Goal: Task Accomplishment & Management: Manage account settings

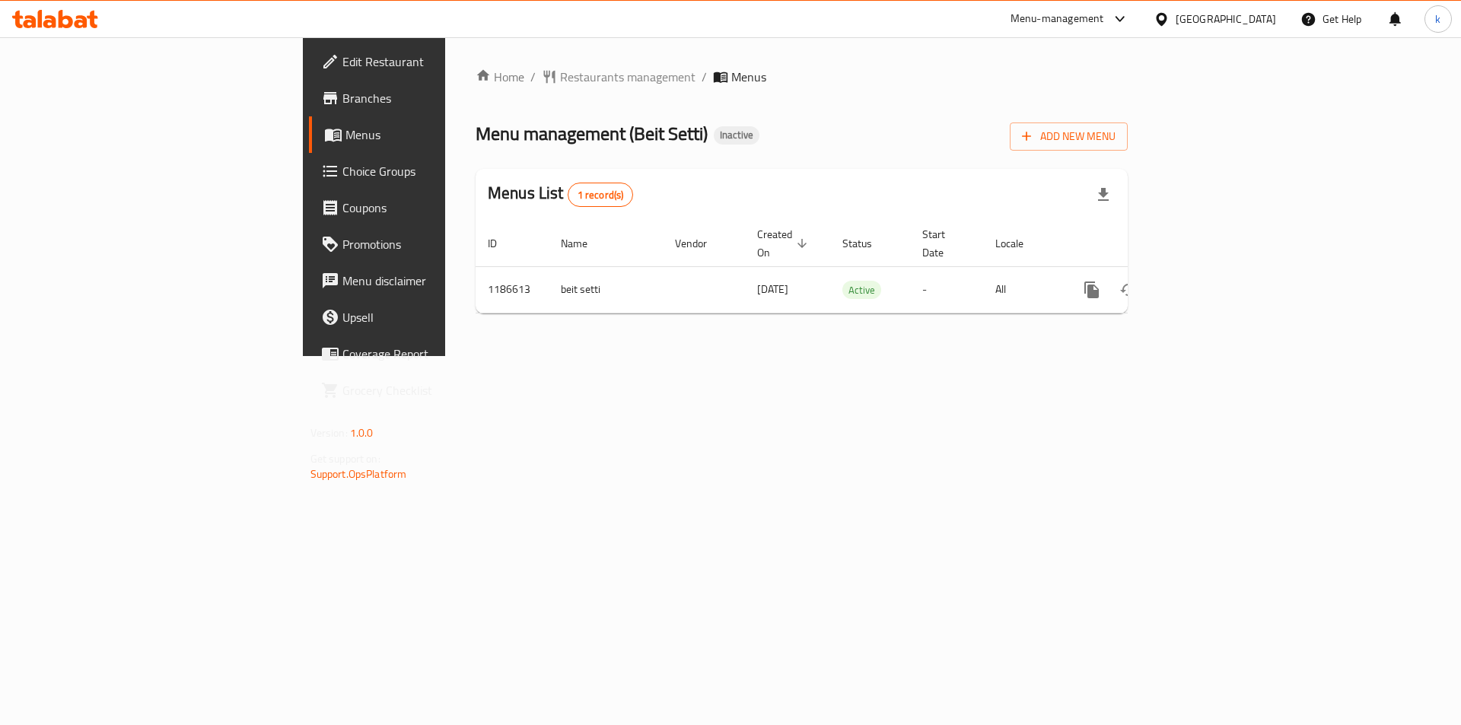
click at [979, 356] on div "Home / Restaurants management / Menus Menu management ( Beit Setti ) Inactive A…" at bounding box center [801, 196] width 713 height 319
click at [1115, 132] on span "Add New Menu" at bounding box center [1069, 136] width 94 height 19
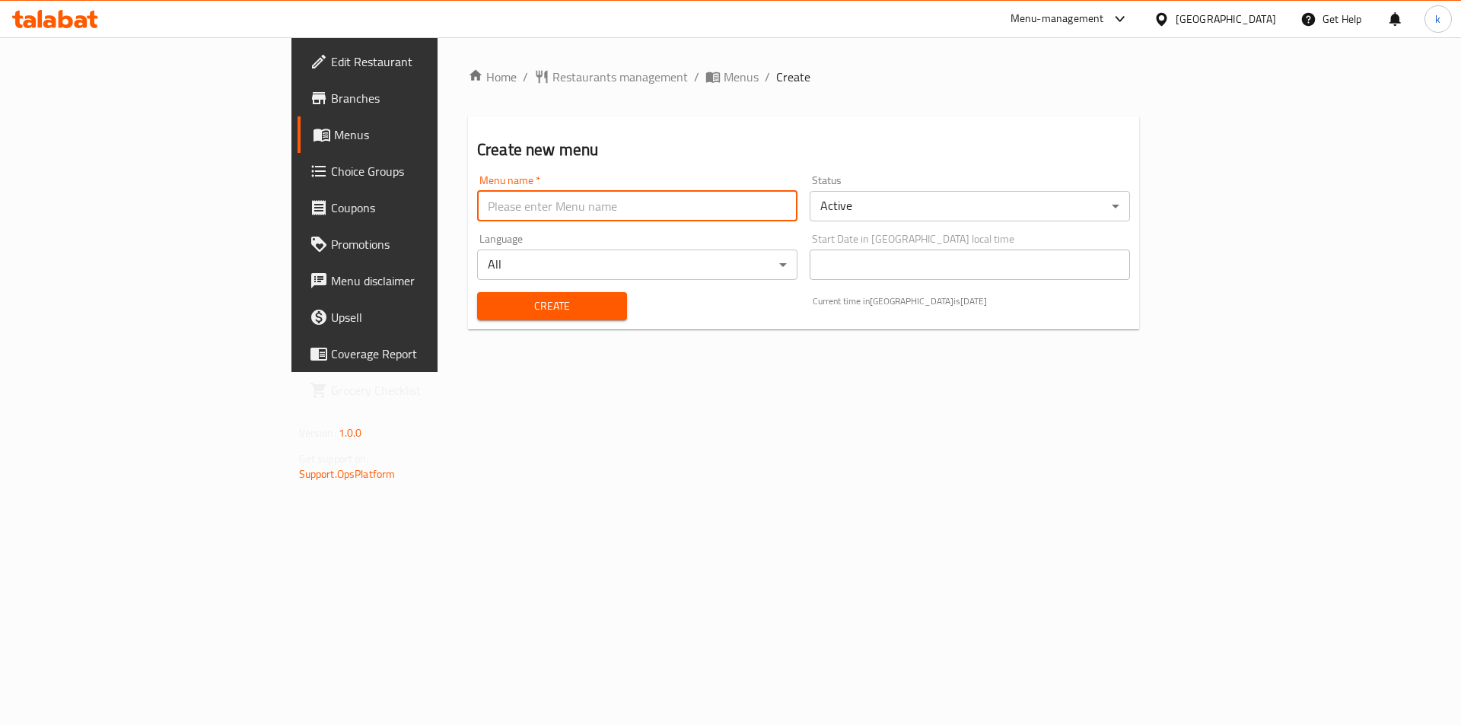
click at [477, 212] on input "text" at bounding box center [637, 206] width 320 height 30
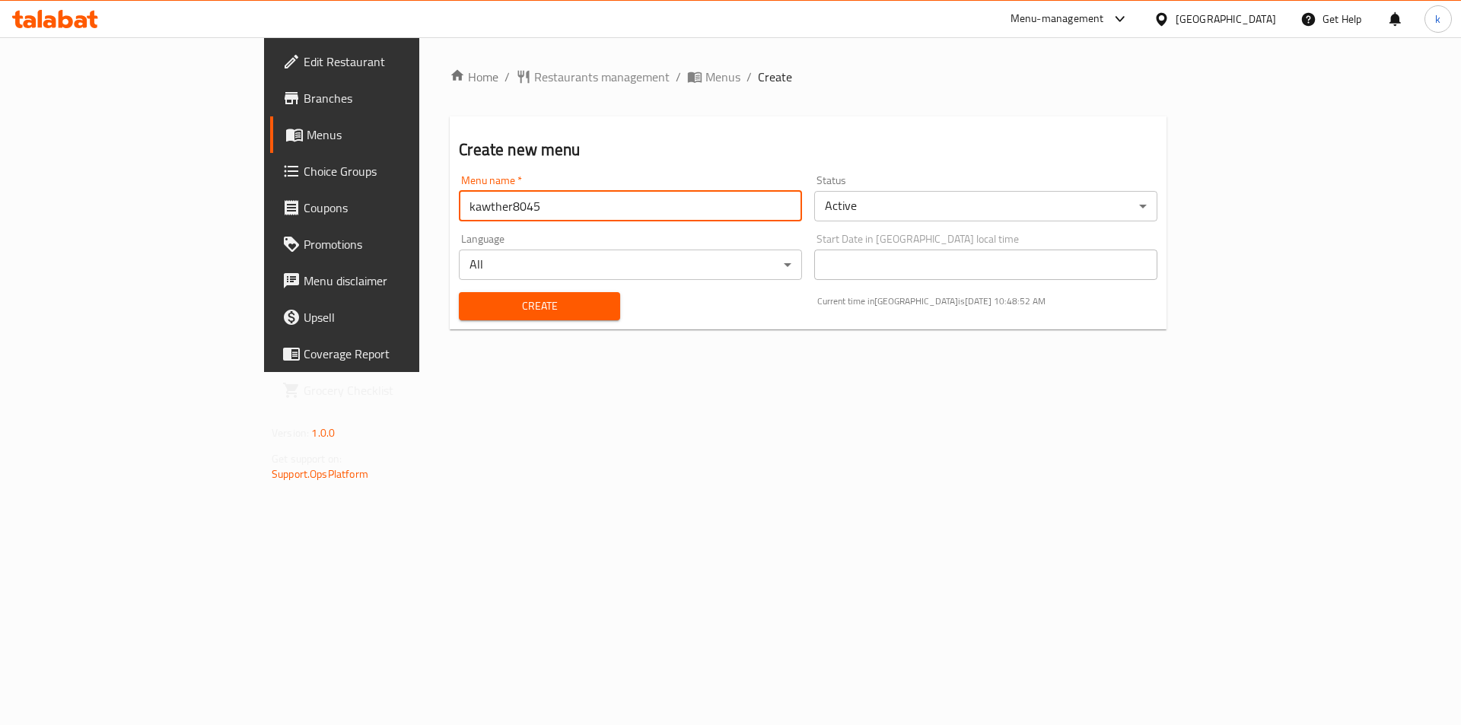
click at [459, 211] on input "kawther8045" at bounding box center [630, 206] width 343 height 30
type input "kawther8045 first menu"
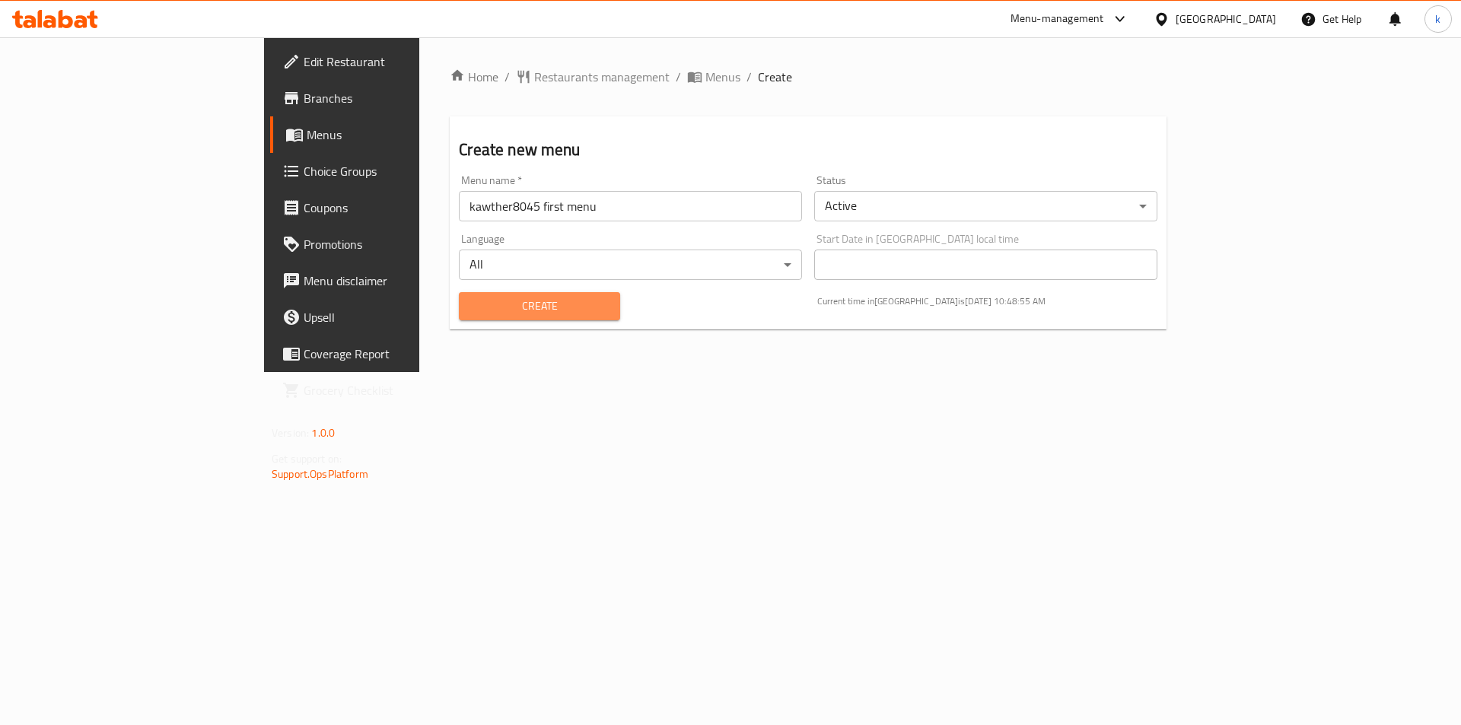
click at [507, 299] on span "Create" at bounding box center [539, 306] width 136 height 19
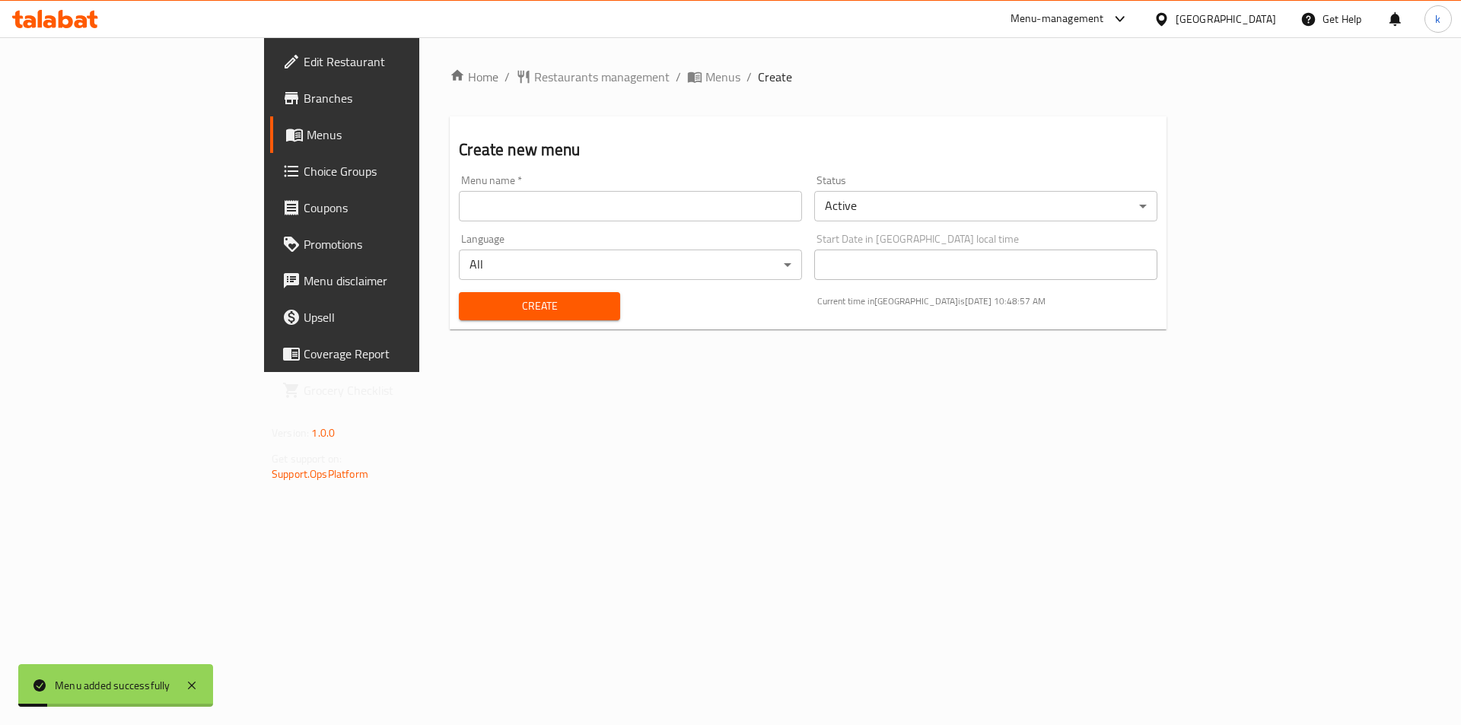
click at [307, 131] on span "Menus" at bounding box center [401, 135] width 189 height 18
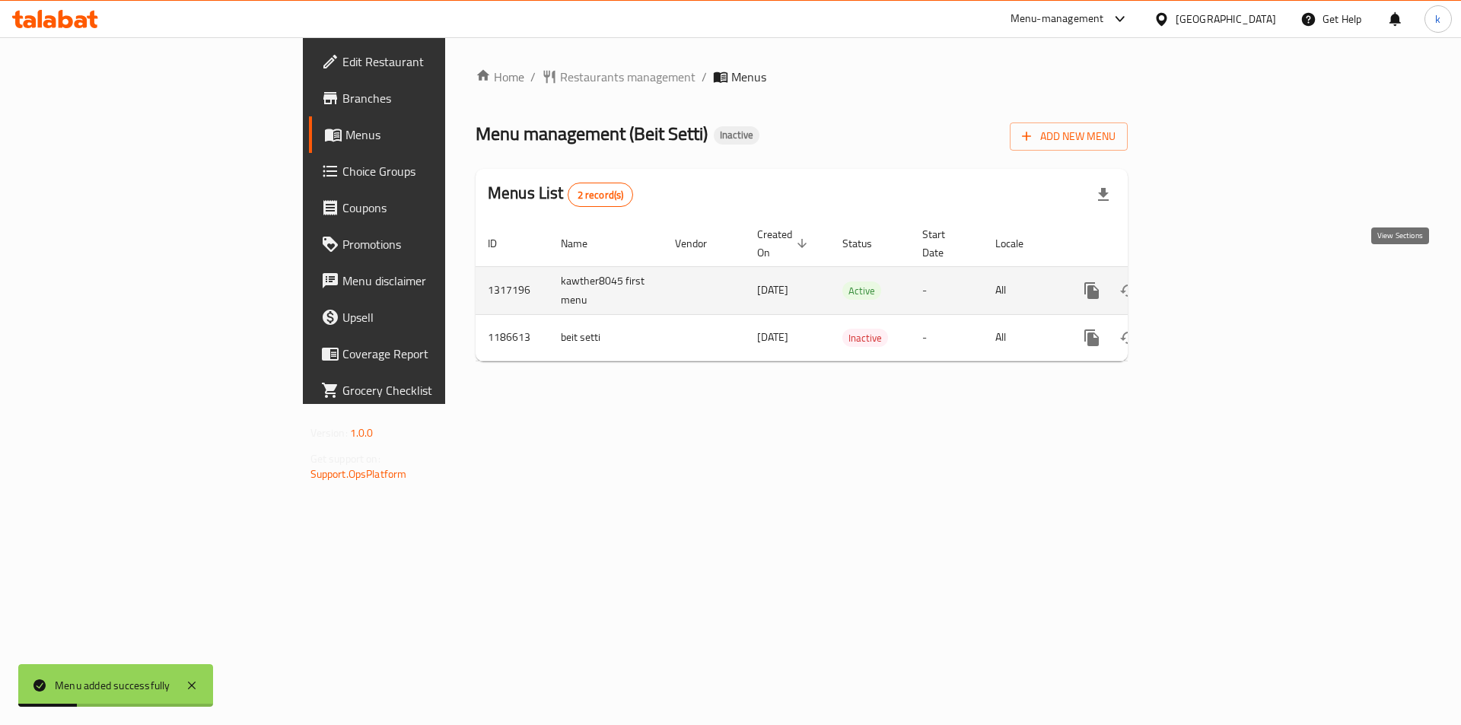
click at [1210, 281] on icon "enhanced table" at bounding box center [1201, 290] width 18 height 18
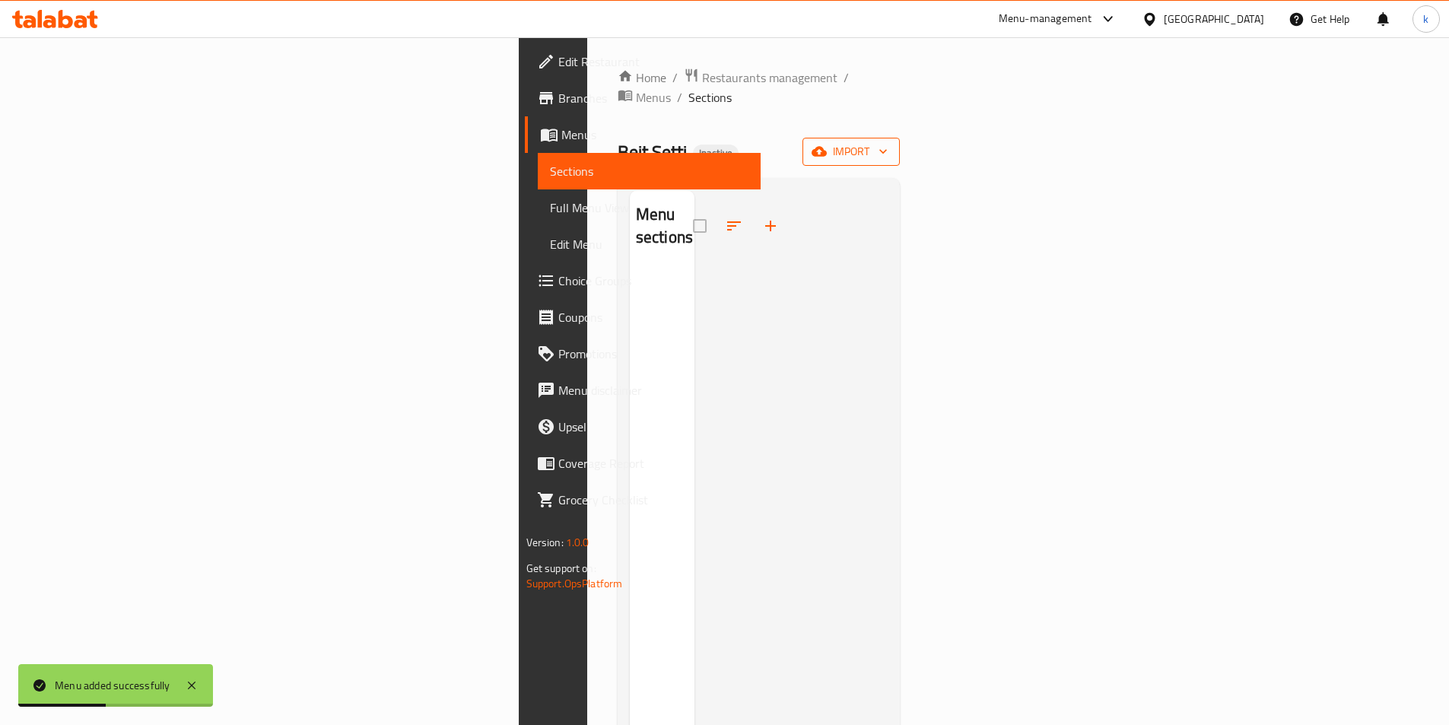
click at [888, 142] on span "import" at bounding box center [851, 151] width 73 height 19
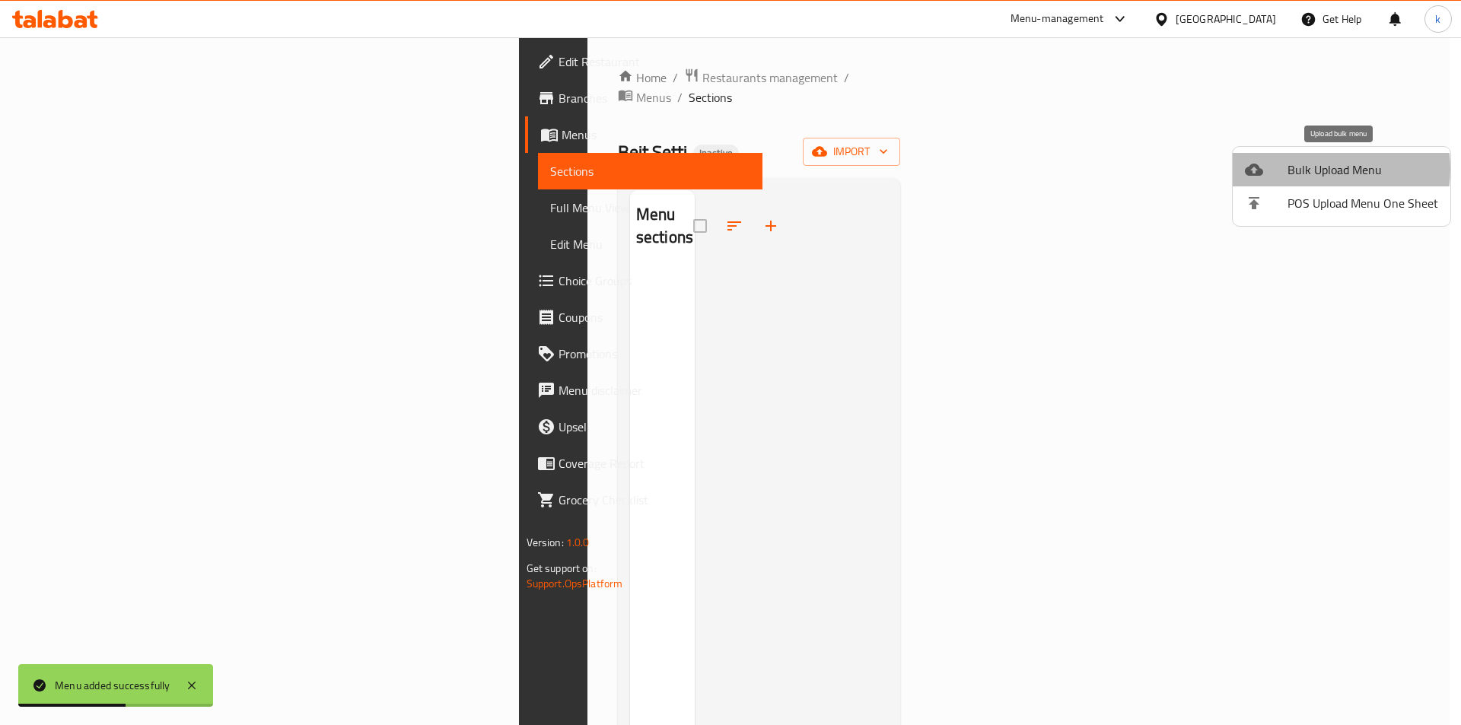
click at [1316, 169] on span "Bulk Upload Menu" at bounding box center [1362, 170] width 151 height 18
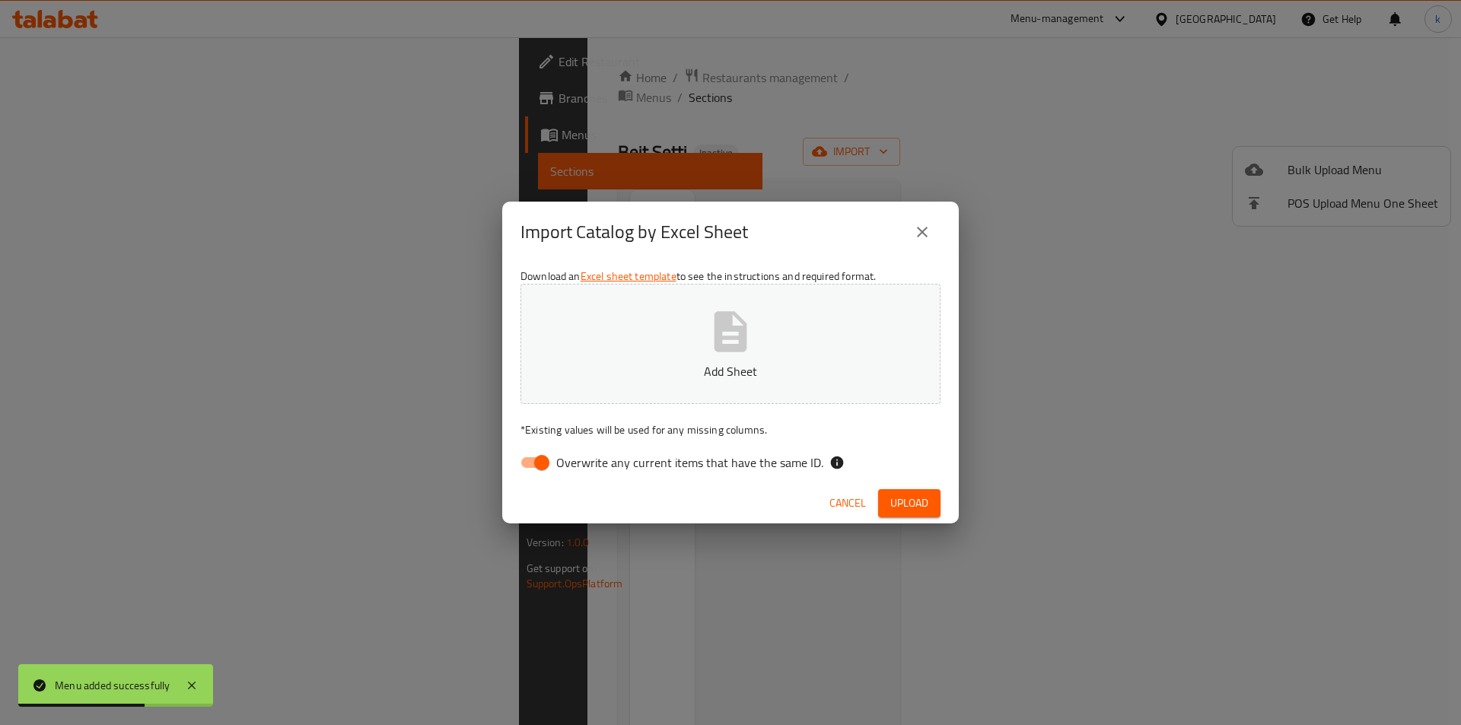
click at [637, 472] on span "Overwrite any current items that have the same ID." at bounding box center [689, 462] width 267 height 18
click at [585, 472] on input "Overwrite any current items that have the same ID." at bounding box center [541, 462] width 87 height 29
checkbox input "false"
click at [687, 376] on p "Add Sheet" at bounding box center [730, 371] width 373 height 18
click at [922, 504] on span "Upload" at bounding box center [909, 503] width 38 height 19
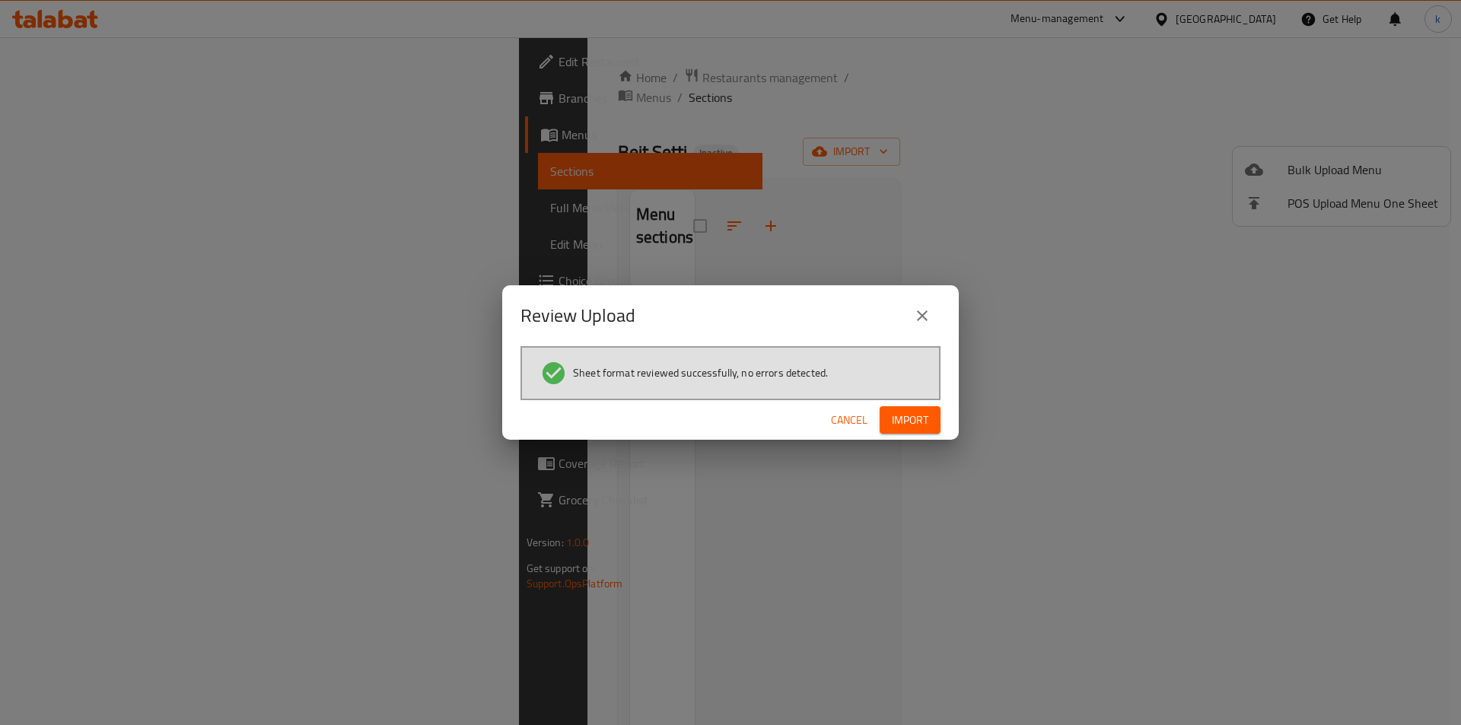
click at [913, 419] on span "Import" at bounding box center [910, 420] width 37 height 19
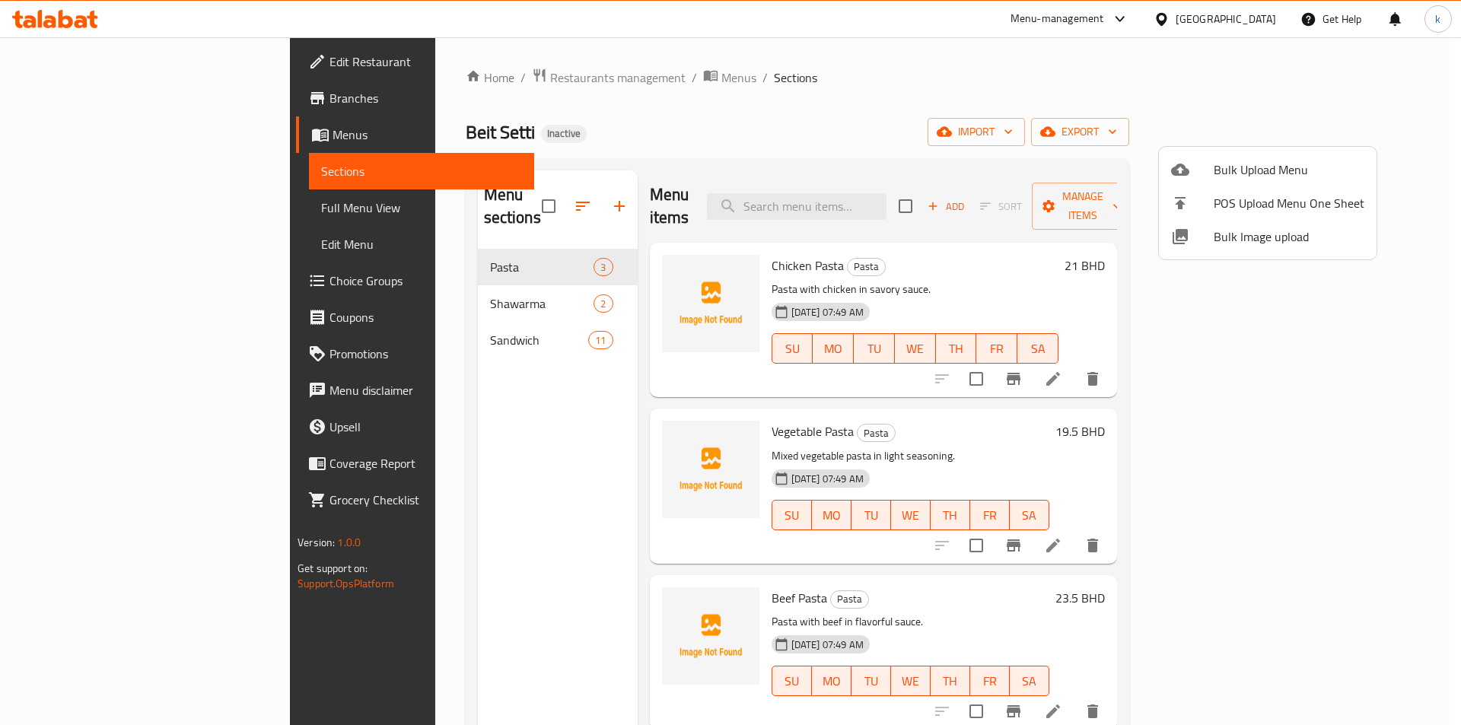
click at [98, 207] on div at bounding box center [730, 362] width 1461 height 725
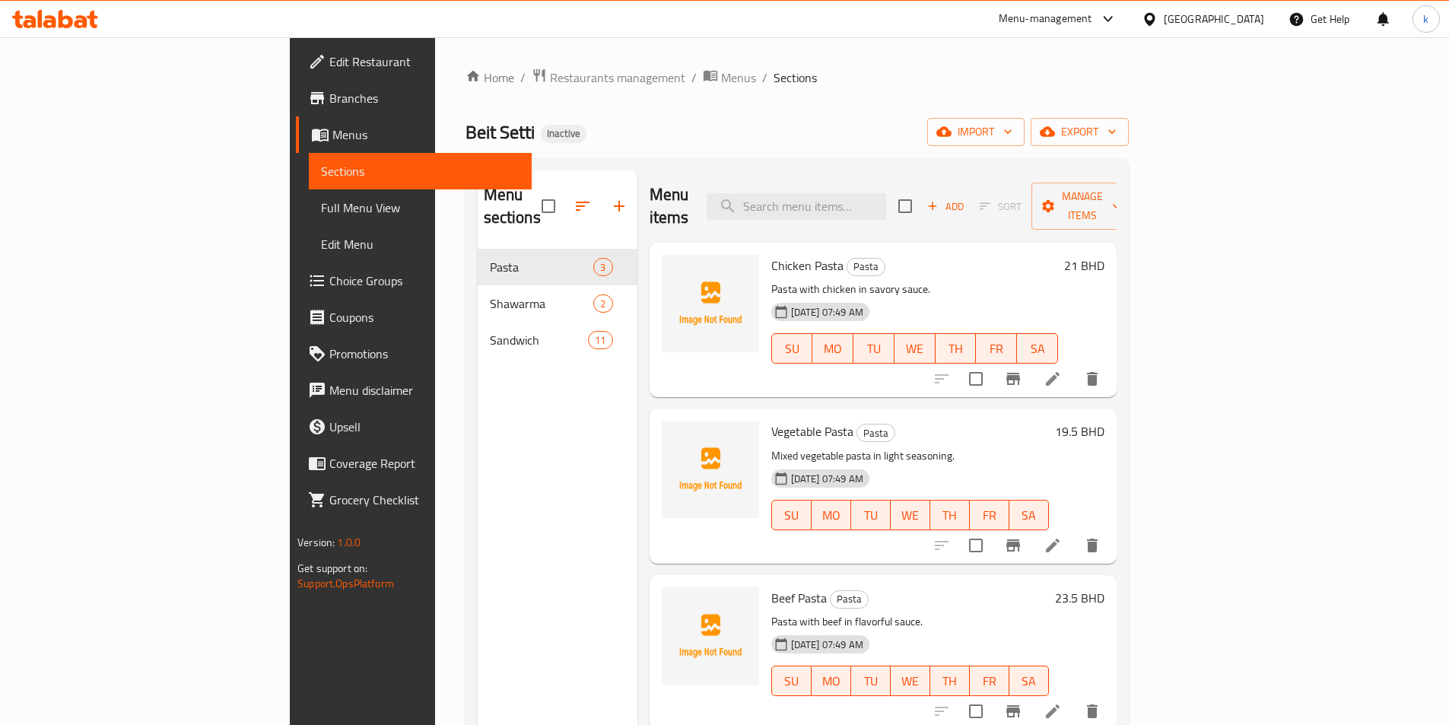
click at [321, 204] on span "Full Menu View" at bounding box center [420, 208] width 199 height 18
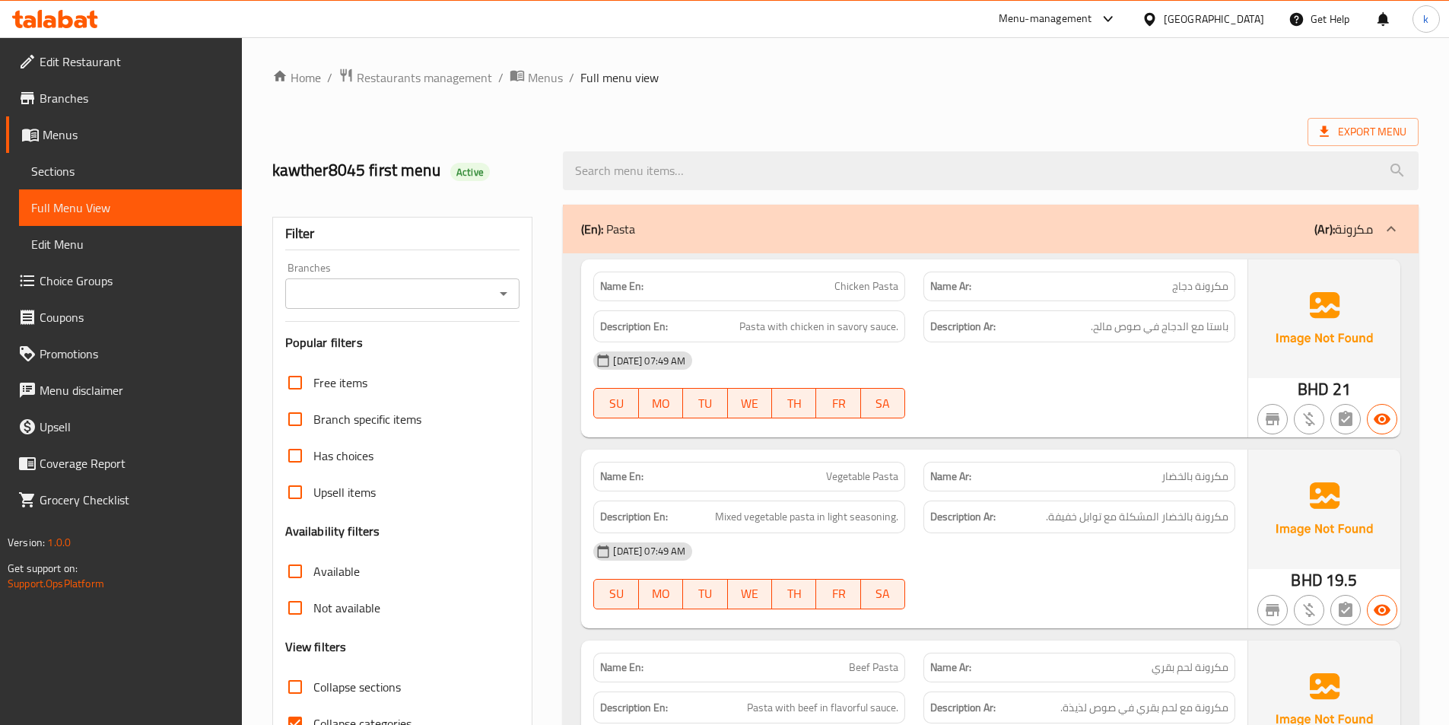
scroll to position [228, 0]
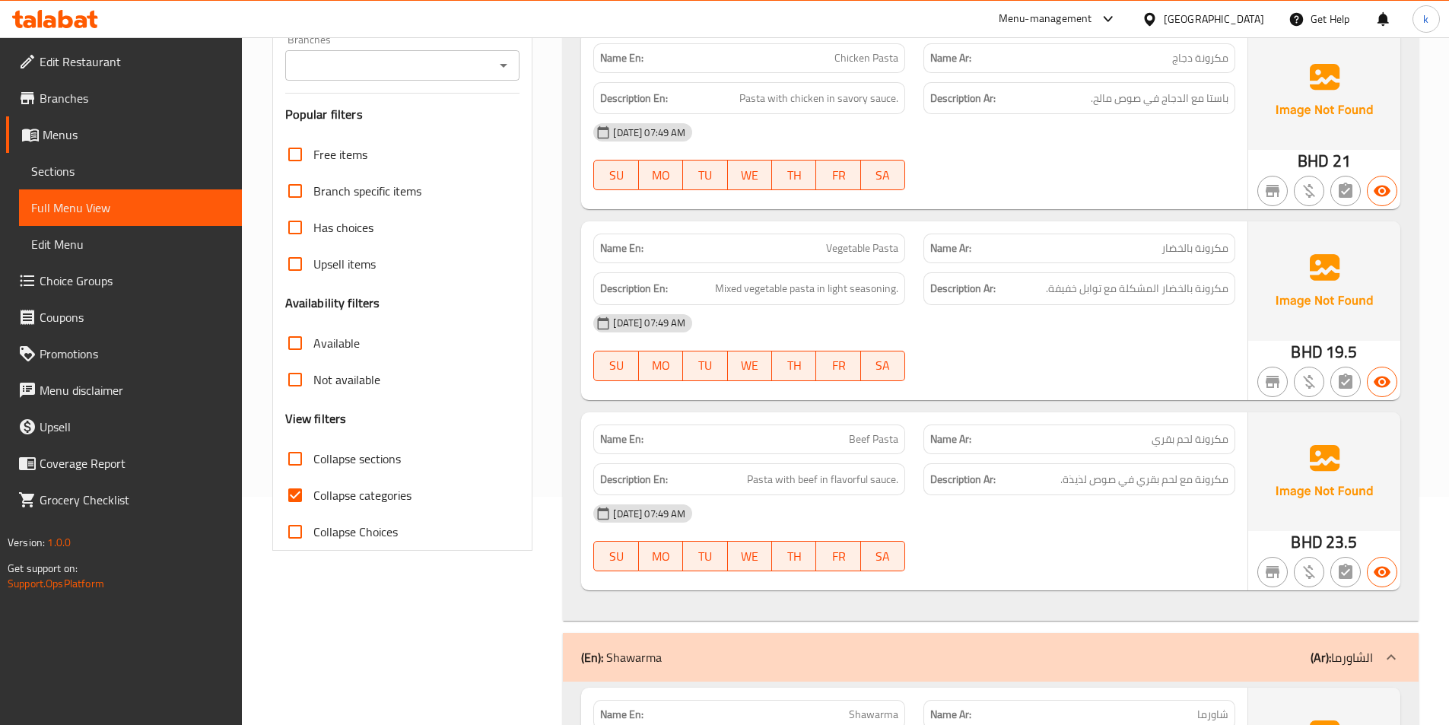
click at [364, 499] on span "Collapse categories" at bounding box center [362, 495] width 98 height 18
click at [313, 499] on input "Collapse categories" at bounding box center [295, 495] width 37 height 37
checkbox input "false"
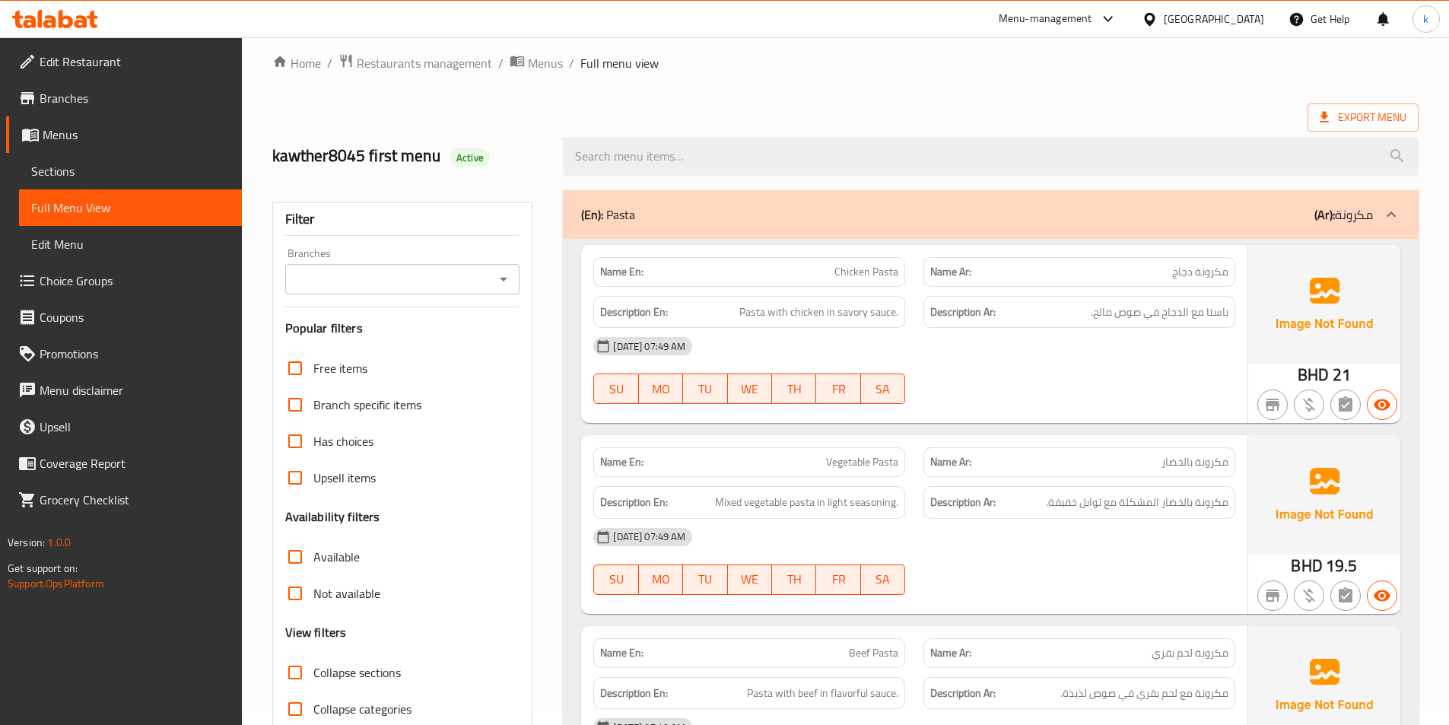
scroll to position [0, 0]
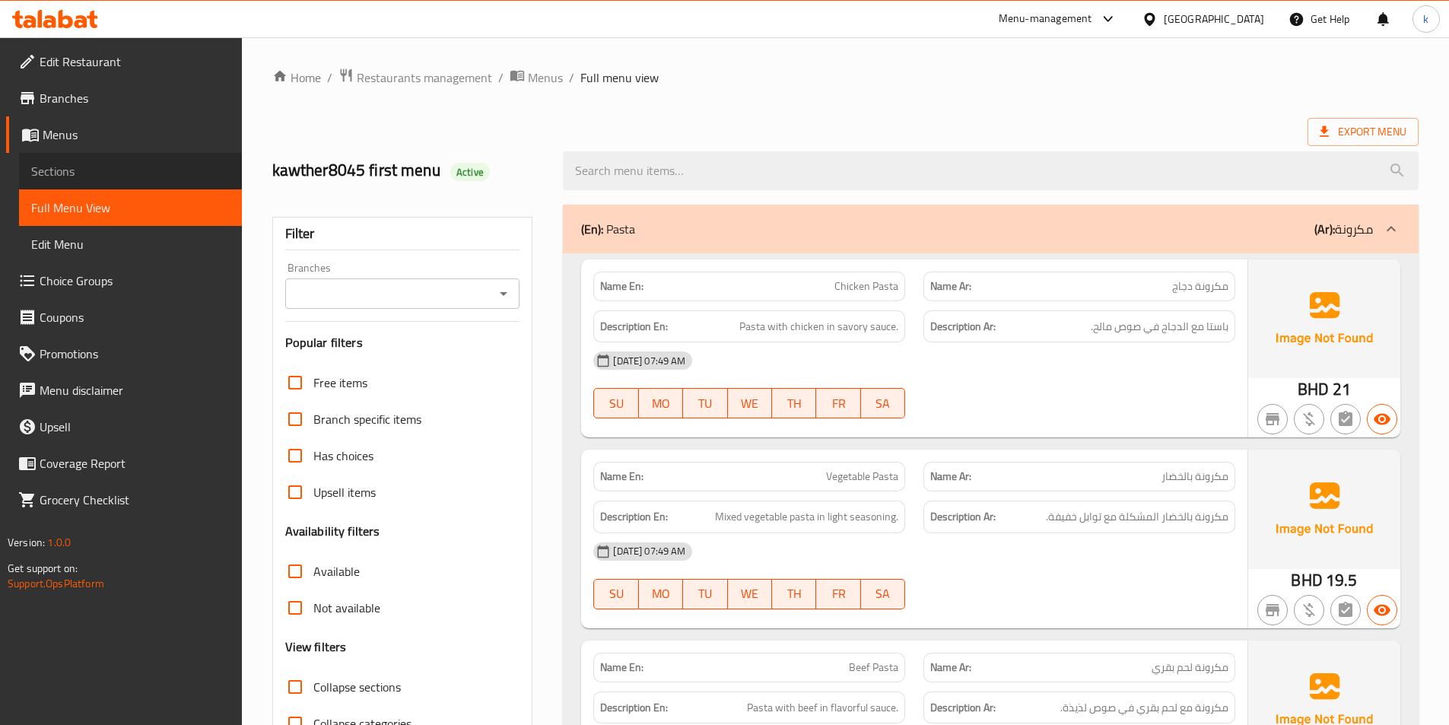
click at [78, 177] on span "Sections" at bounding box center [130, 171] width 199 height 18
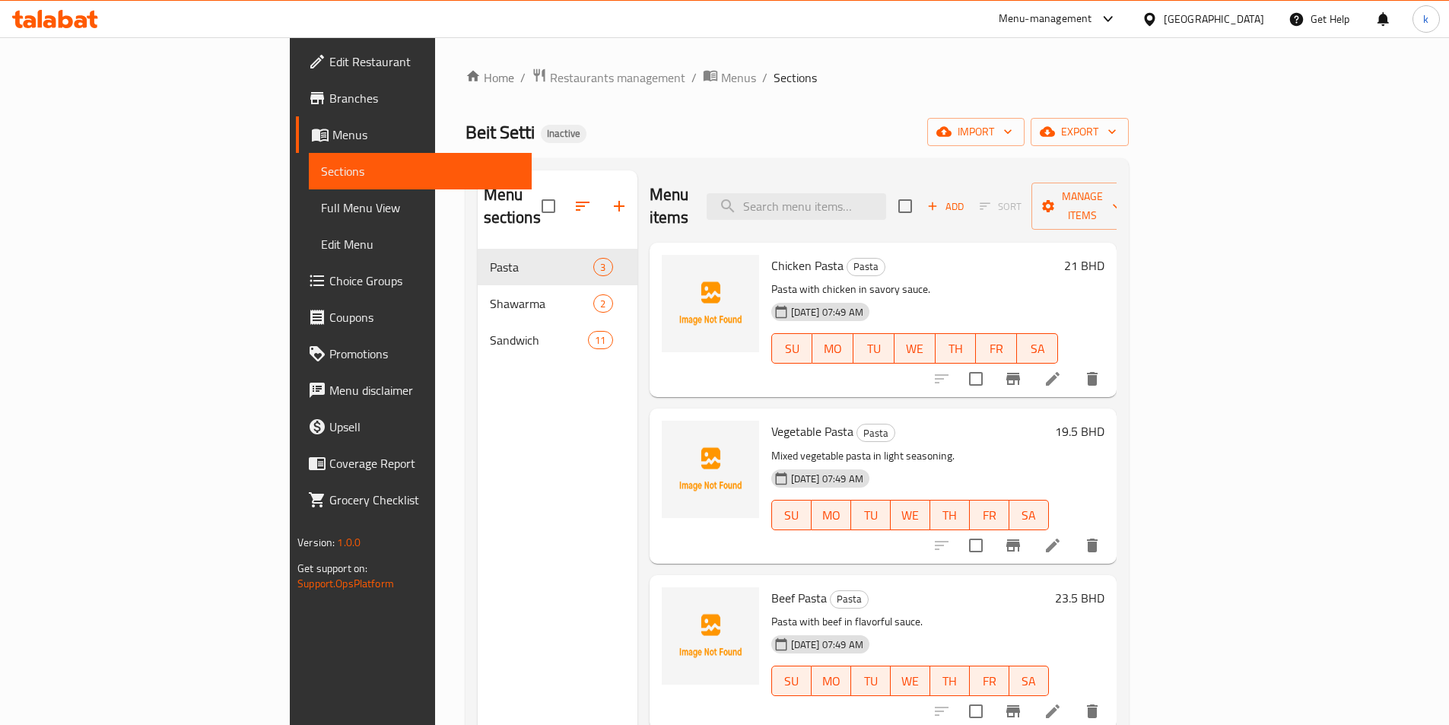
click at [1074, 365] on li at bounding box center [1053, 378] width 43 height 27
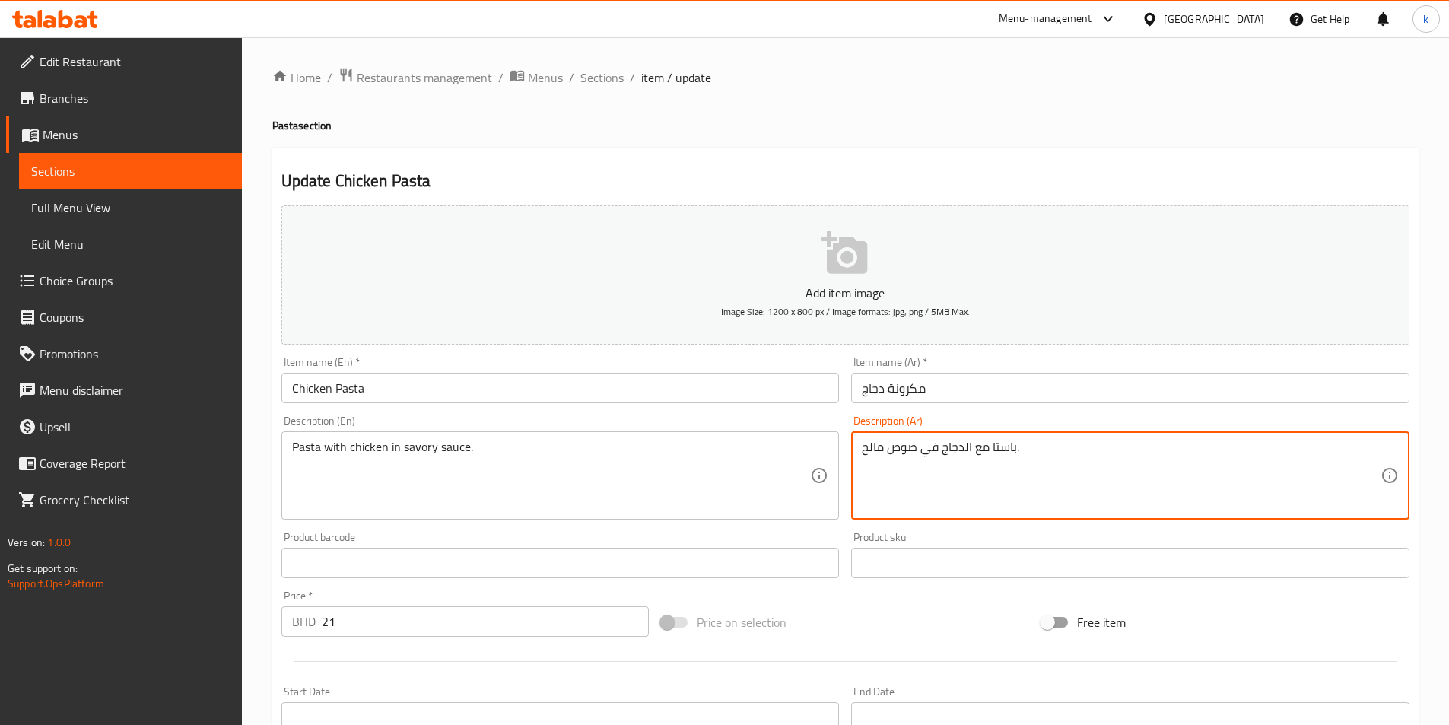
drag, startPoint x: 990, startPoint y: 447, endPoint x: 1014, endPoint y: 455, distance: 25.5
type textarea "مكرونة مع الدجاج في صوص مالح."
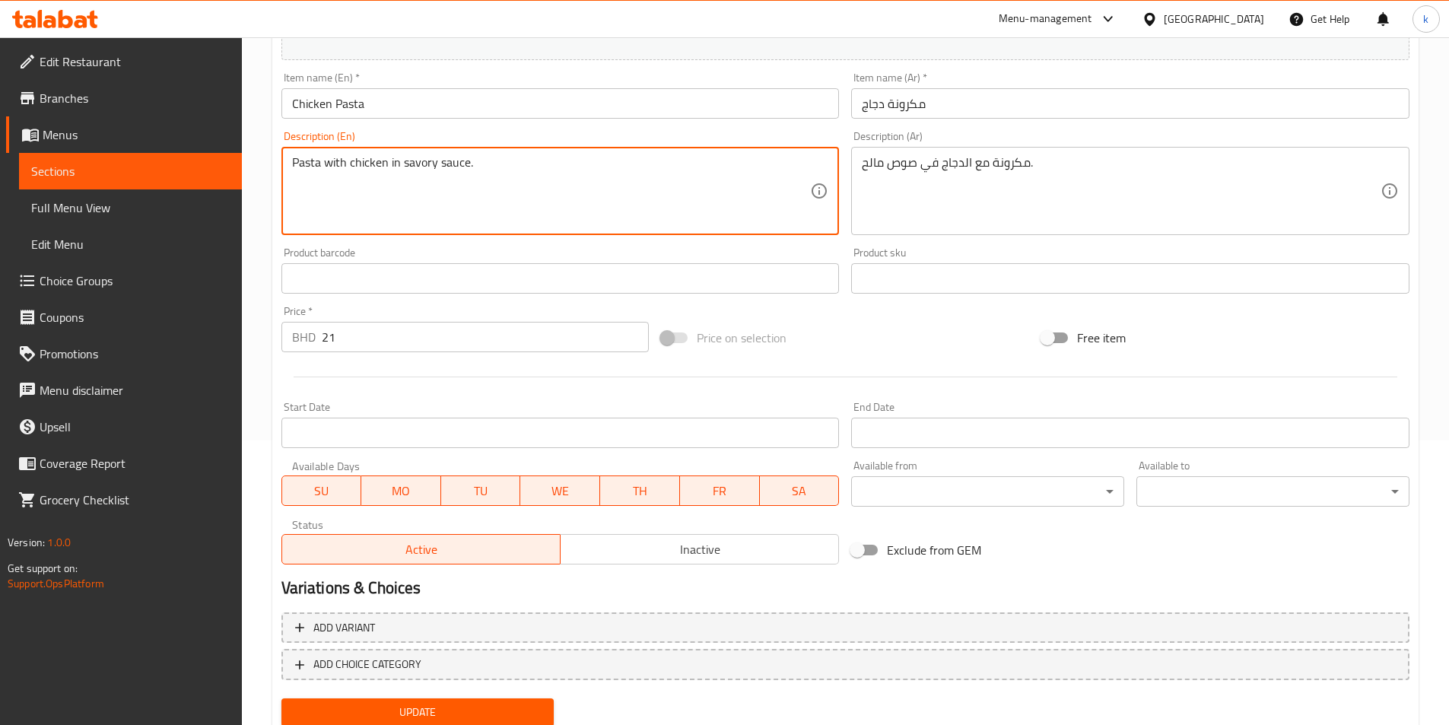
scroll to position [338, 0]
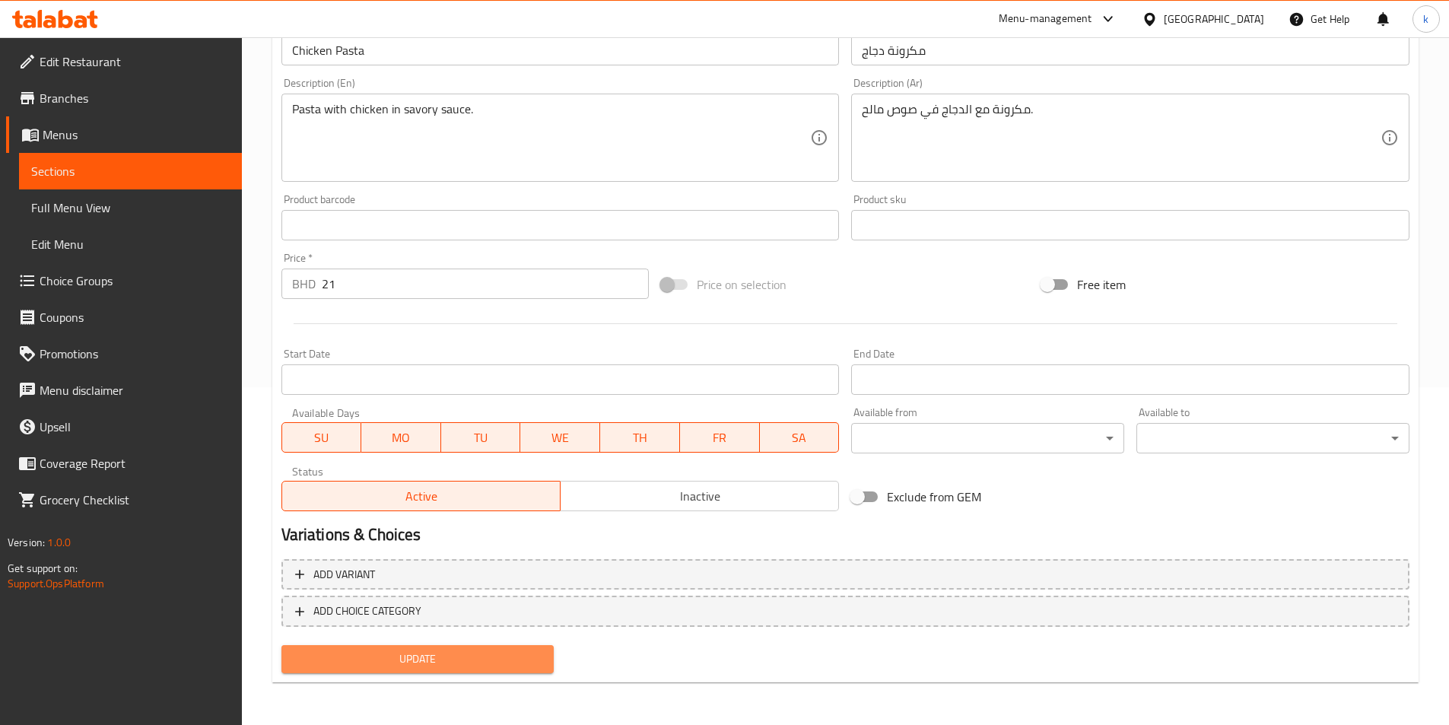
click at [420, 657] on span "Update" at bounding box center [418, 659] width 249 height 19
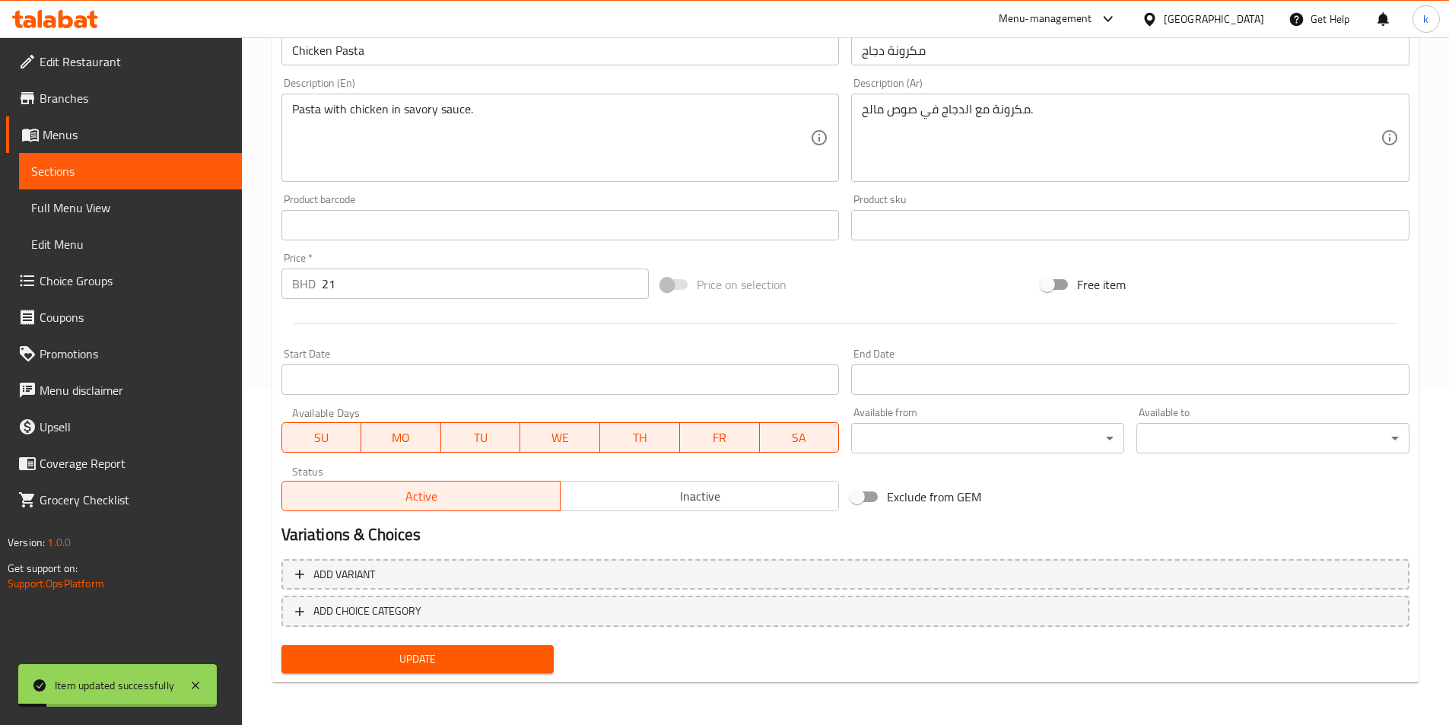
click at [90, 208] on span "Full Menu View" at bounding box center [130, 208] width 199 height 18
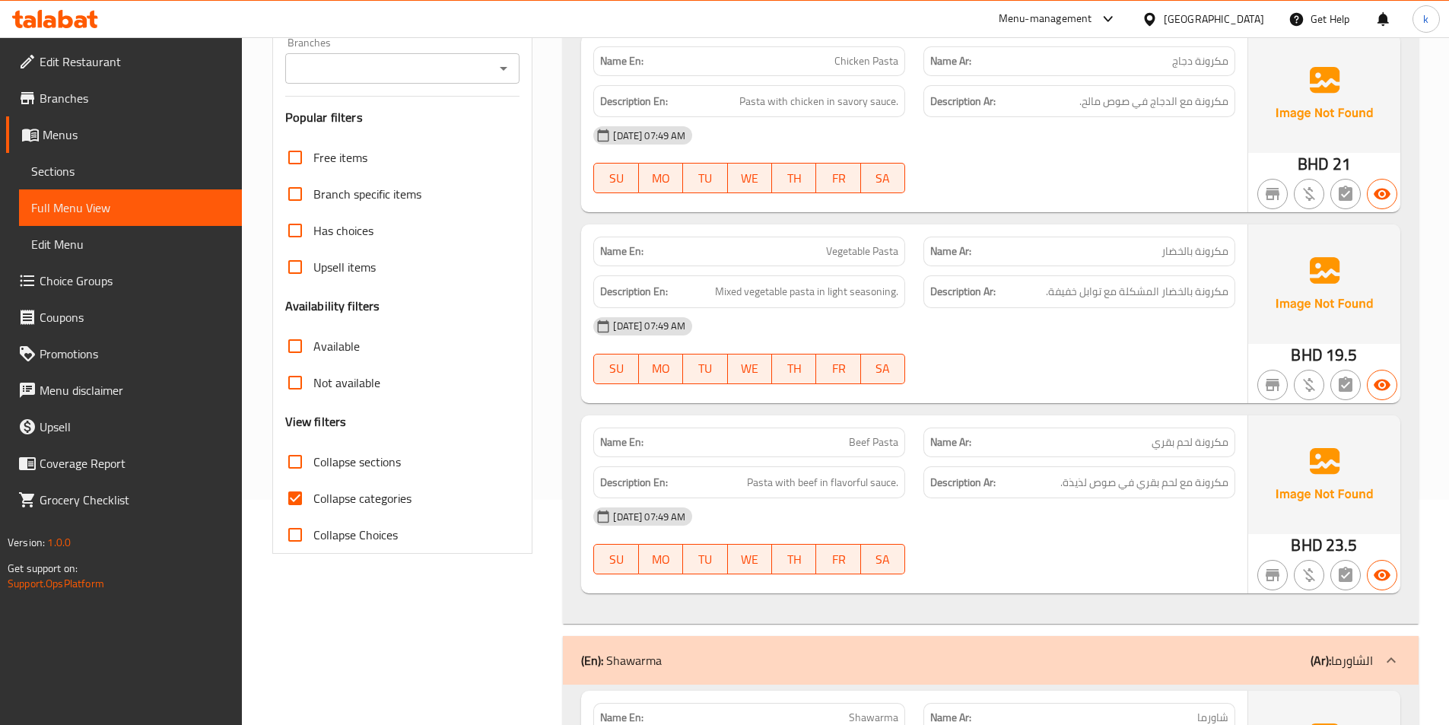
scroll to position [228, 0]
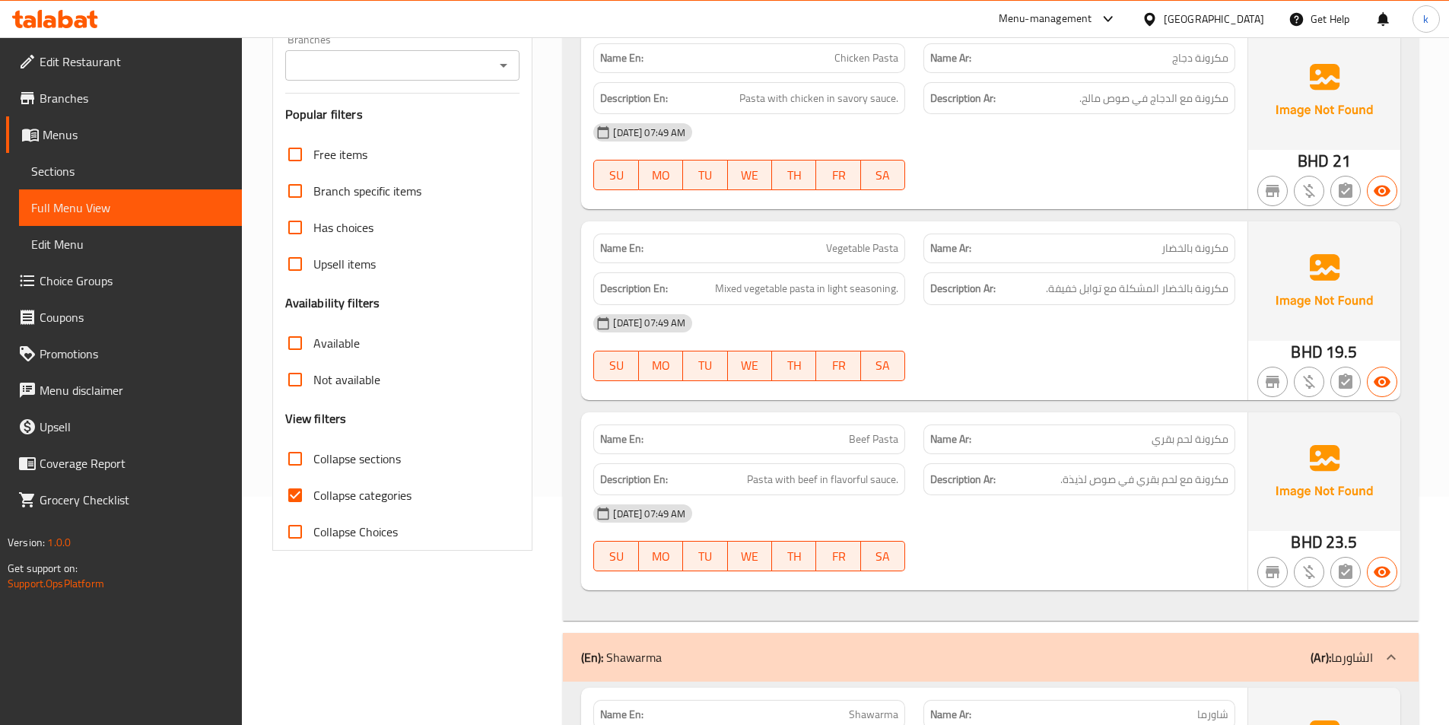
click at [332, 487] on span "Collapse categories" at bounding box center [362, 495] width 98 height 18
click at [313, 487] on input "Collapse categories" at bounding box center [295, 495] width 37 height 37
checkbox input "false"
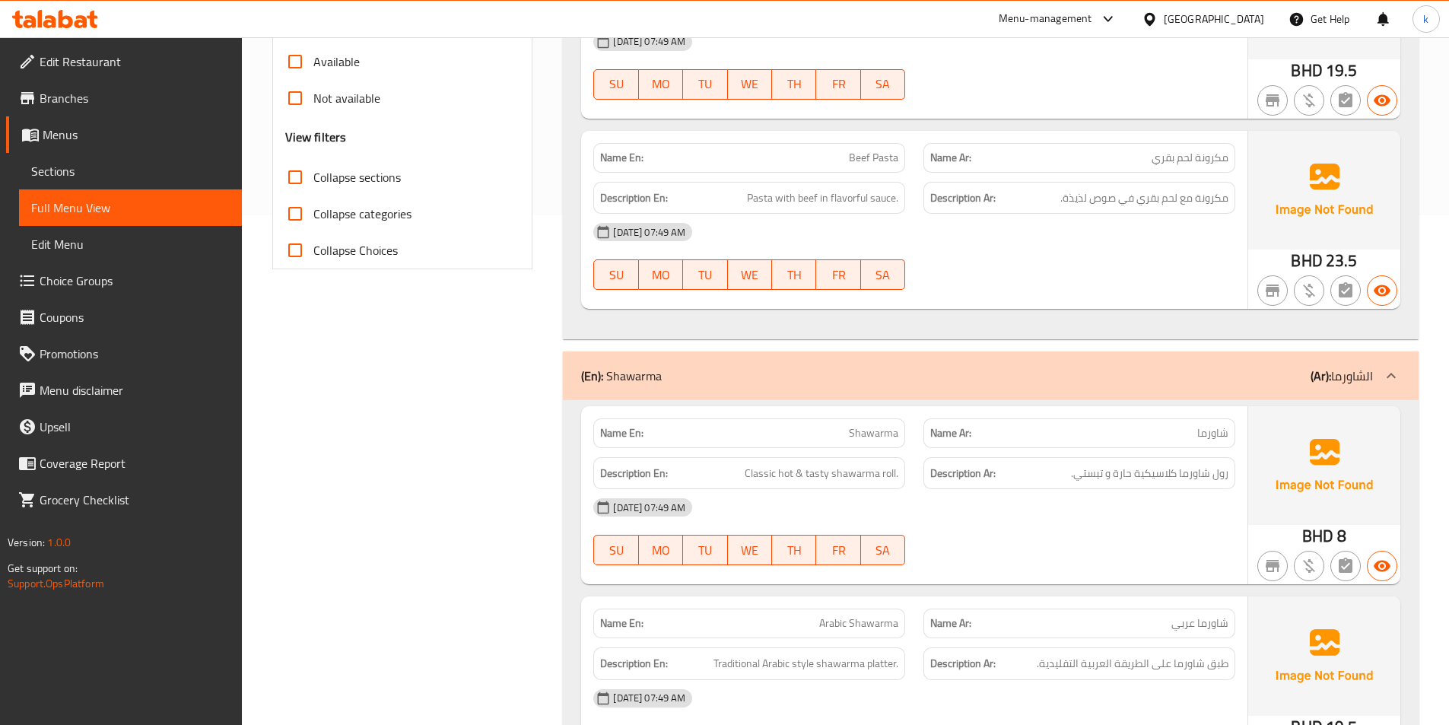
scroll to position [533, 0]
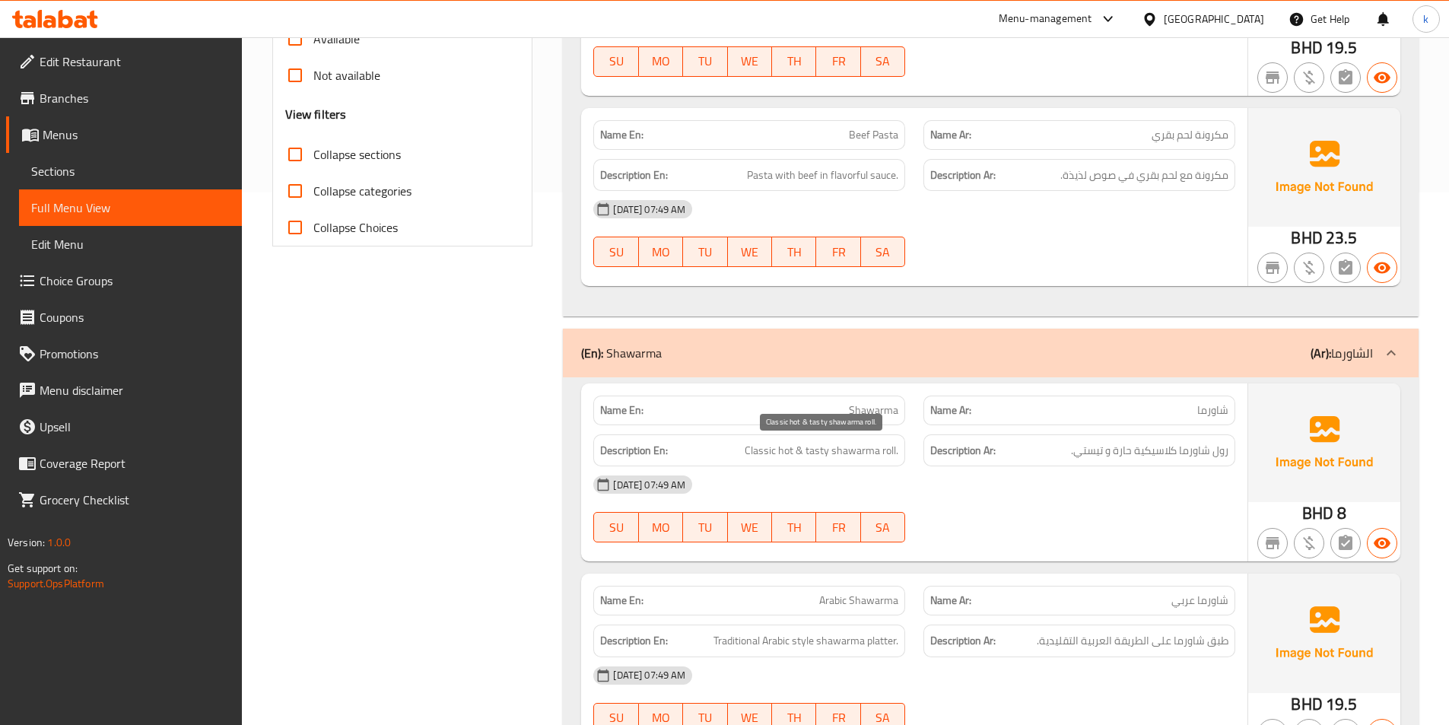
click at [785, 449] on span "Classic hot & tasty shawarma roll." at bounding box center [822, 450] width 154 height 19
copy span "hot"
click at [58, 174] on span "Sections" at bounding box center [130, 171] width 199 height 18
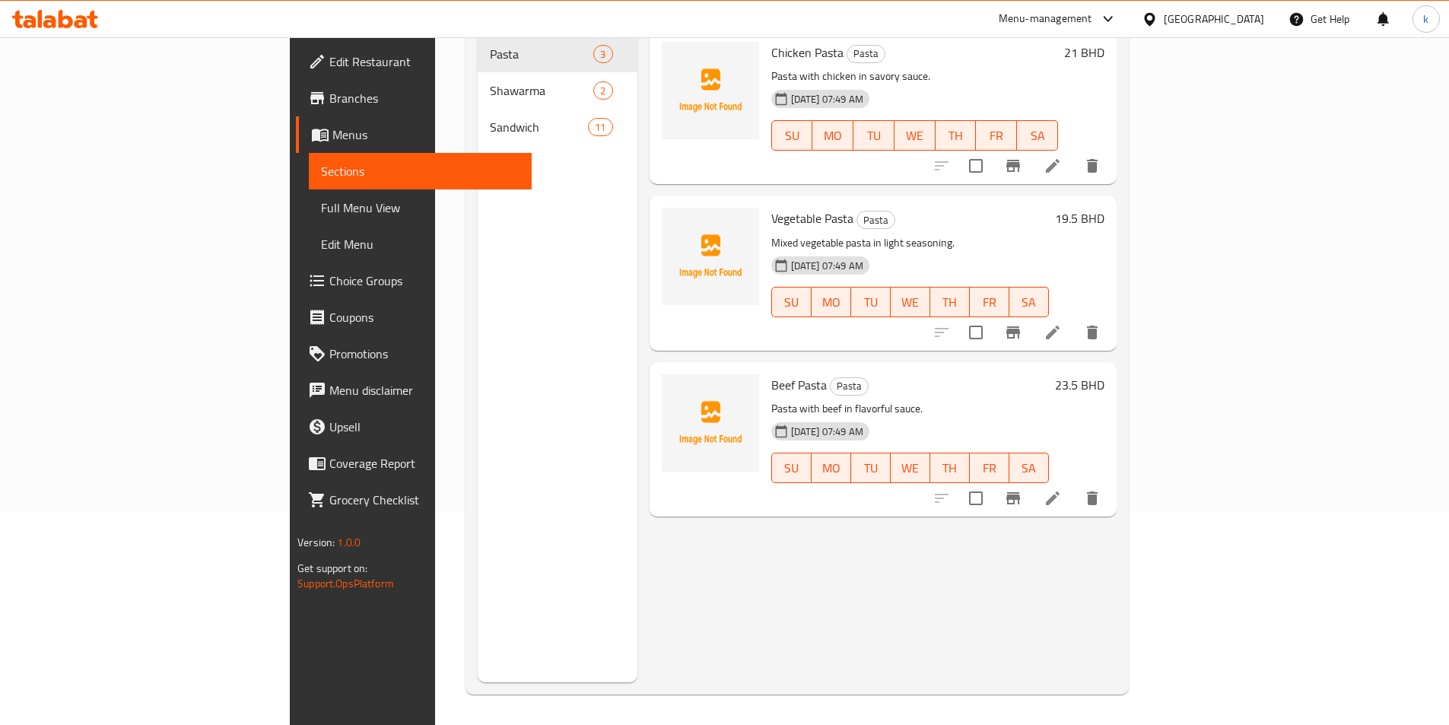
scroll to position [61, 0]
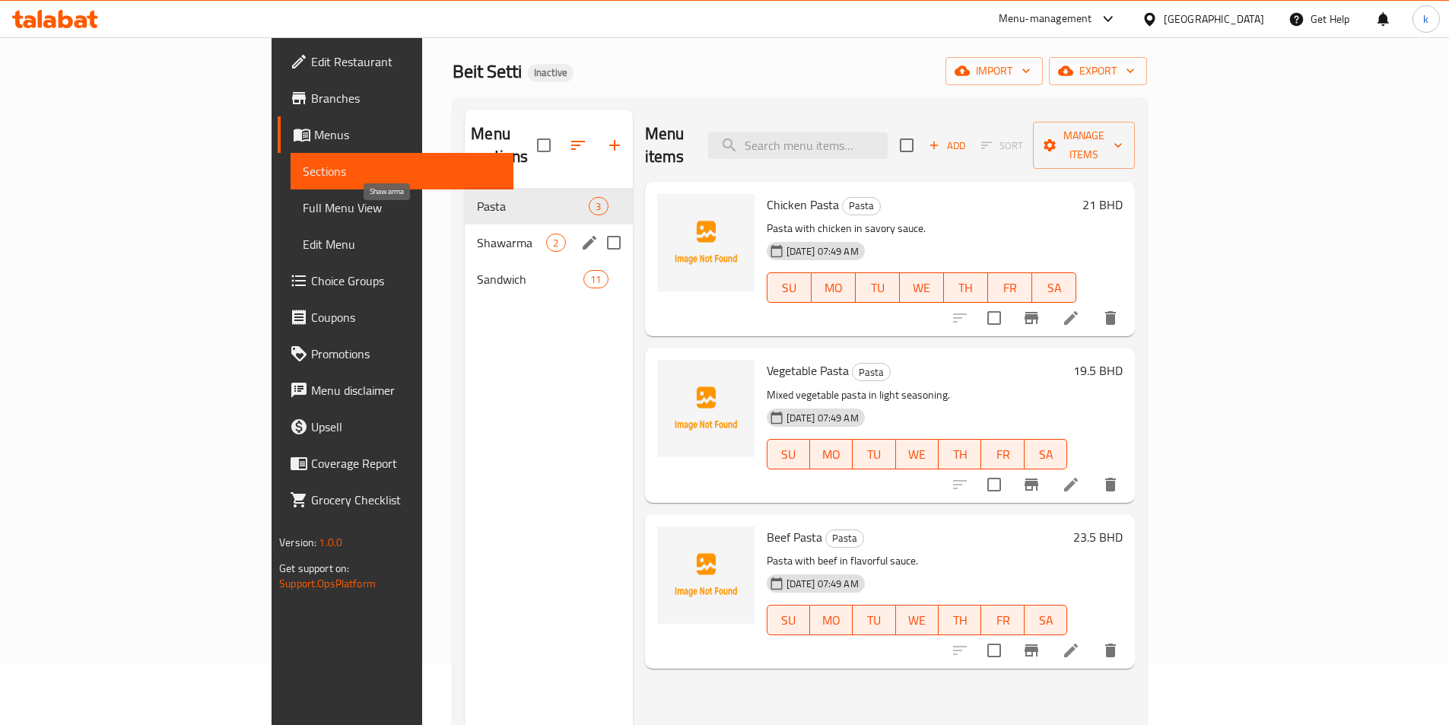
click at [477, 234] on span "Shawarma" at bounding box center [511, 243] width 69 height 18
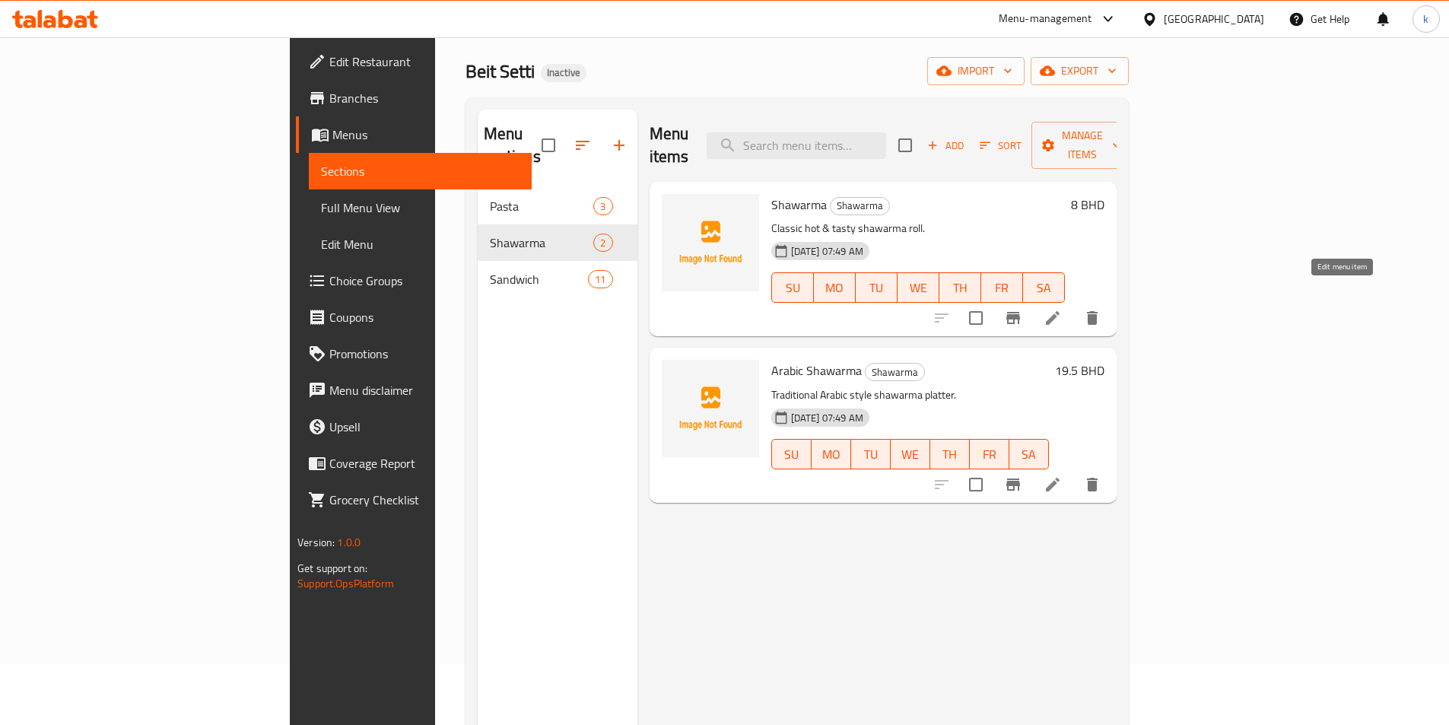
click at [1062, 309] on icon at bounding box center [1053, 318] width 18 height 18
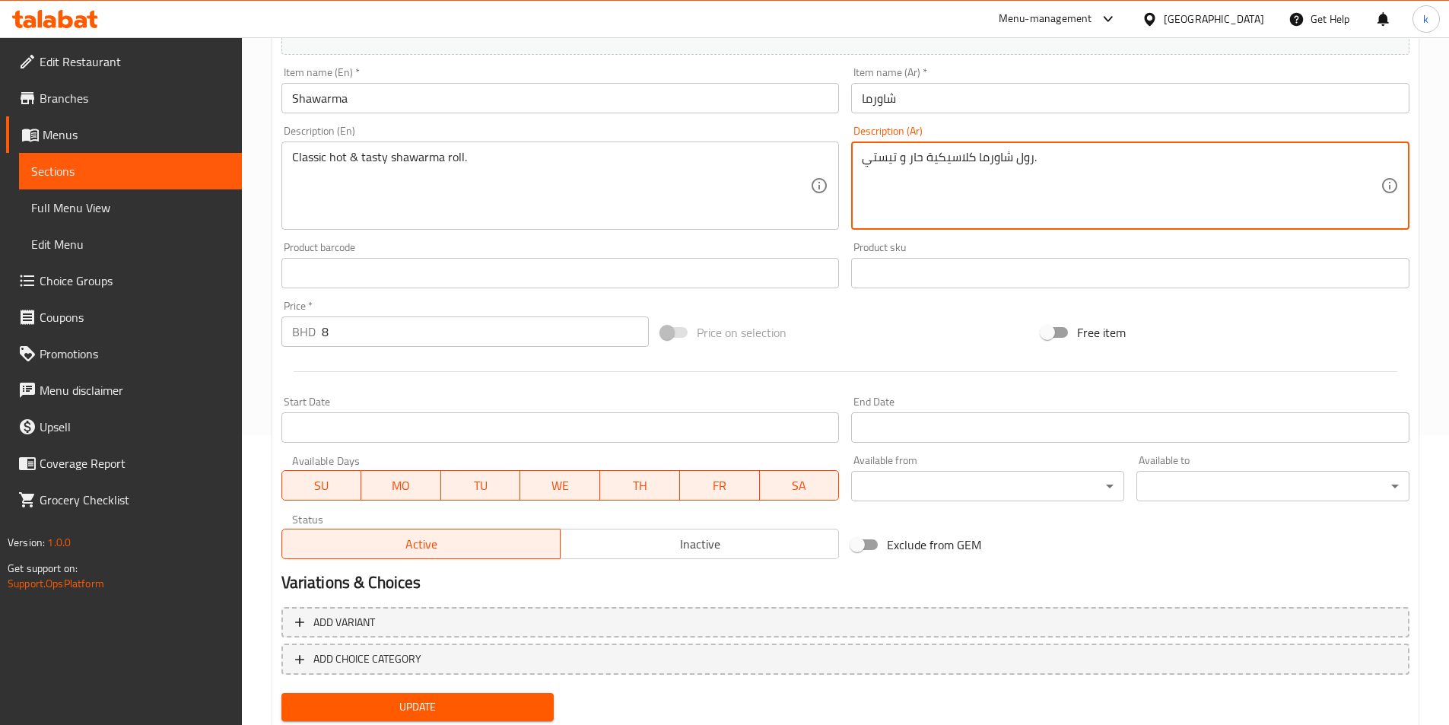
scroll to position [338, 0]
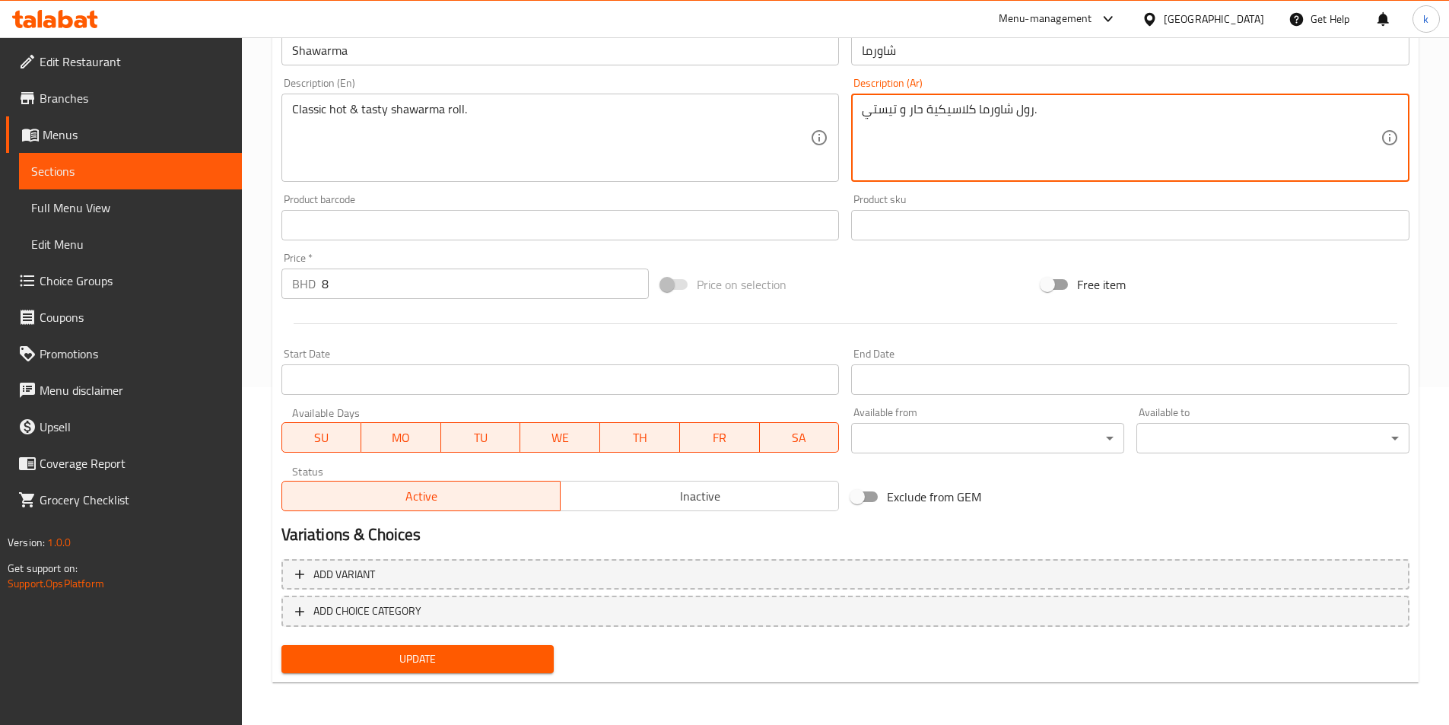
type textarea "رول شاورما كلاسيكية حار و تيستي."
click at [392, 655] on span "Update" at bounding box center [418, 659] width 249 height 19
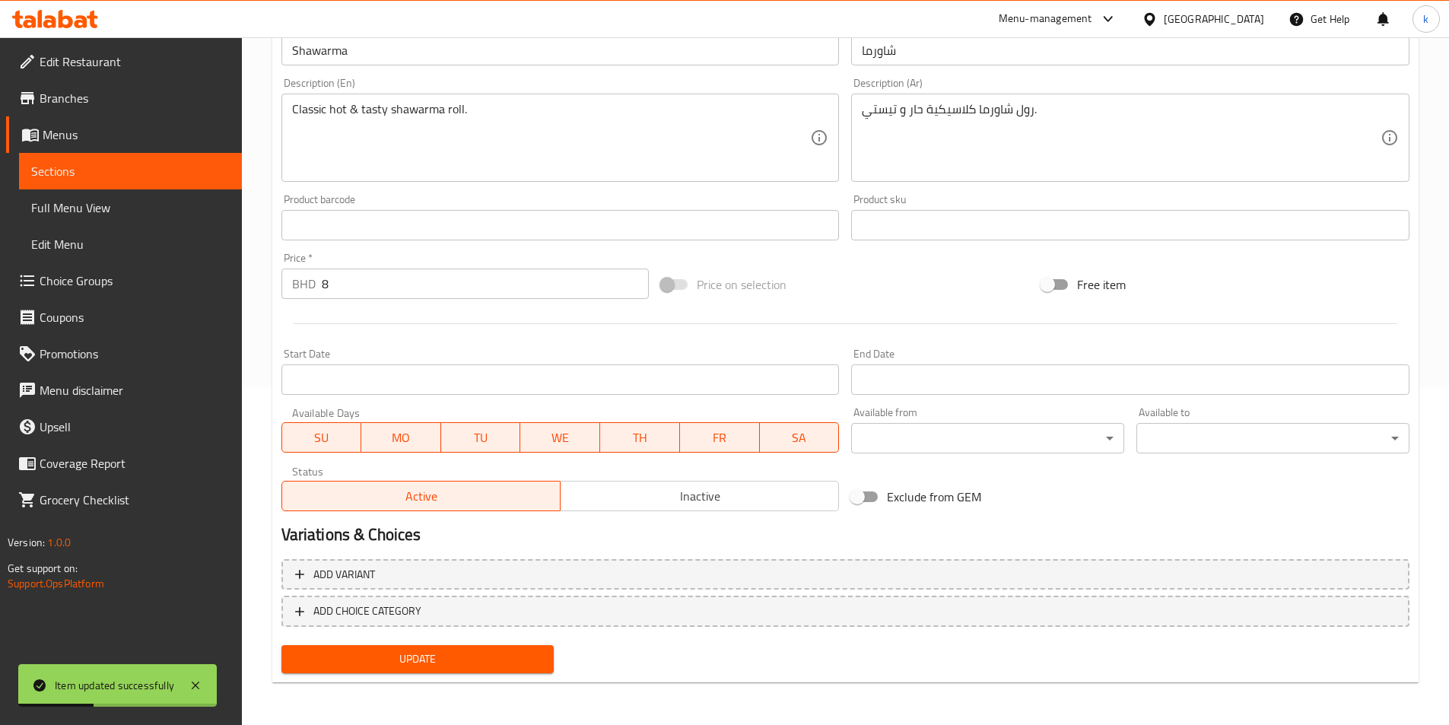
click at [64, 202] on span "Full Menu View" at bounding box center [130, 208] width 199 height 18
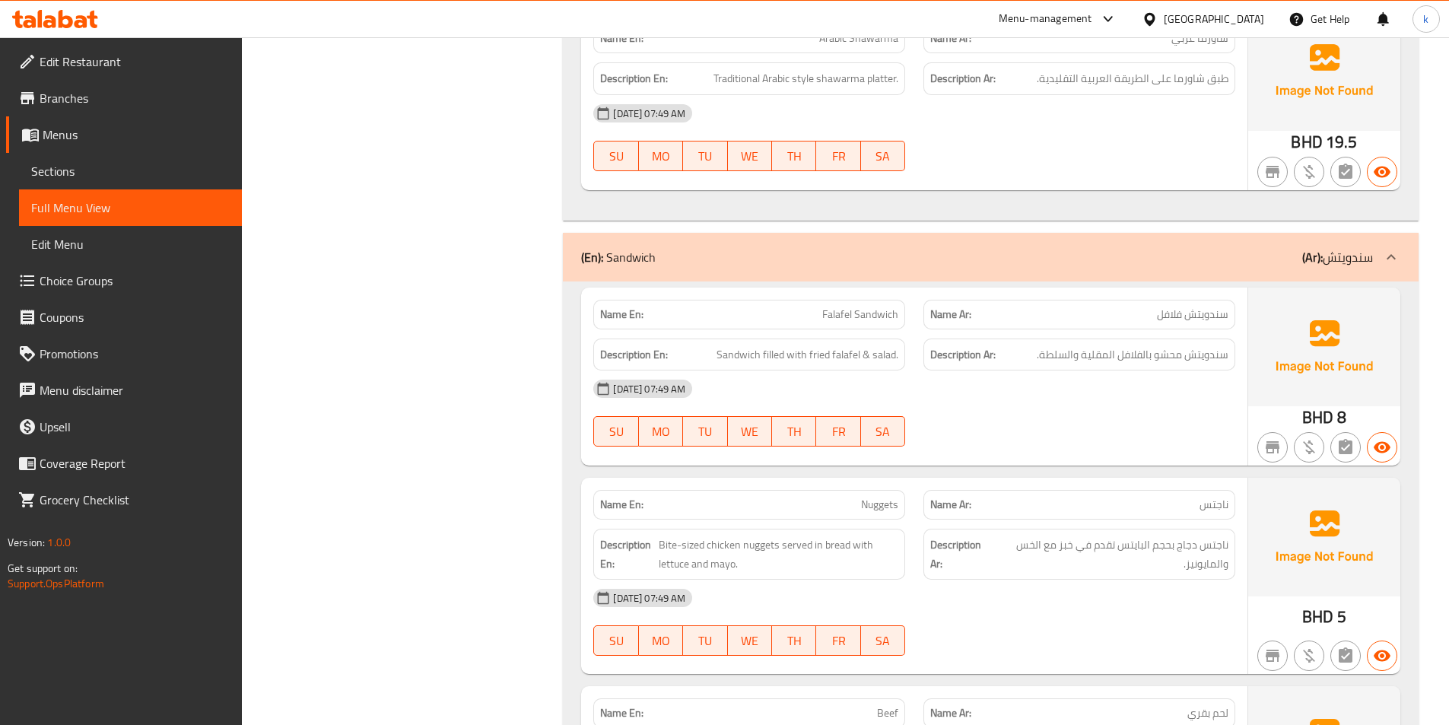
scroll to position [1251, 0]
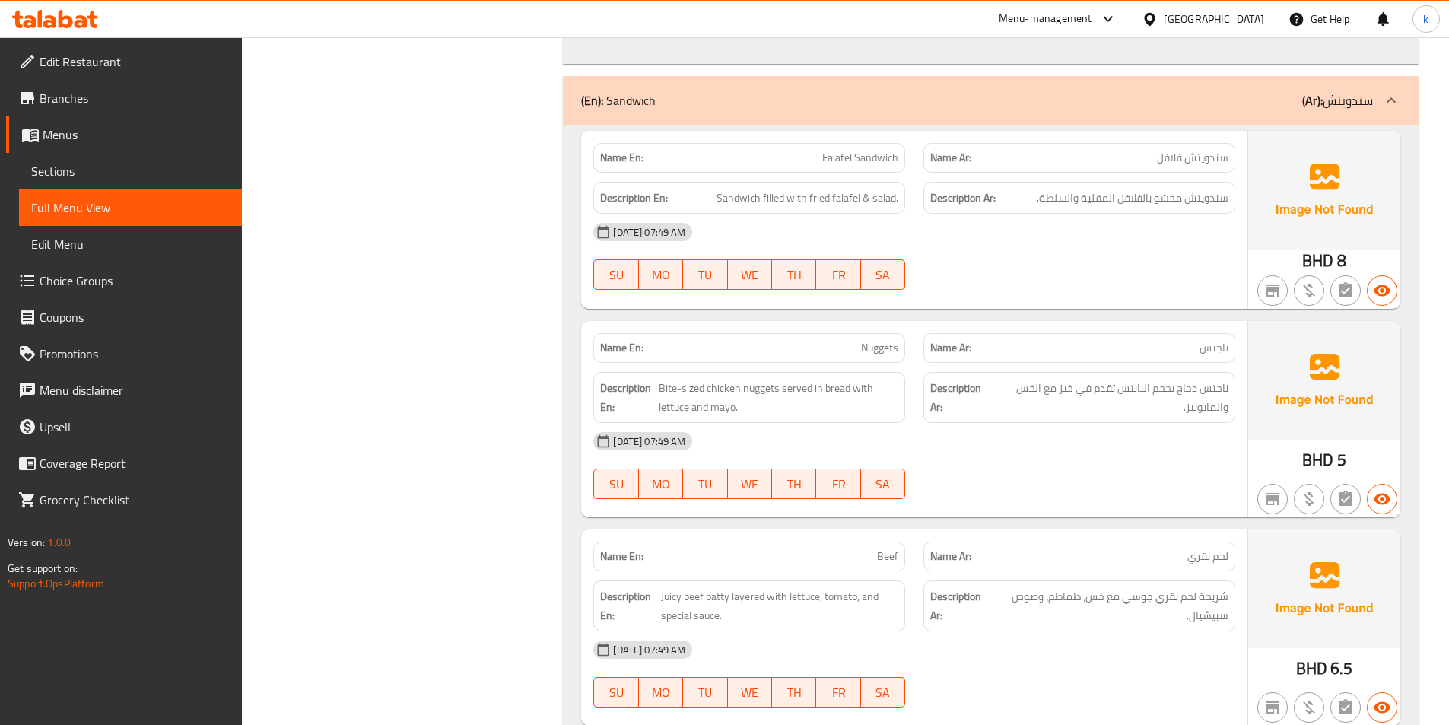
click at [886, 355] on span "Nuggets" at bounding box center [879, 348] width 37 height 16
copy span "Nuggets"
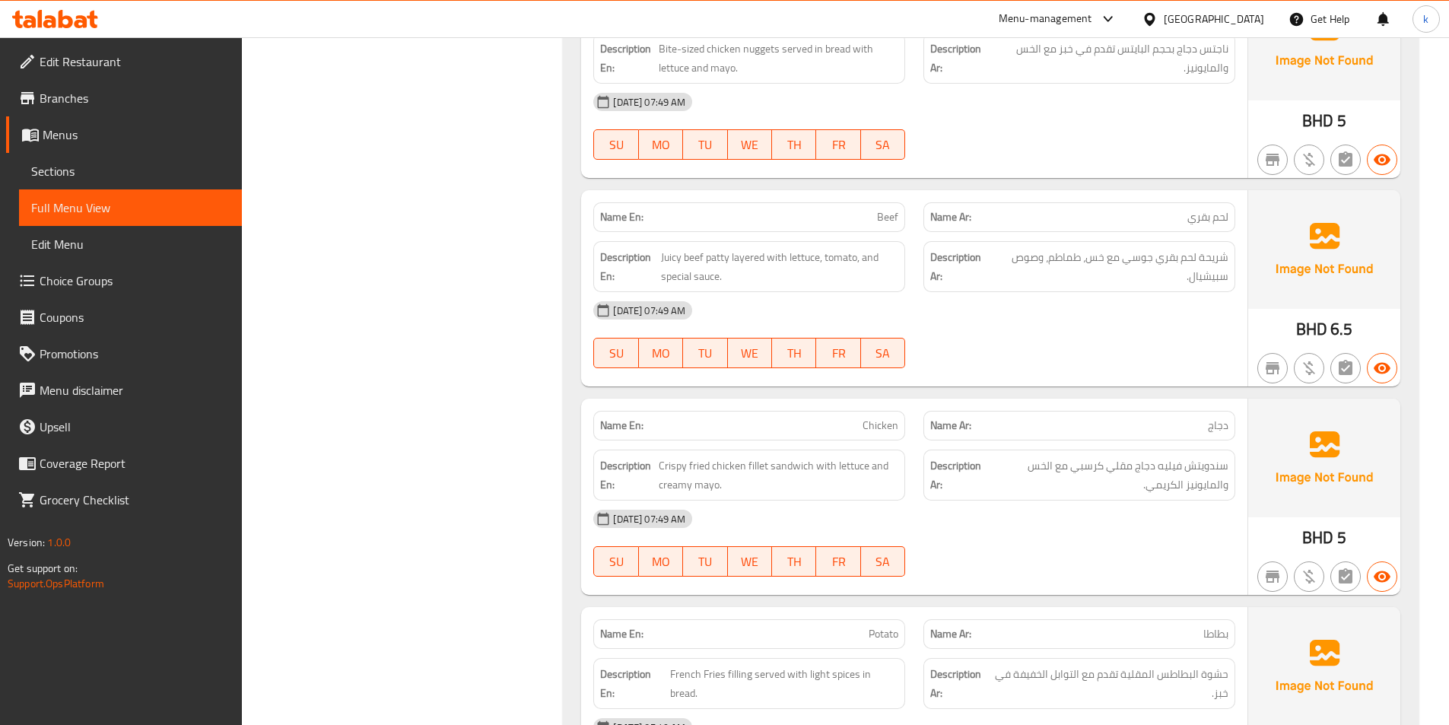
scroll to position [1555, 0]
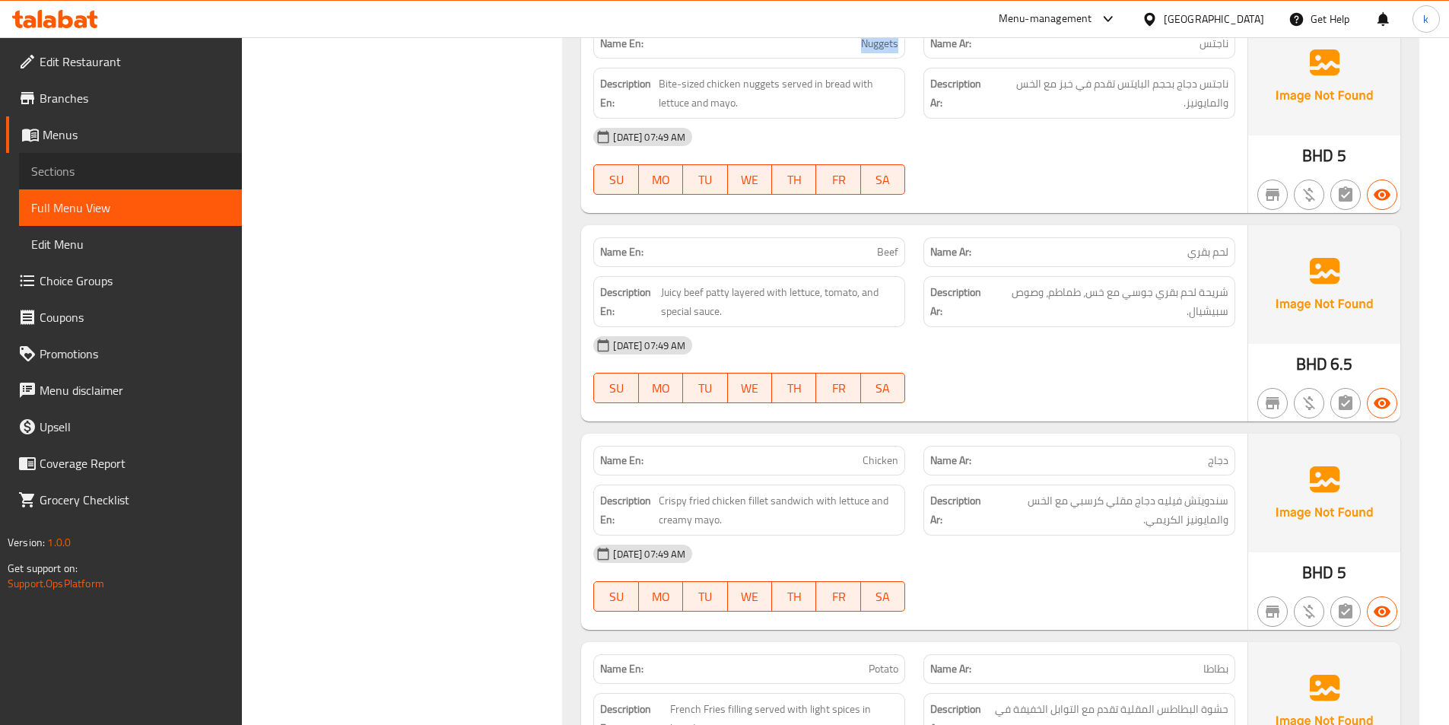
click at [74, 185] on link "Sections" at bounding box center [130, 171] width 223 height 37
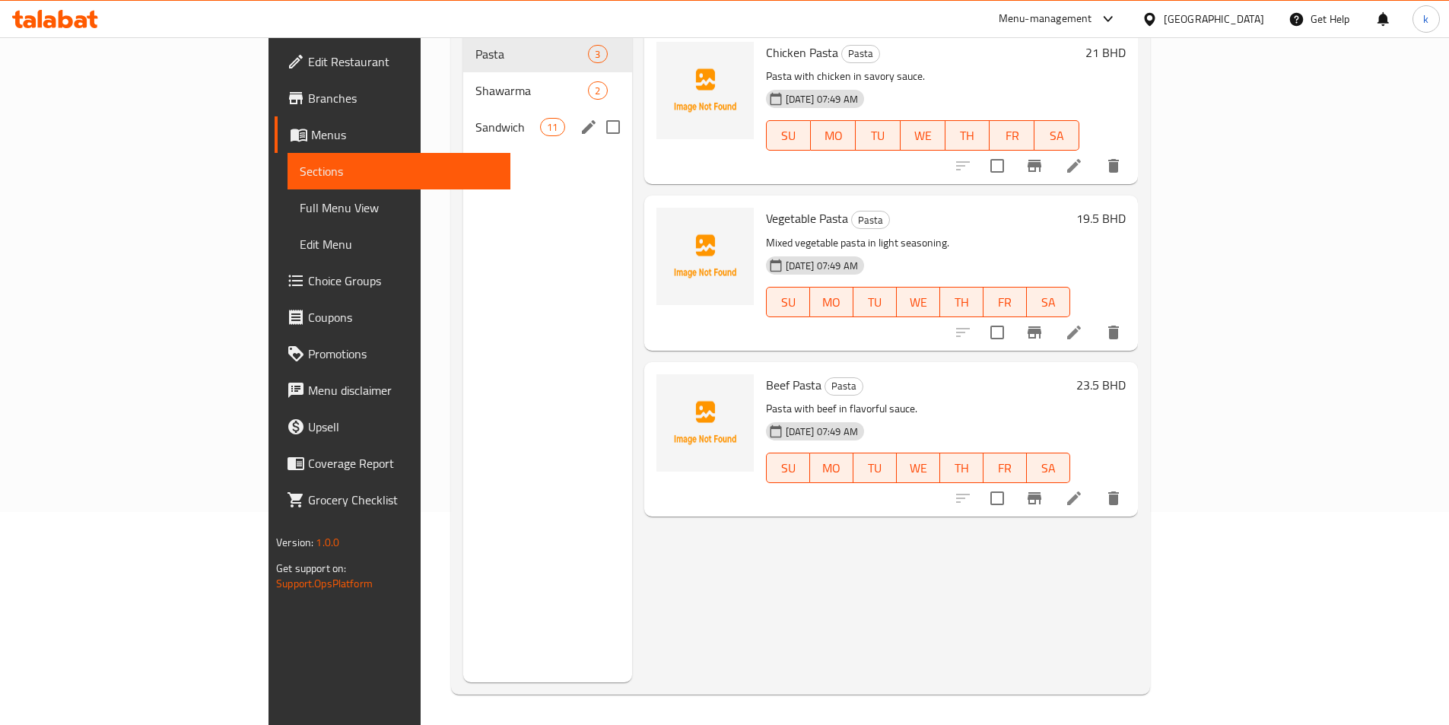
click at [475, 118] on span "Sandwich" at bounding box center [507, 127] width 65 height 18
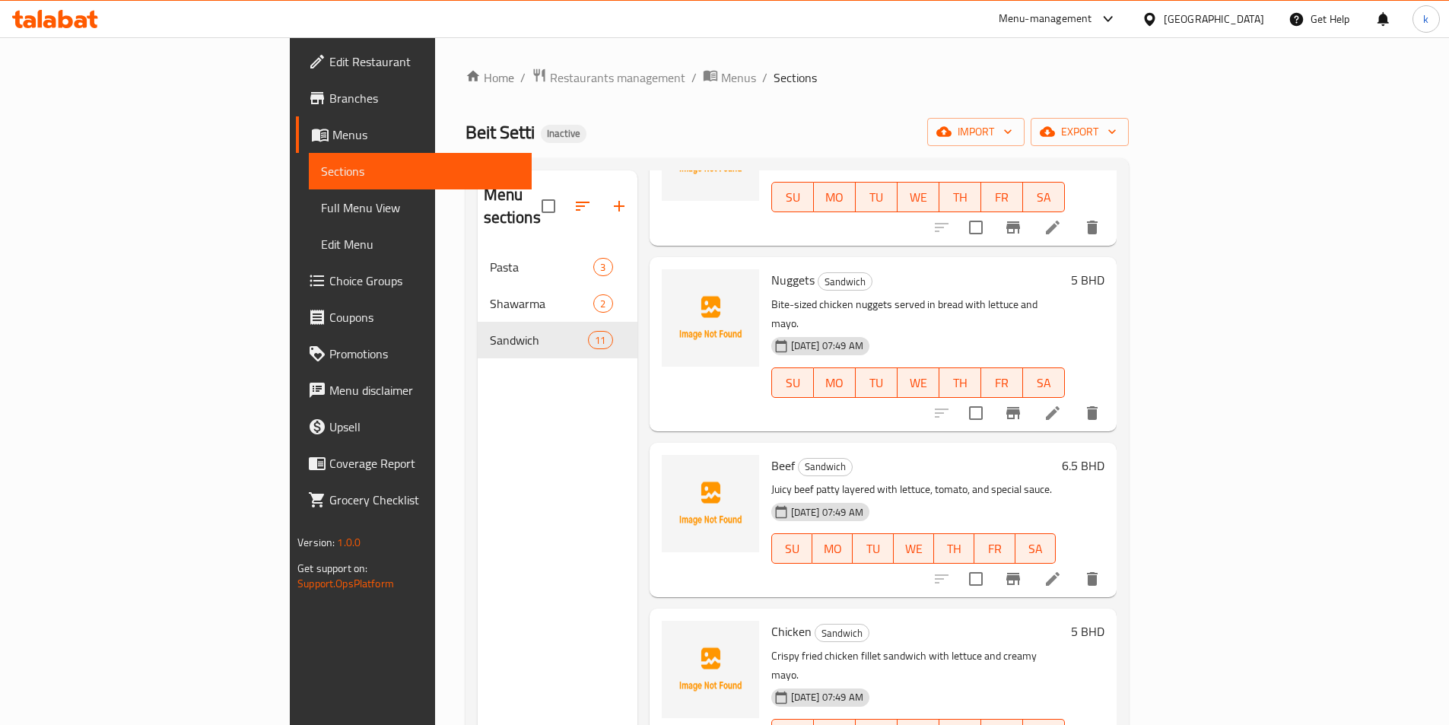
scroll to position [152, 0]
click at [1060, 571] on icon at bounding box center [1053, 578] width 14 height 14
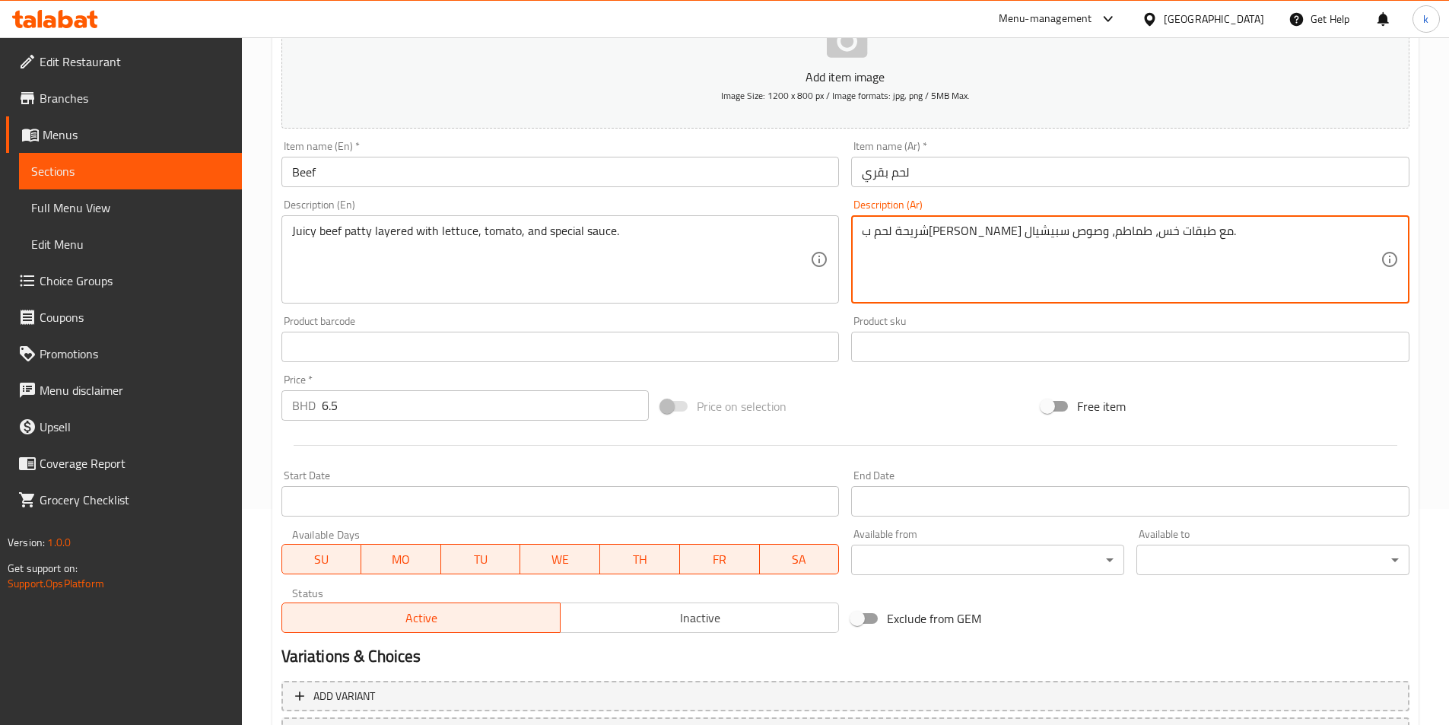
scroll to position [338, 0]
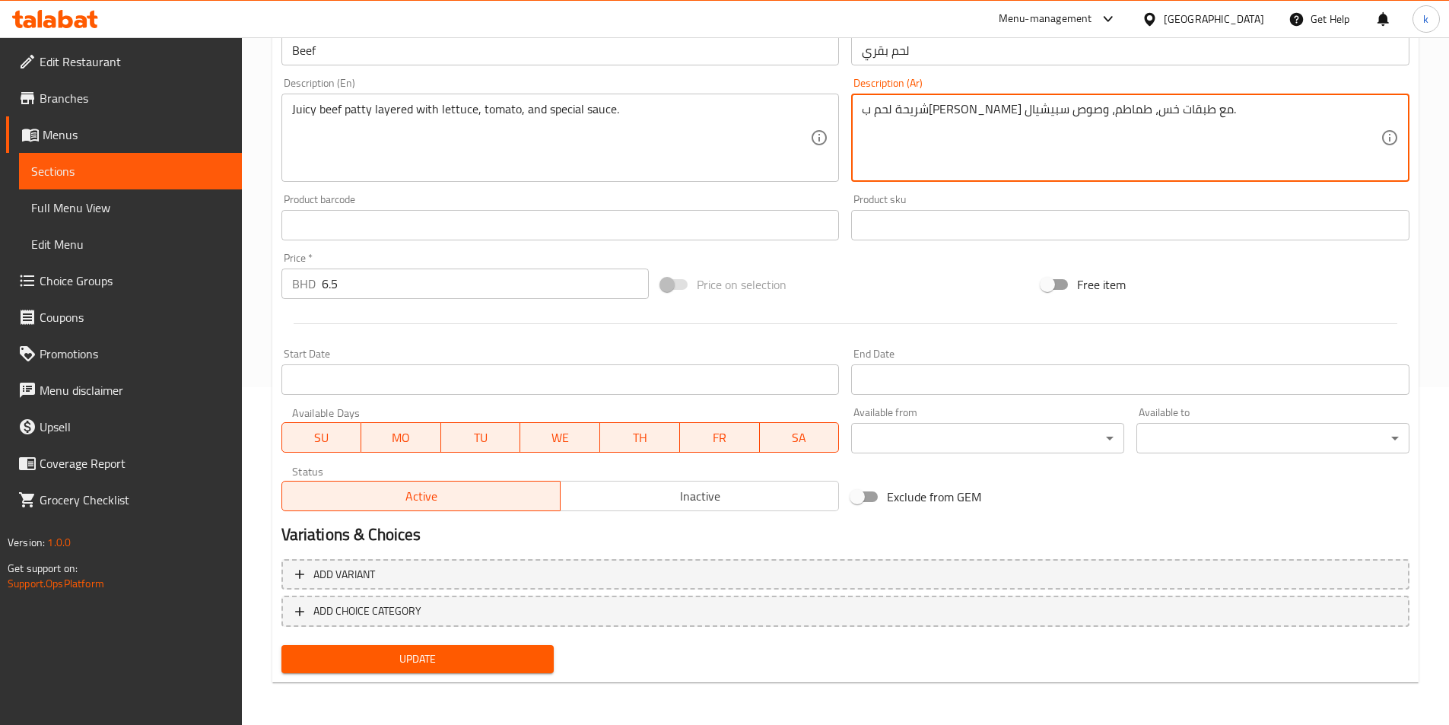
type textarea "شريحة لحم ب[PERSON_NAME] مع طبقات خس، طماطم، وصوص سبيشيال."
click at [437, 664] on span "Update" at bounding box center [418, 659] width 249 height 19
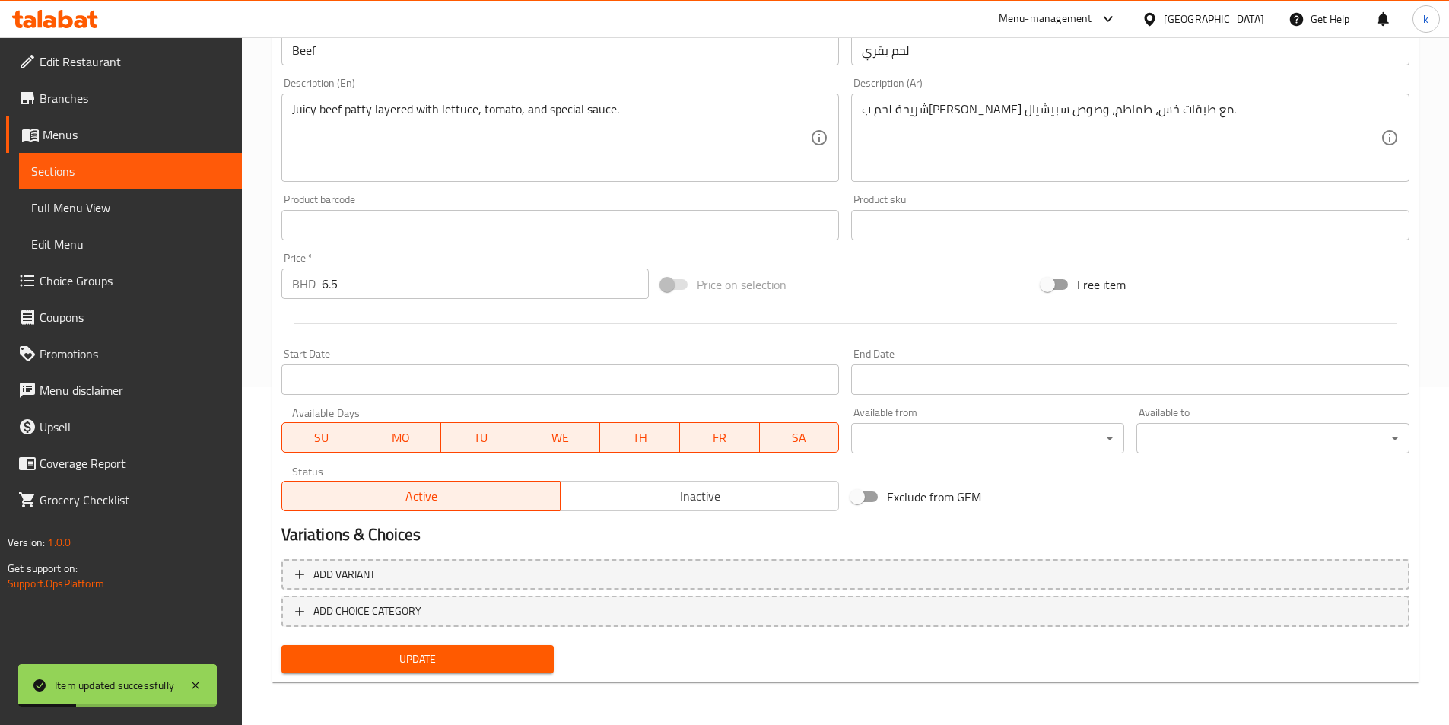
click at [115, 170] on span "Sections" at bounding box center [130, 171] width 199 height 18
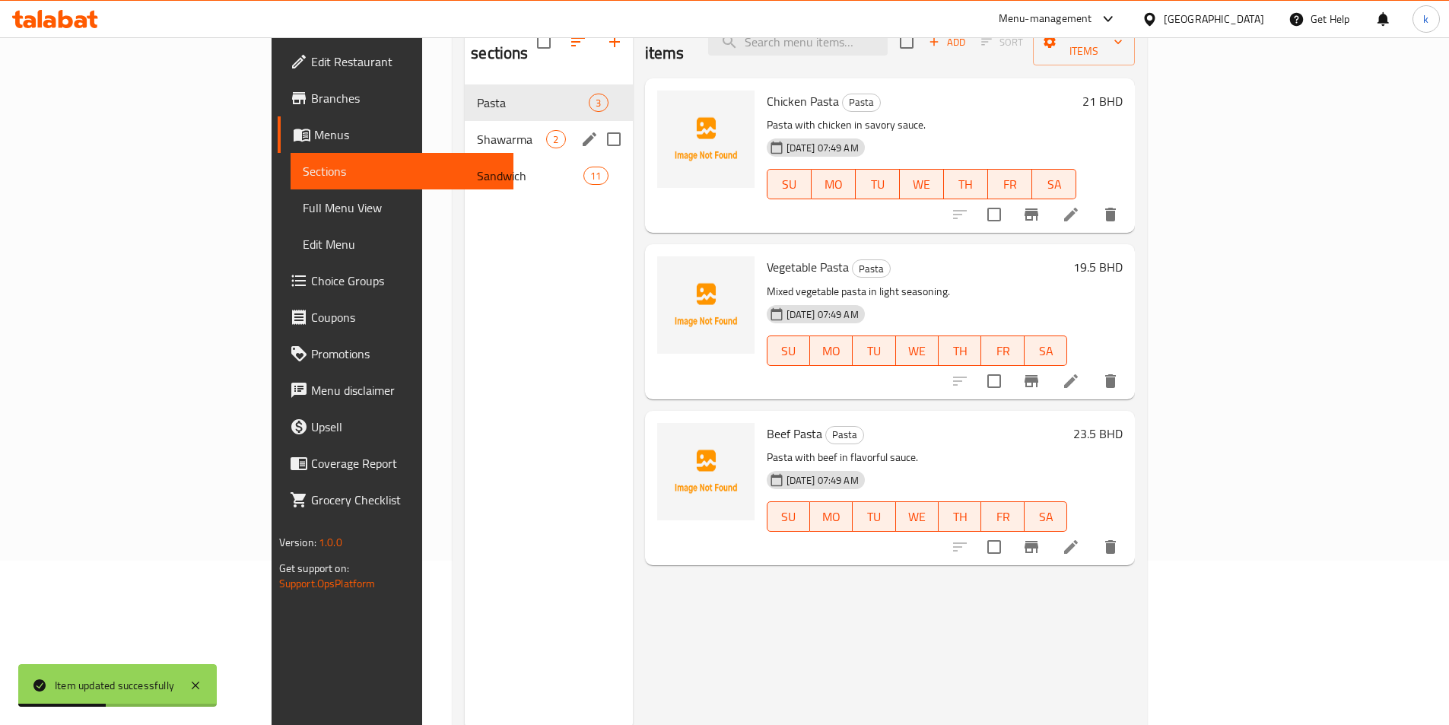
scroll to position [137, 0]
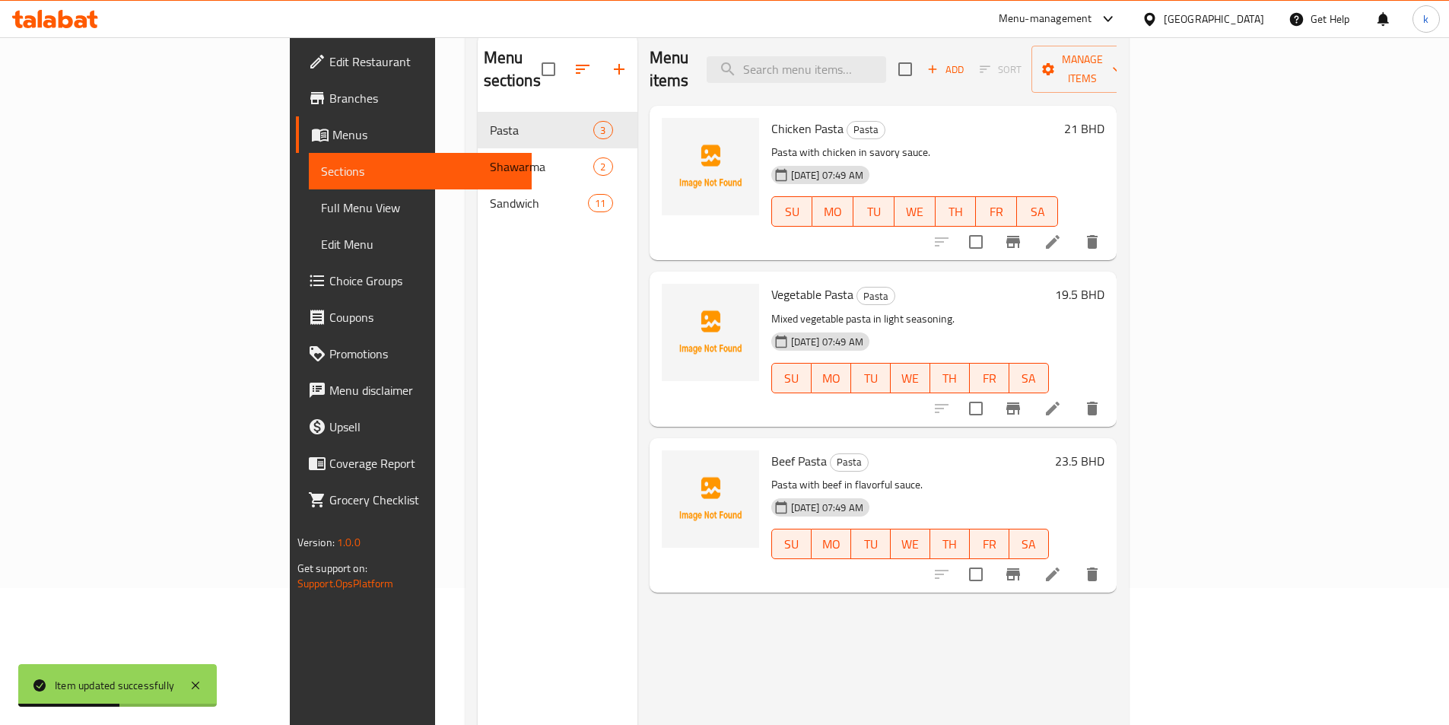
click at [321, 212] on span "Full Menu View" at bounding box center [420, 208] width 199 height 18
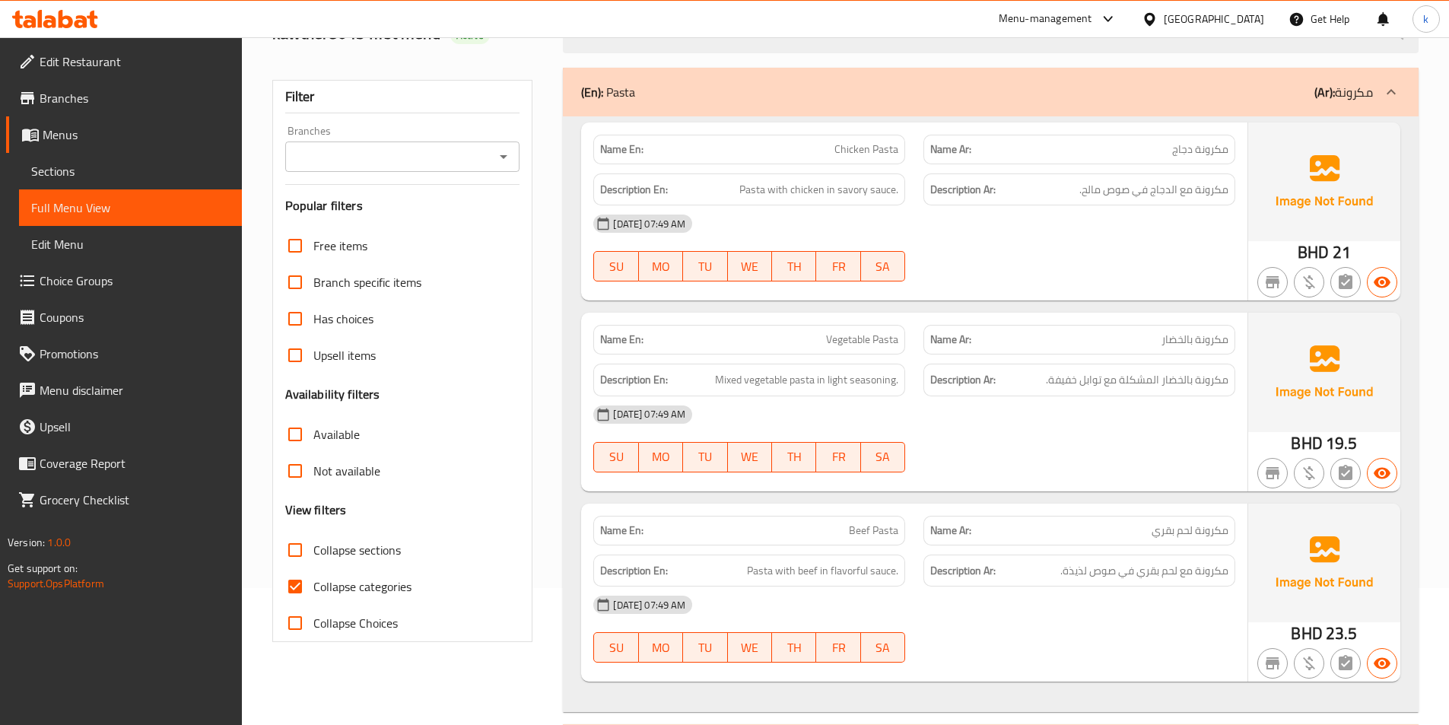
click at [73, 199] on span "Full Menu View" at bounding box center [130, 208] width 199 height 18
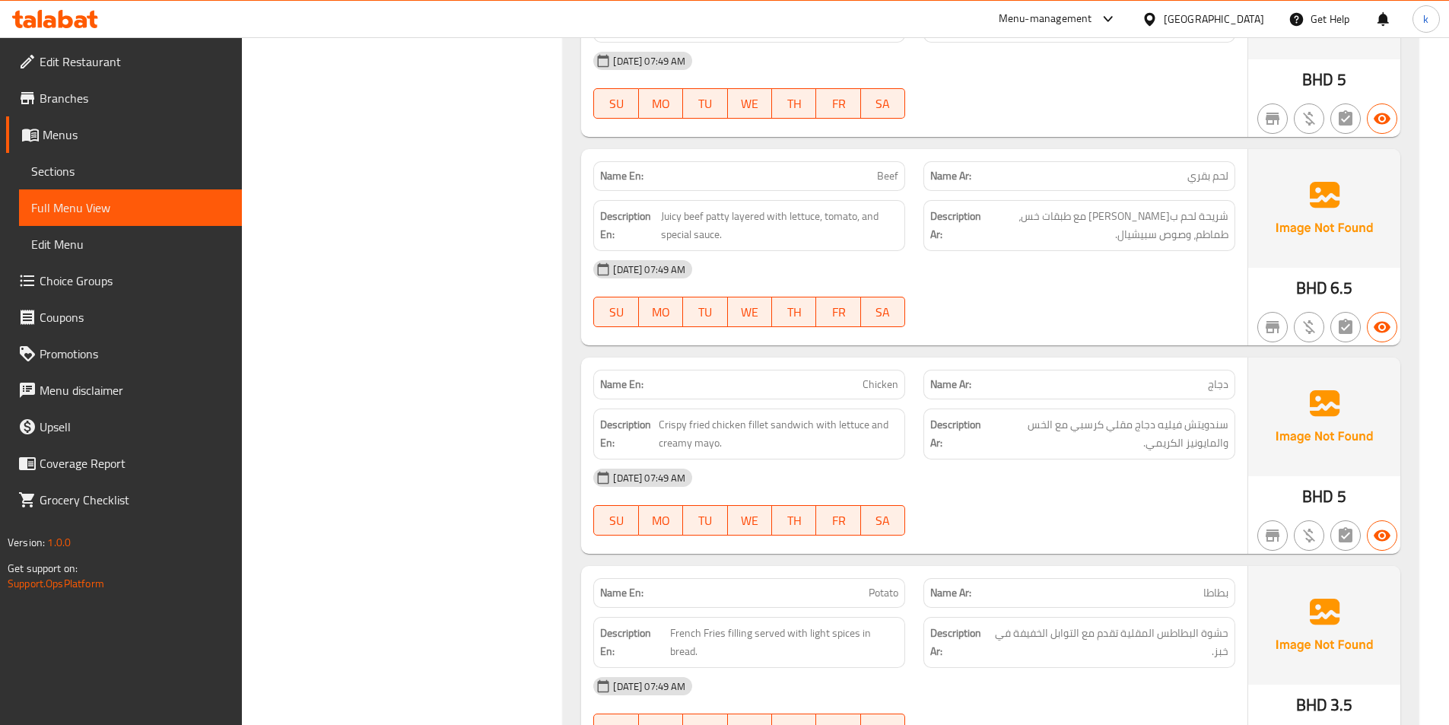
scroll to position [1658, 0]
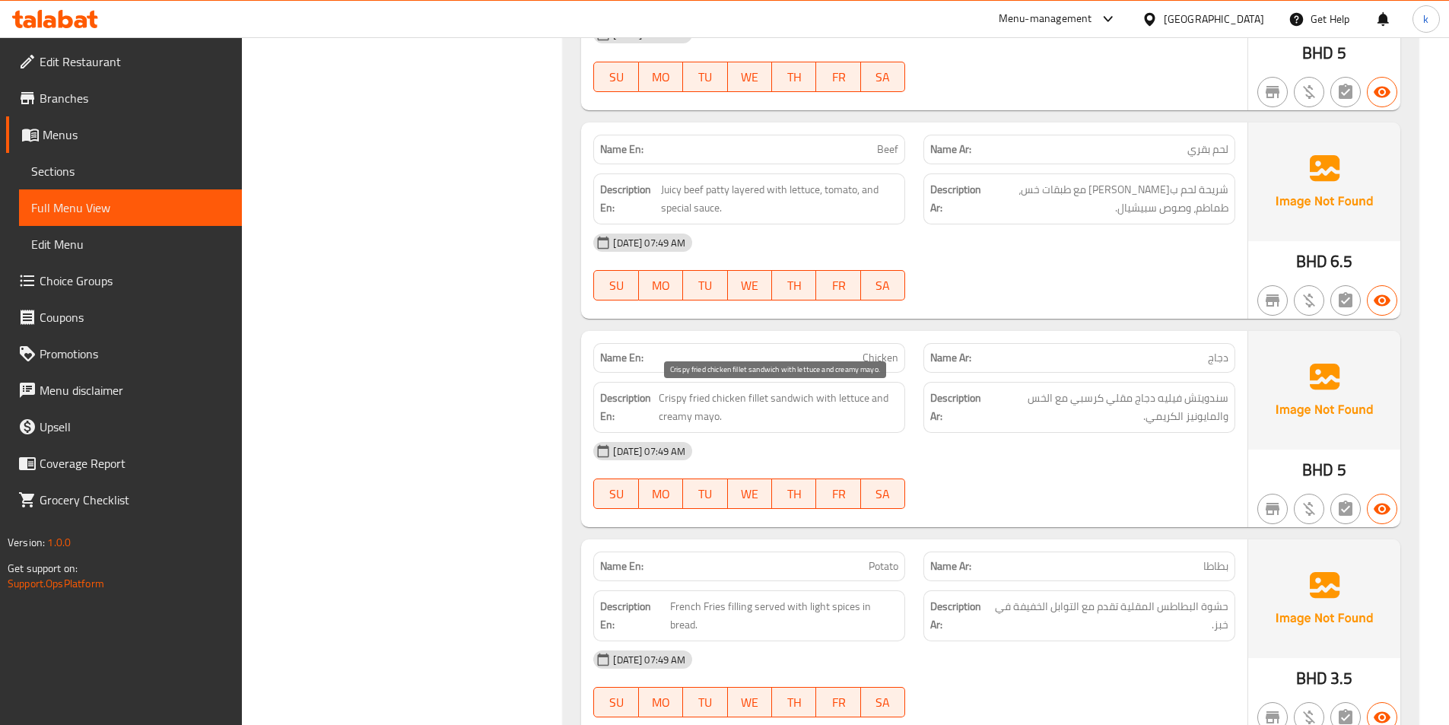
click at [755, 401] on span "Crispy fried chicken fillet sandwich with lettuce and creamy mayo." at bounding box center [779, 407] width 240 height 37
click at [994, 426] on div "Description Ar: سندويتش فيليه دجاج مقلي كرسبي مع الخس والمايونيز الكريمي." at bounding box center [1080, 407] width 312 height 51
drag, startPoint x: 765, startPoint y: 399, endPoint x: 710, endPoint y: 399, distance: 55.5
click at [710, 399] on span "Crispy fried chicken fillet sandwich with lettuce and creamy mayo." at bounding box center [779, 407] width 240 height 37
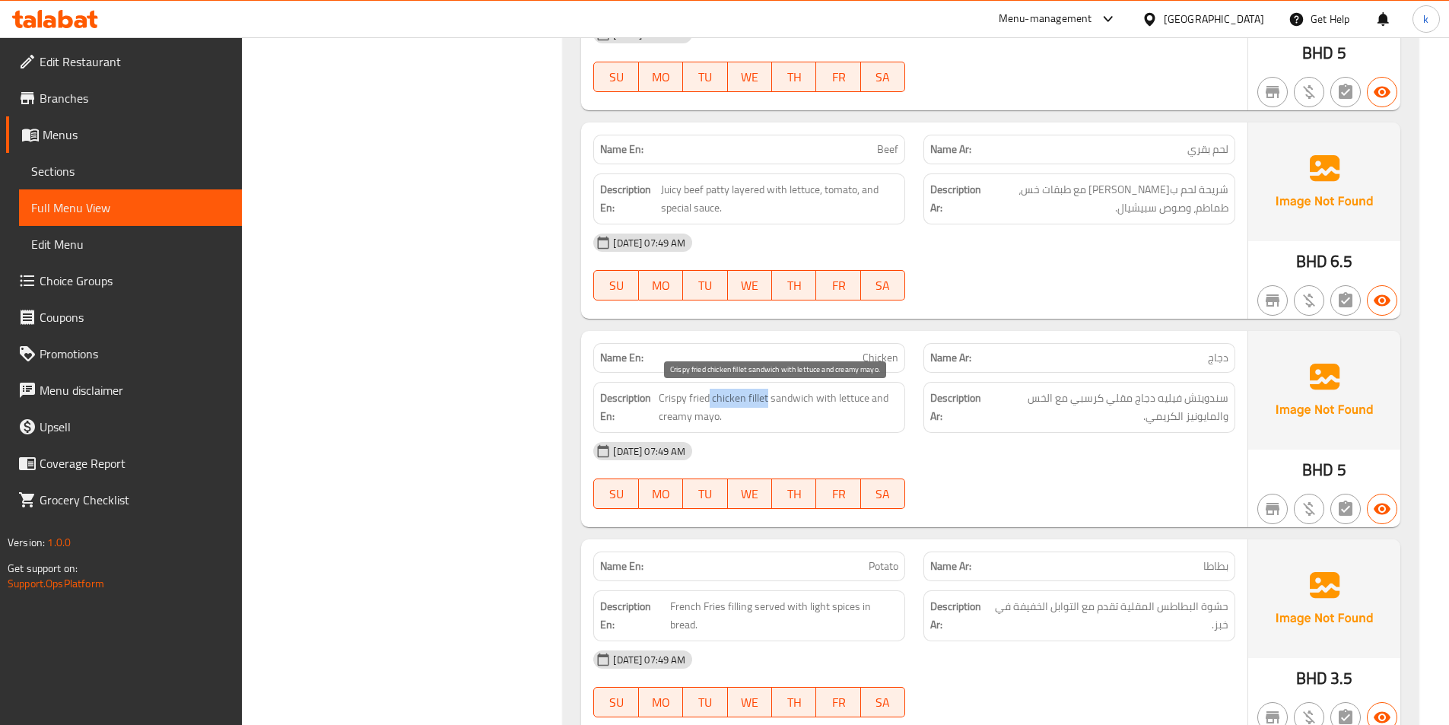
click at [725, 402] on span "Crispy fried chicken fillet sandwich with lettuce and creamy mayo." at bounding box center [779, 407] width 240 height 37
click at [745, 402] on span "Crispy fried chicken fillet sandwich with lettuce and creamy mayo." at bounding box center [779, 407] width 240 height 37
drag, startPoint x: 714, startPoint y: 397, endPoint x: 733, endPoint y: 407, distance: 21.4
click at [765, 408] on span "Crispy fried chicken fillet sandwich with lettuce and creamy mayo." at bounding box center [779, 407] width 240 height 37
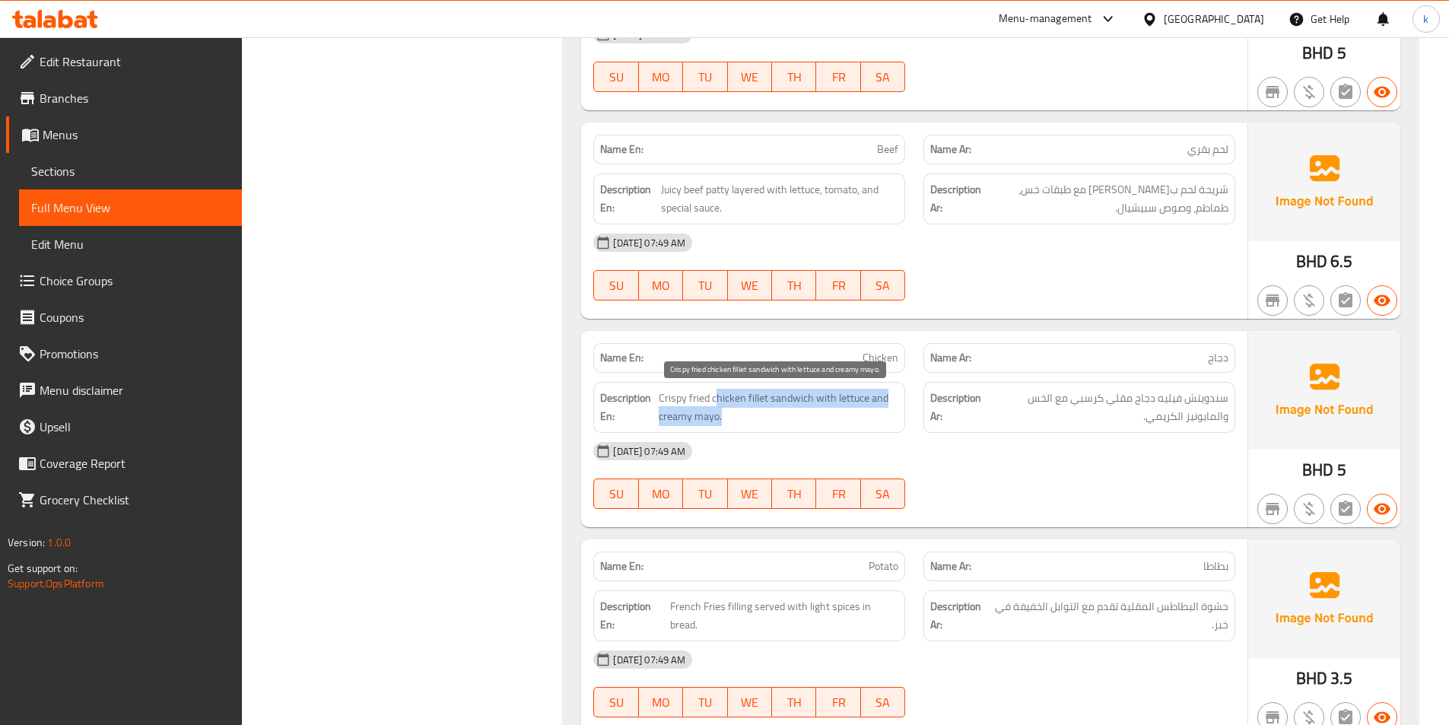
click at [739, 396] on span "Crispy fried chicken fillet sandwich with lettuce and creamy mayo." at bounding box center [779, 407] width 240 height 37
click at [711, 400] on span "Crispy fried chicken fillet sandwich with lettuce and creamy mayo." at bounding box center [779, 407] width 240 height 37
click at [716, 399] on span "Crispy fried chicken fillet sandwich with lettuce and creamy mayo." at bounding box center [779, 407] width 240 height 37
drag, startPoint x: 713, startPoint y: 399, endPoint x: 766, endPoint y: 405, distance: 53.5
click at [766, 405] on span "Crispy fried chicken fillet sandwich with lettuce and creamy mayo." at bounding box center [779, 407] width 240 height 37
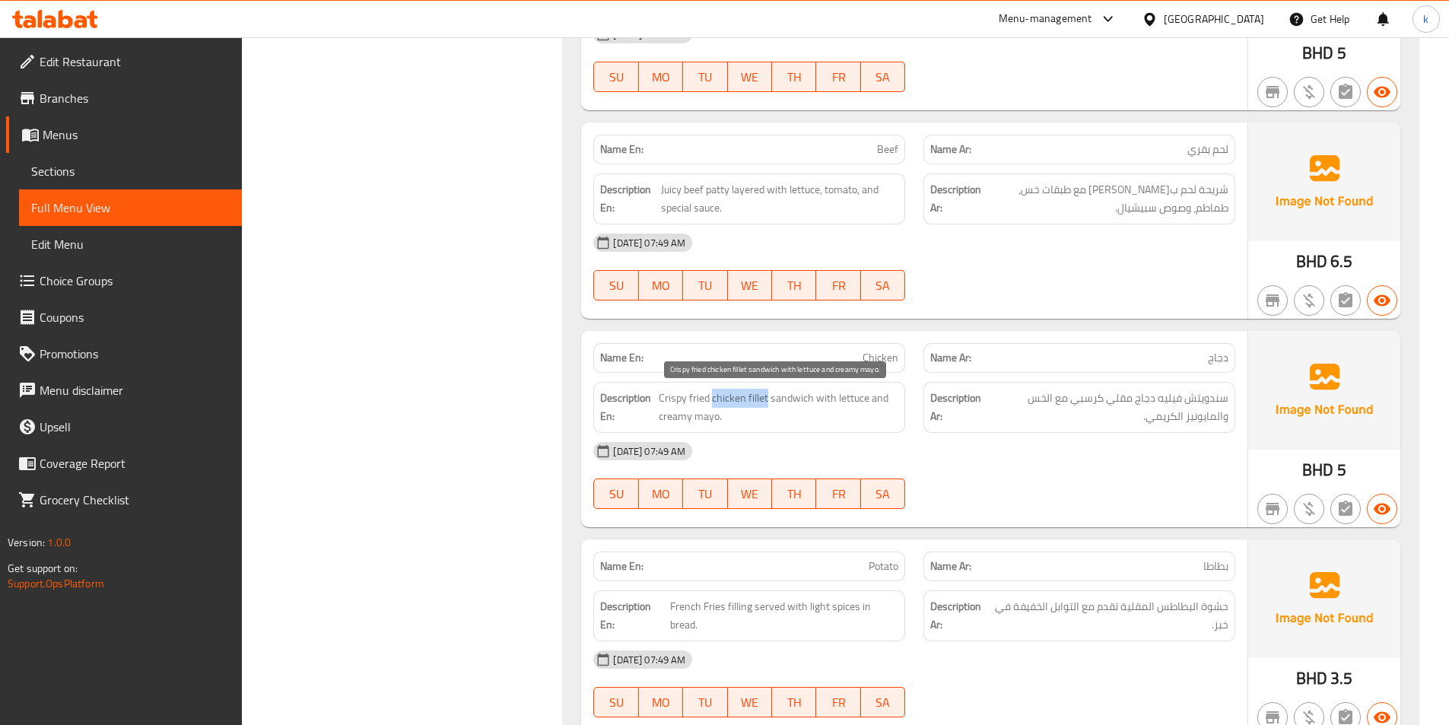
copy span "chicken fillet"
click at [53, 168] on span "Sections" at bounding box center [130, 171] width 199 height 18
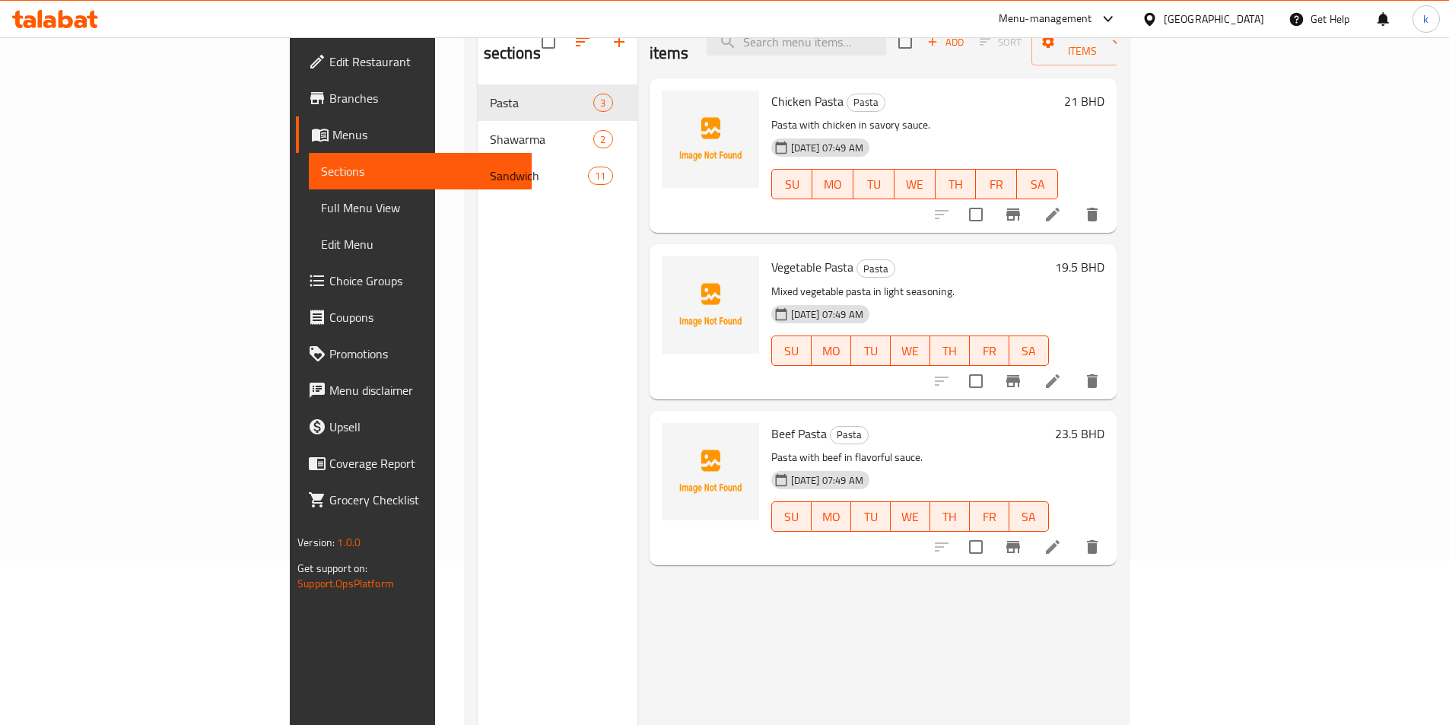
scroll to position [137, 0]
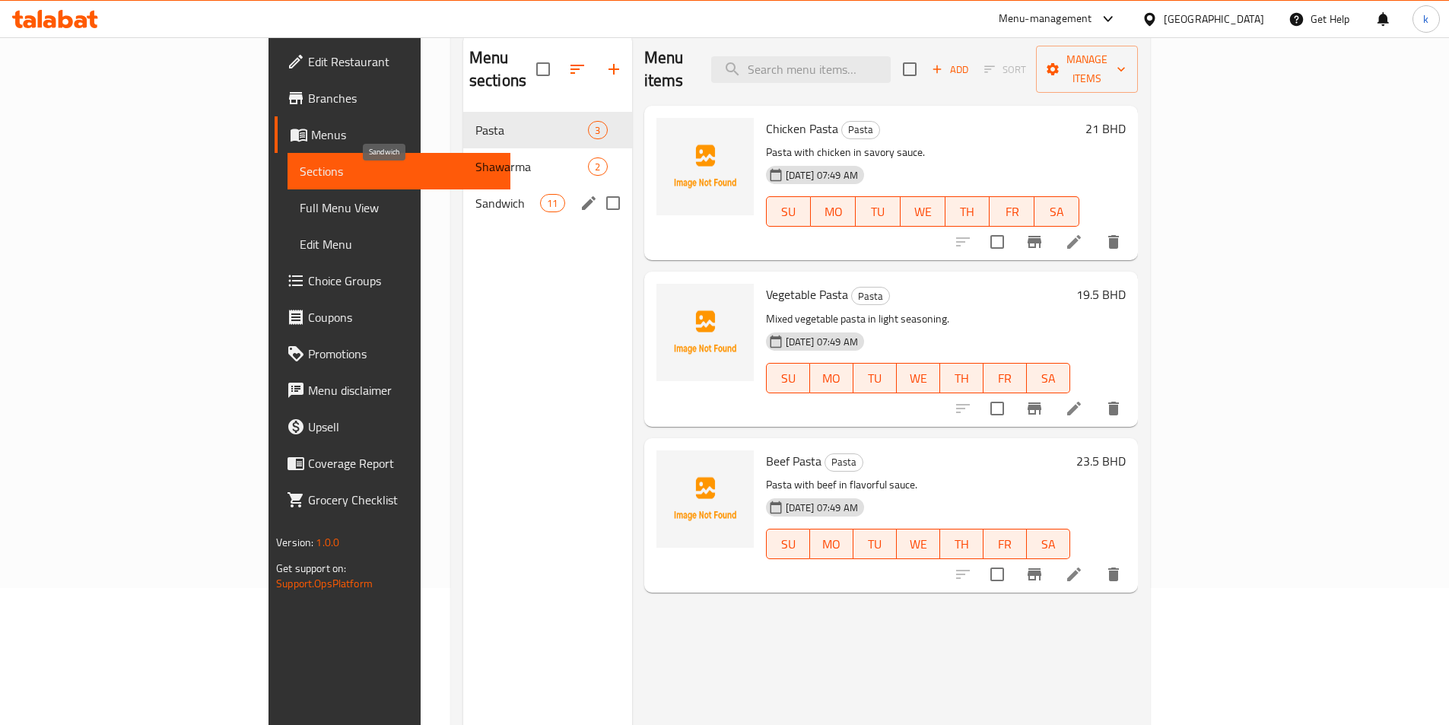
click at [475, 194] on span "Sandwich" at bounding box center [507, 203] width 65 height 18
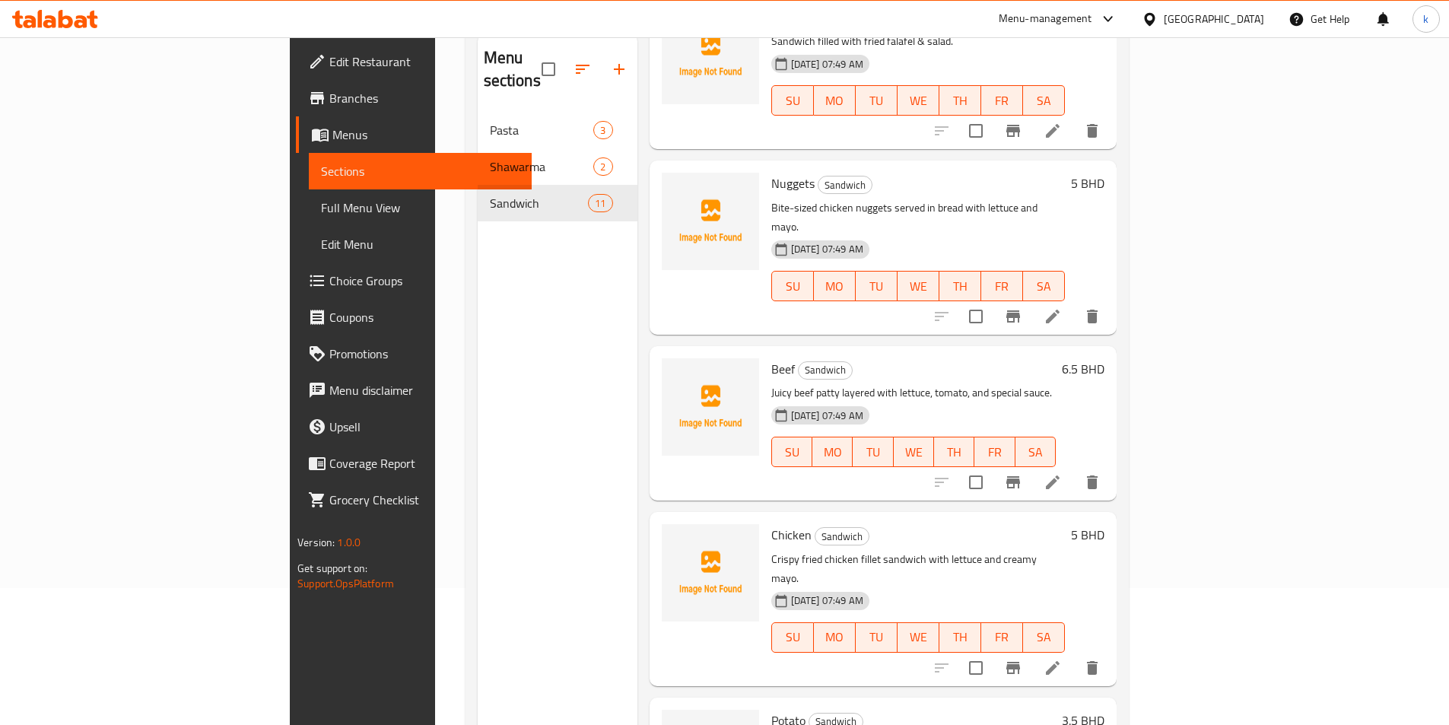
scroll to position [228, 0]
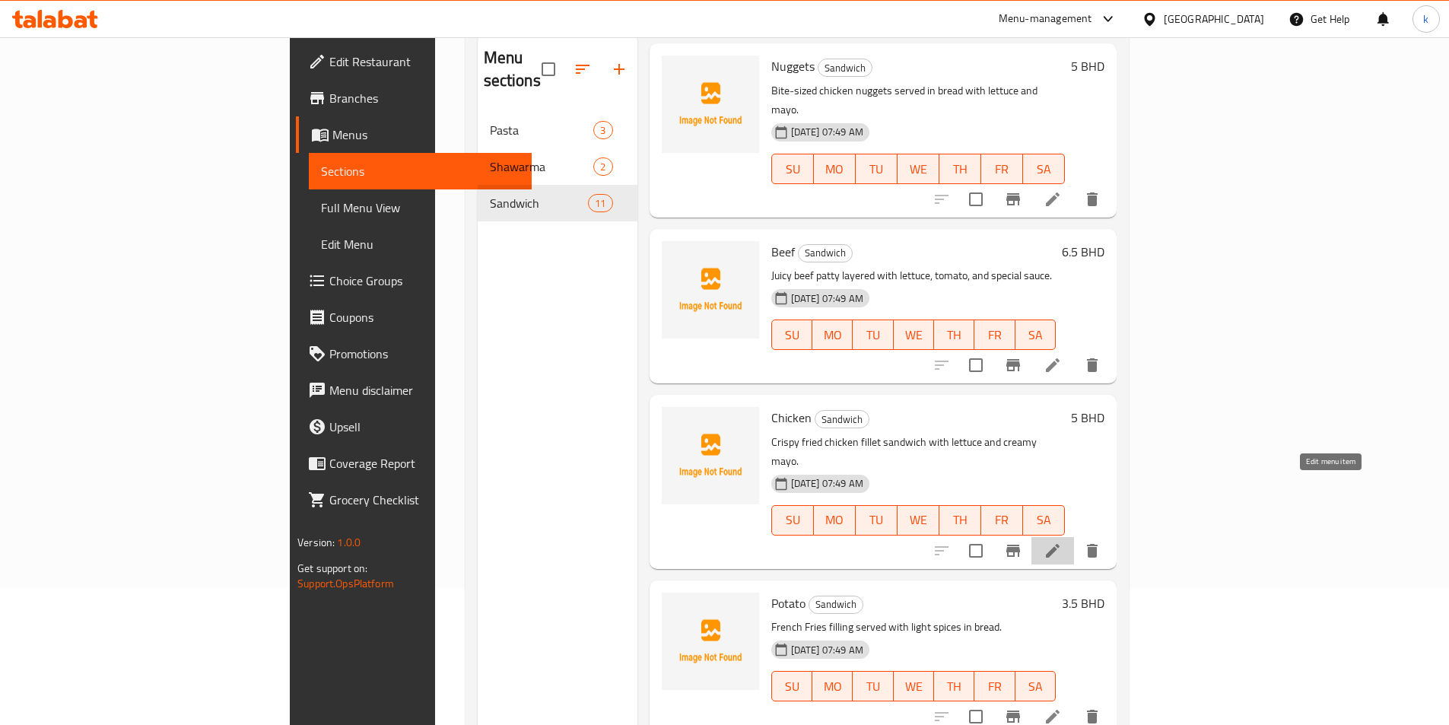
click at [1060, 544] on icon at bounding box center [1053, 551] width 14 height 14
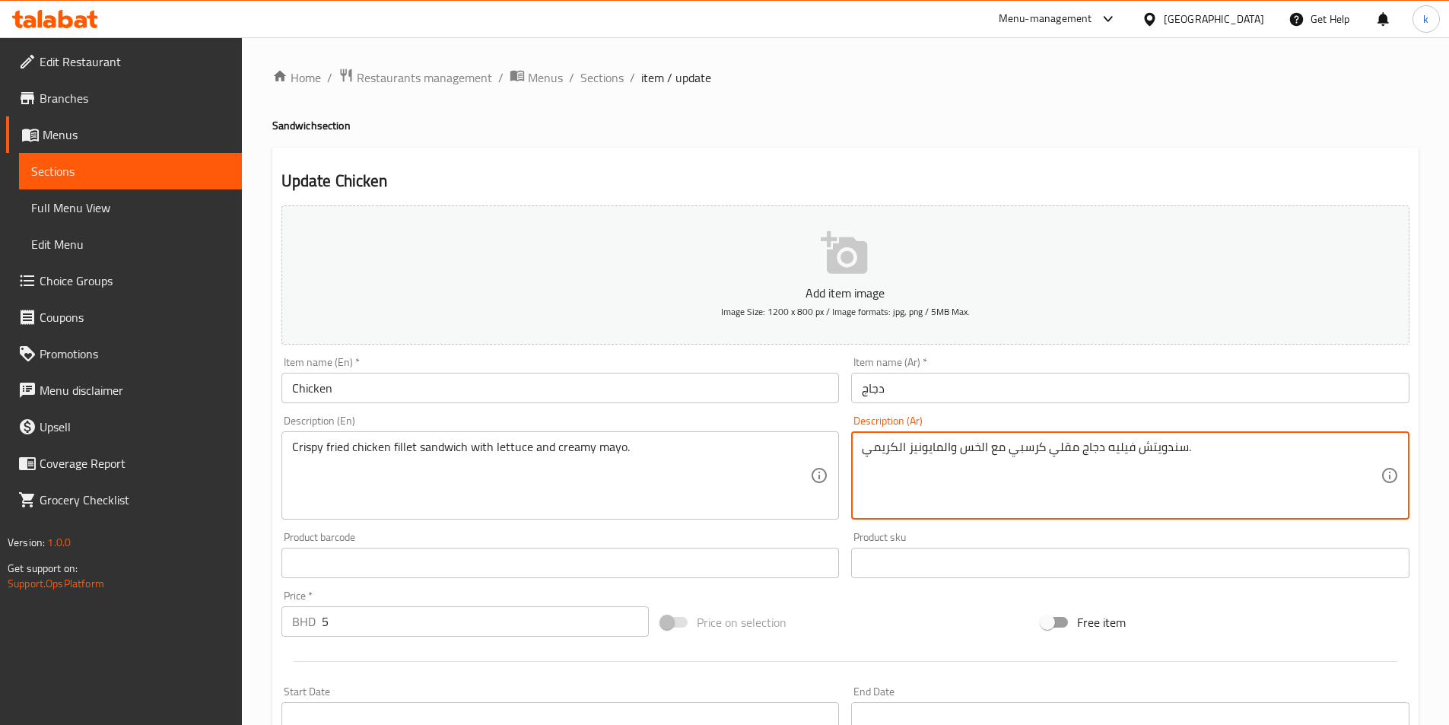
drag, startPoint x: 1082, startPoint y: 452, endPoint x: 1104, endPoint y: 455, distance: 22.3
click at [1113, 449] on textarea "سندويتش فيليه مقلي كرسبي مع الخس والمايونيز الكريمي." at bounding box center [1121, 476] width 519 height 72
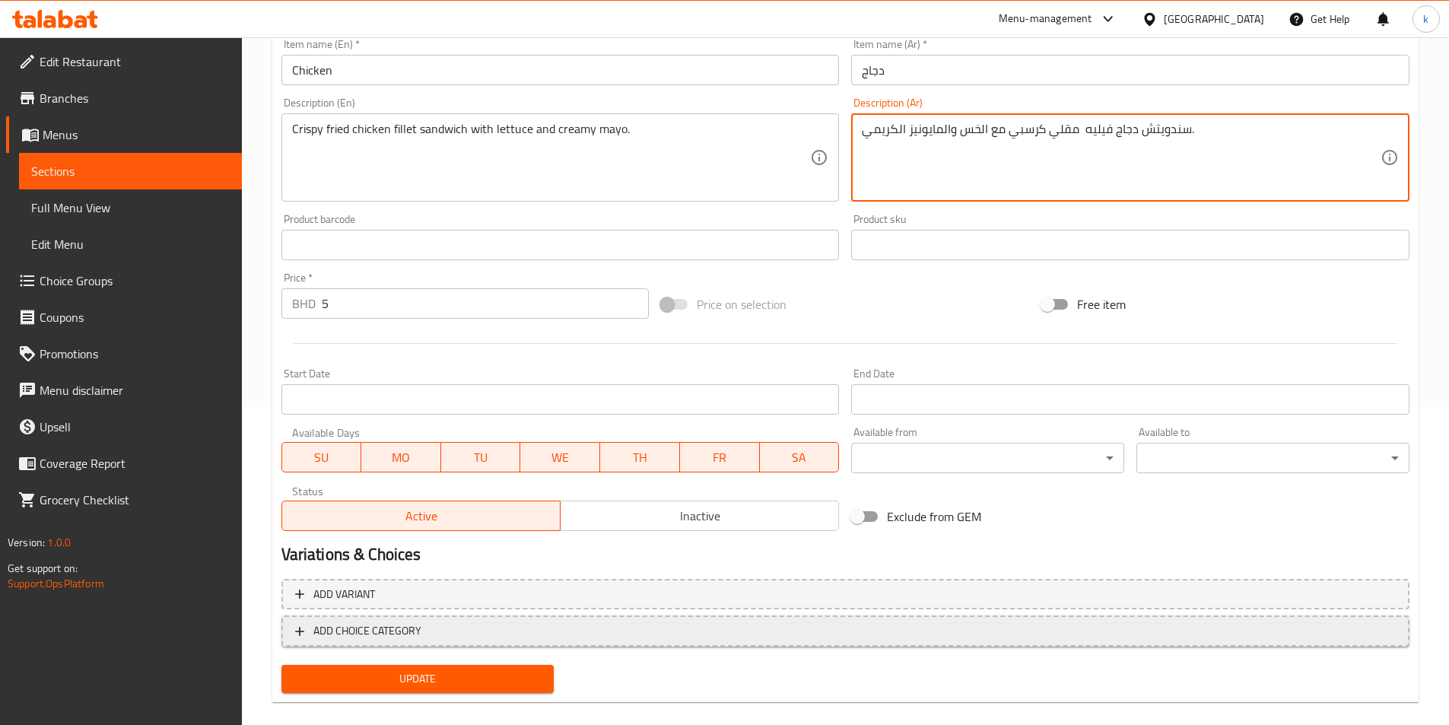
scroll to position [338, 0]
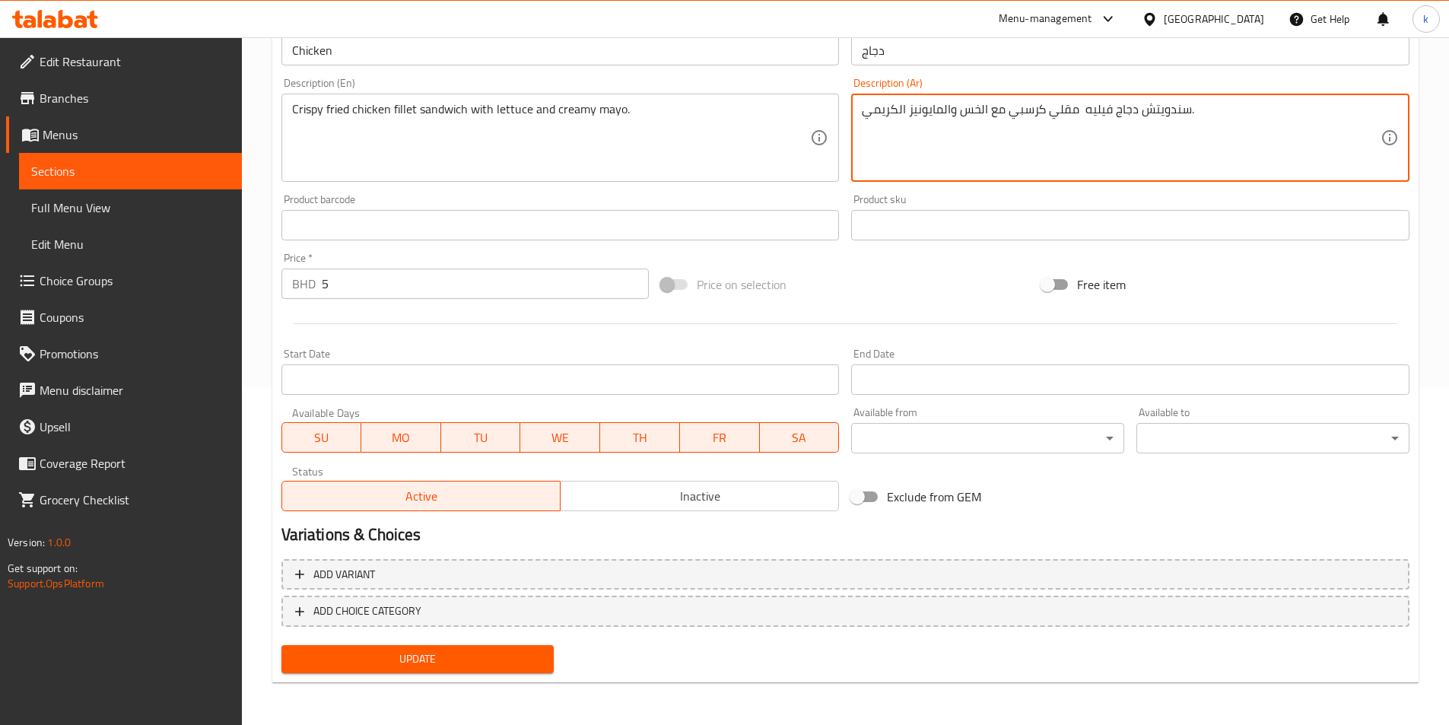
type textarea "سندويتش دجاج فيليه مقلي كرسبي مع الخس والمايونيز الكريمي."
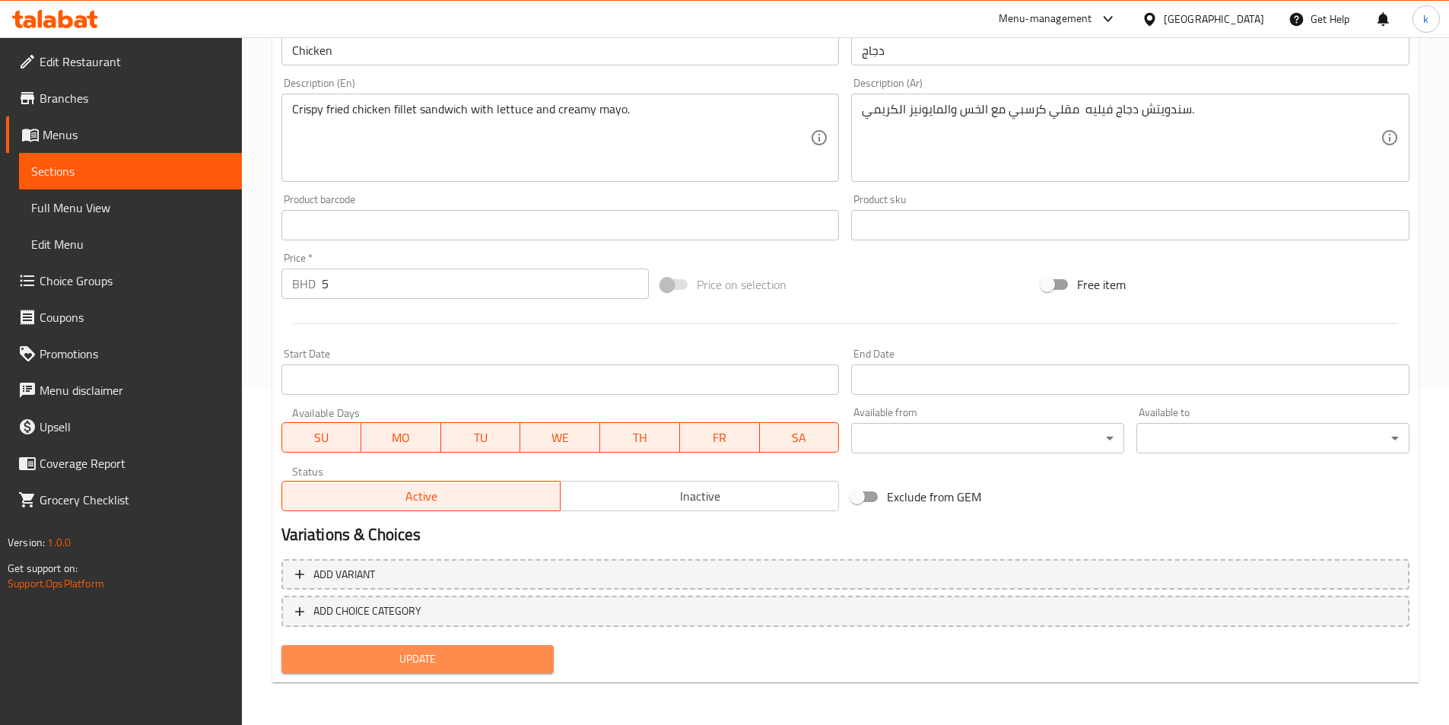
click at [408, 660] on span "Update" at bounding box center [418, 659] width 249 height 19
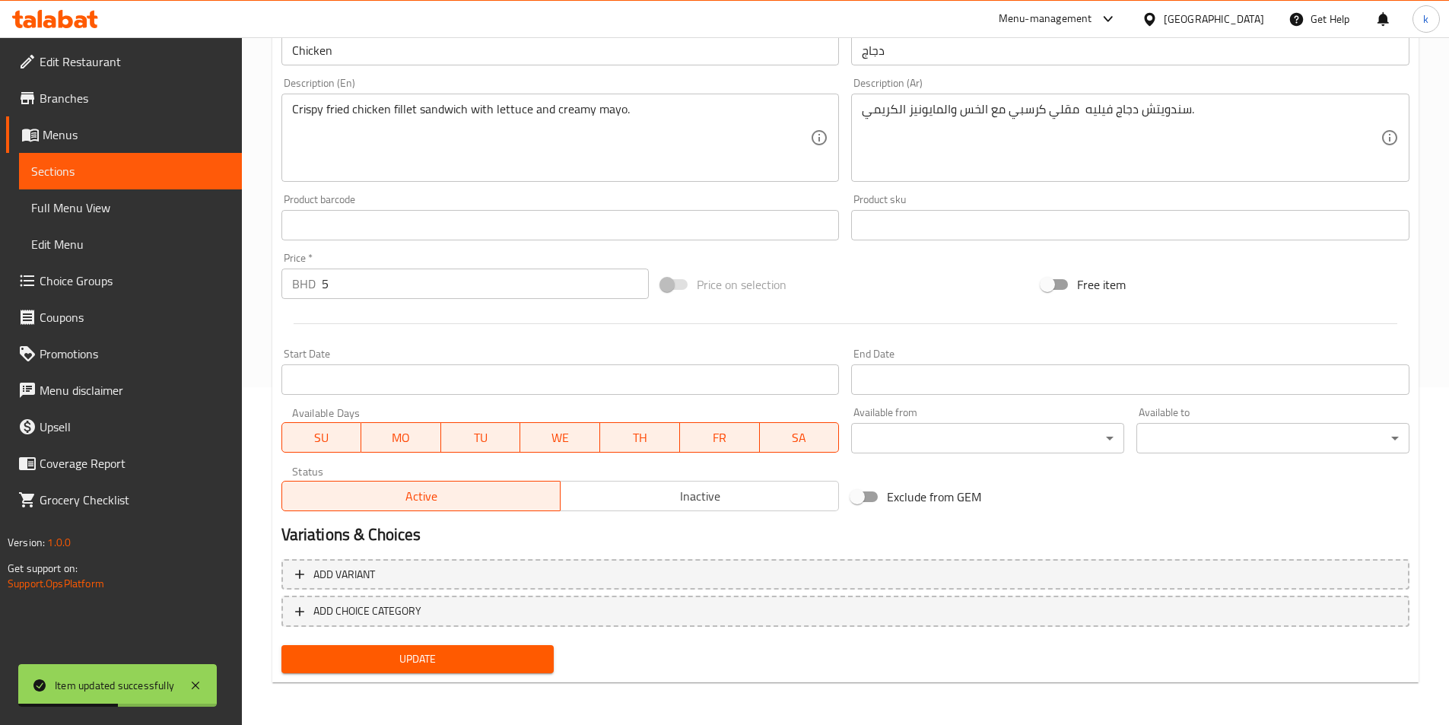
click at [123, 211] on span "Full Menu View" at bounding box center [130, 208] width 199 height 18
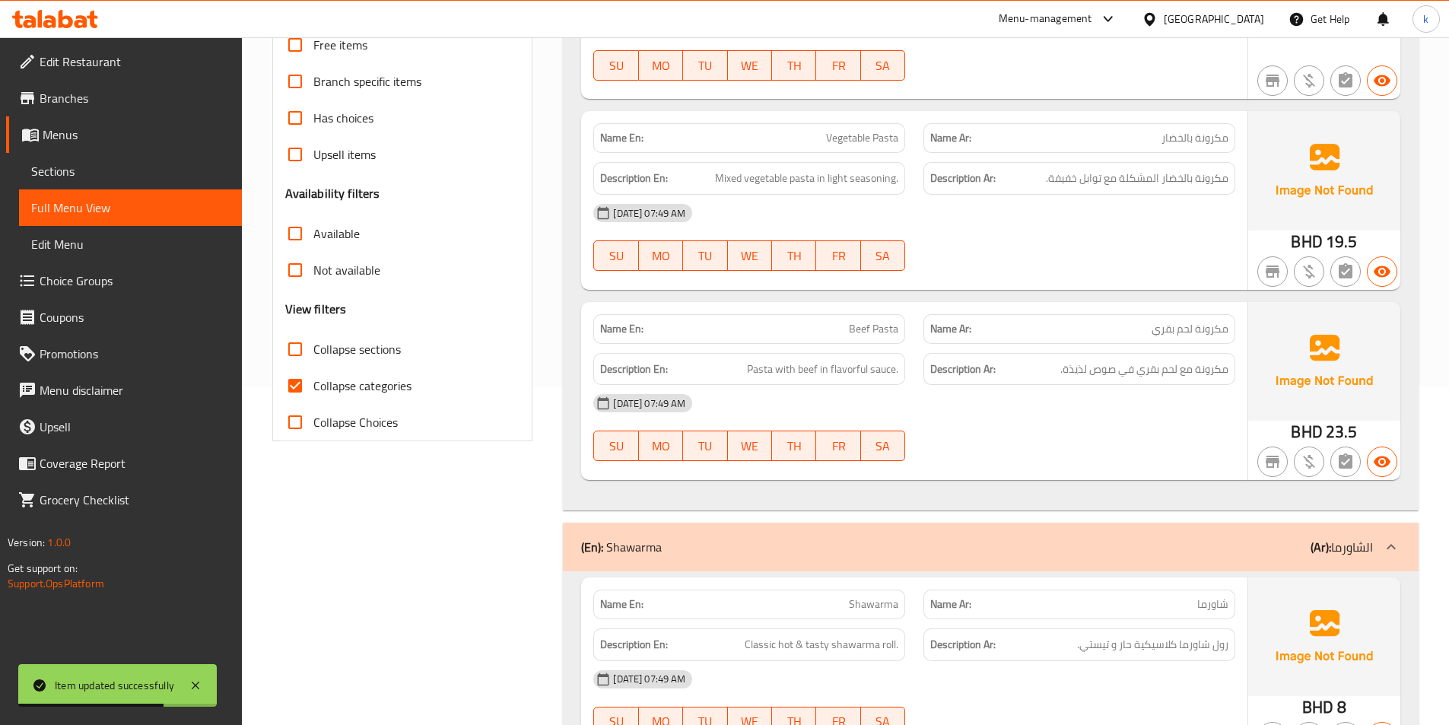
click at [378, 387] on span "Collapse categories" at bounding box center [362, 386] width 98 height 18
click at [313, 387] on input "Collapse categories" at bounding box center [295, 385] width 37 height 37
checkbox input "false"
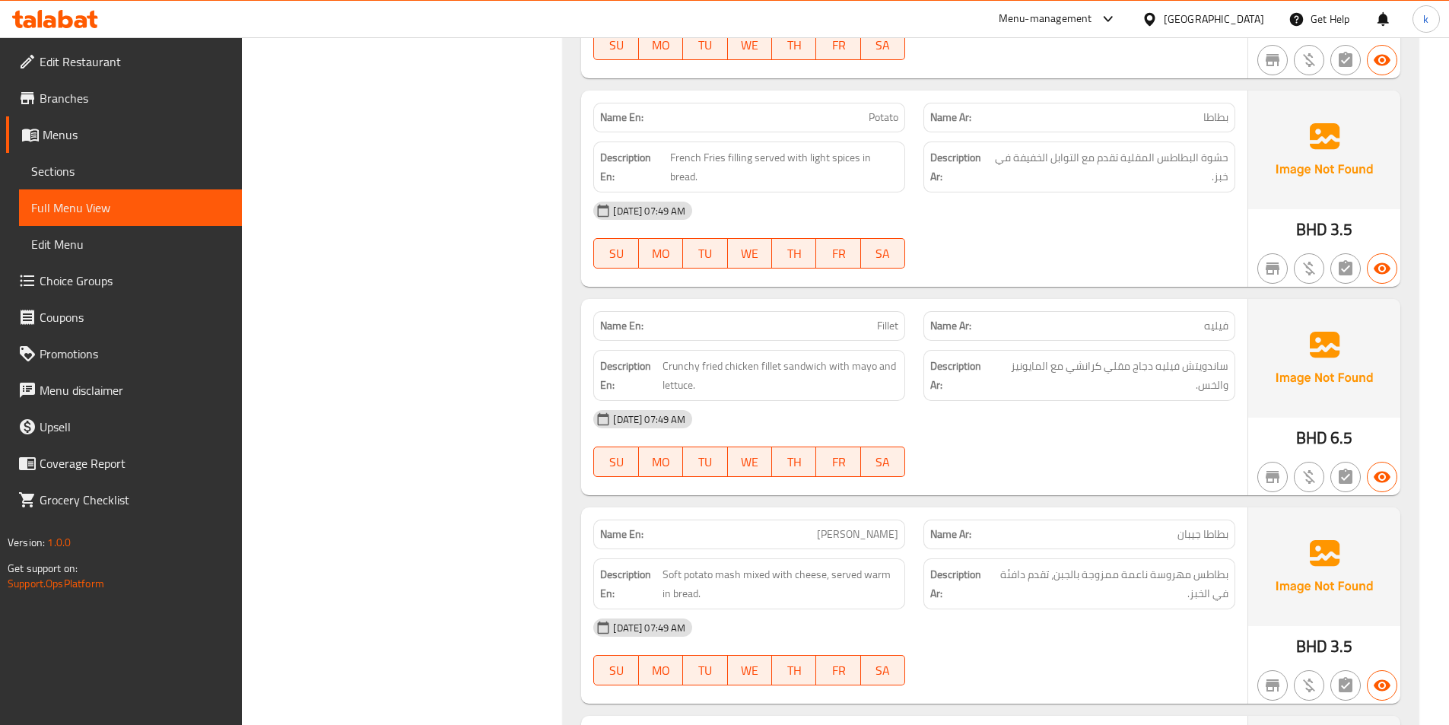
scroll to position [2259, 0]
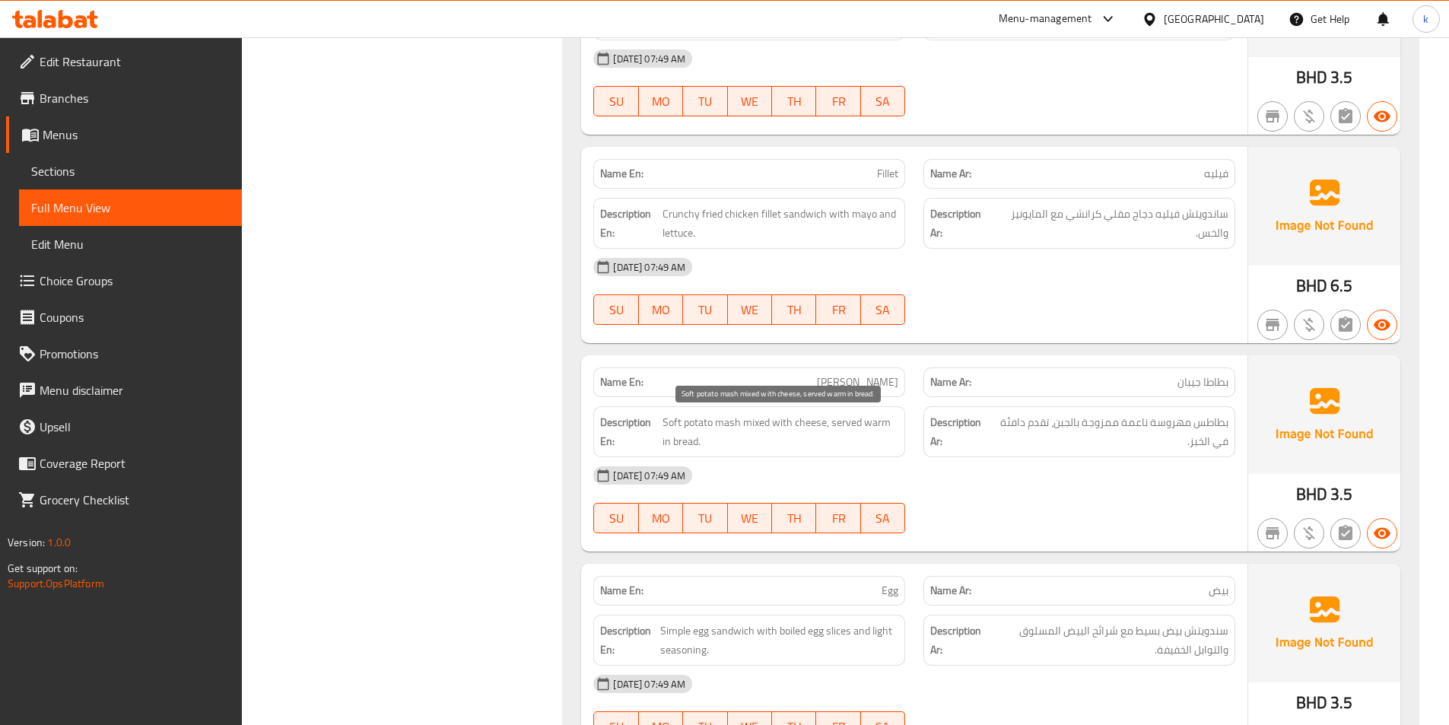
click at [753, 426] on span "Soft potato mash mixed with cheese, served warm in bread." at bounding box center [781, 431] width 236 height 37
copy span "mixed"
click at [983, 456] on div "Description Ar: بطاطس مهروسة ناعمة ممزوجة بالجبن، تقدم دافئة في الخبز." at bounding box center [1080, 431] width 312 height 51
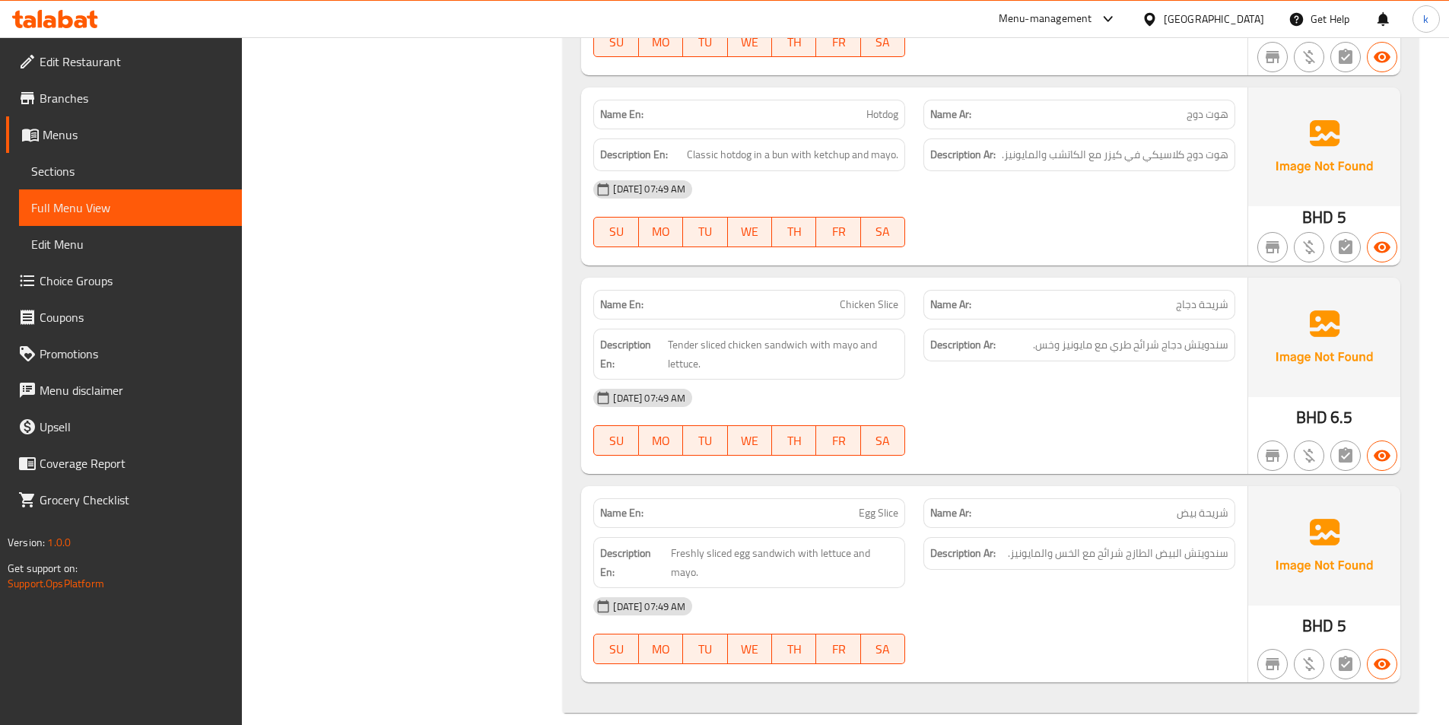
scroll to position [2944, 0]
click at [689, 346] on span "Tender sliced chicken sandwich with mayo and lettuce." at bounding box center [783, 353] width 231 height 37
copy span "Tender"
click at [1000, 449] on div at bounding box center [1079, 455] width 330 height 18
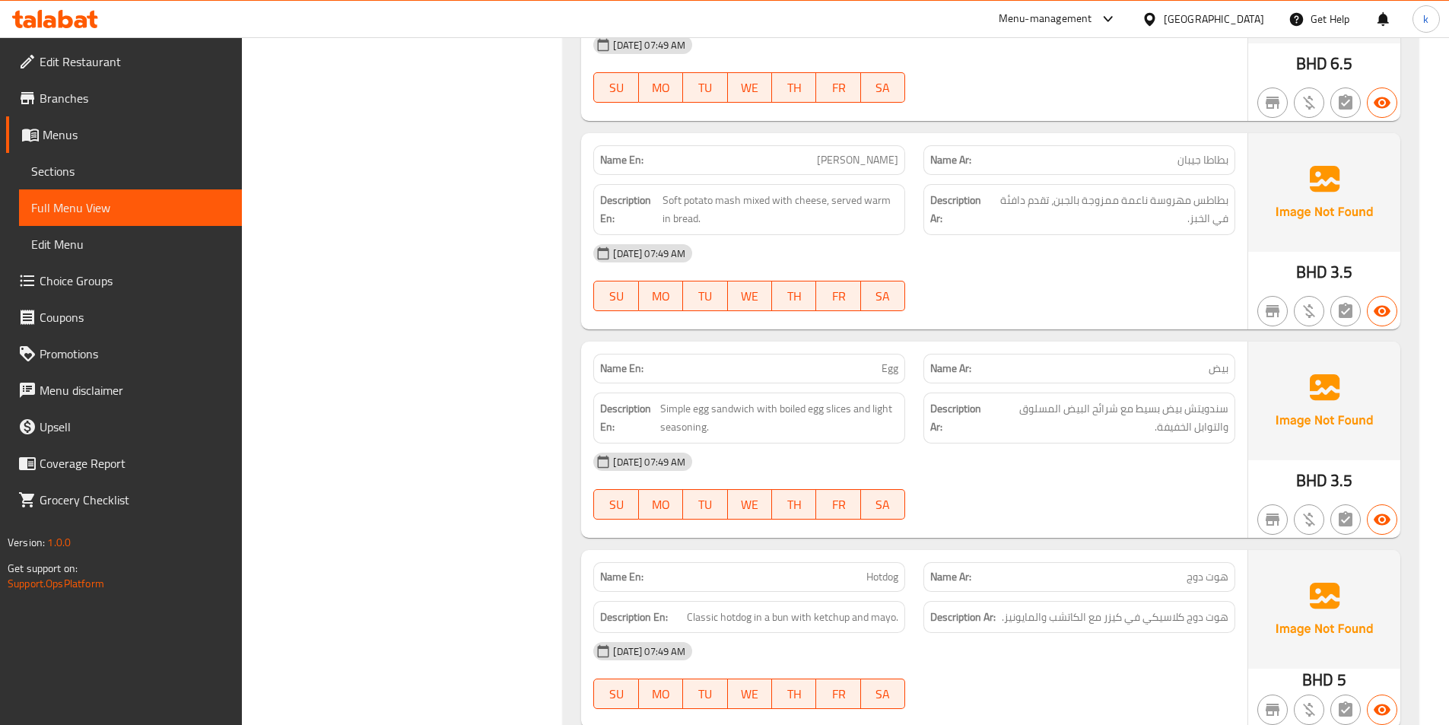
scroll to position [2412, 0]
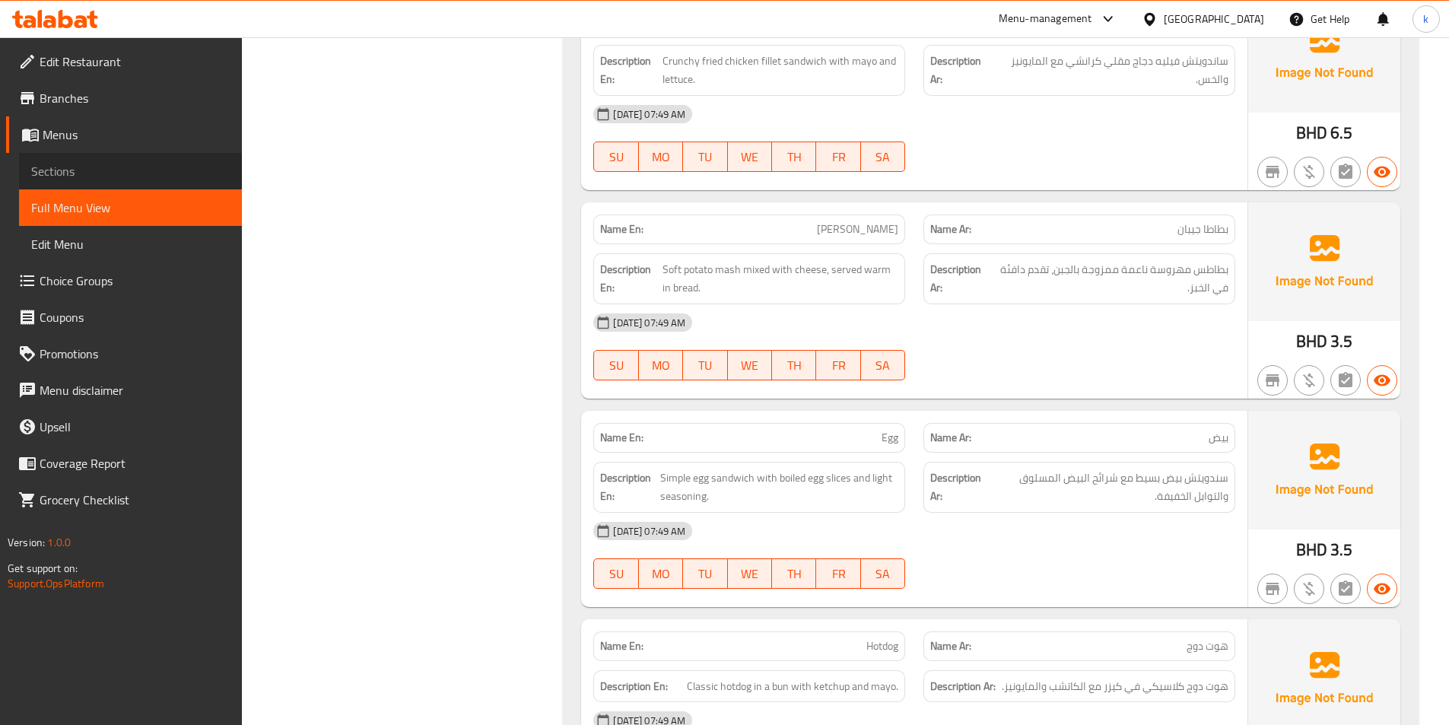
click at [145, 174] on span "Sections" at bounding box center [130, 171] width 199 height 18
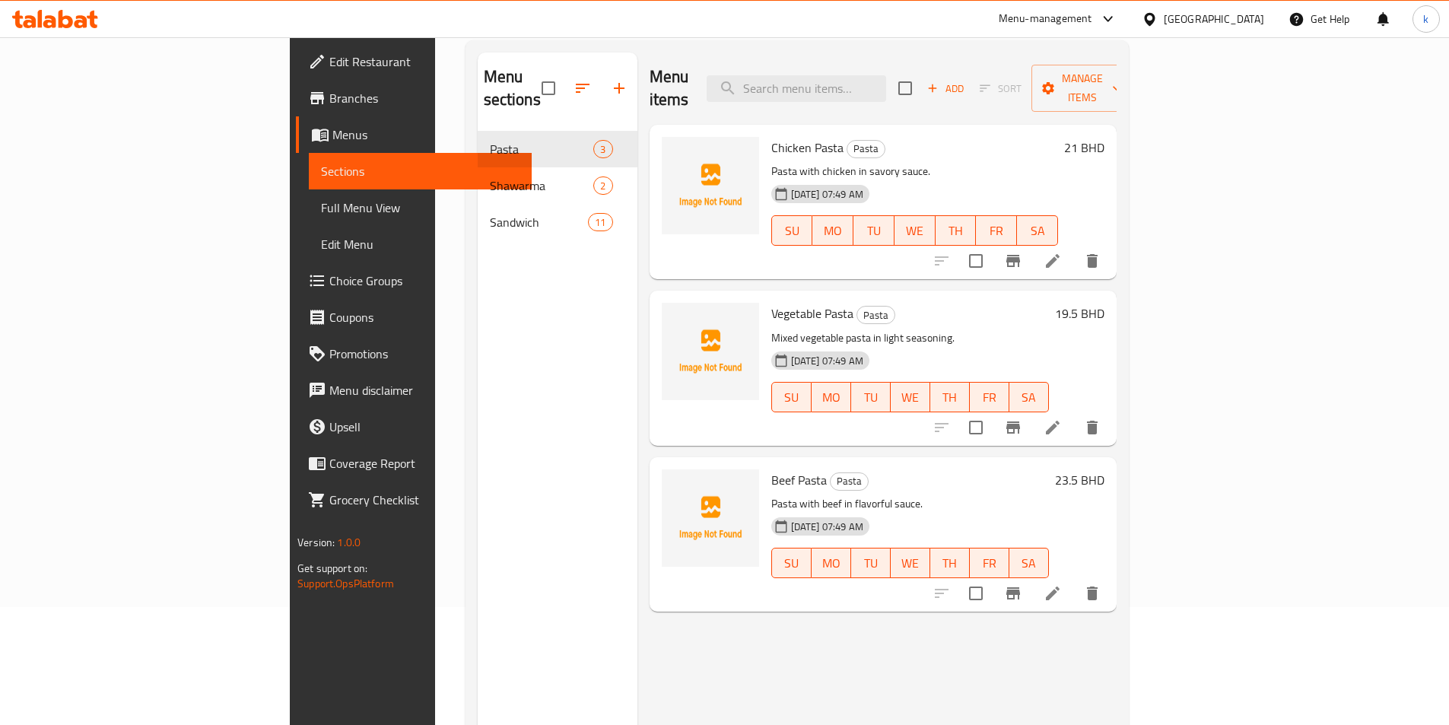
scroll to position [213, 0]
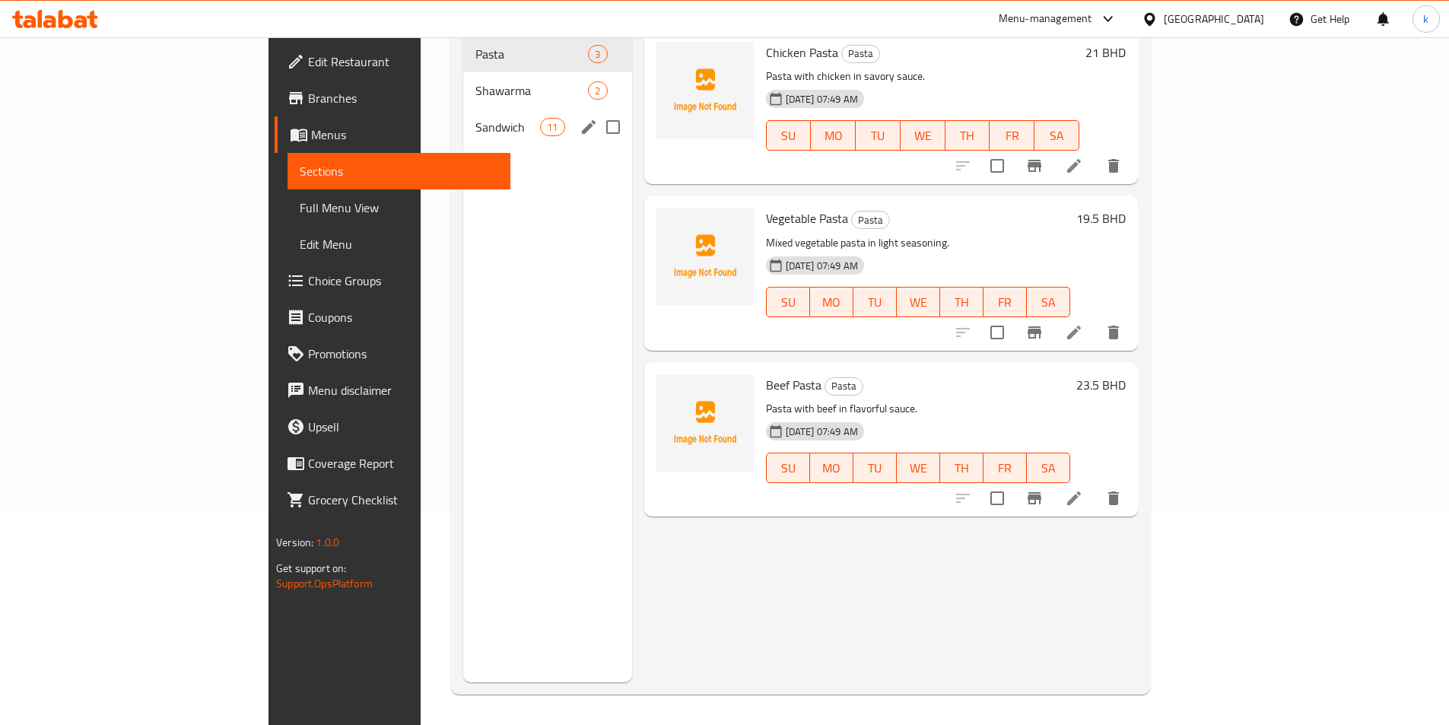
click at [475, 118] on span "Sandwich" at bounding box center [507, 127] width 65 height 18
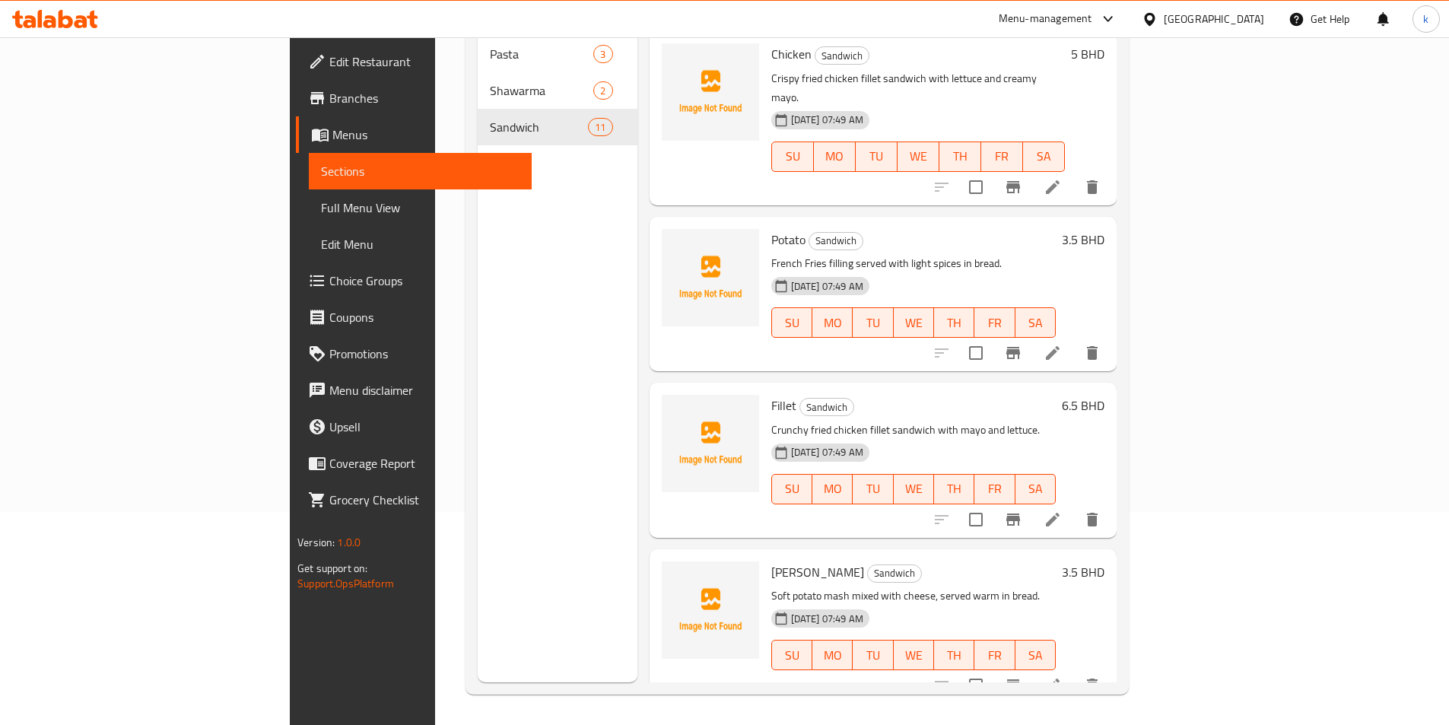
scroll to position [609, 0]
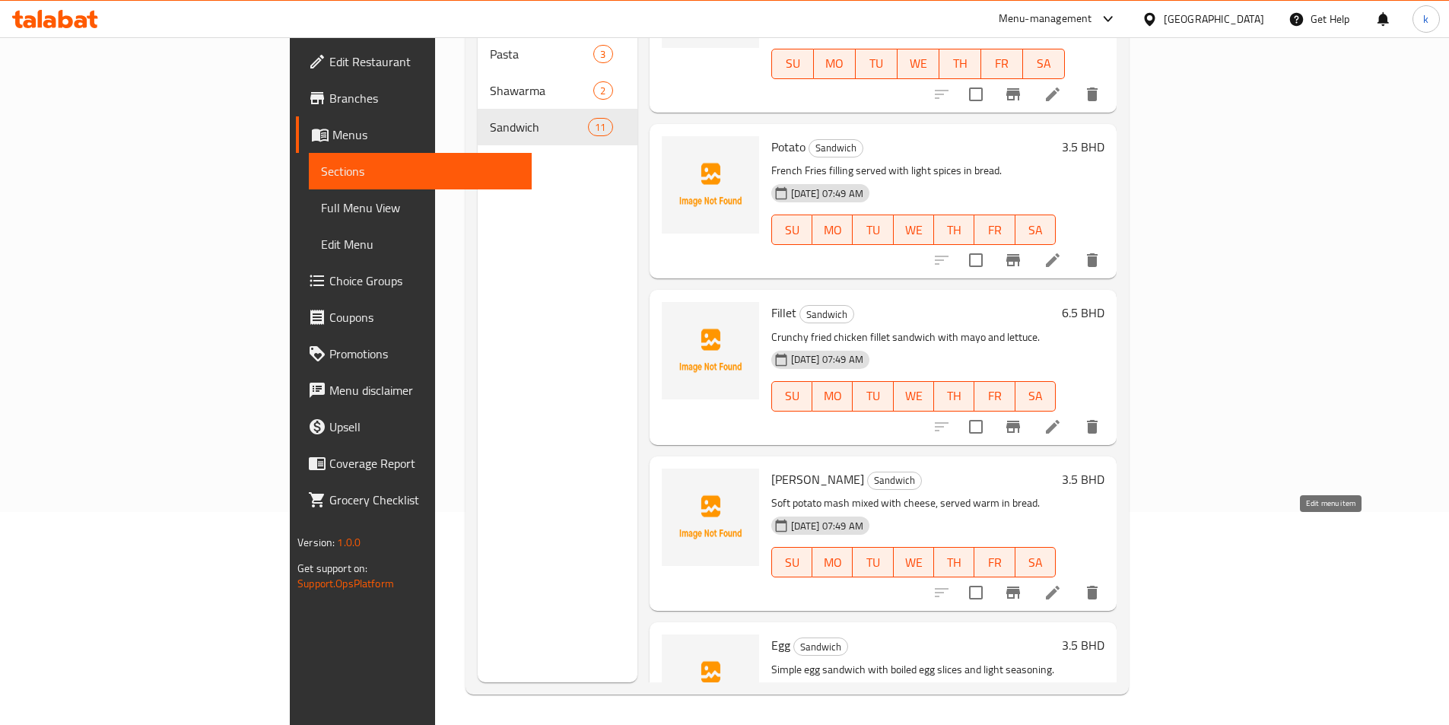
click at [1060, 586] on icon at bounding box center [1053, 593] width 14 height 14
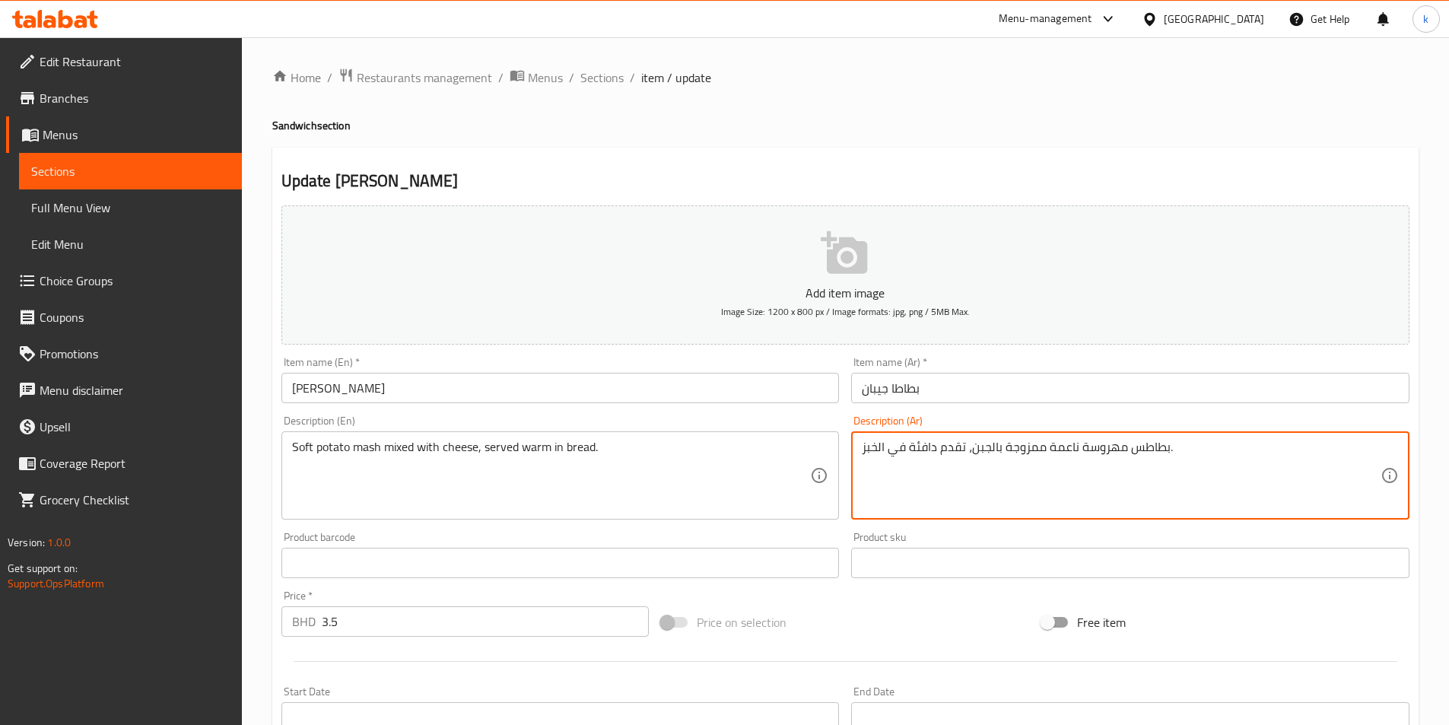
drag, startPoint x: 1007, startPoint y: 447, endPoint x: 1044, endPoint y: 460, distance: 39.5
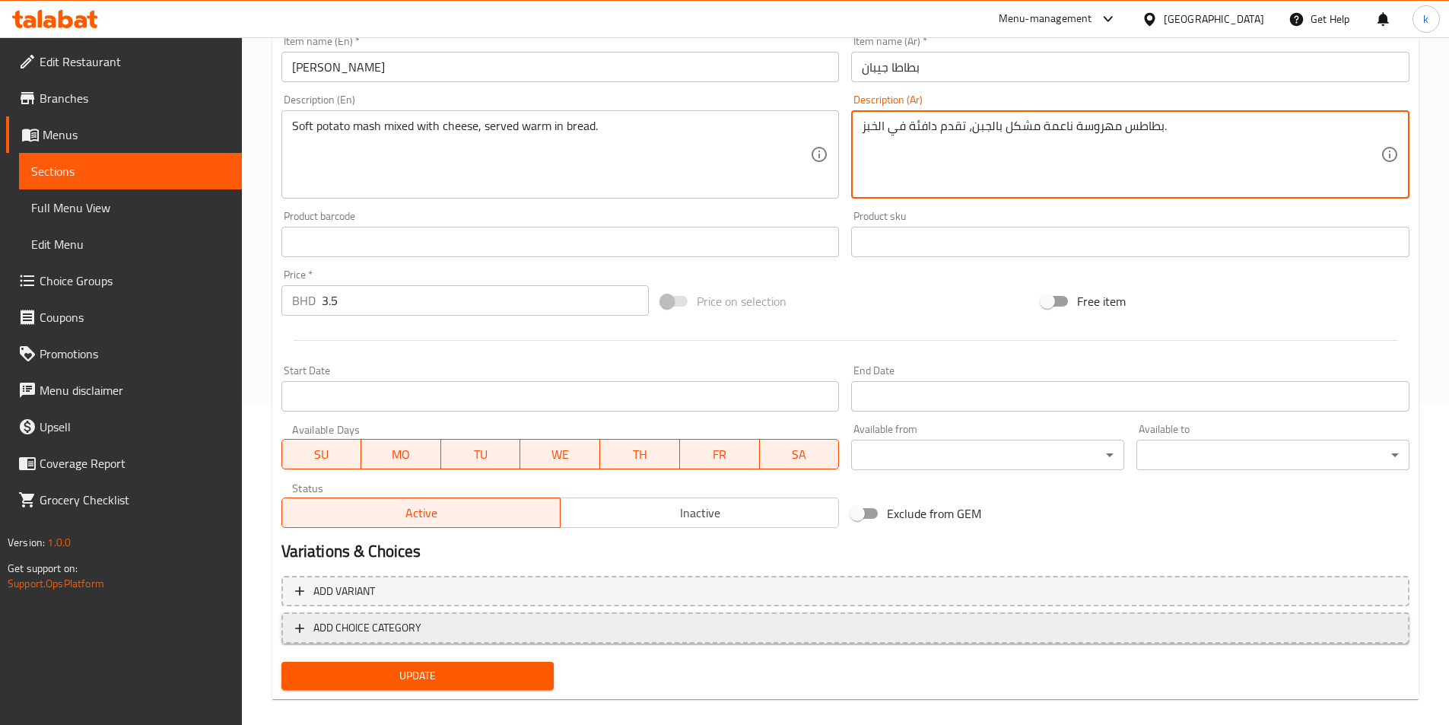
scroll to position [338, 0]
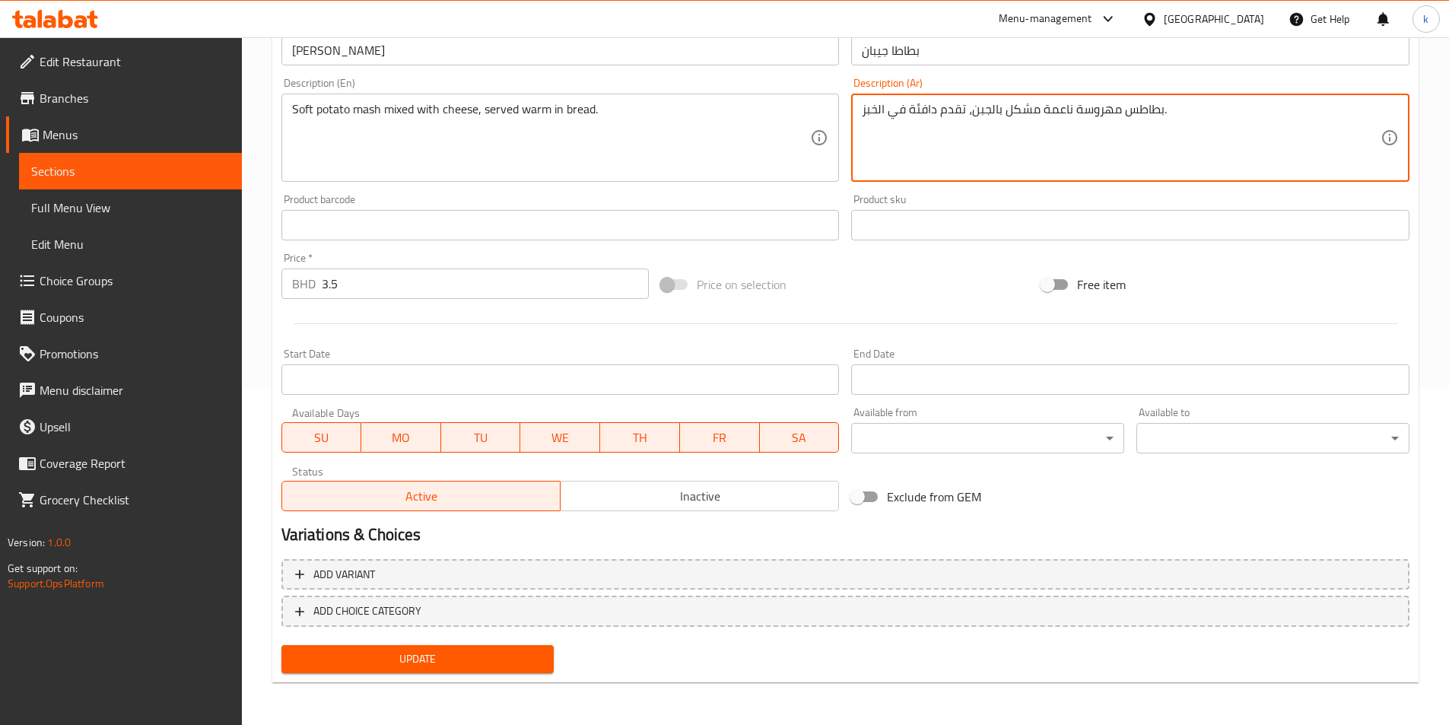
type textarea "بطاطس مهروسة ناعمة مشكل بالجبن، تقدم دافئة في الخبز."
click at [437, 654] on span "Update" at bounding box center [418, 659] width 249 height 19
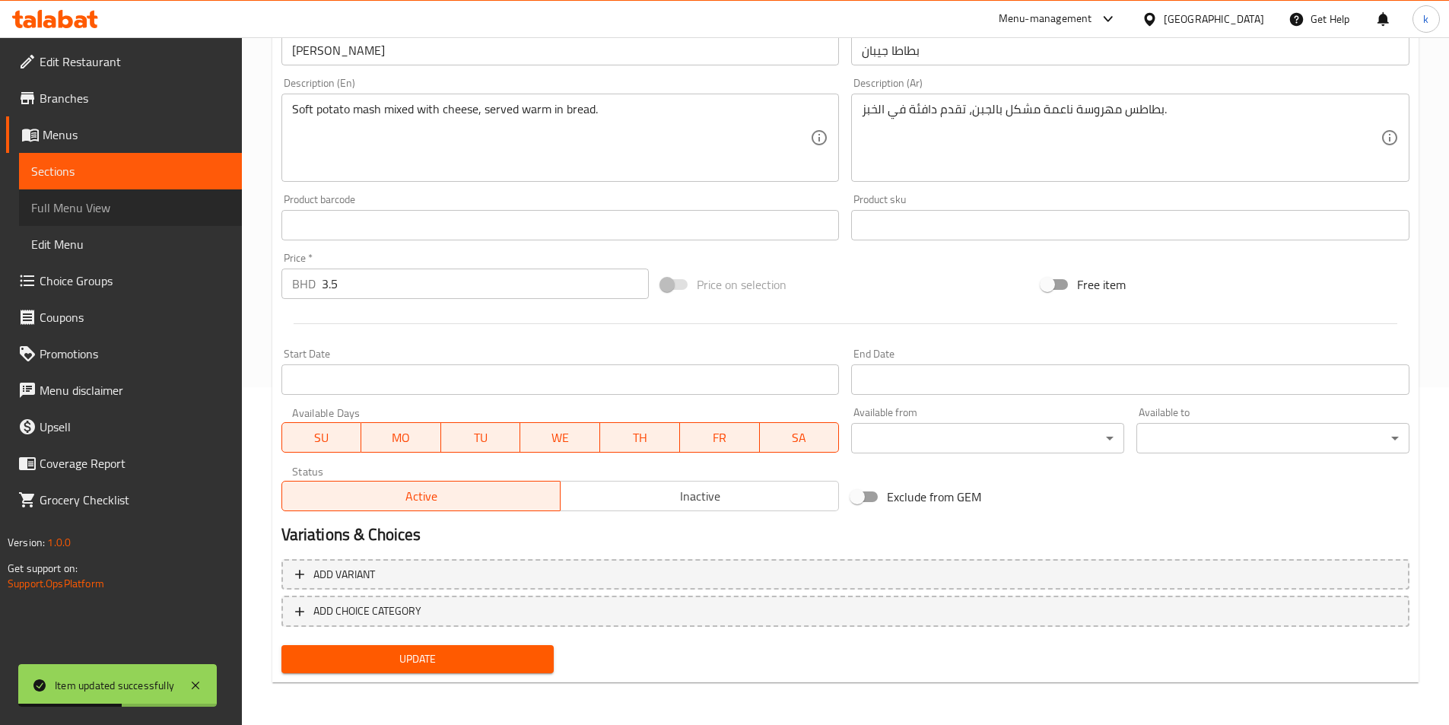
click at [85, 199] on span "Full Menu View" at bounding box center [130, 208] width 199 height 18
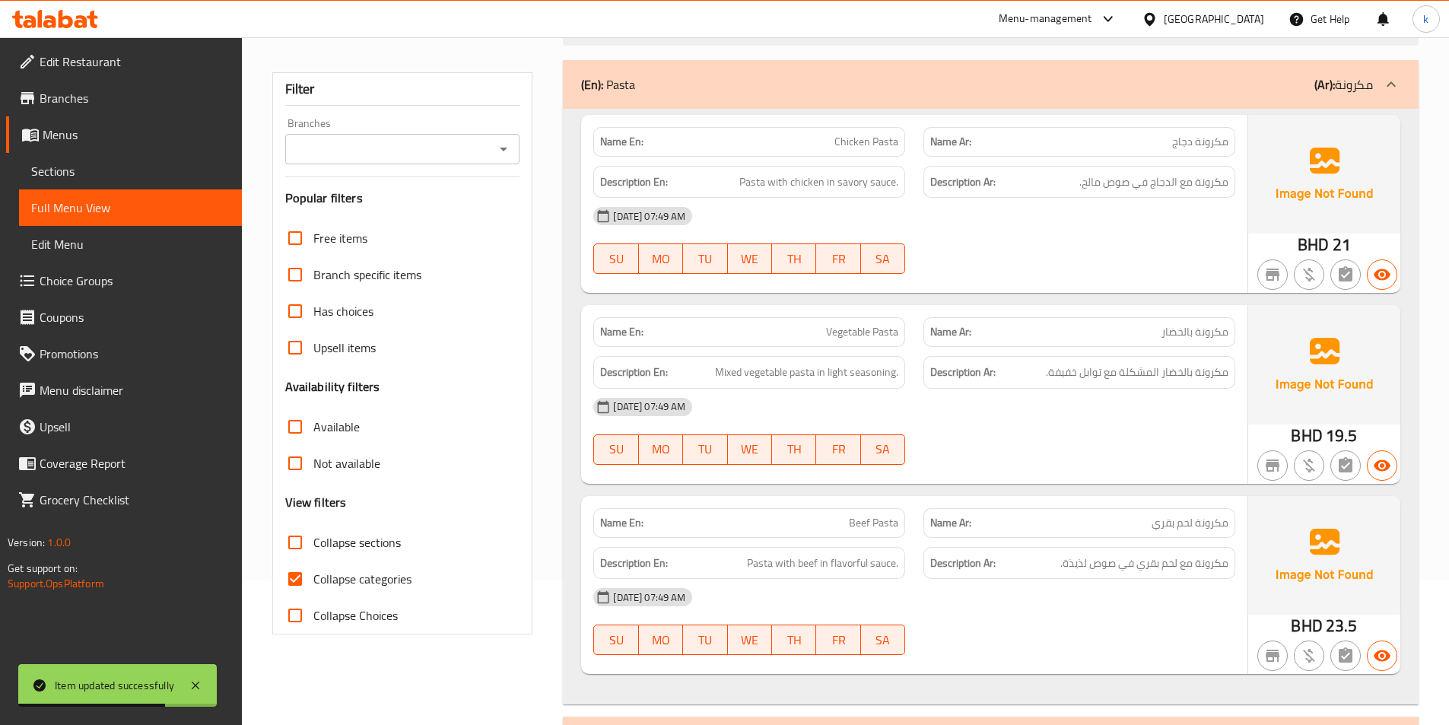
scroll to position [228, 0]
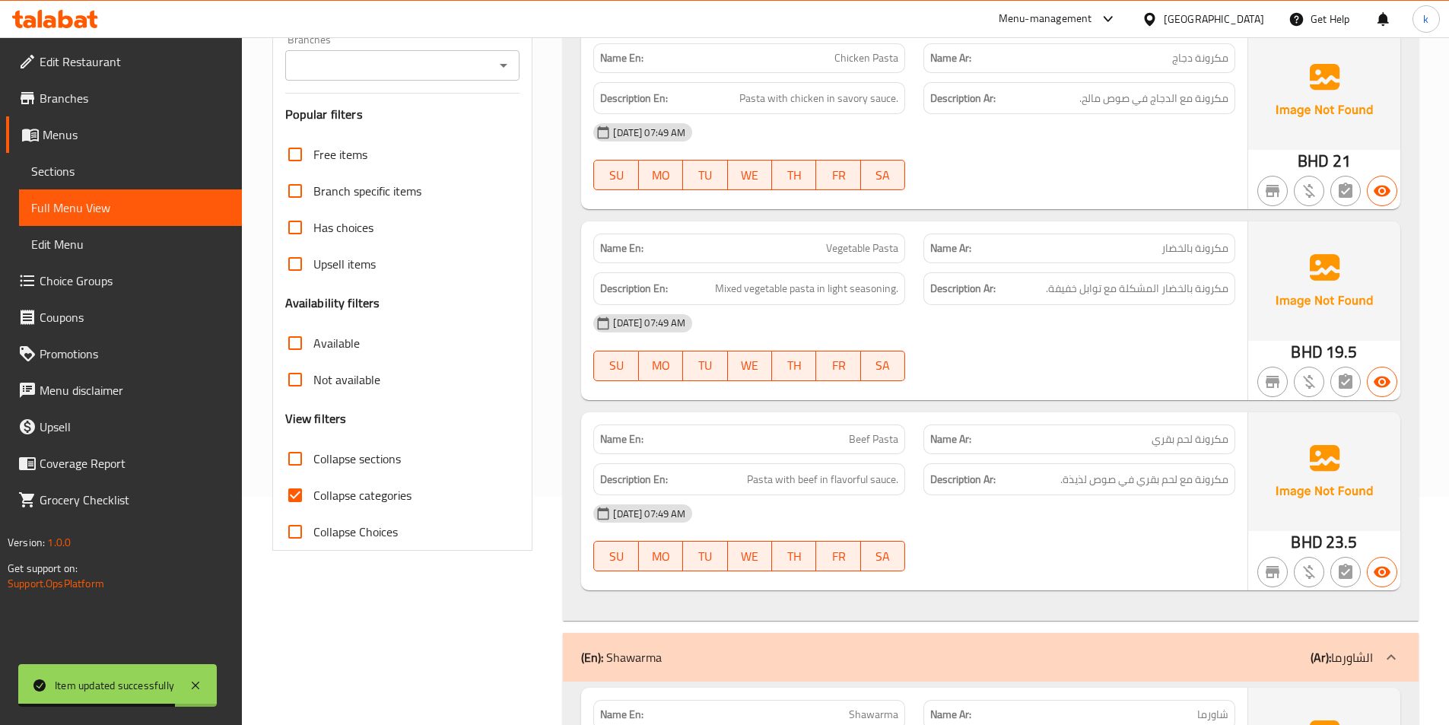
click at [337, 502] on span "Collapse categories" at bounding box center [362, 495] width 98 height 18
click at [313, 502] on input "Collapse categories" at bounding box center [295, 495] width 37 height 37
checkbox input "false"
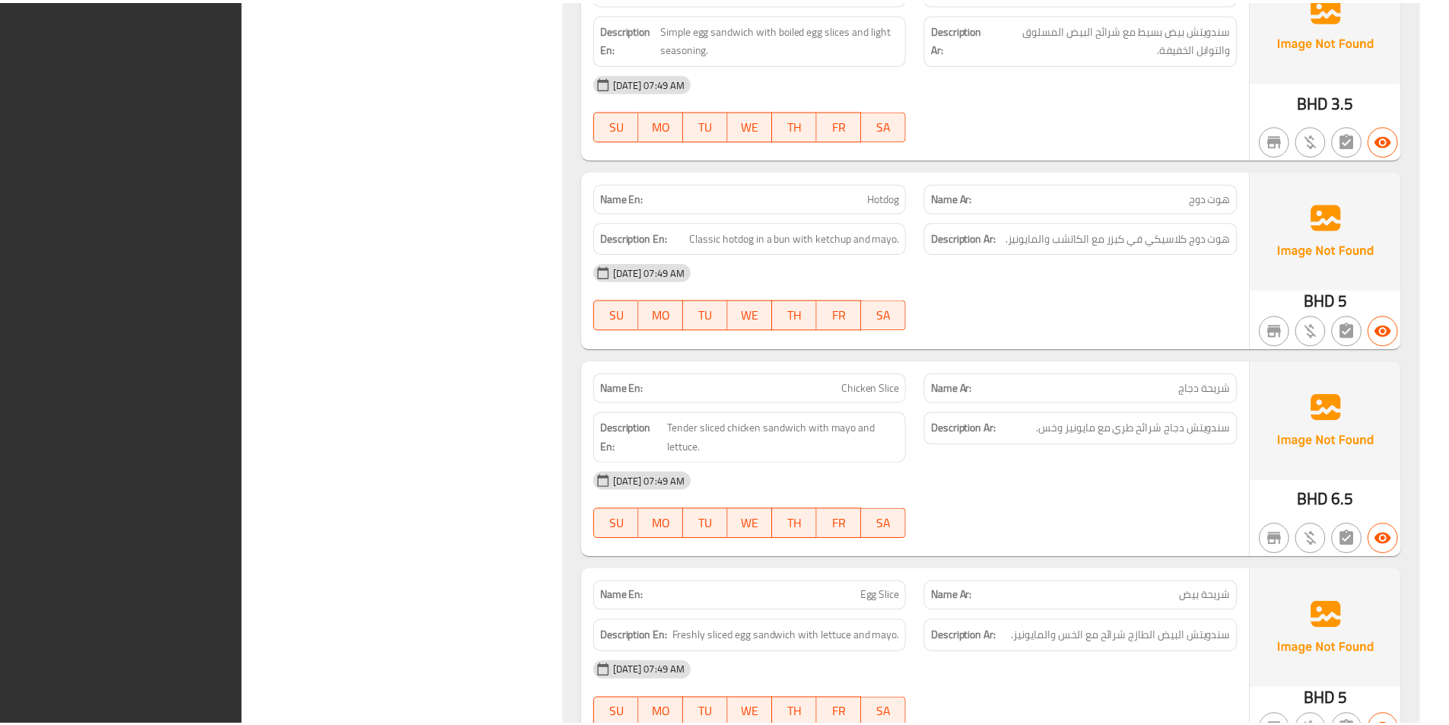
scroll to position [2945, 0]
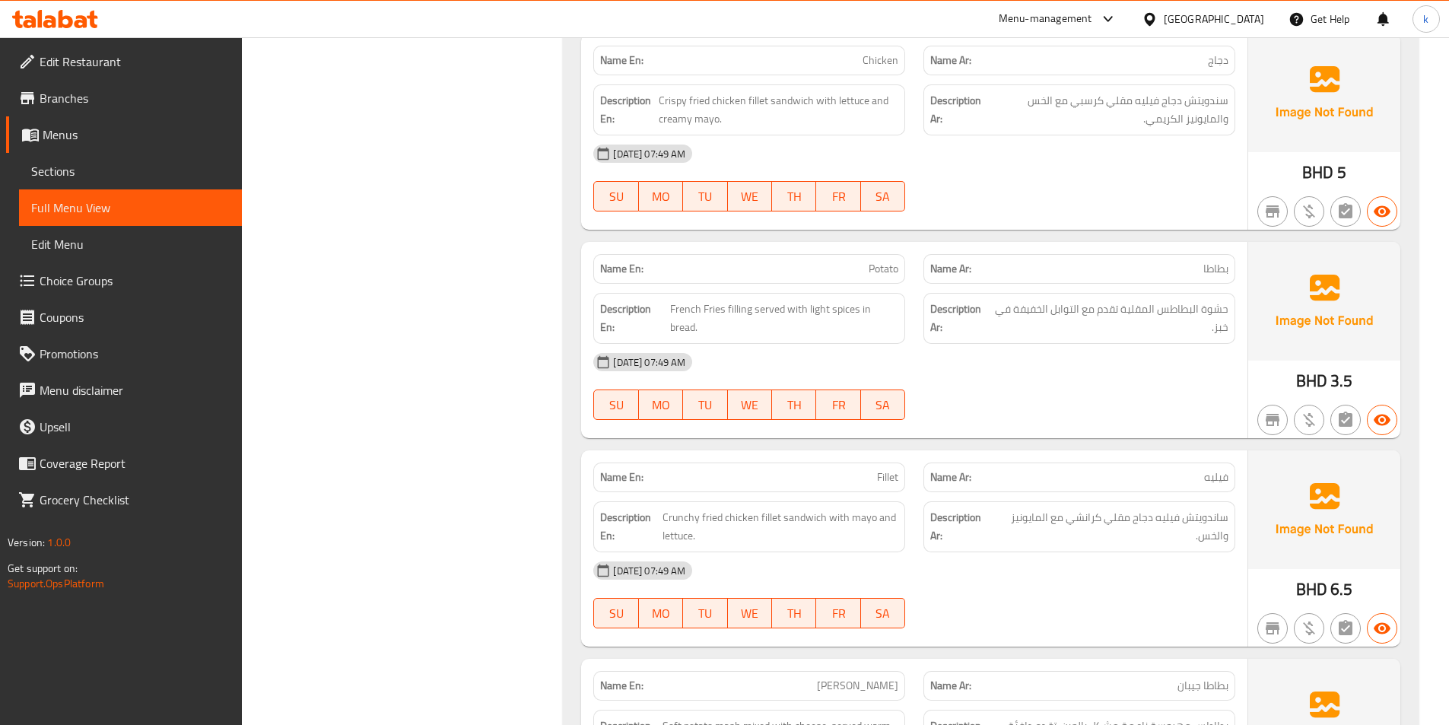
click at [108, 182] on link "Sections" at bounding box center [130, 171] width 223 height 37
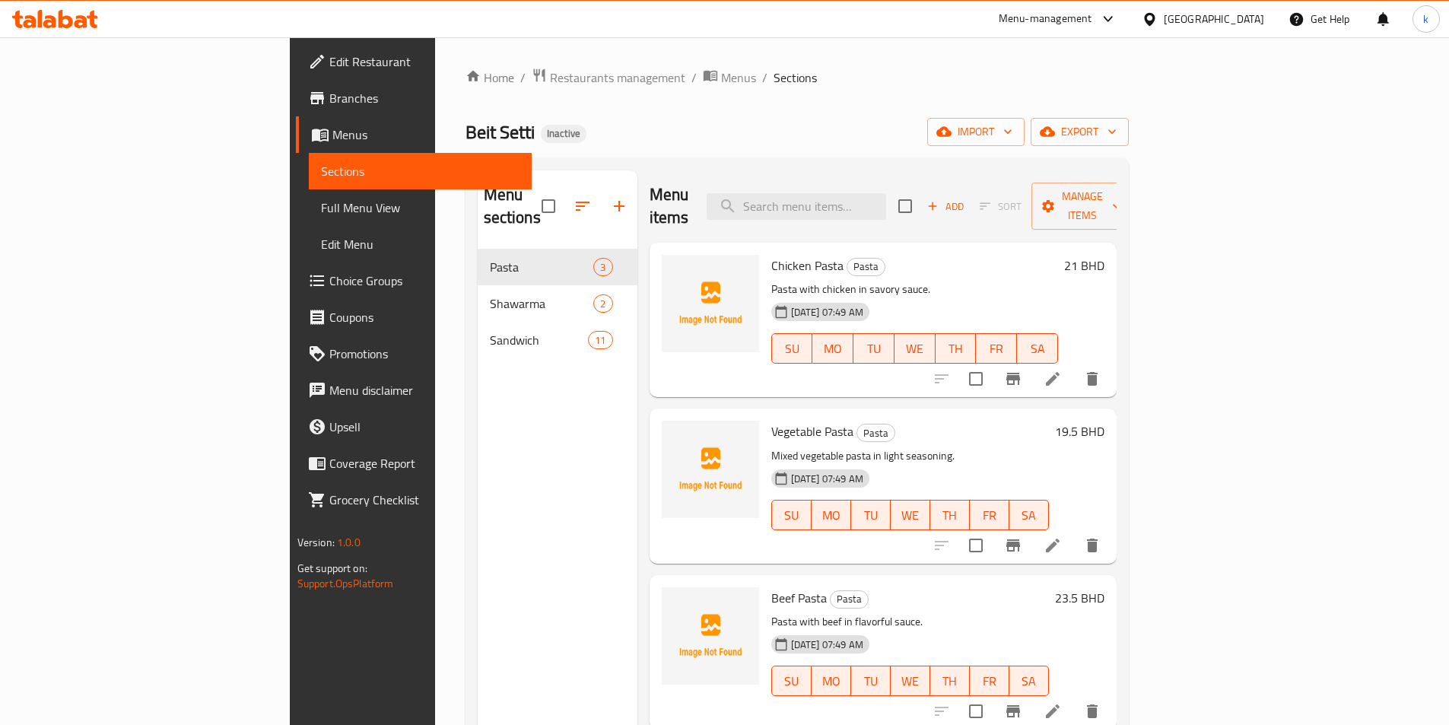
drag, startPoint x: 434, startPoint y: 341, endPoint x: 428, endPoint y: 329, distance: 12.6
click at [478, 340] on nav "Pasta 3 Shawarma 2 Sandwich 11" at bounding box center [558, 304] width 160 height 122
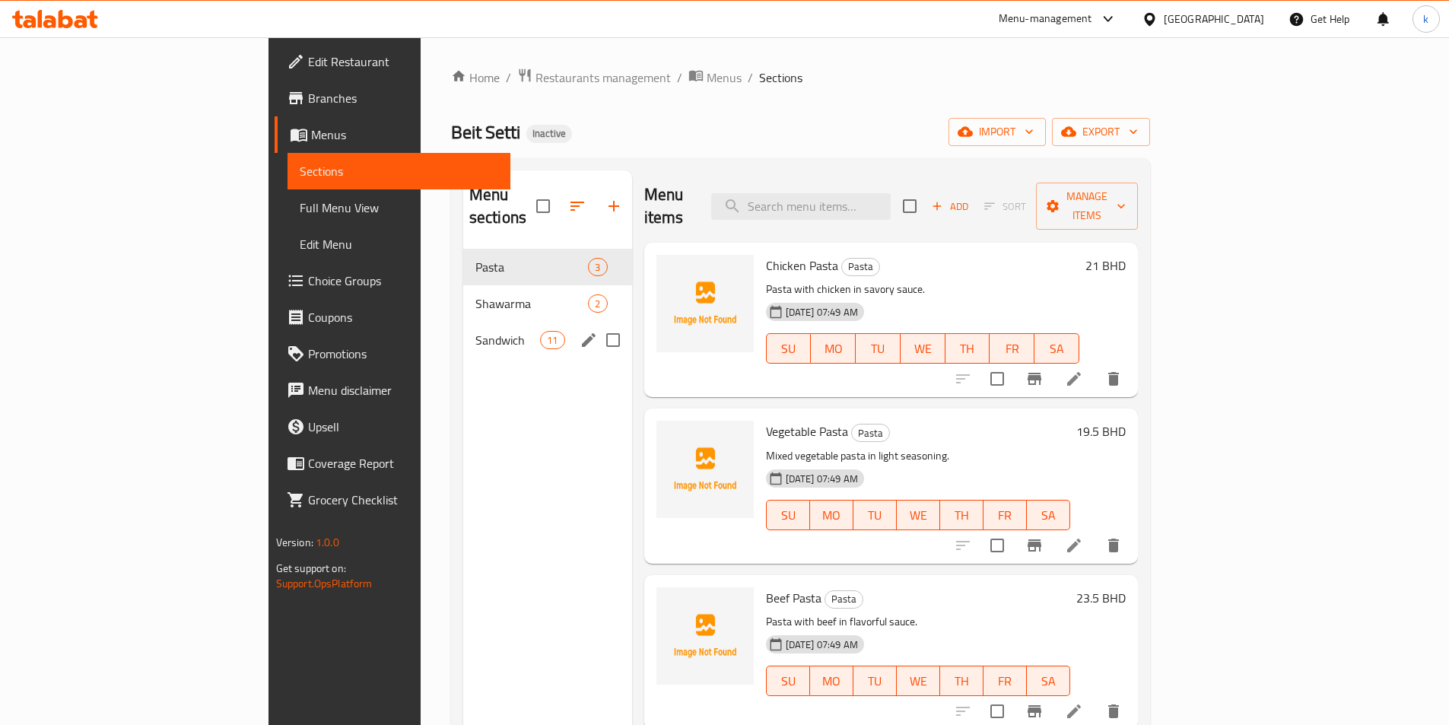
click at [475, 331] on span "Sandwich" at bounding box center [507, 340] width 65 height 18
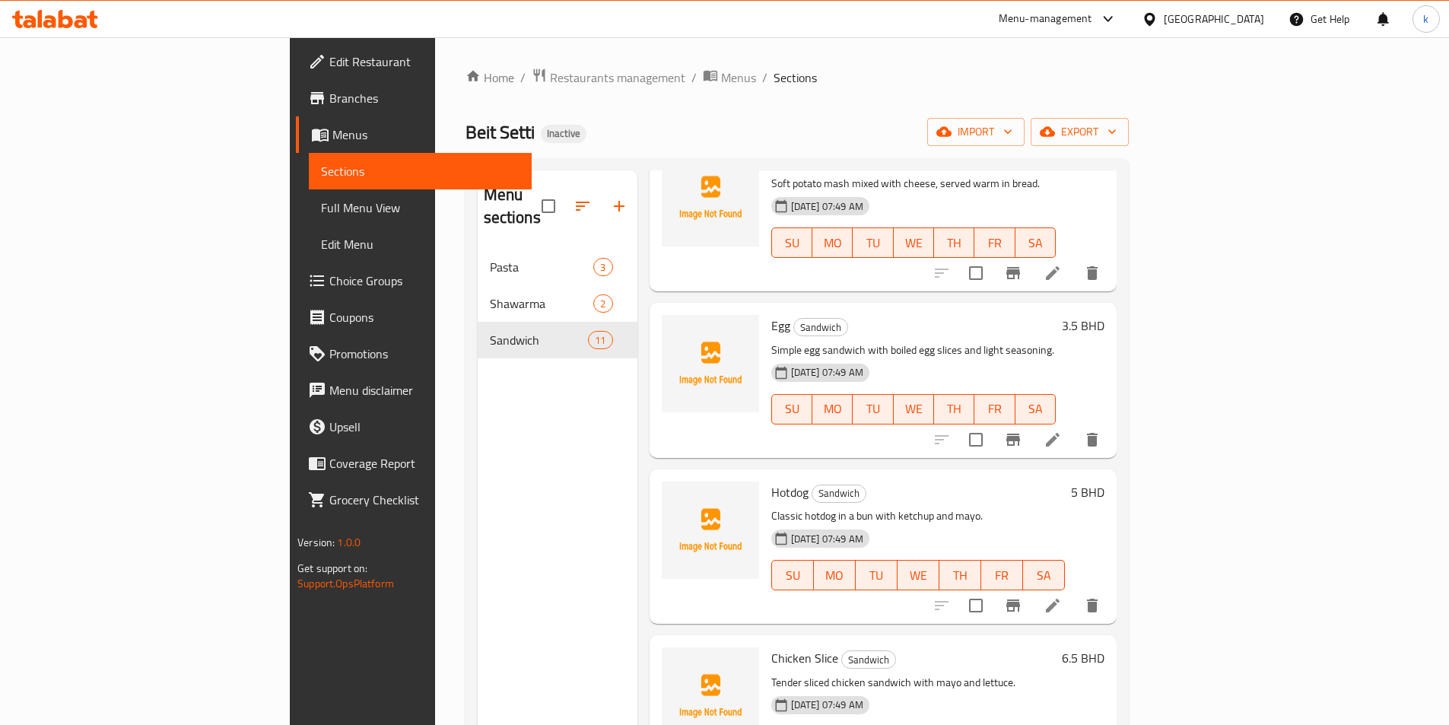
scroll to position [213, 0]
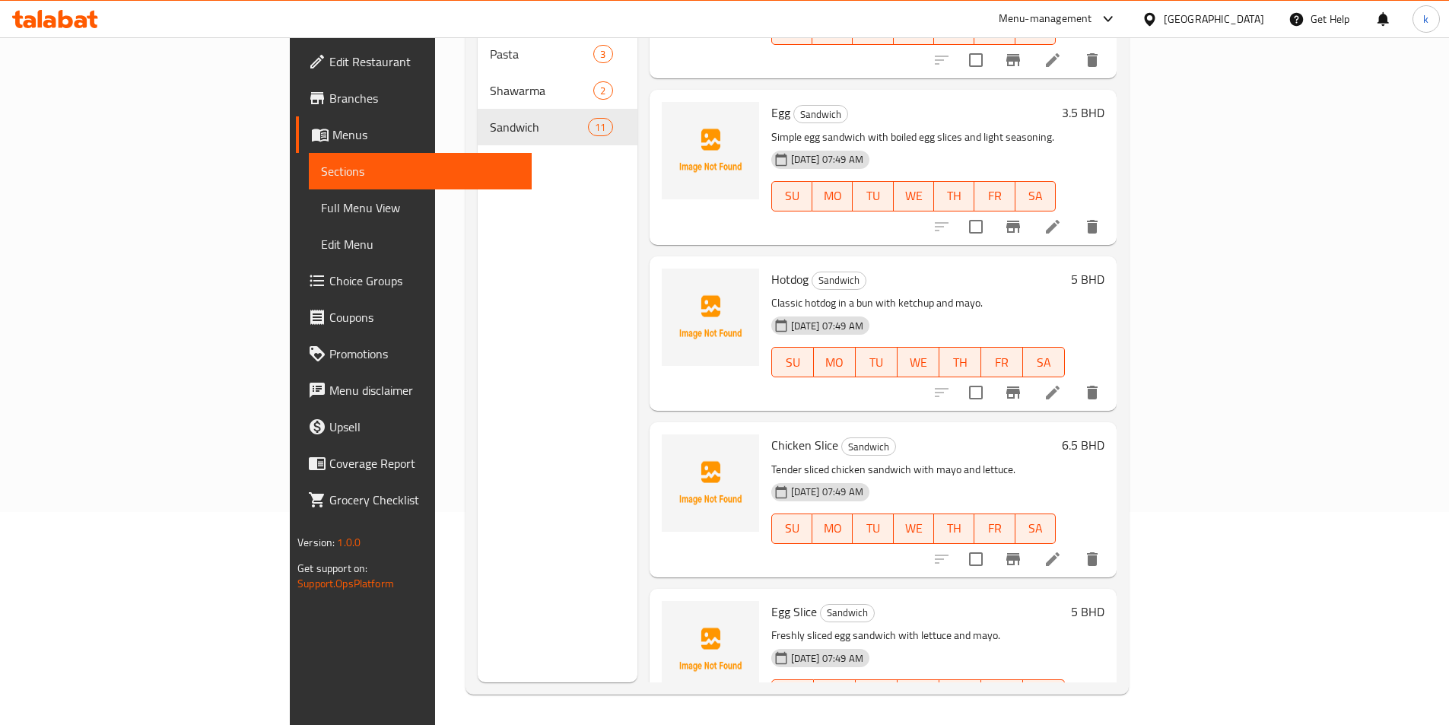
click at [1062, 716] on icon at bounding box center [1053, 725] width 18 height 18
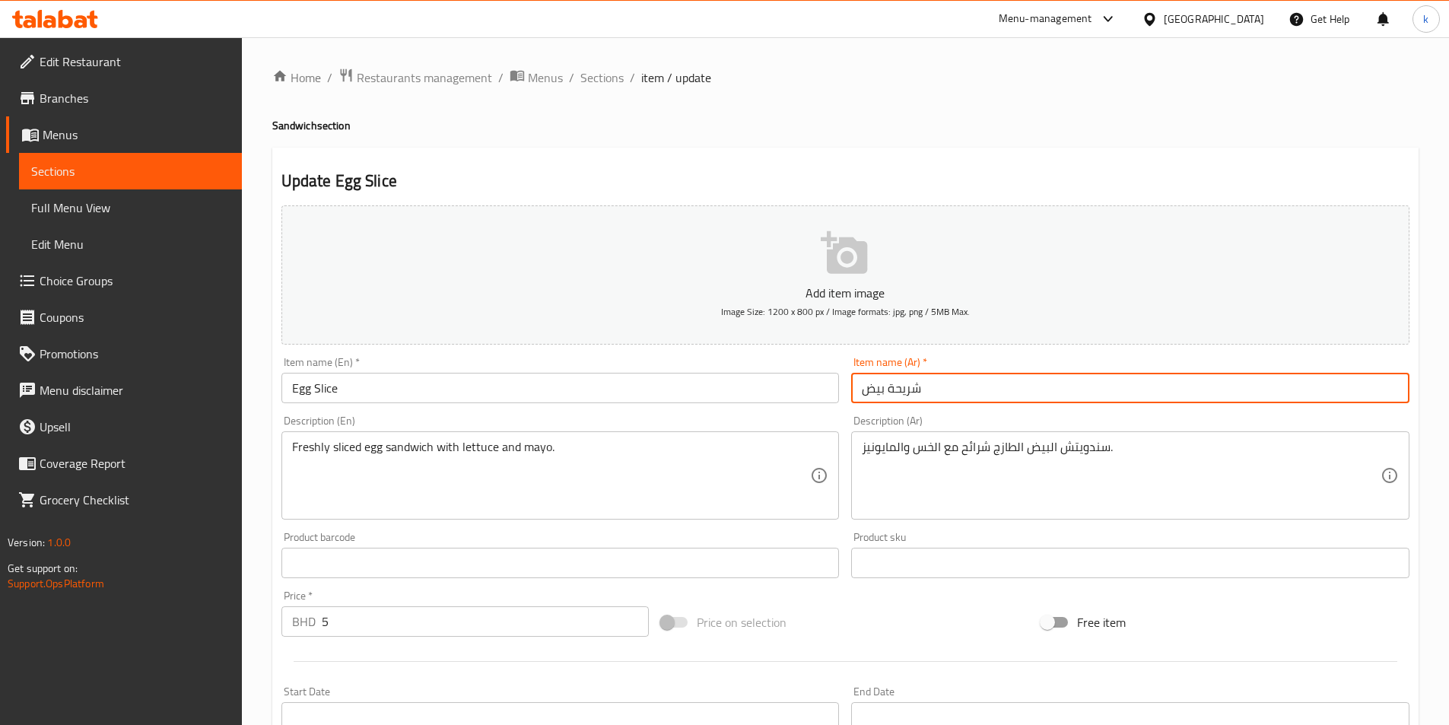
drag, startPoint x: 935, startPoint y: 380, endPoint x: 931, endPoint y: 390, distance: 10.6
click at [931, 390] on input "شريحة بيض" at bounding box center [1130, 388] width 558 height 30
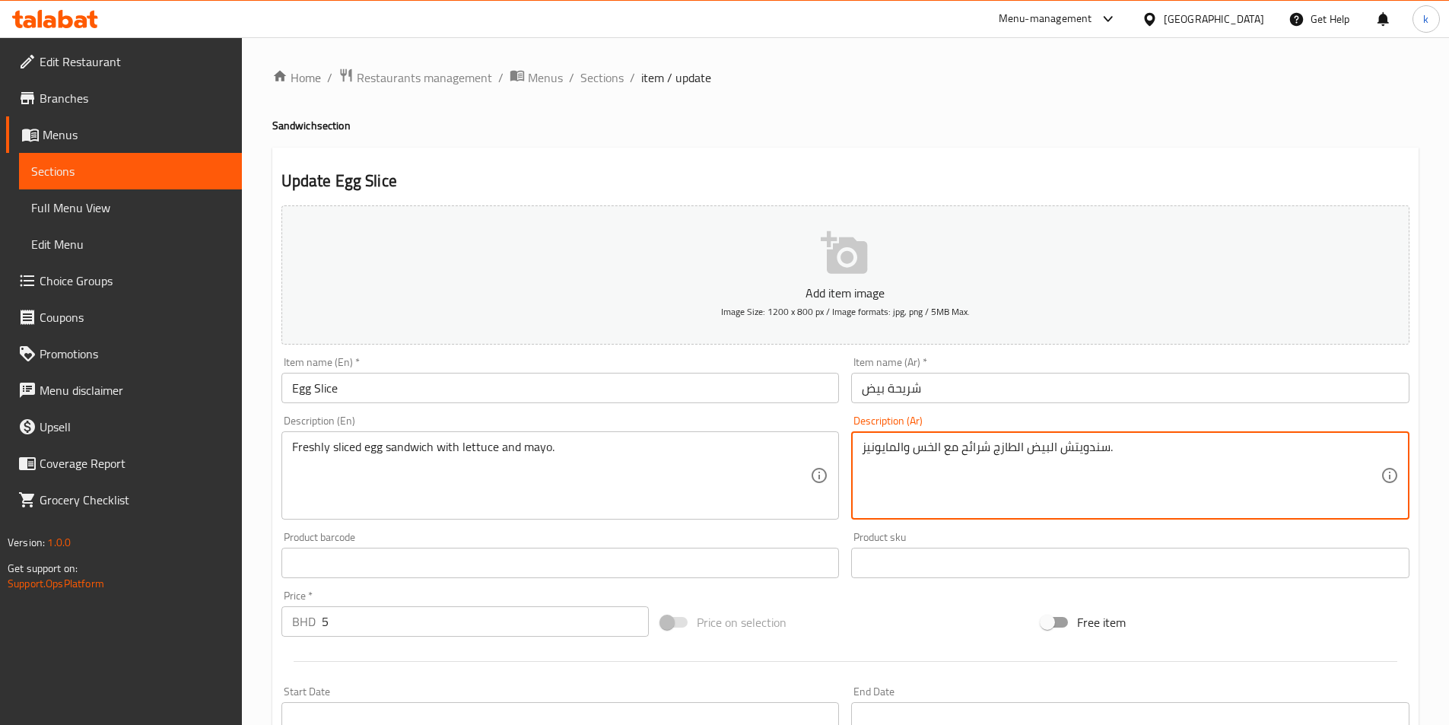
drag, startPoint x: 992, startPoint y: 447, endPoint x: 961, endPoint y: 451, distance: 31.5
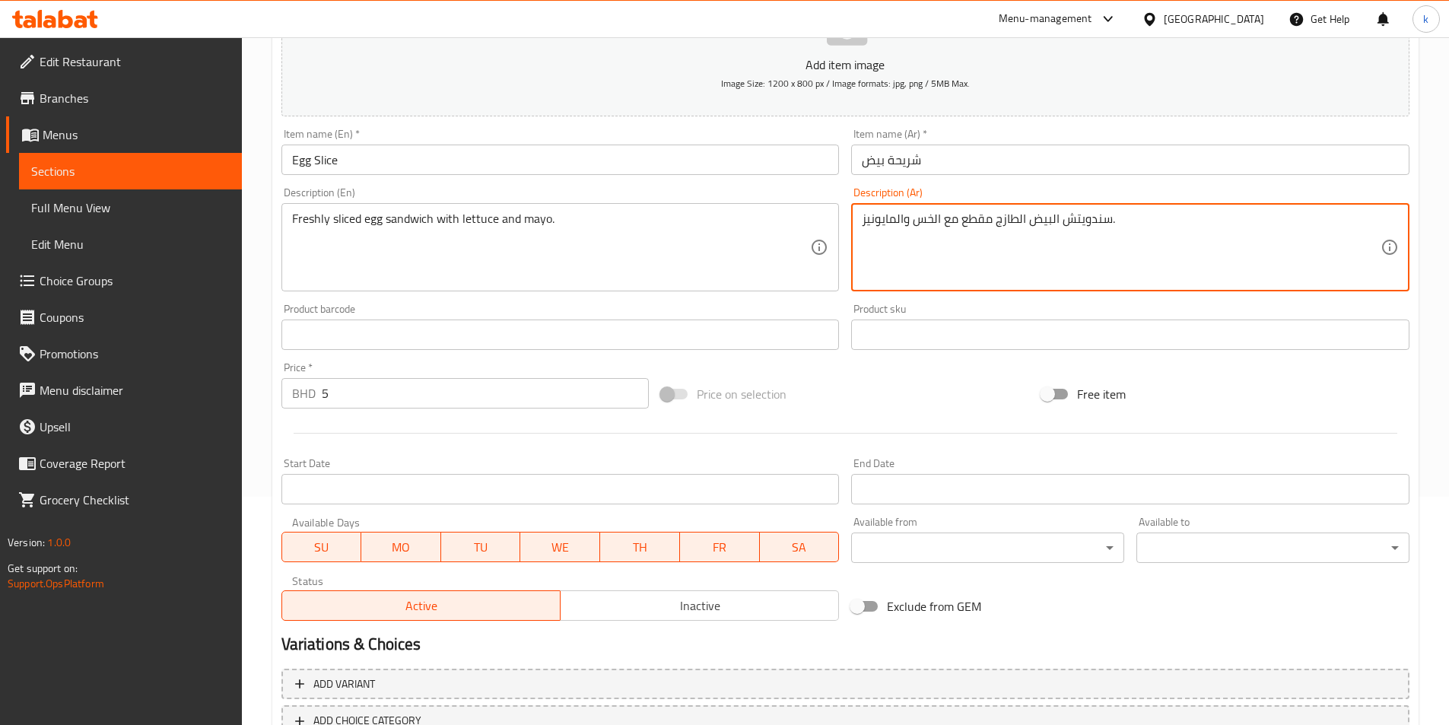
scroll to position [338, 0]
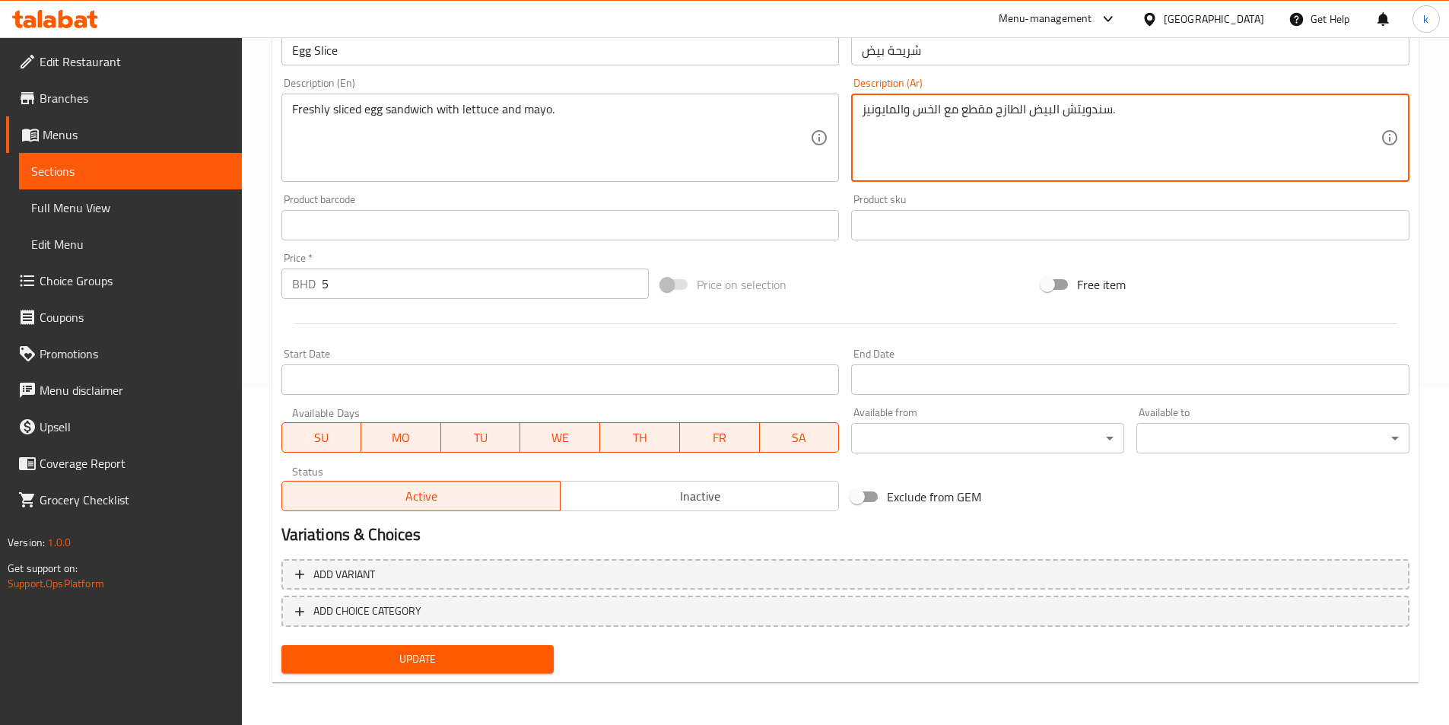
type textarea "سندويتش البيض الطازج مقطع مع الخس والمايونيز."
click at [421, 658] on span "Update" at bounding box center [418, 659] width 249 height 19
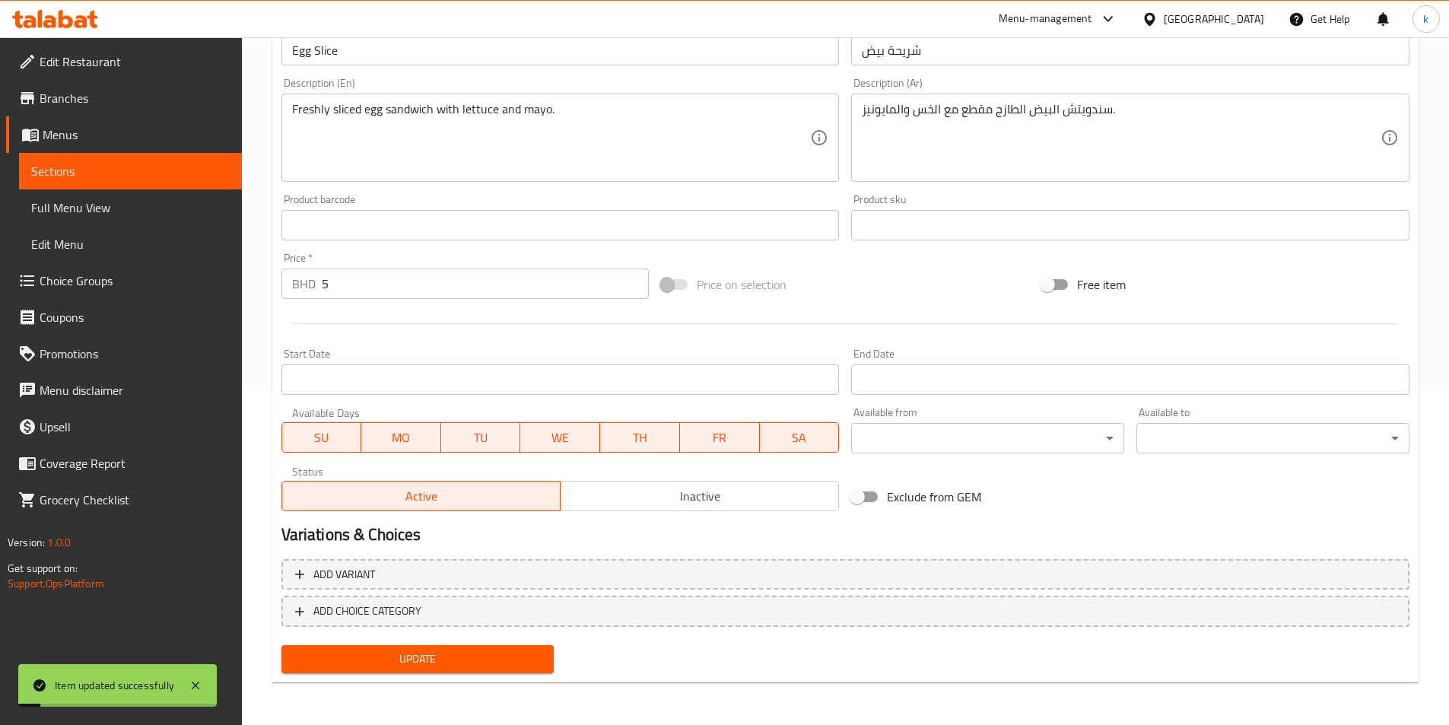
click at [107, 171] on span "Sections" at bounding box center [130, 171] width 199 height 18
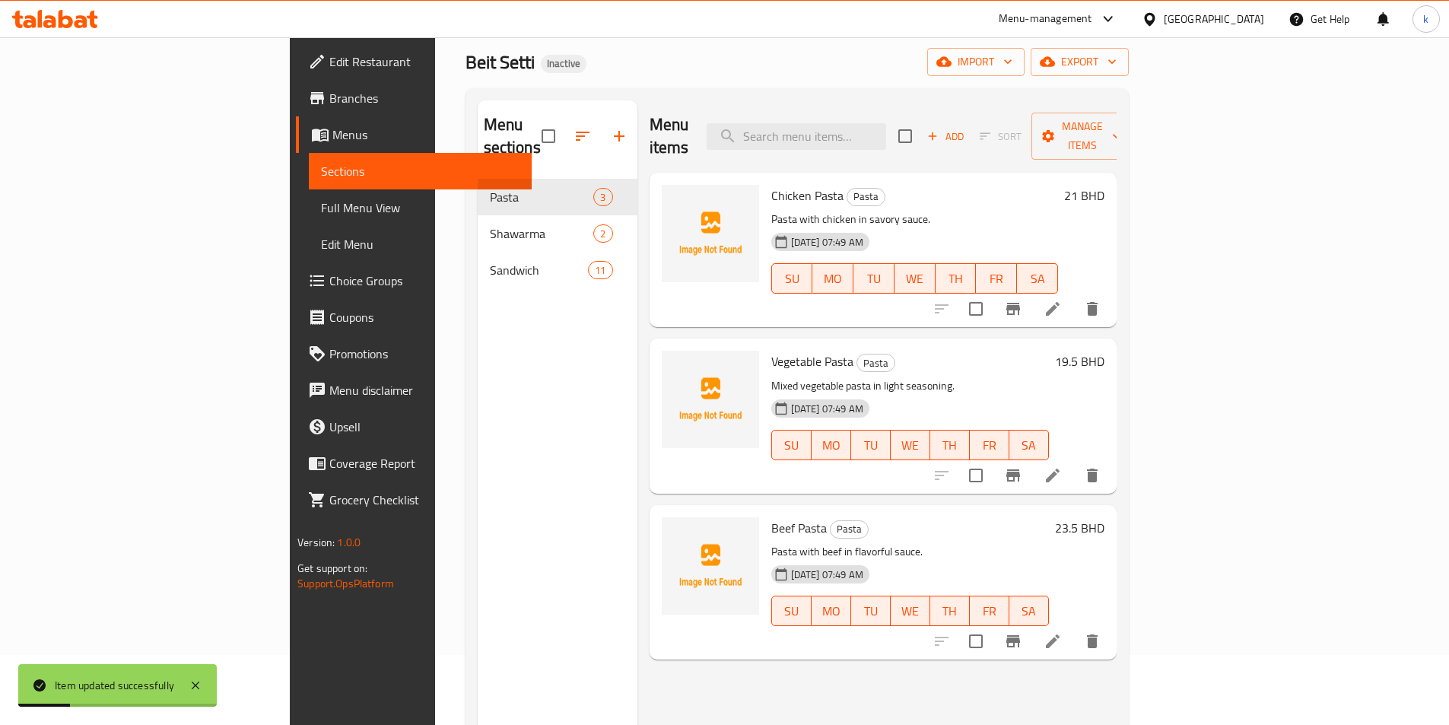
scroll to position [61, 0]
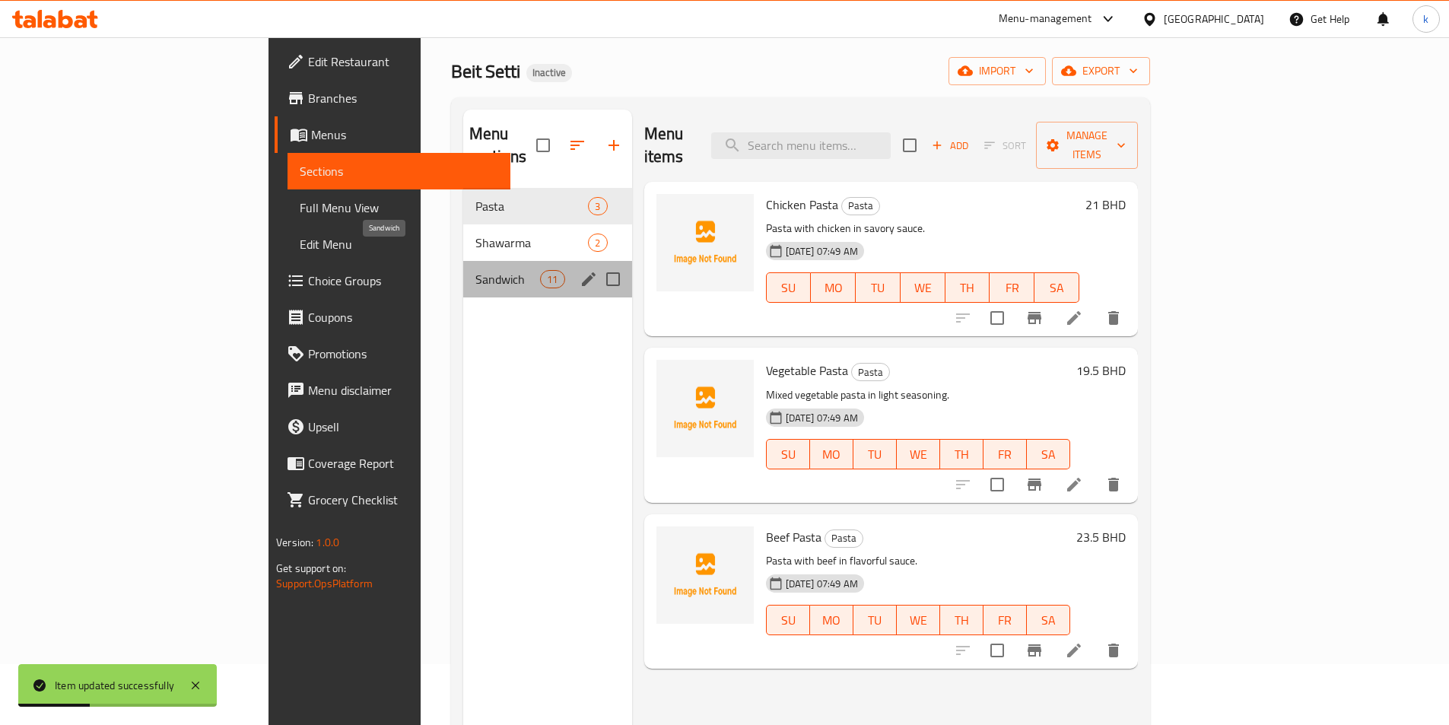
drag, startPoint x: 409, startPoint y: 250, endPoint x: 416, endPoint y: 246, distance: 8.5
click at [475, 270] on span "Sandwich" at bounding box center [507, 279] width 65 height 18
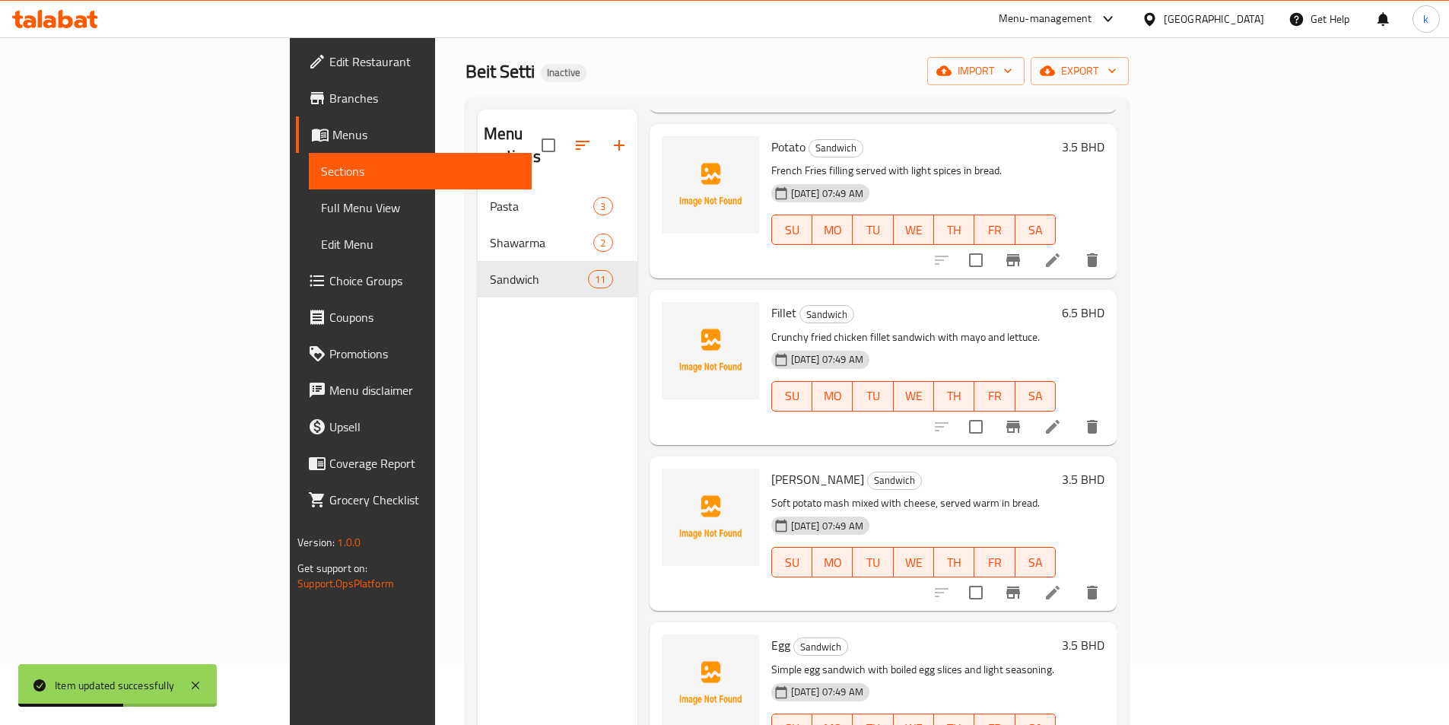
scroll to position [1141, 0]
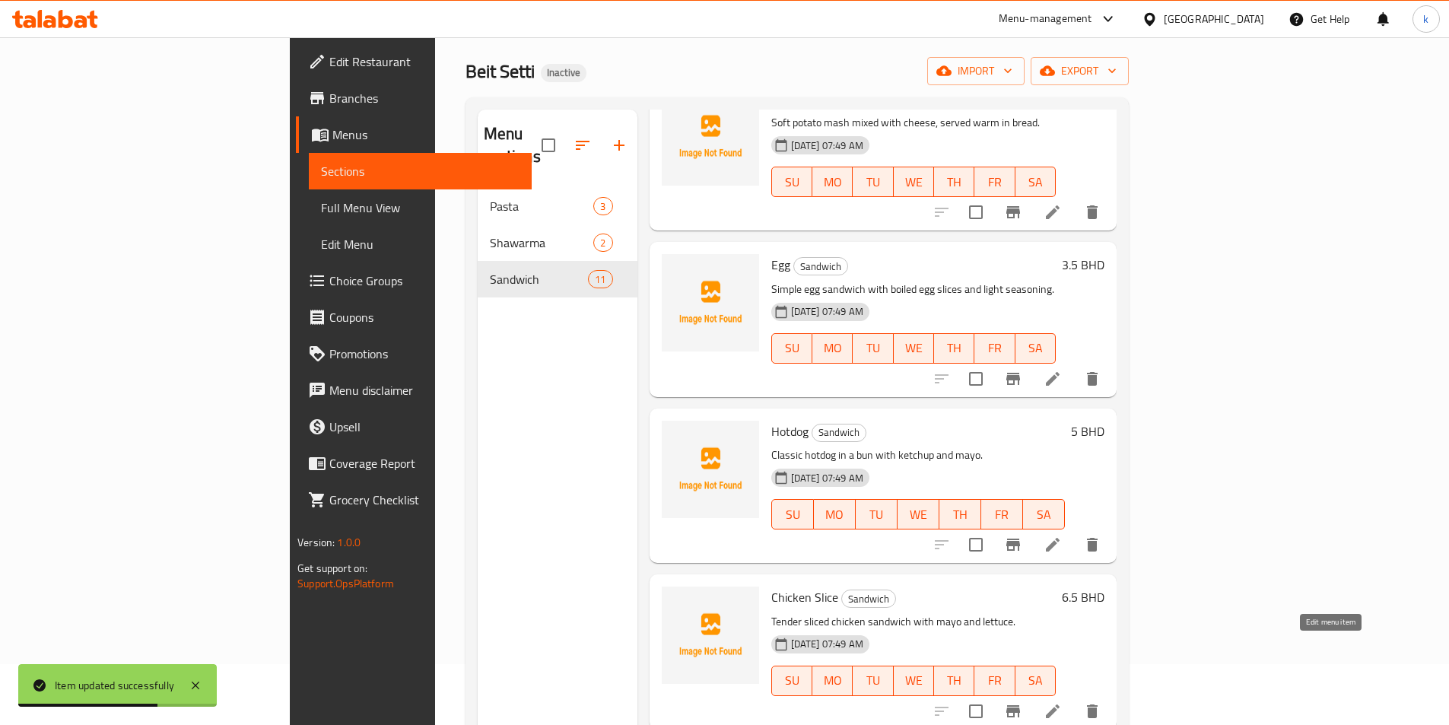
click at [1062, 702] on icon at bounding box center [1053, 711] width 18 height 18
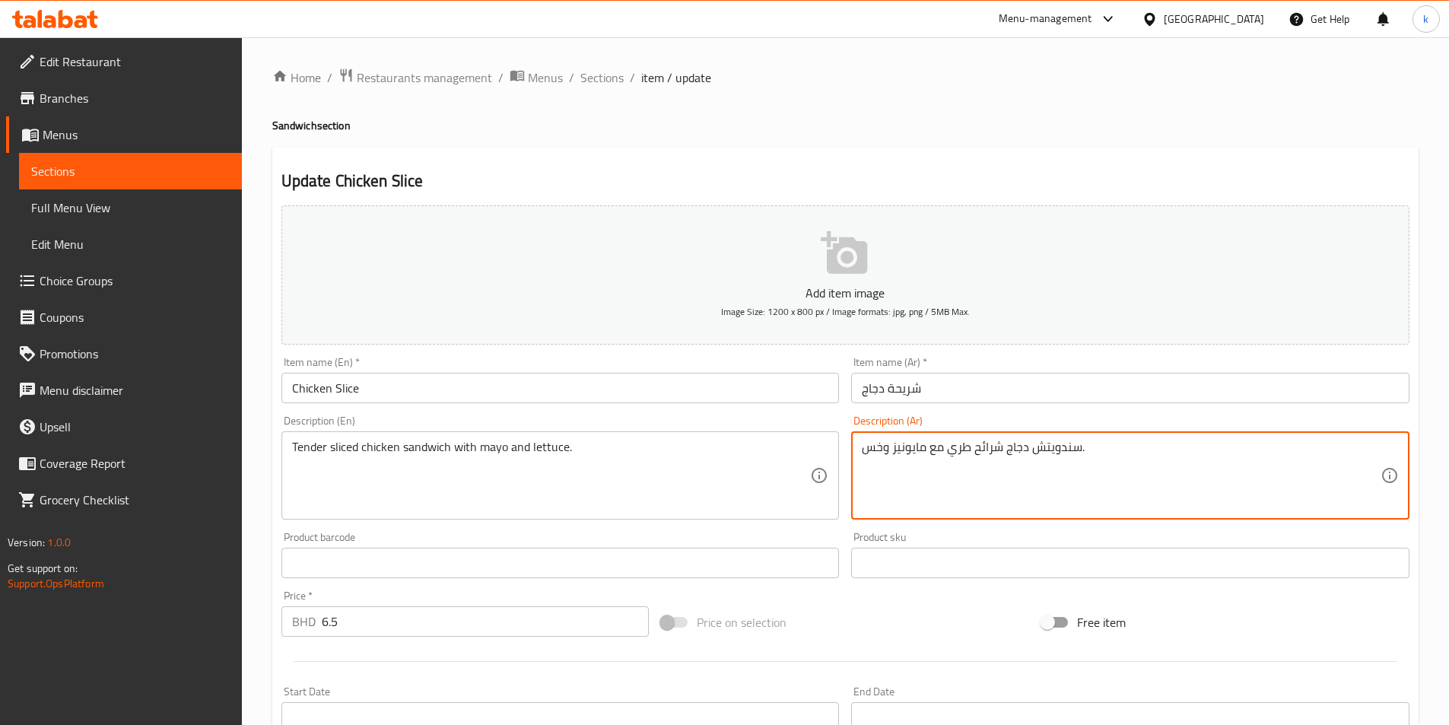
drag, startPoint x: 972, startPoint y: 453, endPoint x: 1007, endPoint y: 460, distance: 35.7
drag, startPoint x: 1006, startPoint y: 453, endPoint x: 1032, endPoint y: 453, distance: 26.6
click at [1007, 452] on textarea "سندويتش دجاجمقطع طري مع مايونيز وخس." at bounding box center [1121, 476] width 519 height 72
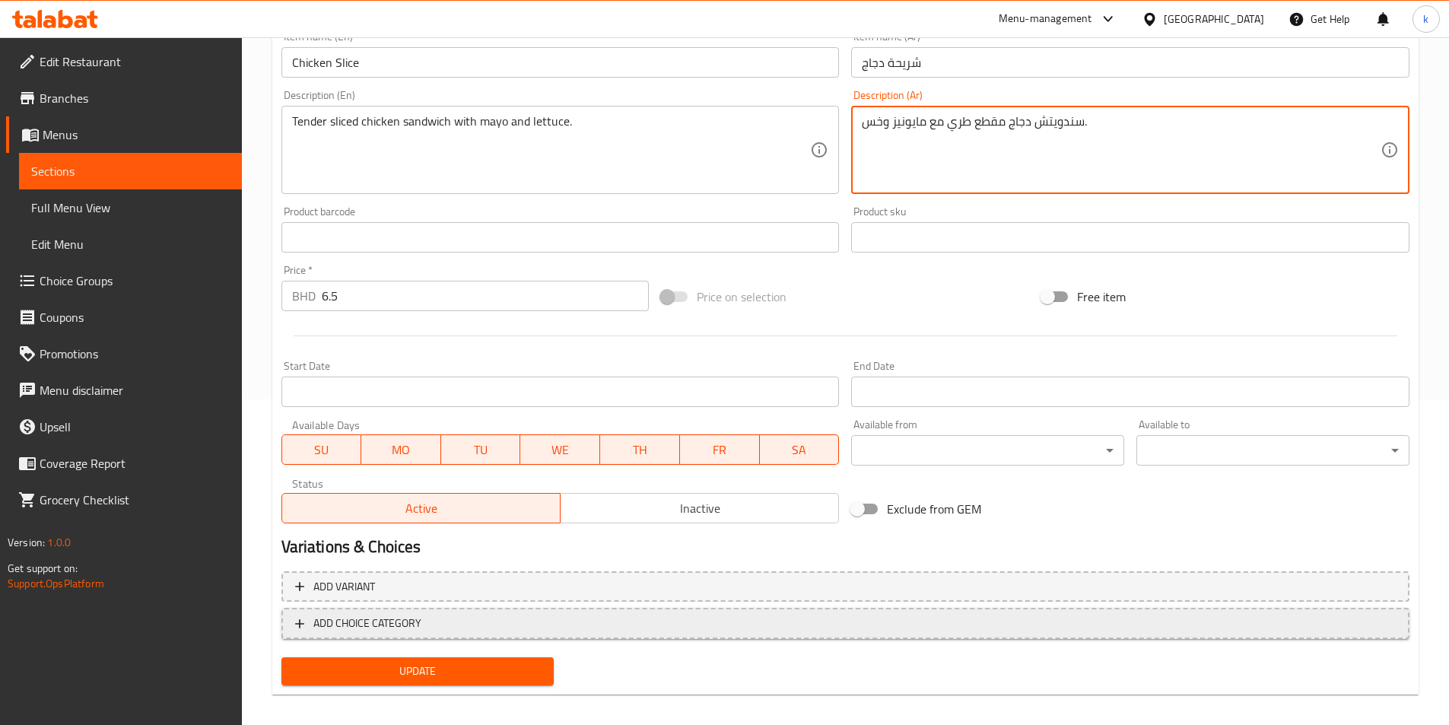
scroll to position [338, 0]
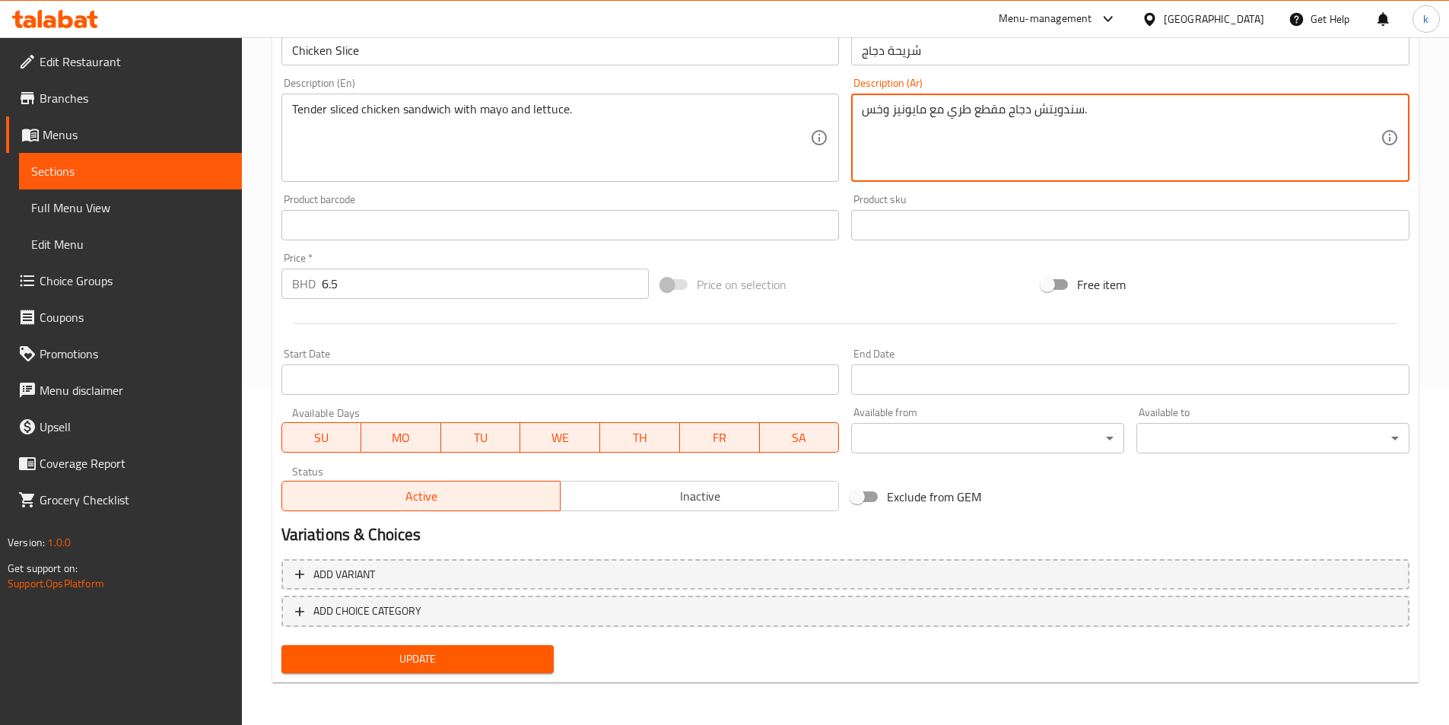
type textarea "سندويتش دجاج مقطع طري مع مايونيز وخس."
click at [429, 658] on span "Update" at bounding box center [418, 659] width 249 height 19
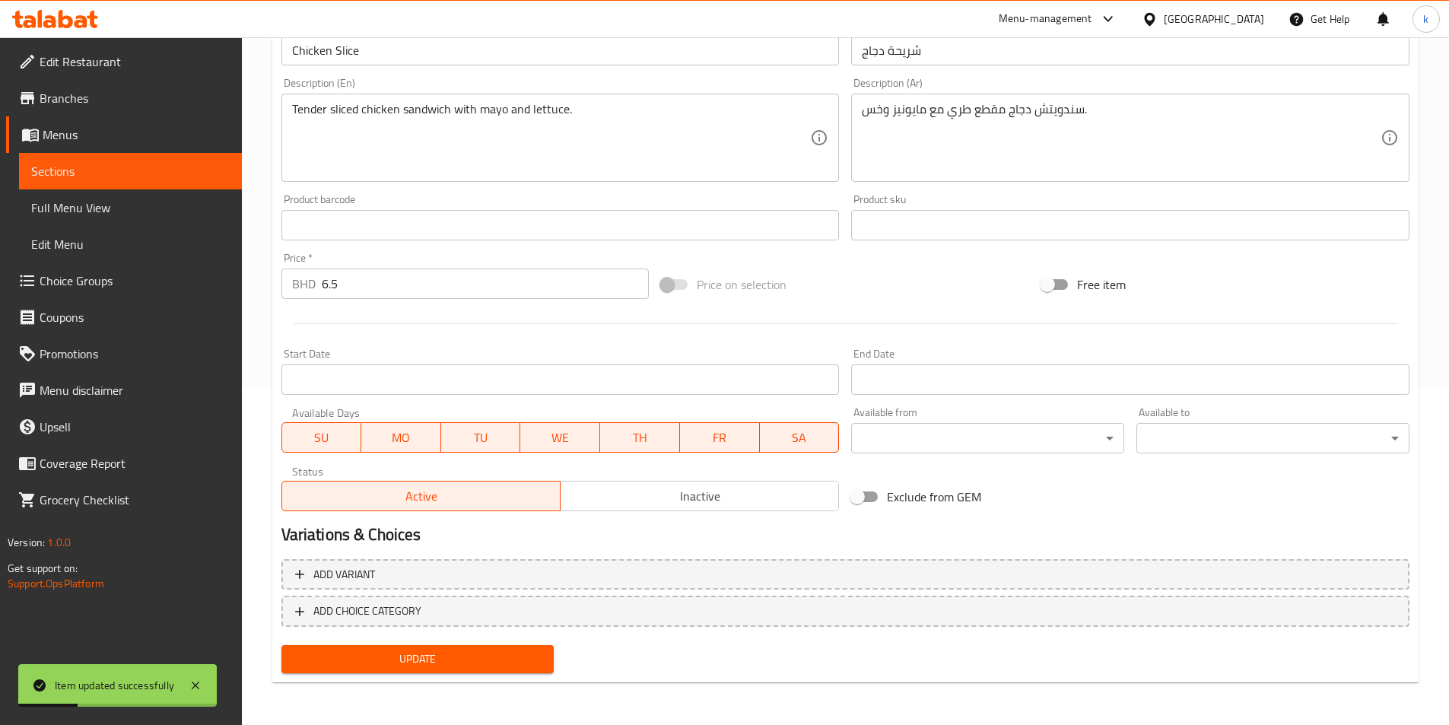
click at [86, 207] on span "Full Menu View" at bounding box center [130, 208] width 199 height 18
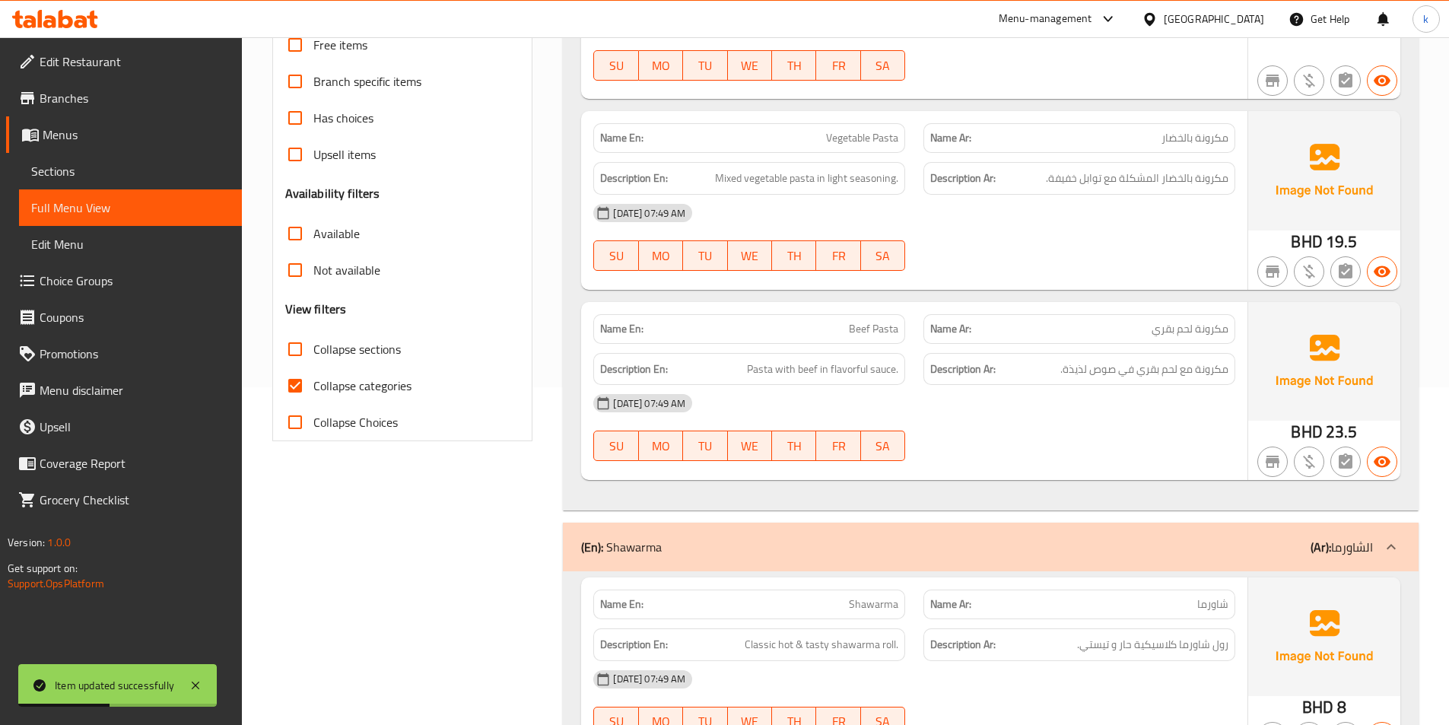
drag, startPoint x: 399, startPoint y: 385, endPoint x: 507, endPoint y: 399, distance: 109.0
click at [399, 384] on span "Collapse categories" at bounding box center [362, 386] width 98 height 18
click at [313, 384] on input "Collapse categories" at bounding box center [295, 385] width 37 height 37
checkbox input "false"
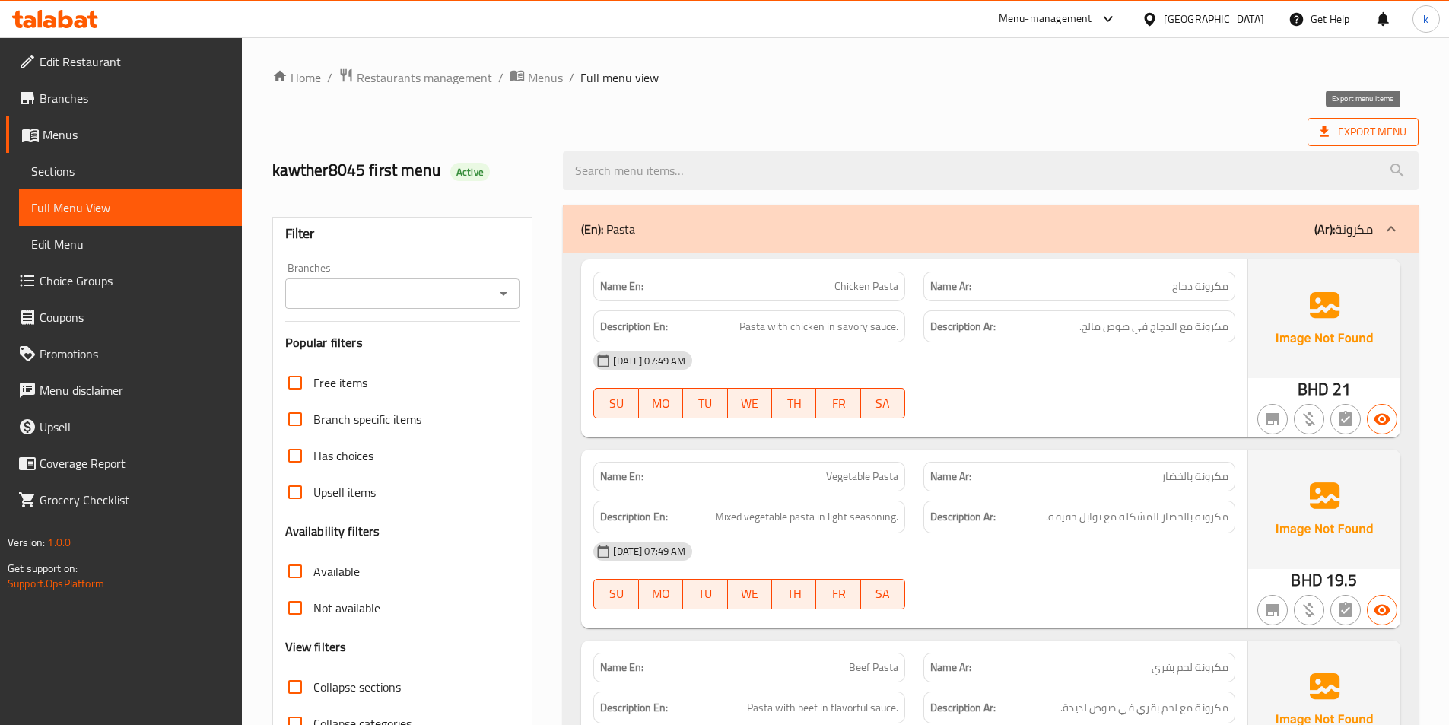
click at [1381, 132] on span "Export Menu" at bounding box center [1363, 131] width 87 height 19
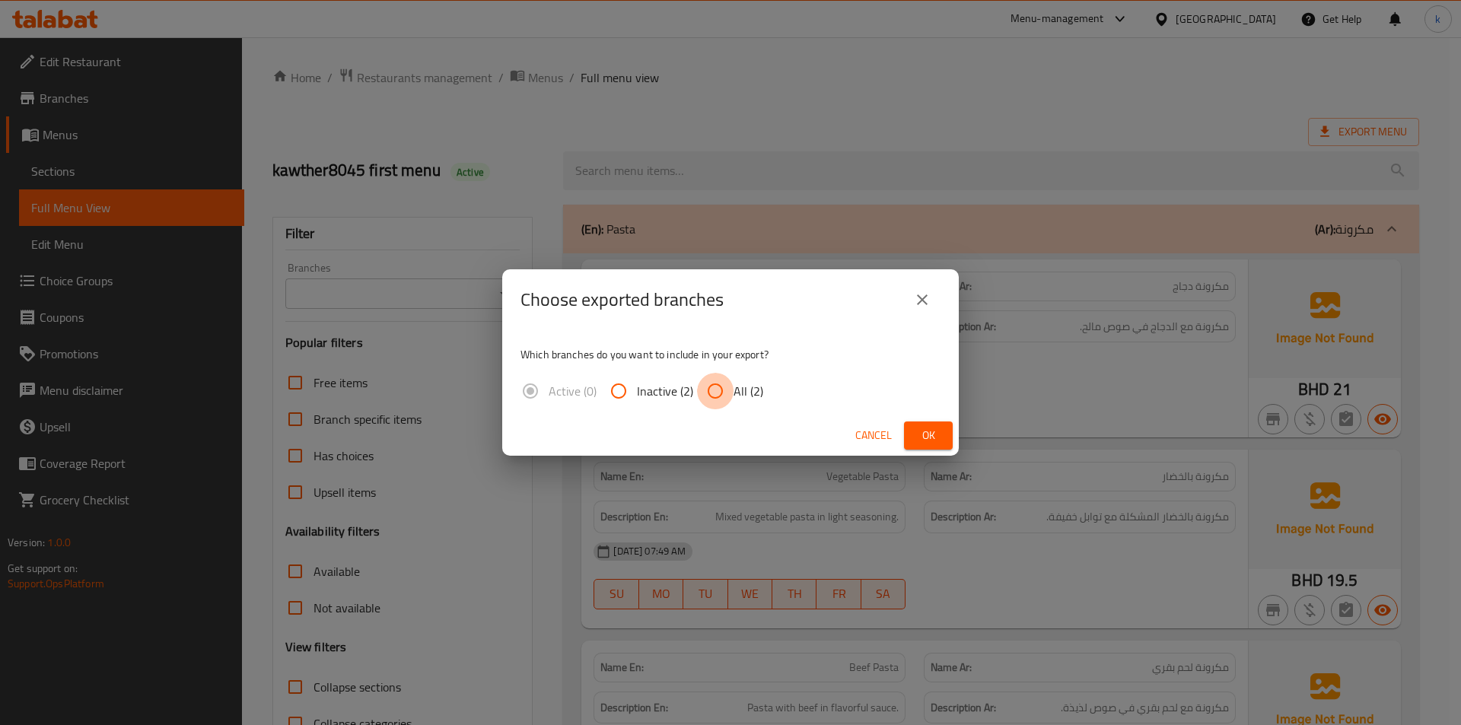
click at [710, 396] on input "All (2)" at bounding box center [715, 391] width 37 height 37
radio input "true"
click at [939, 437] on span "Ok" at bounding box center [928, 435] width 24 height 19
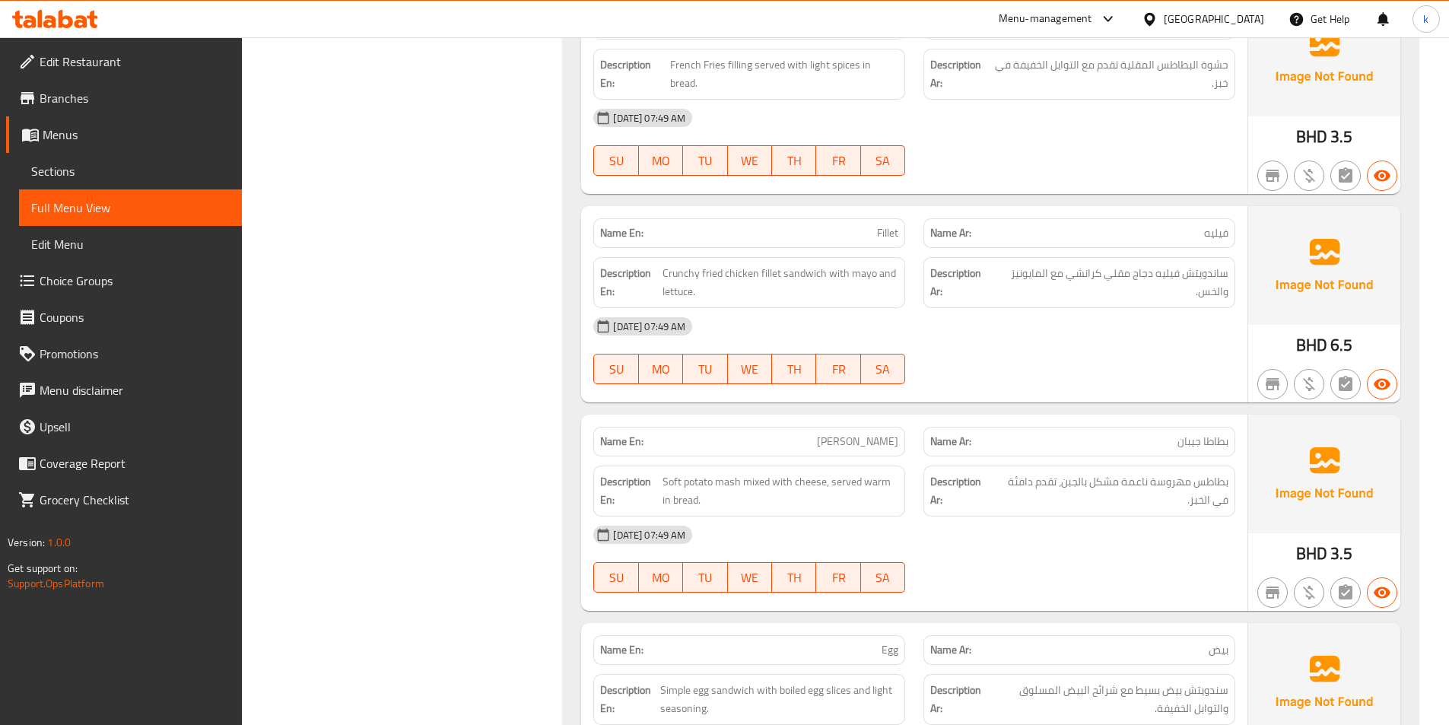
scroll to position [2282, 0]
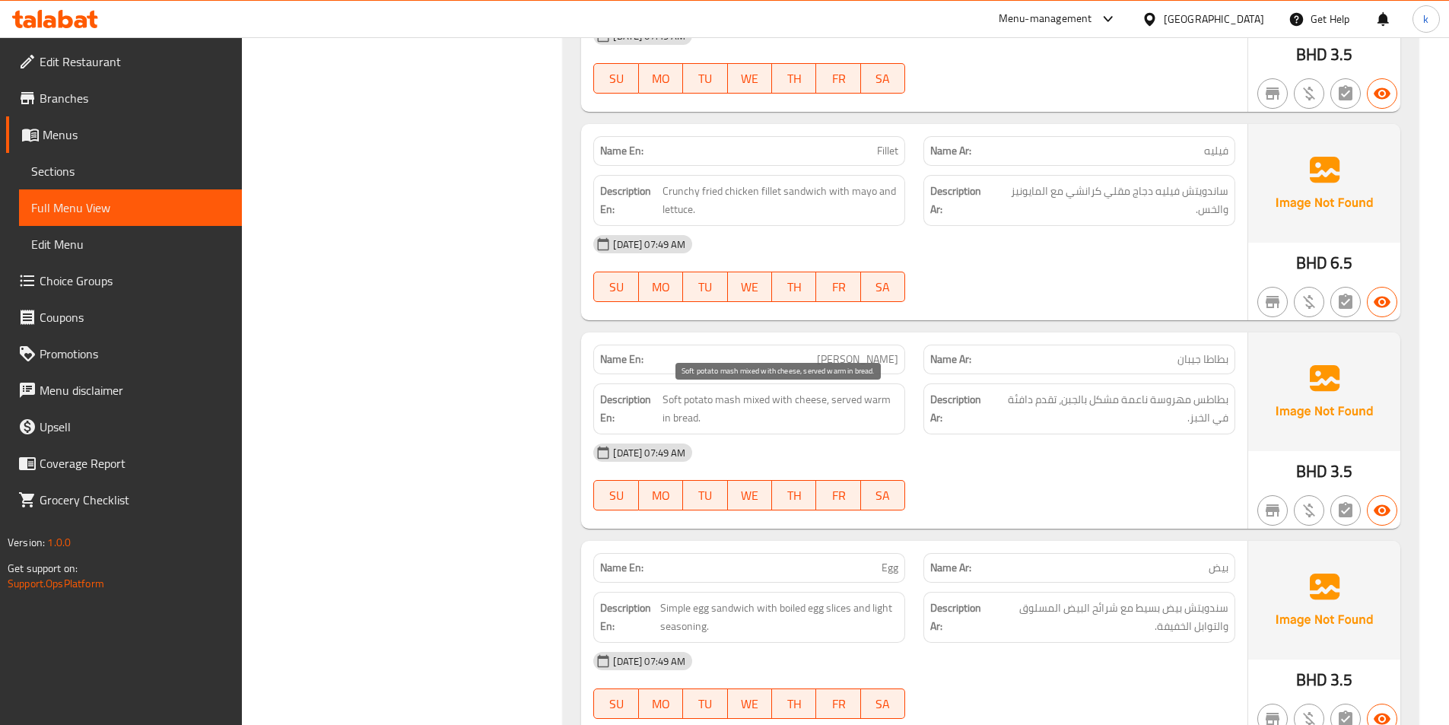
click at [676, 403] on span "Soft potato mash mixed with cheese, served warm in bread." at bounding box center [781, 408] width 236 height 37
copy span "Soft"
drag, startPoint x: 12, startPoint y: 234, endPoint x: 671, endPoint y: 396, distance: 678.5
copy span "Soft"
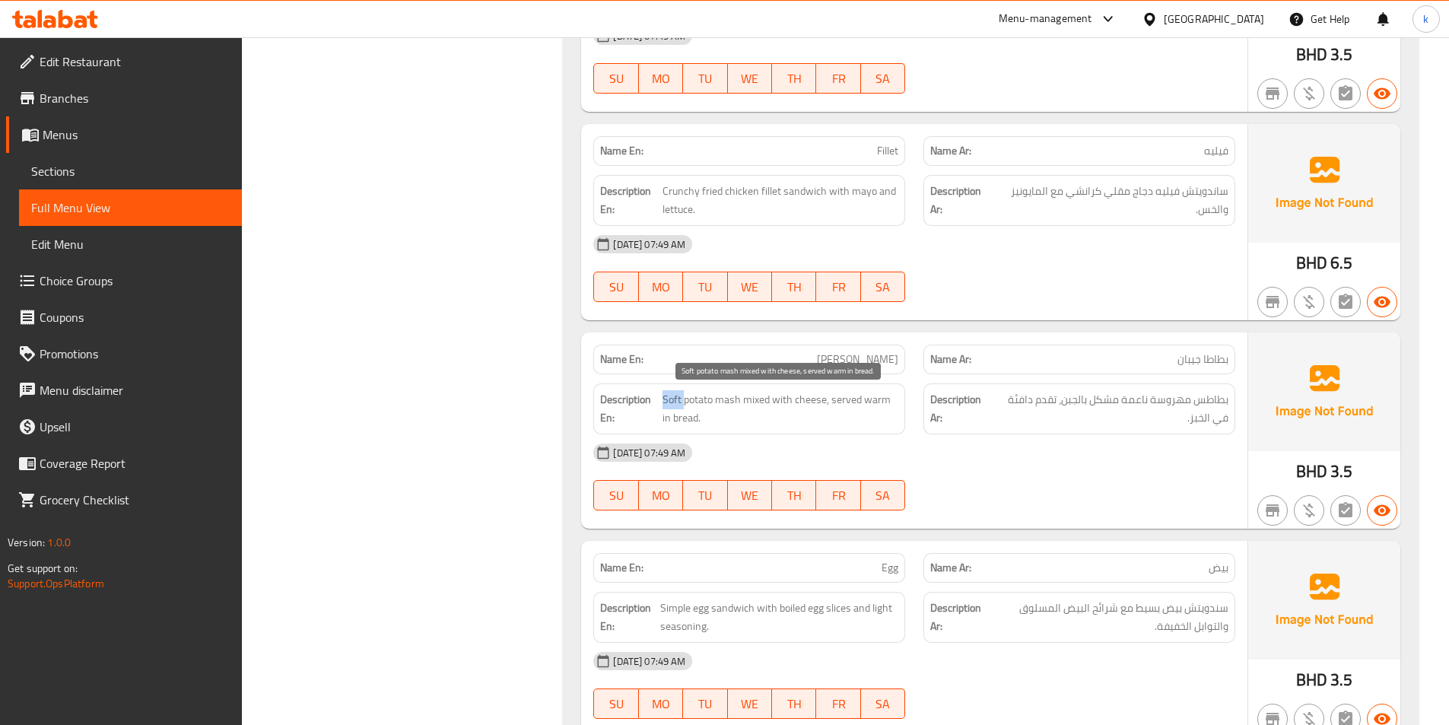
click at [666, 399] on span "Soft potato mash mixed with cheese, served warm in bread." at bounding box center [781, 408] width 236 height 37
click at [814, 418] on span "Soft potato mash mixed with cheese, served warm in bread." at bounding box center [781, 408] width 236 height 37
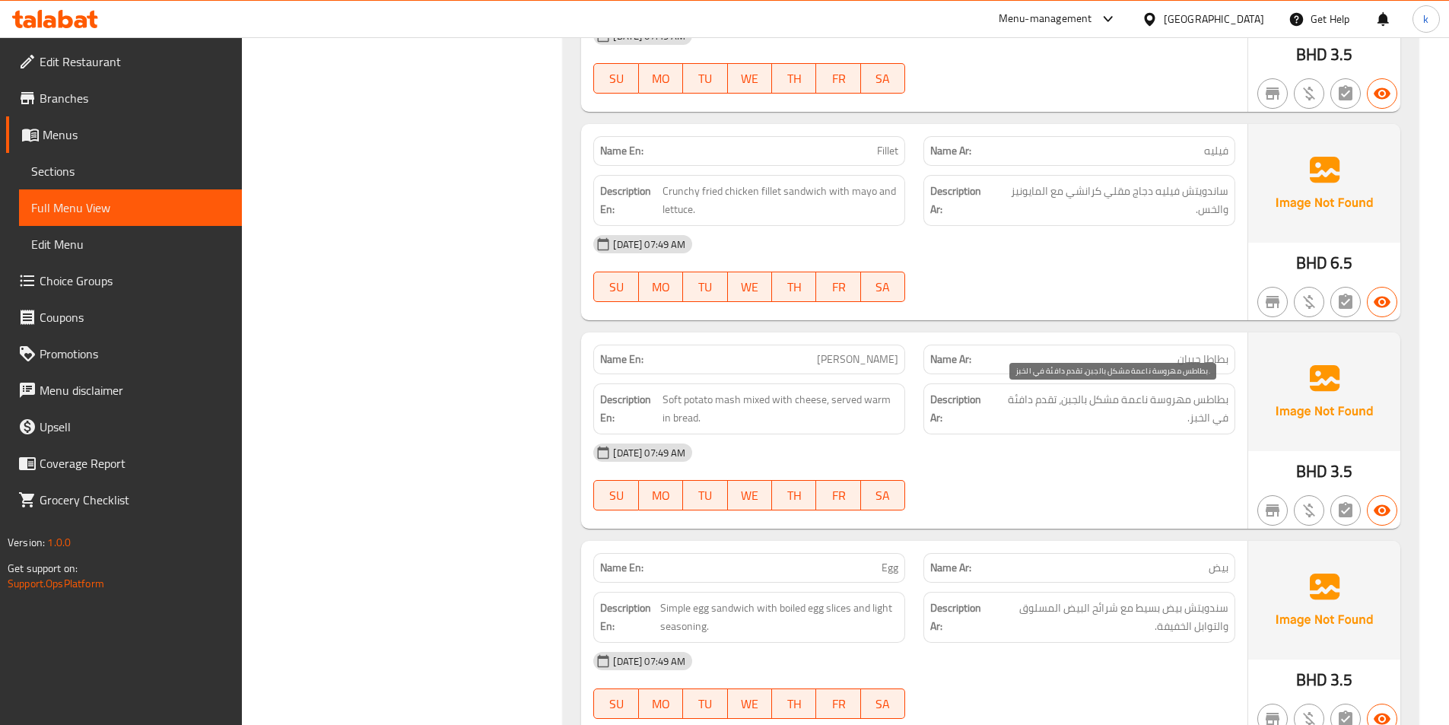
click at [1127, 402] on span "بطاطس مهروسة ناعمة مشكل بالجبن، تقدم دافئة في الخبز." at bounding box center [1110, 408] width 237 height 37
copy span "ناعمة"
click at [73, 168] on span "Sections" at bounding box center [130, 171] width 199 height 18
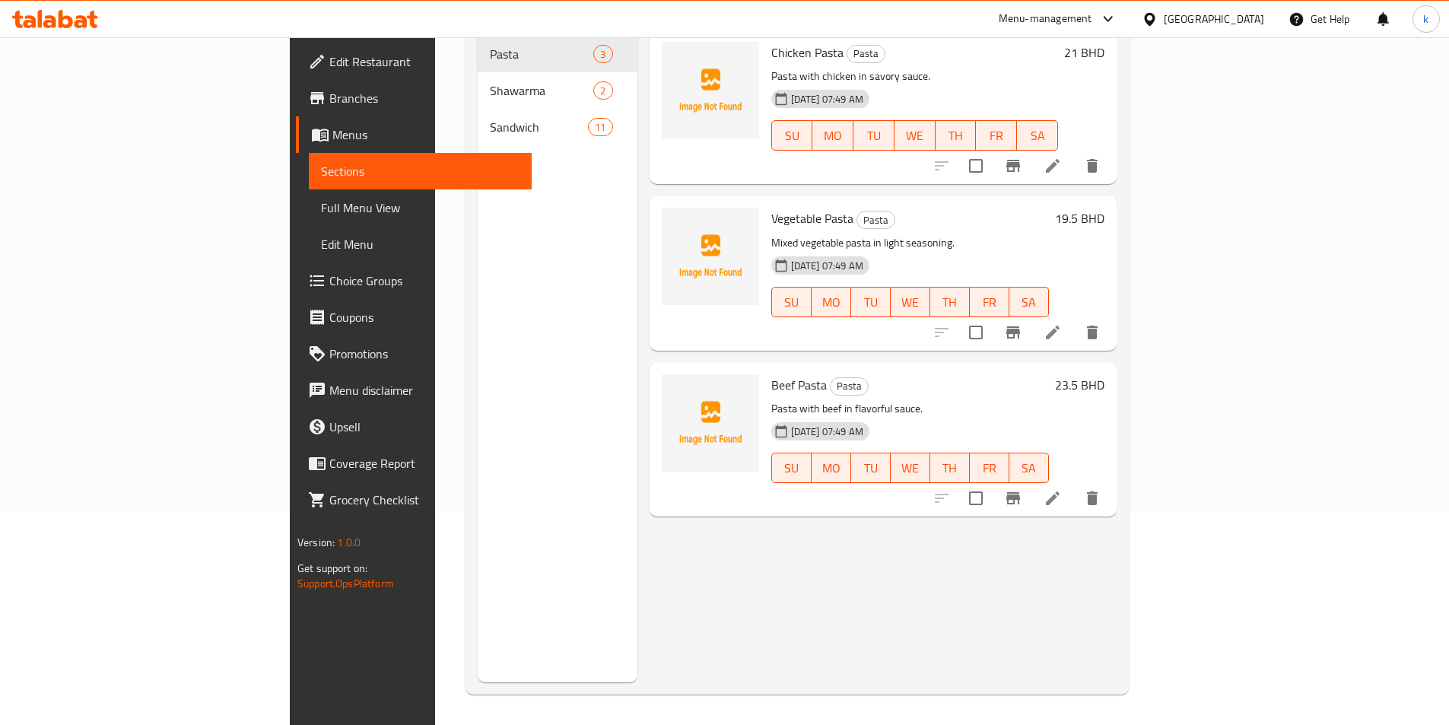
scroll to position [213, 0]
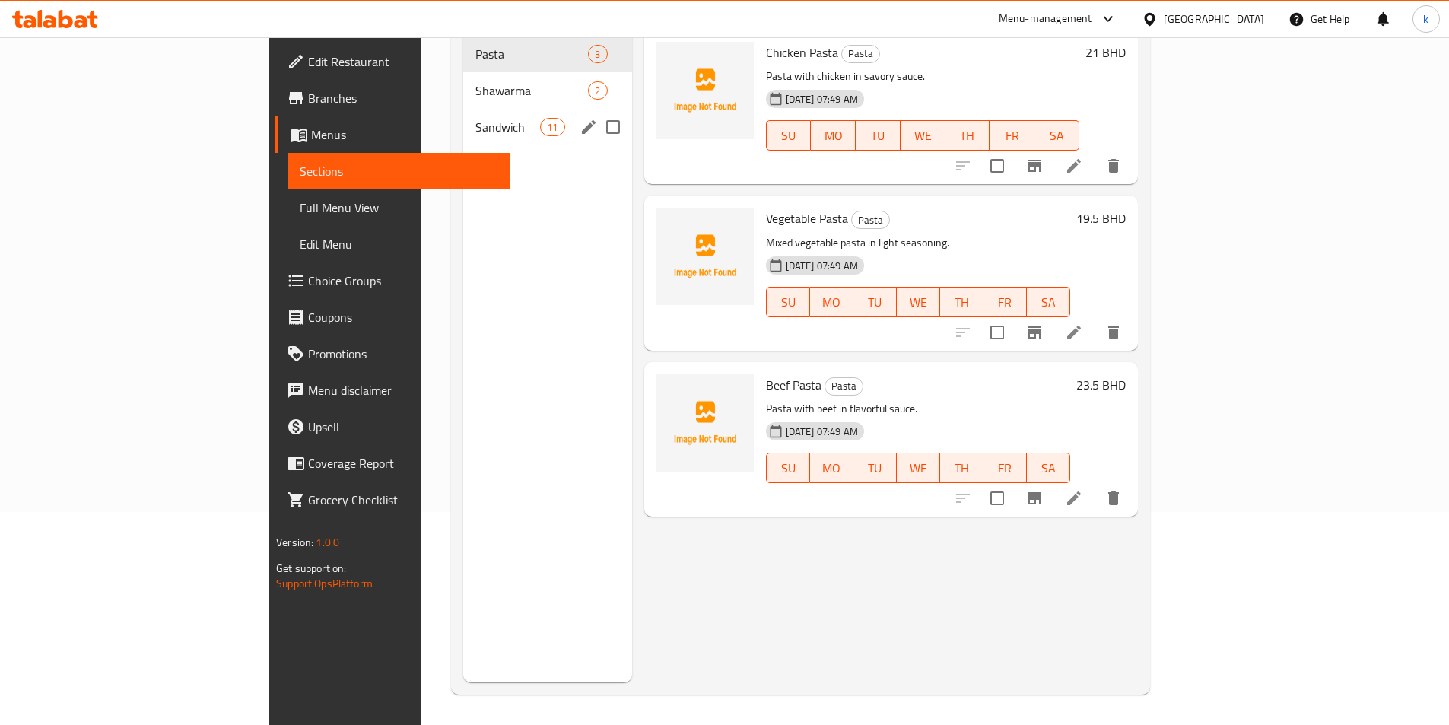
click at [475, 118] on span "Sandwich" at bounding box center [507, 127] width 65 height 18
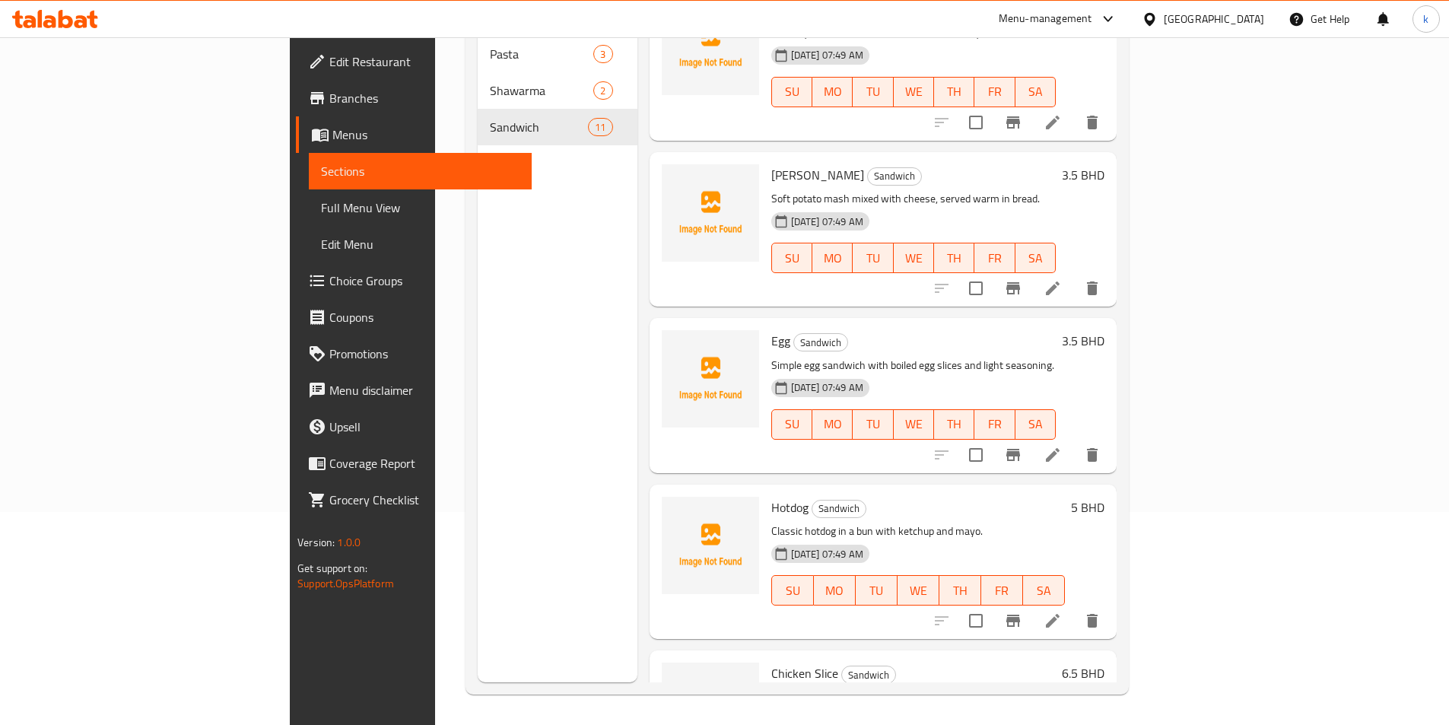
scroll to position [761, 0]
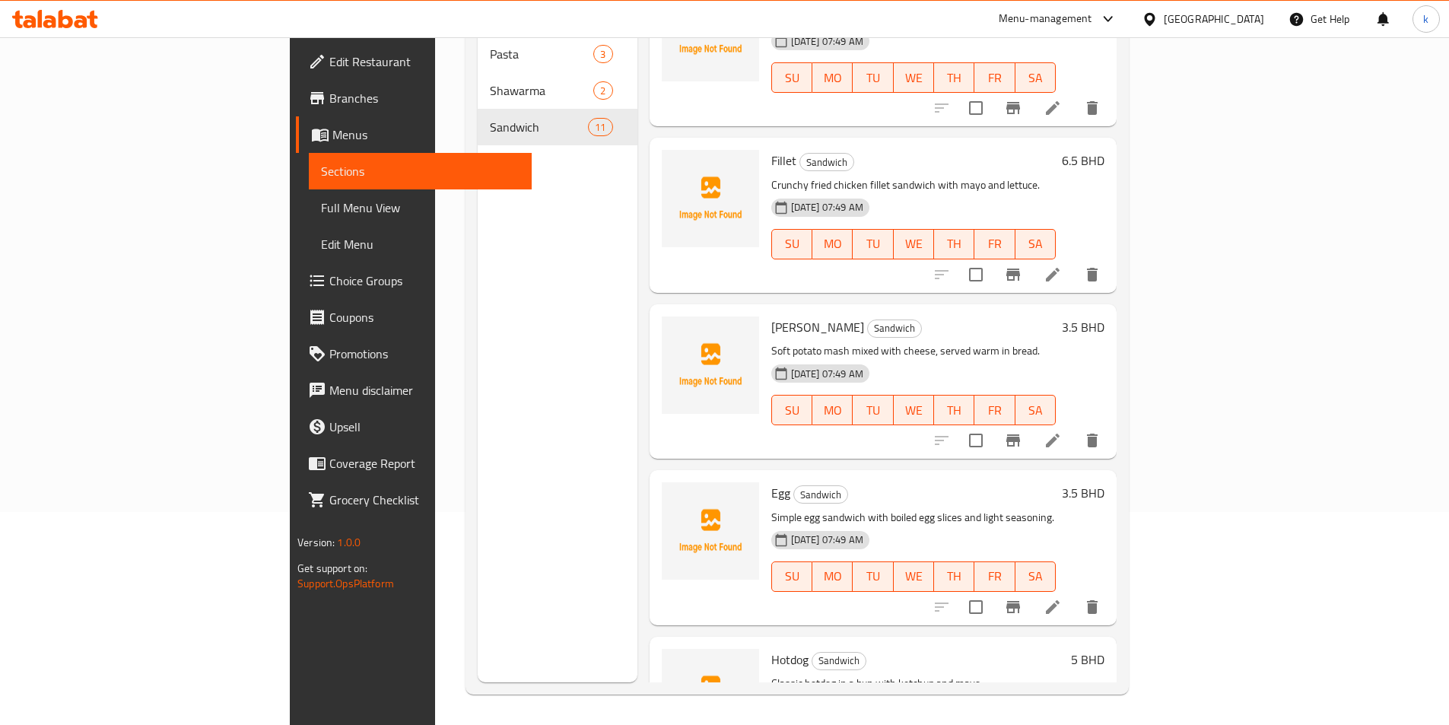
click at [1062, 431] on icon at bounding box center [1053, 440] width 18 height 18
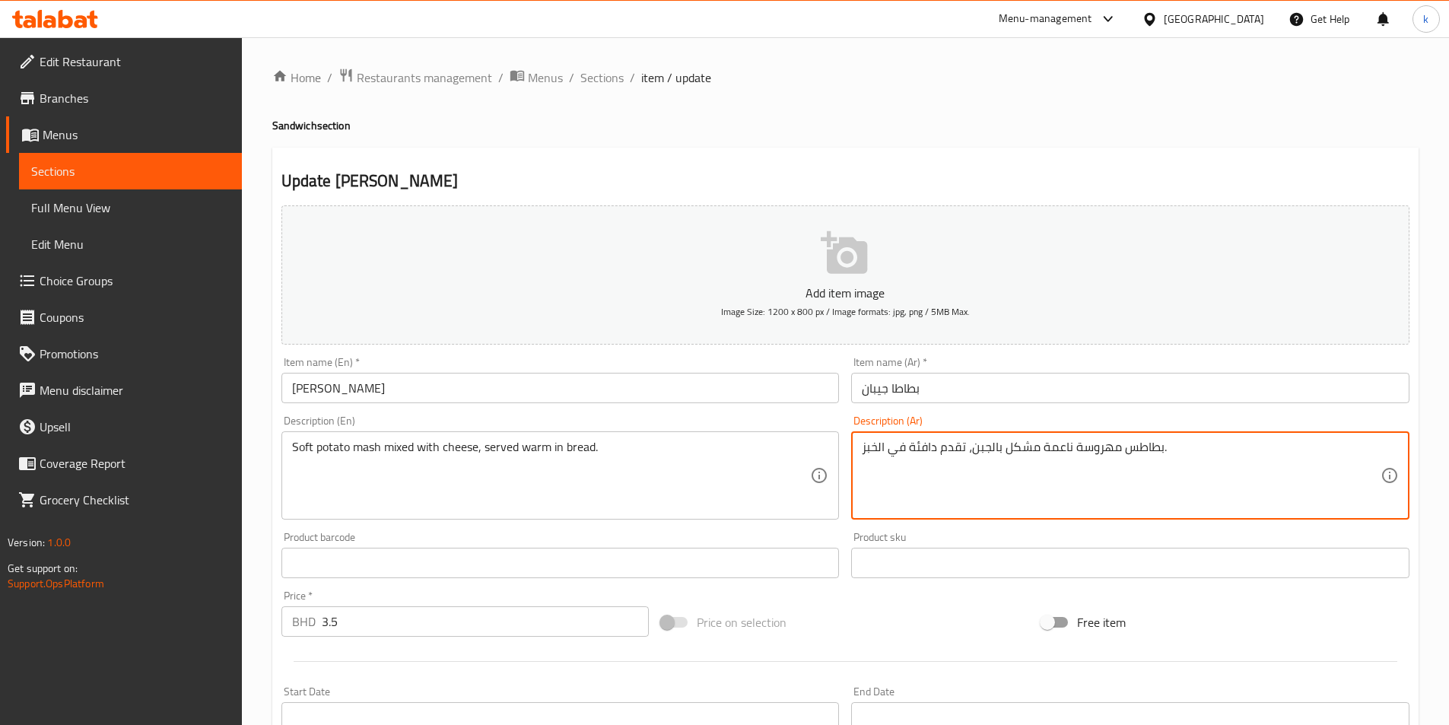
drag, startPoint x: 1038, startPoint y: 447, endPoint x: 1070, endPoint y: 454, distance: 32.1
click at [1060, 447] on textarea "بطاطس مهروسة ناعمة مشكل بالجبن، تقدم دافئة في الخبز." at bounding box center [1121, 476] width 519 height 72
type textarea "بطاطس مهروسة طرية مشكل بالجبن، تقدم دافئة في الخبز."
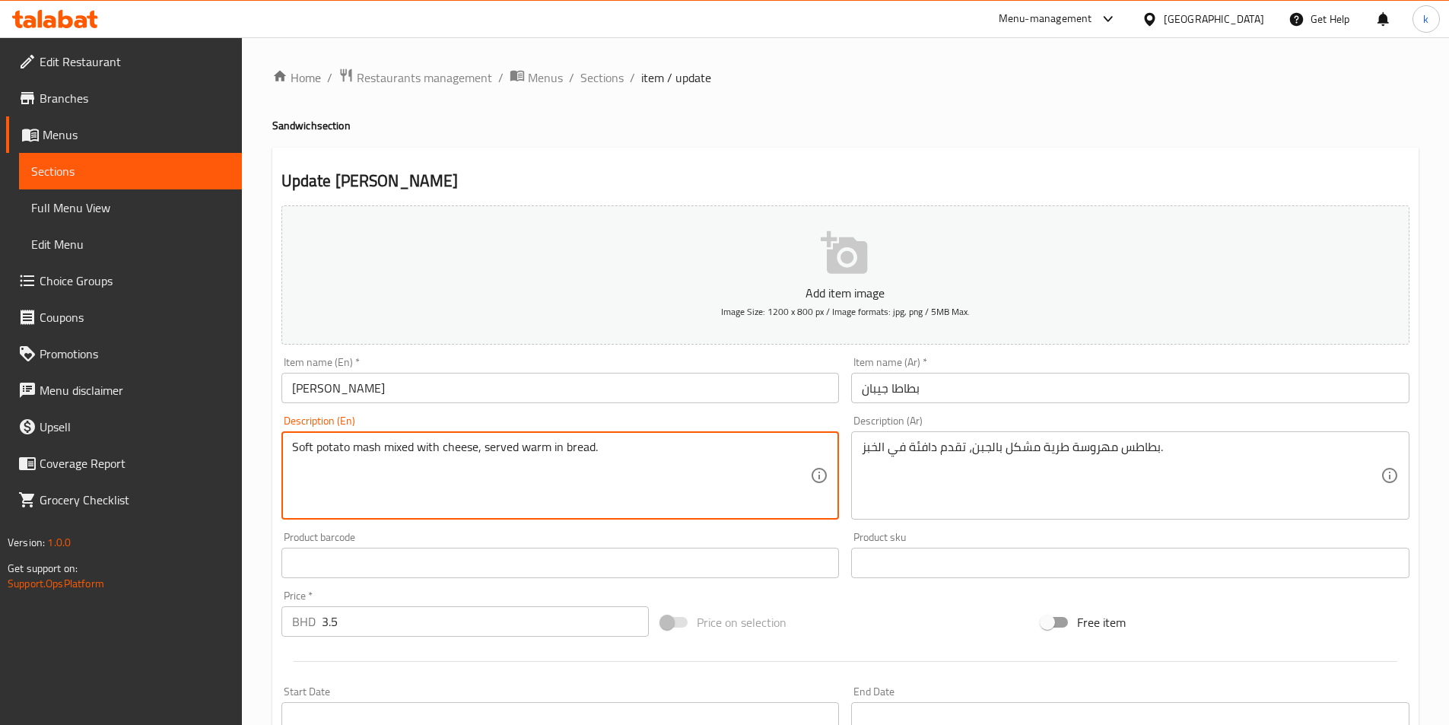
click at [298, 447] on textarea "Soft potato mash mixed with cheese, served warm in bread." at bounding box center [551, 476] width 519 height 72
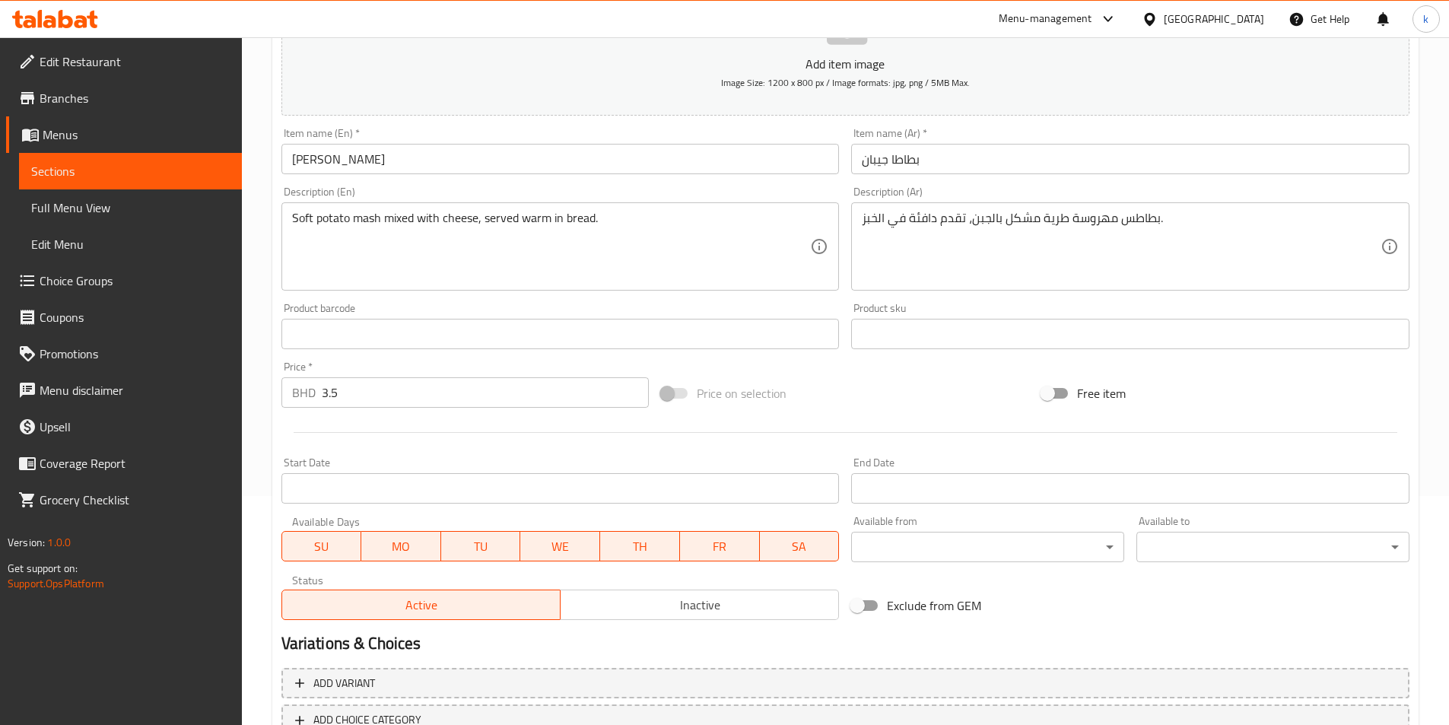
scroll to position [338, 0]
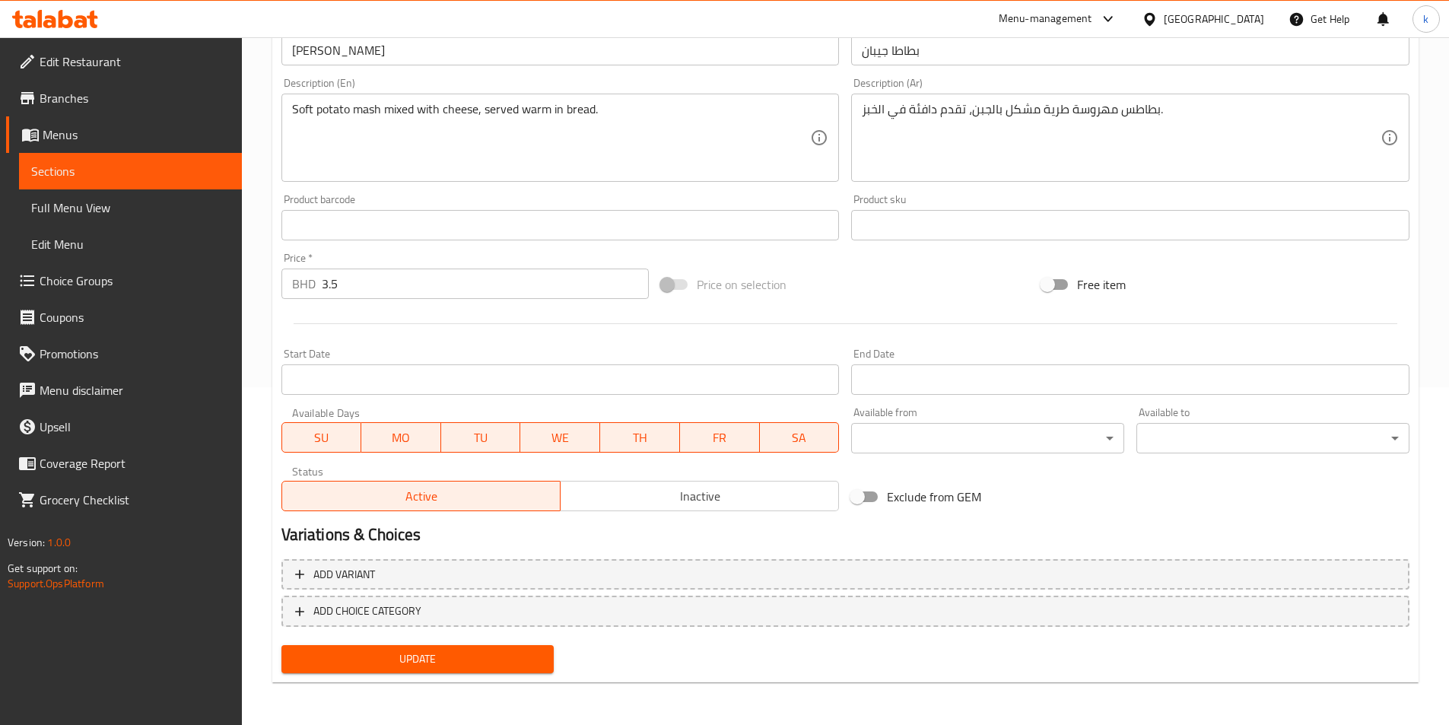
click at [394, 654] on span "Update" at bounding box center [418, 659] width 249 height 19
click at [440, 667] on span "Update" at bounding box center [418, 659] width 249 height 19
click at [81, 206] on span "Full Menu View" at bounding box center [130, 208] width 199 height 18
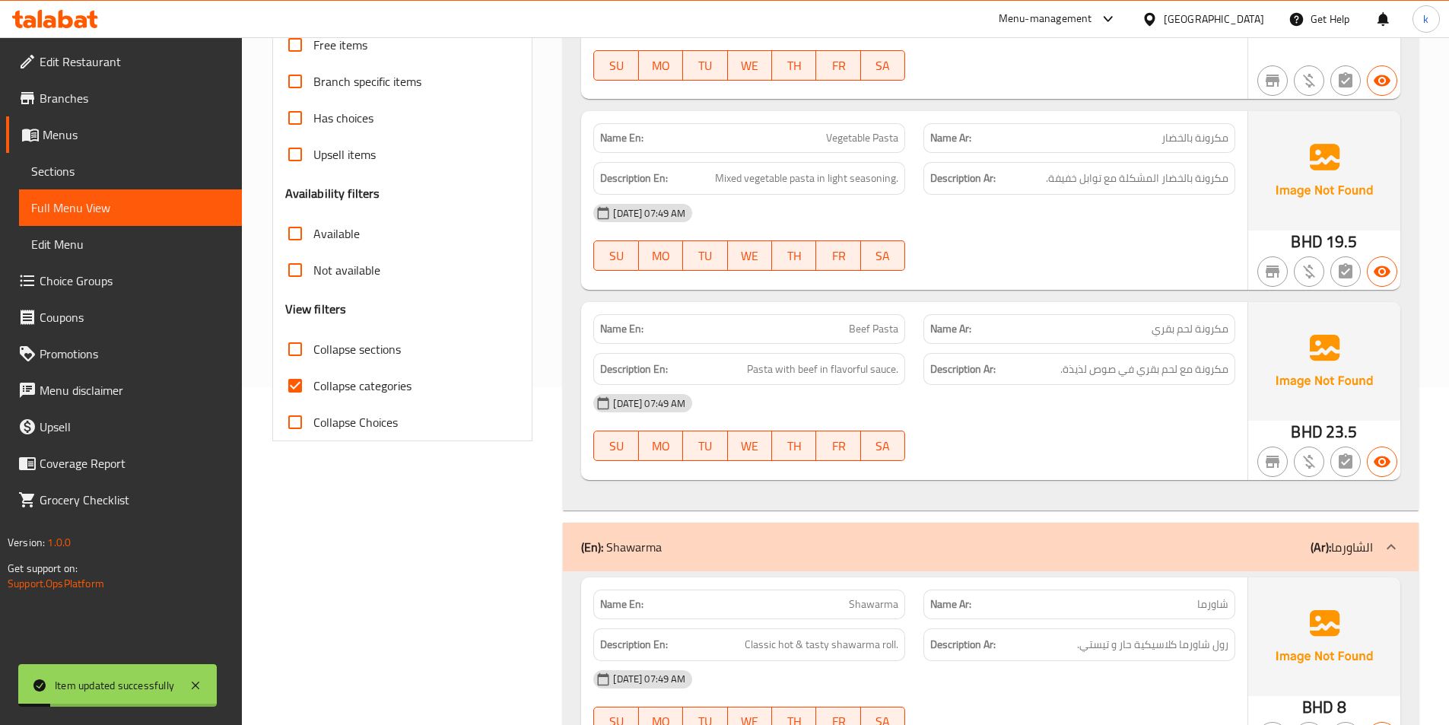
click at [338, 384] on span "Collapse categories" at bounding box center [362, 386] width 98 height 18
click at [313, 384] on input "Collapse categories" at bounding box center [295, 385] width 37 height 37
checkbox input "false"
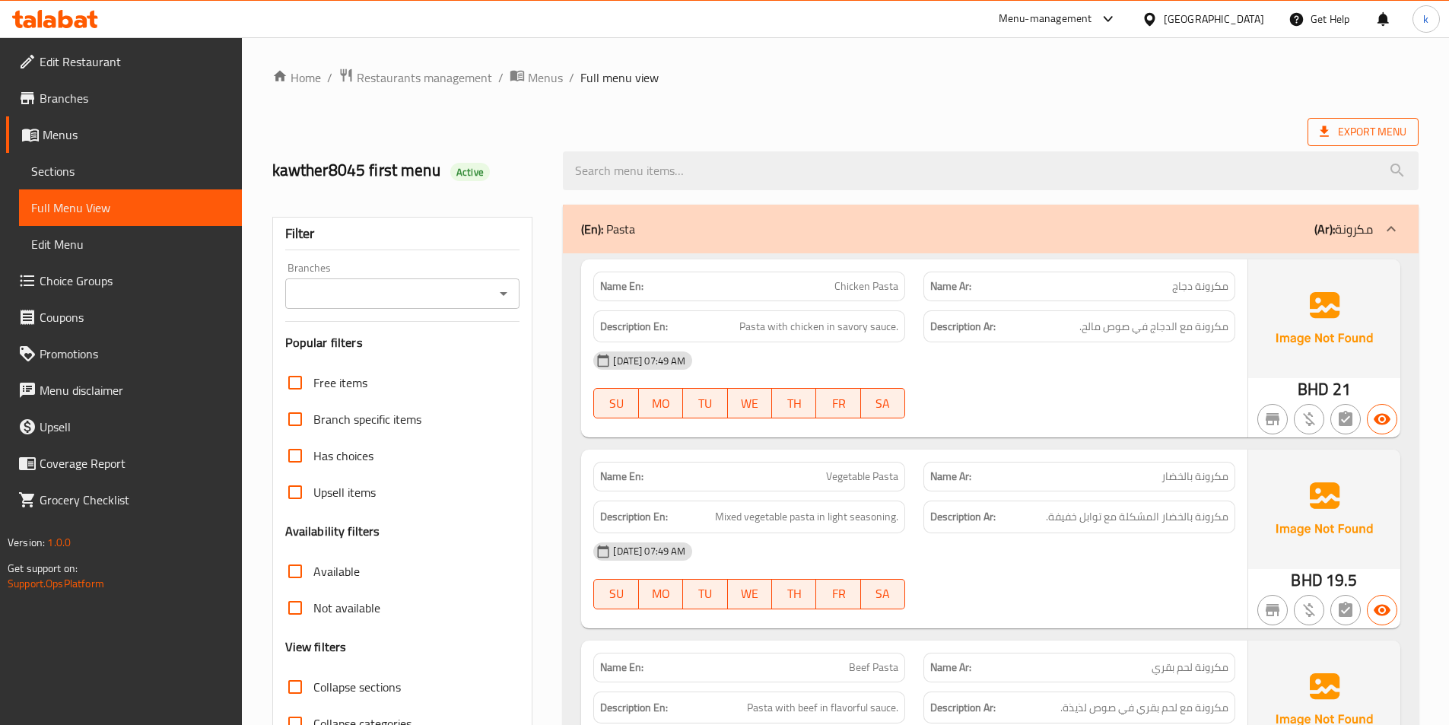
click at [1374, 132] on span "Export Menu" at bounding box center [1363, 131] width 87 height 19
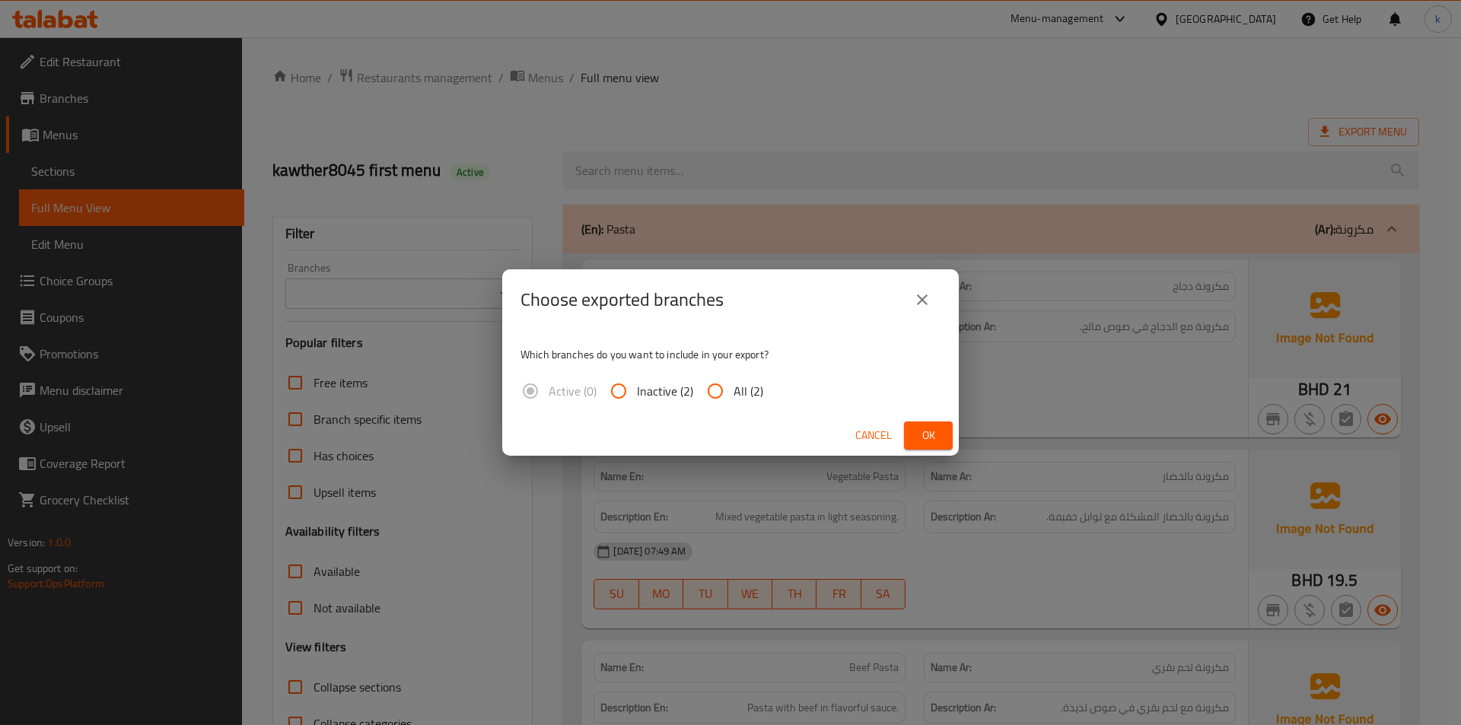
click at [740, 384] on span "All (2)" at bounding box center [748, 391] width 30 height 18
click at [733, 384] on input "All (2)" at bounding box center [715, 391] width 37 height 37
radio input "true"
click at [938, 440] on span "Ok" at bounding box center [928, 435] width 24 height 19
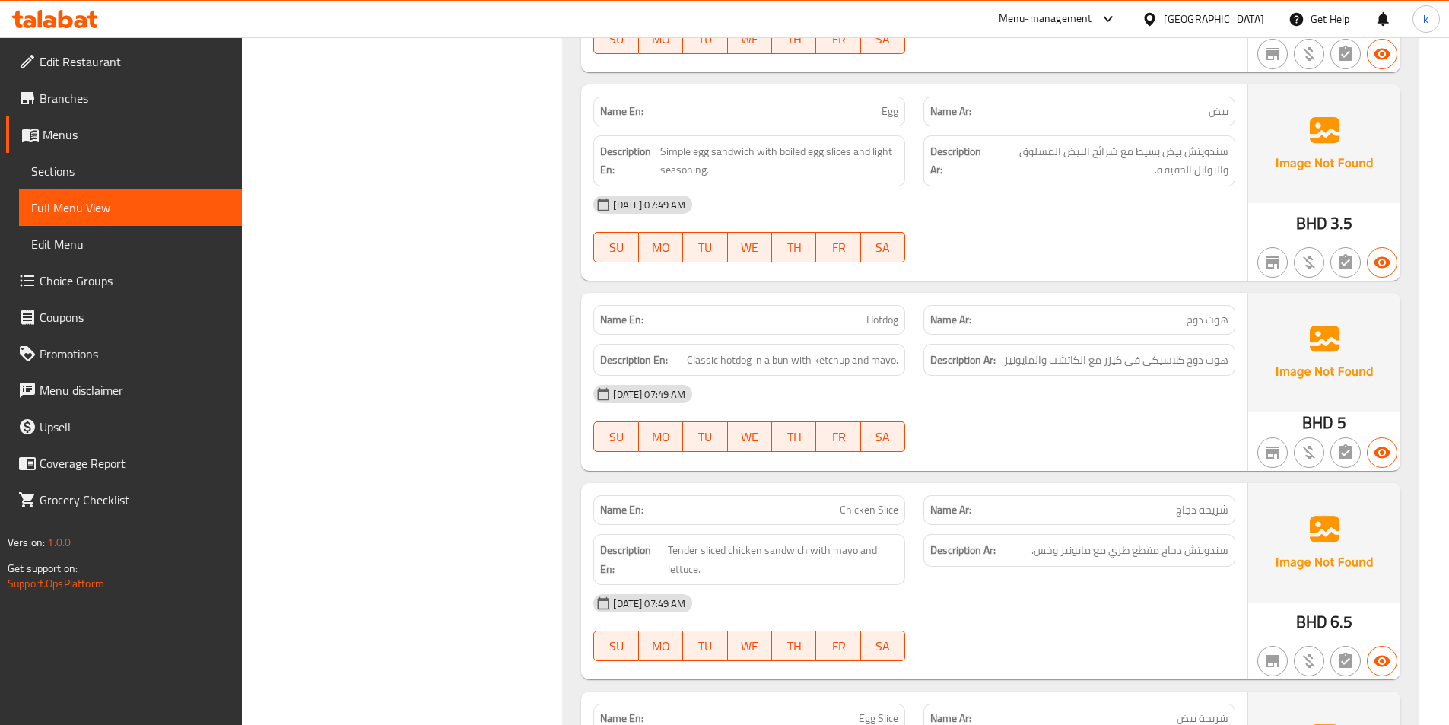
scroll to position [2945, 0]
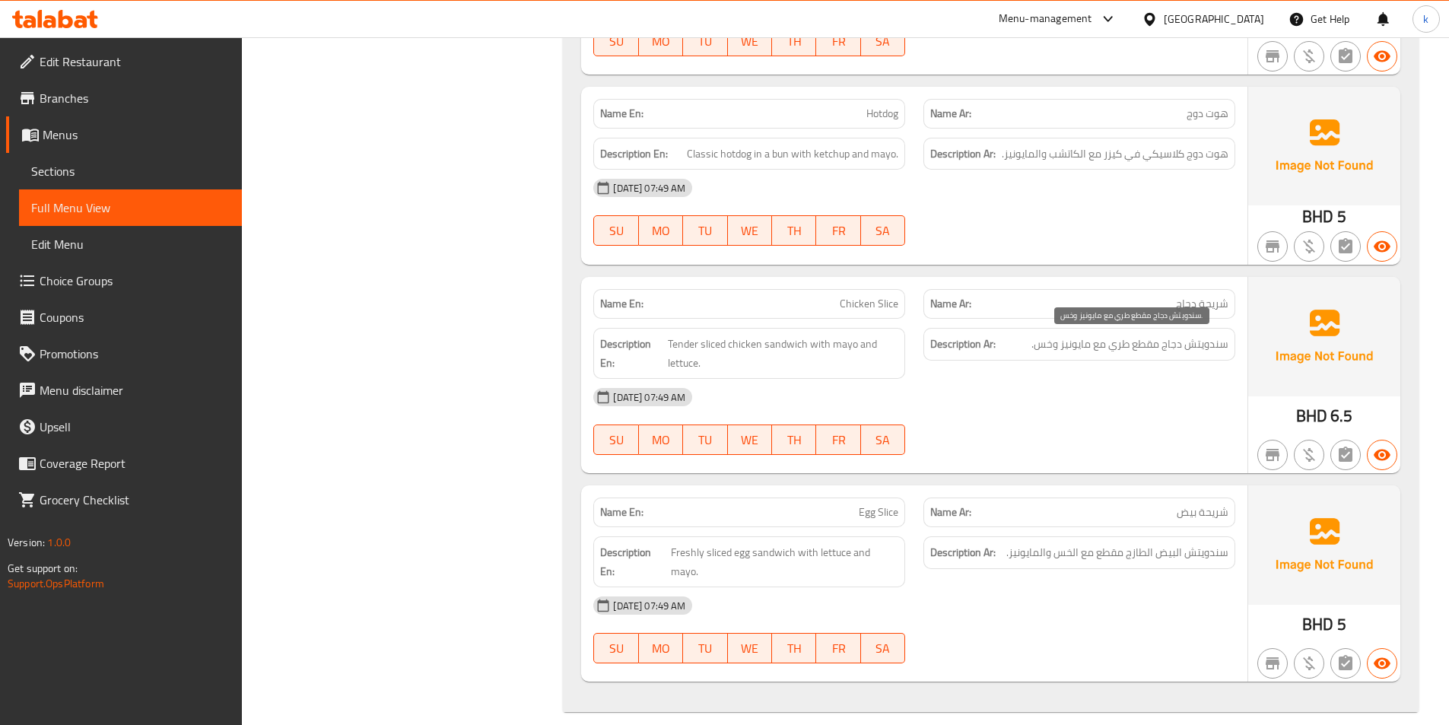
click at [1122, 348] on span "سندويتش دجاج مقطع طري مع مايونيز وخس." at bounding box center [1130, 344] width 197 height 19
click at [680, 343] on span "Tender sliced chicken sandwich with mayo and lettuce." at bounding box center [783, 353] width 231 height 37
copy span "Tender"
click at [73, 178] on span "Sections" at bounding box center [130, 171] width 199 height 18
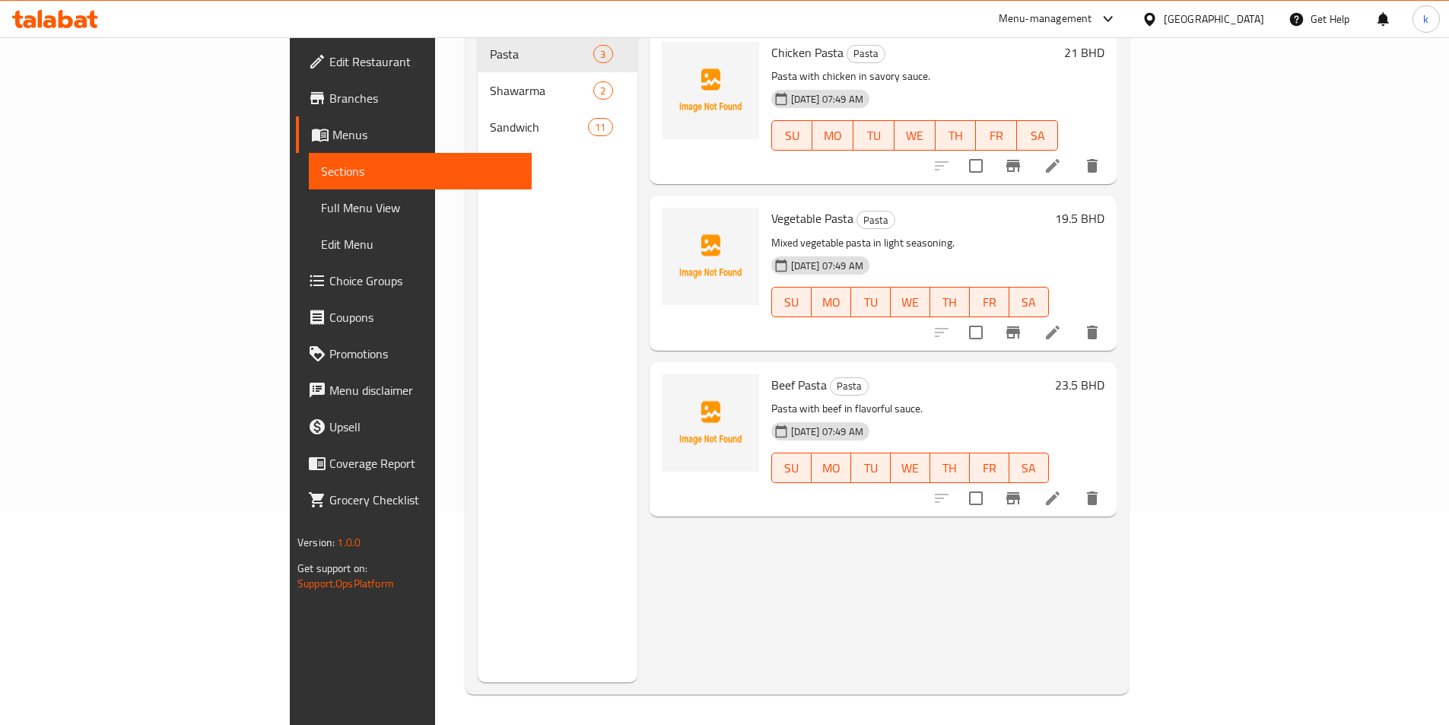
scroll to position [213, 0]
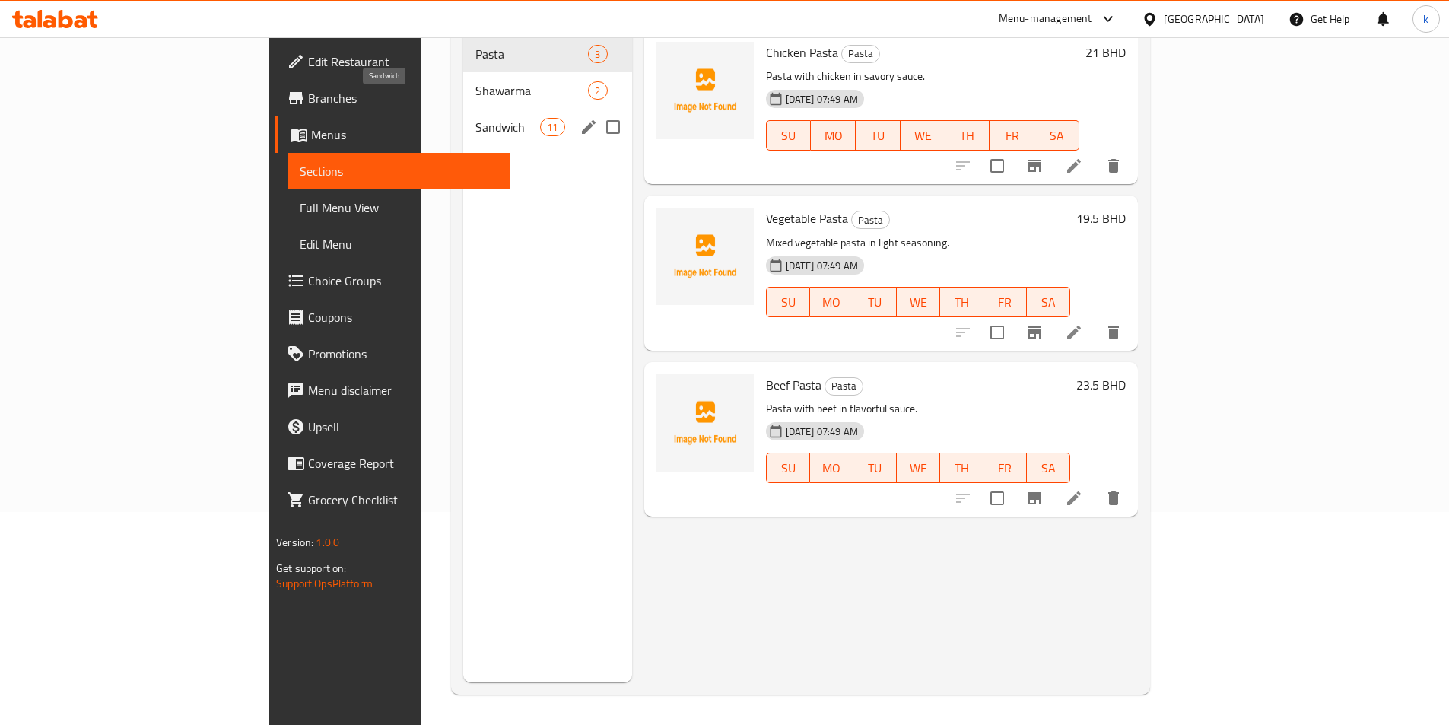
click at [475, 118] on span "Sandwich" at bounding box center [507, 127] width 65 height 18
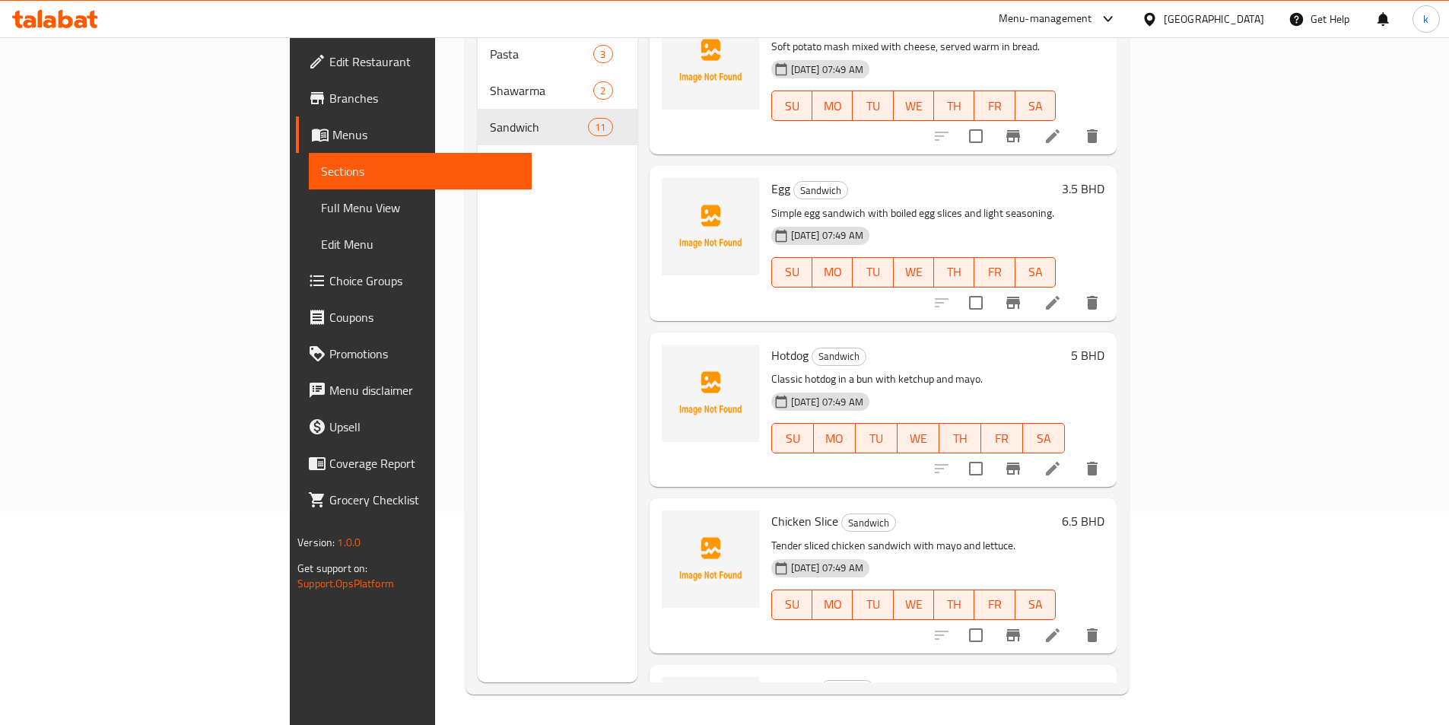
scroll to position [1141, 0]
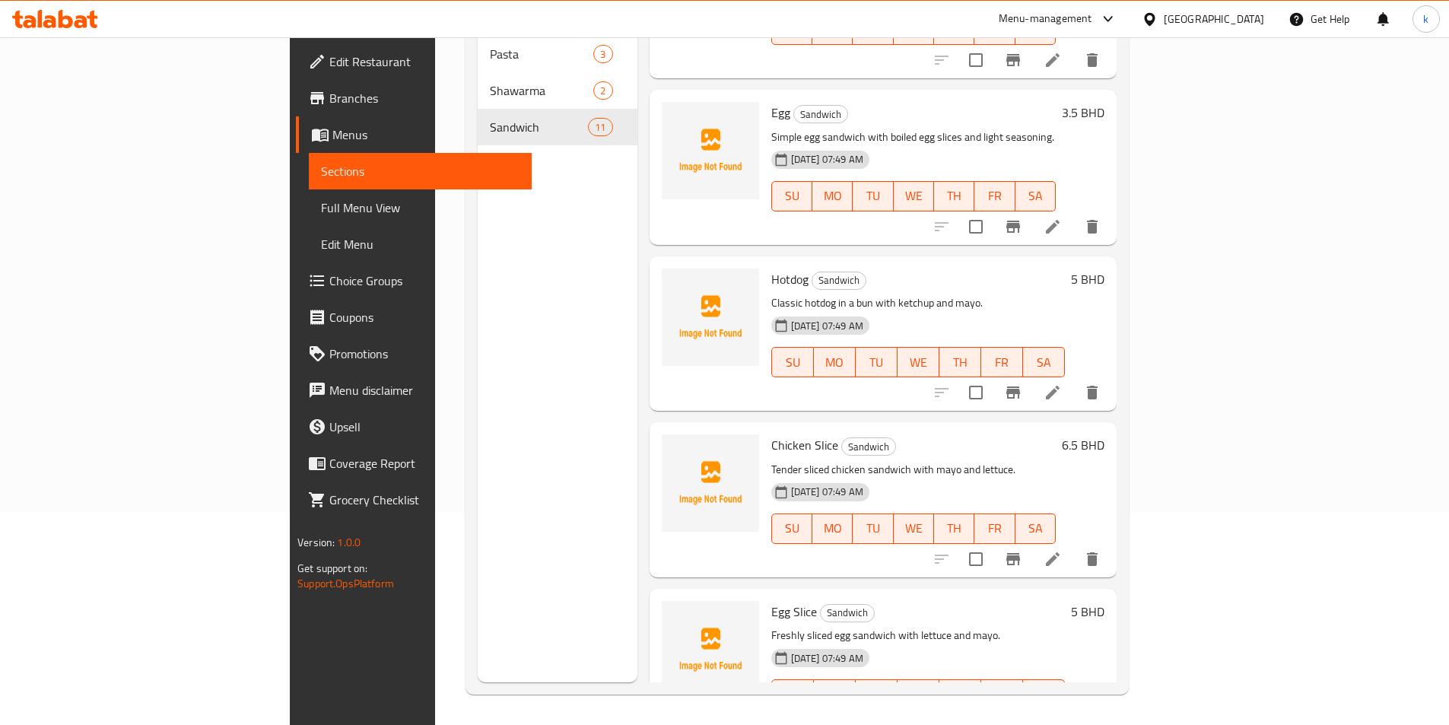
click at [1074, 545] on li at bounding box center [1053, 558] width 43 height 27
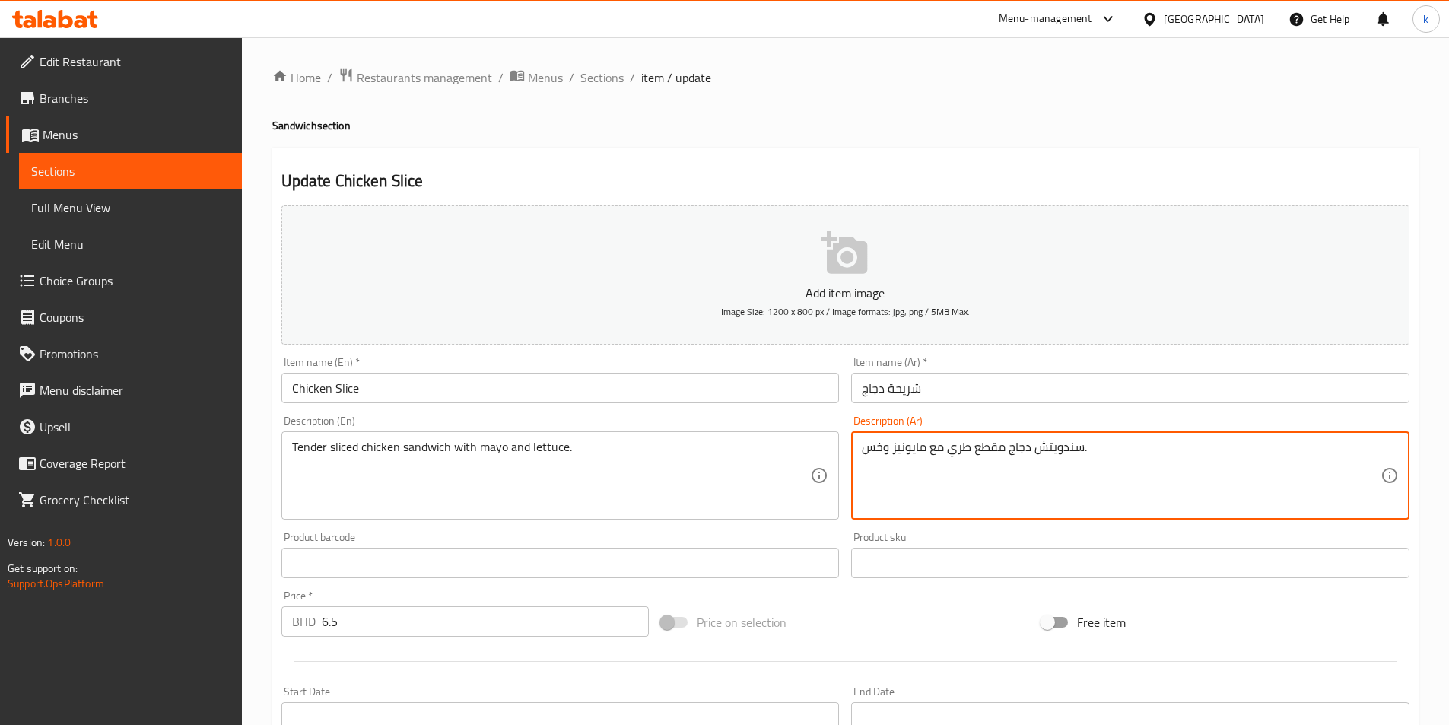
drag, startPoint x: 972, startPoint y: 449, endPoint x: 947, endPoint y: 455, distance: 25.1
click at [939, 478] on textarea "سندويتش دجاج مقطع تندر مع مايونيز وخس." at bounding box center [1121, 476] width 519 height 72
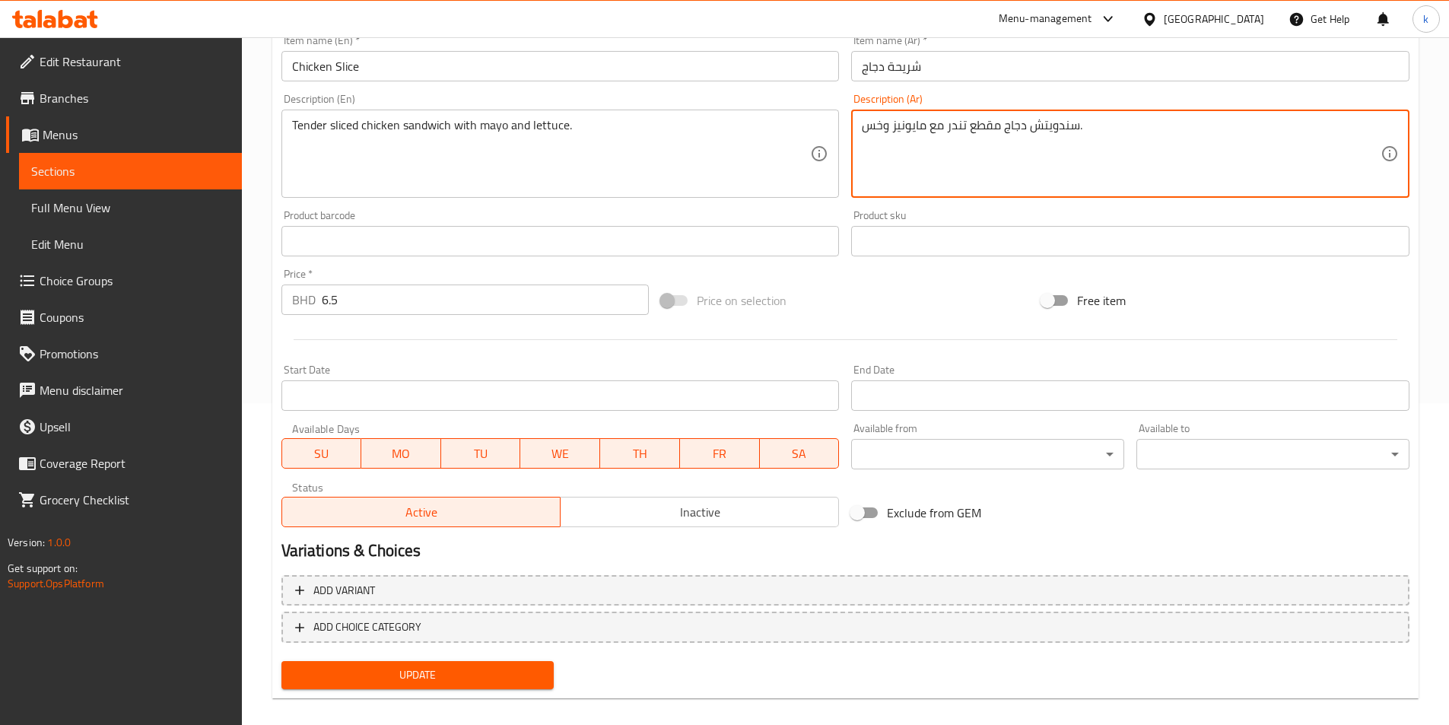
scroll to position [338, 0]
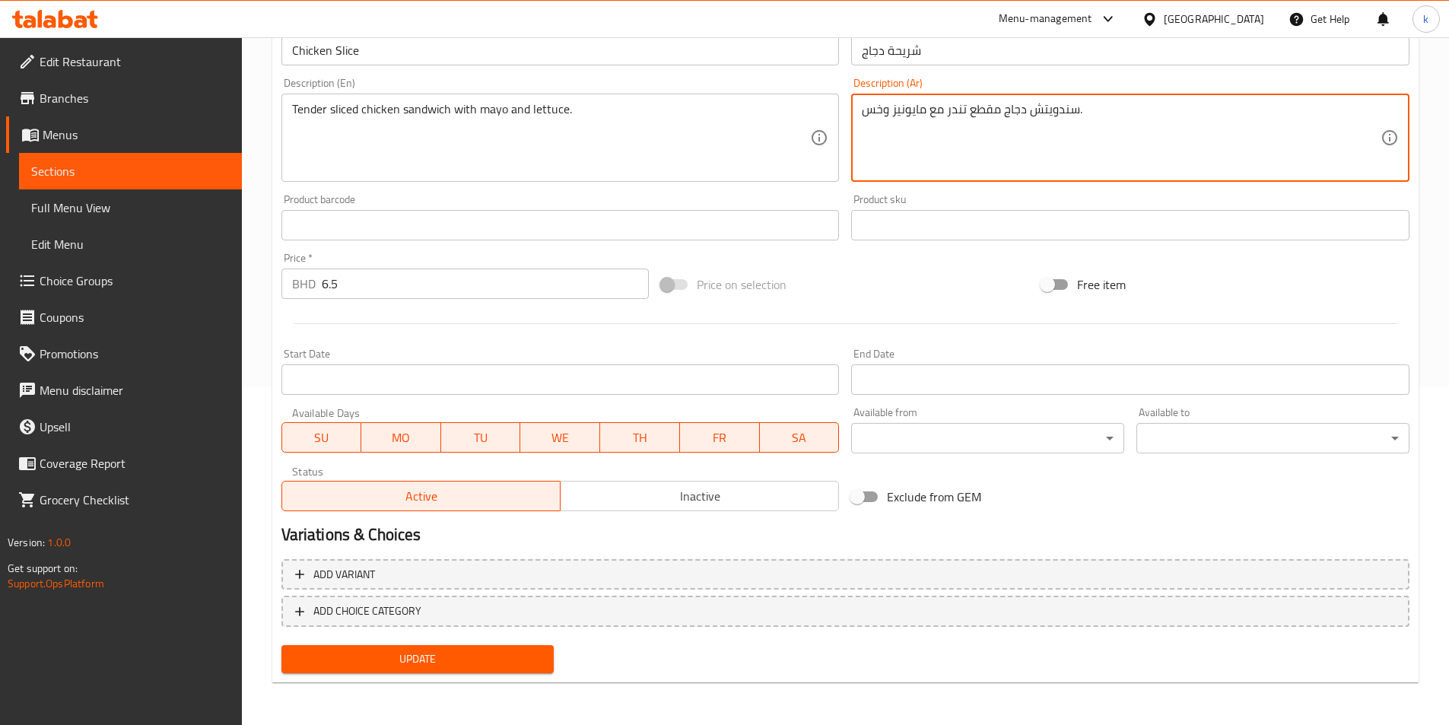
type textarea "سندويتش دجاج مقطع تندر مع مايونيز وخس."
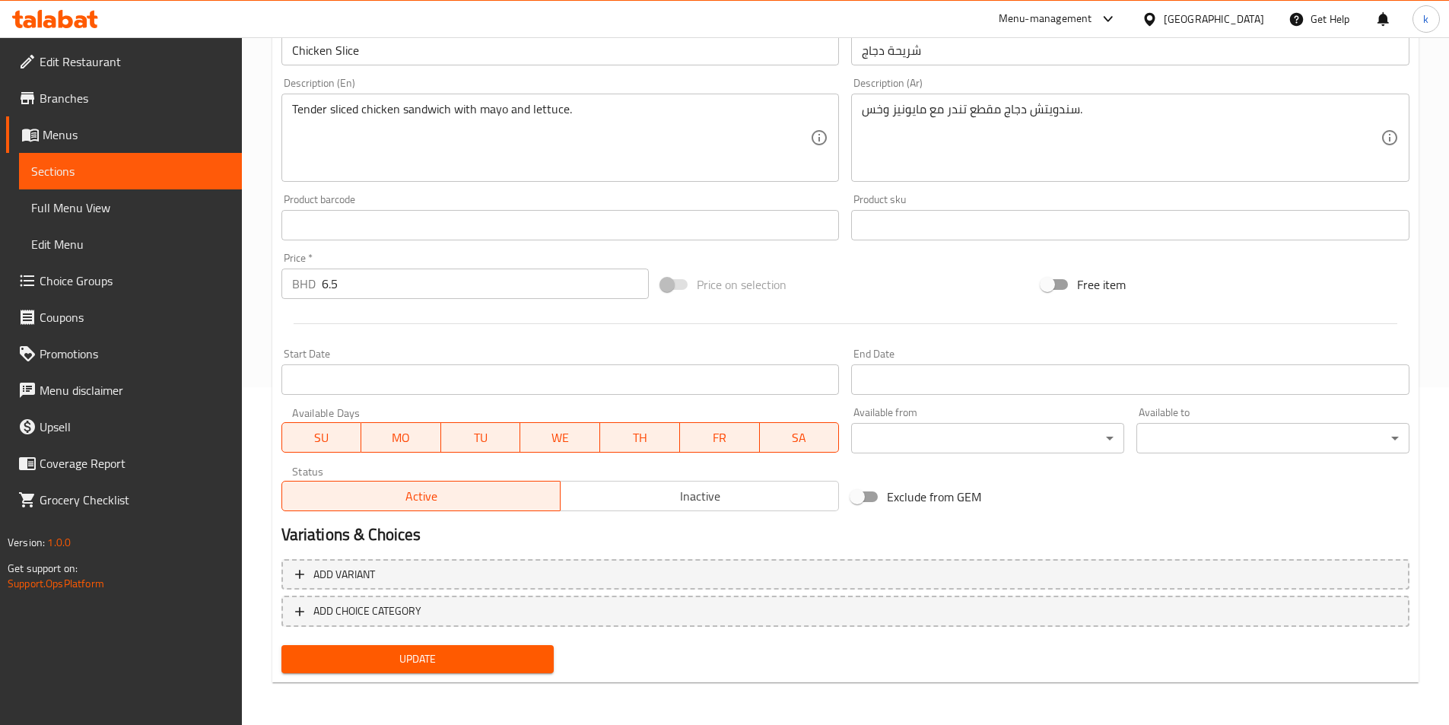
click at [406, 663] on span "Update" at bounding box center [418, 659] width 249 height 19
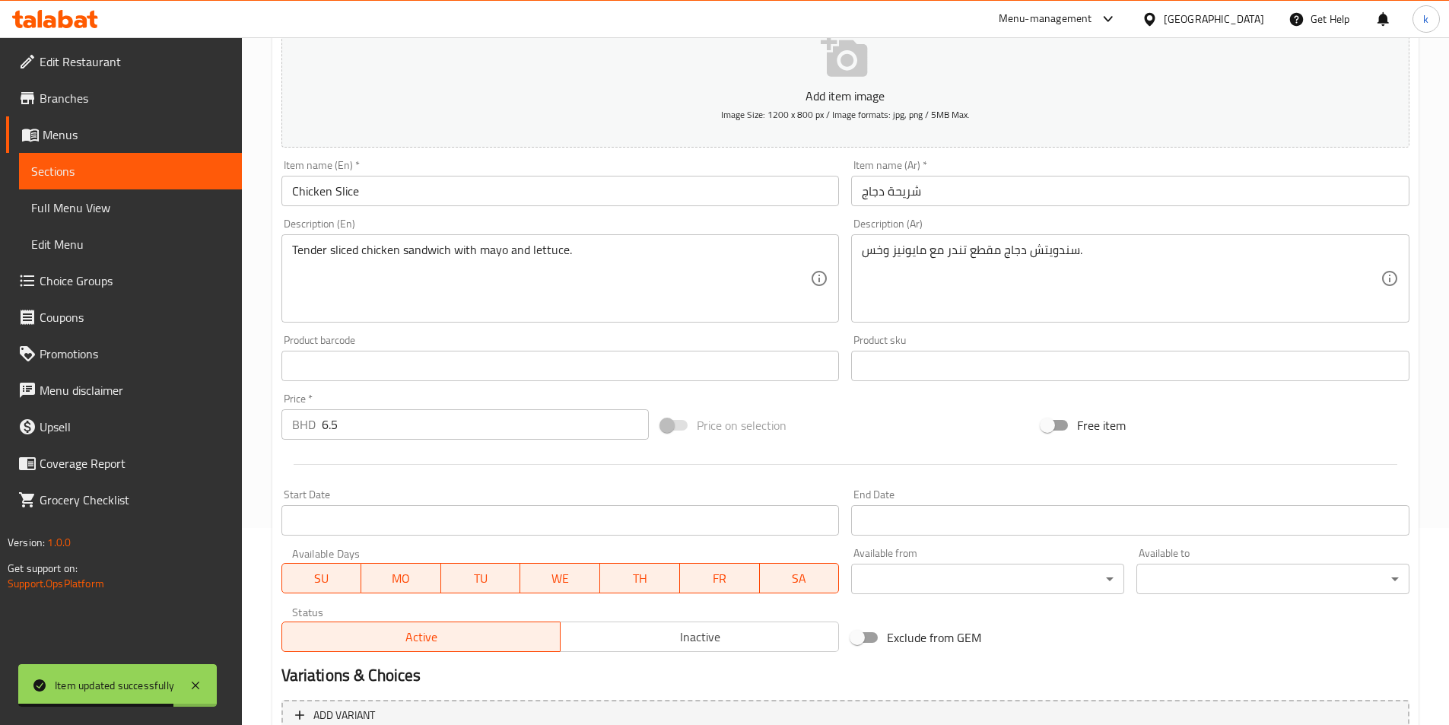
scroll to position [110, 0]
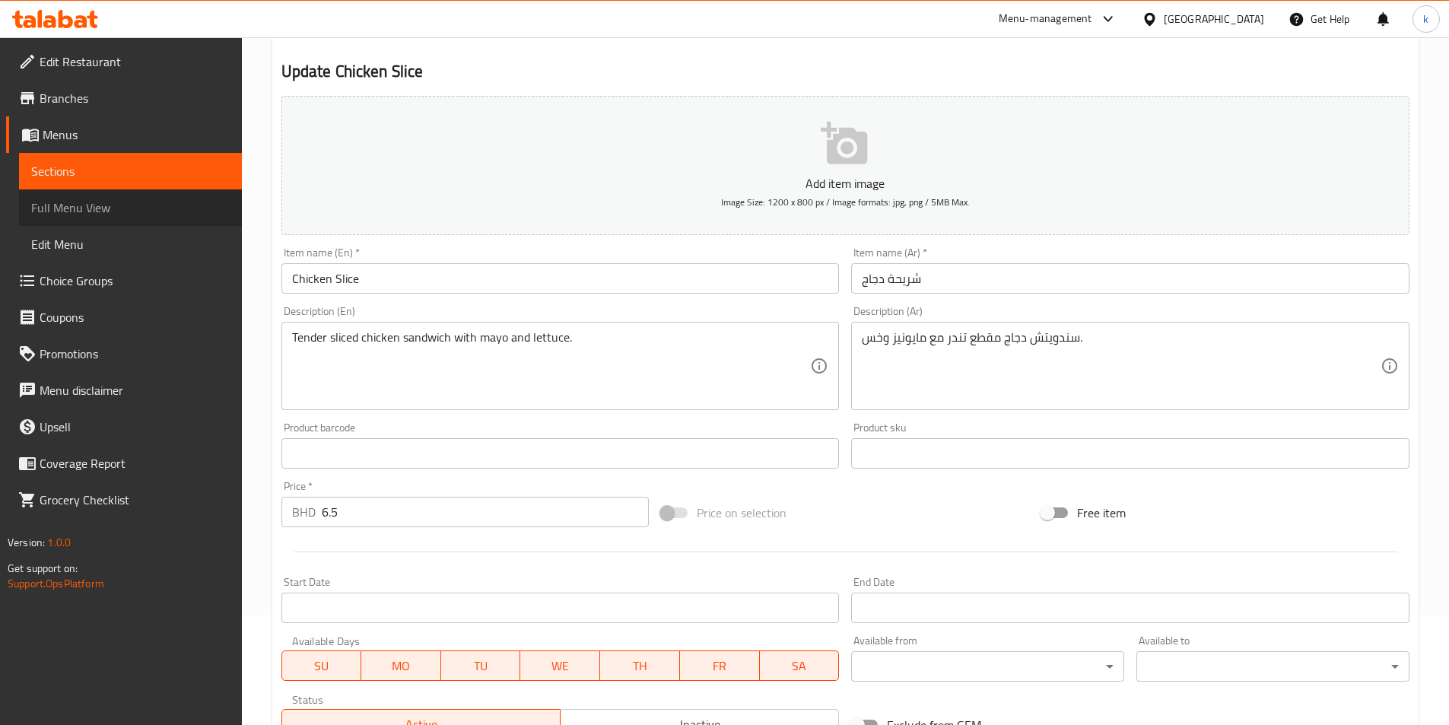
click at [93, 207] on span "Full Menu View" at bounding box center [130, 208] width 199 height 18
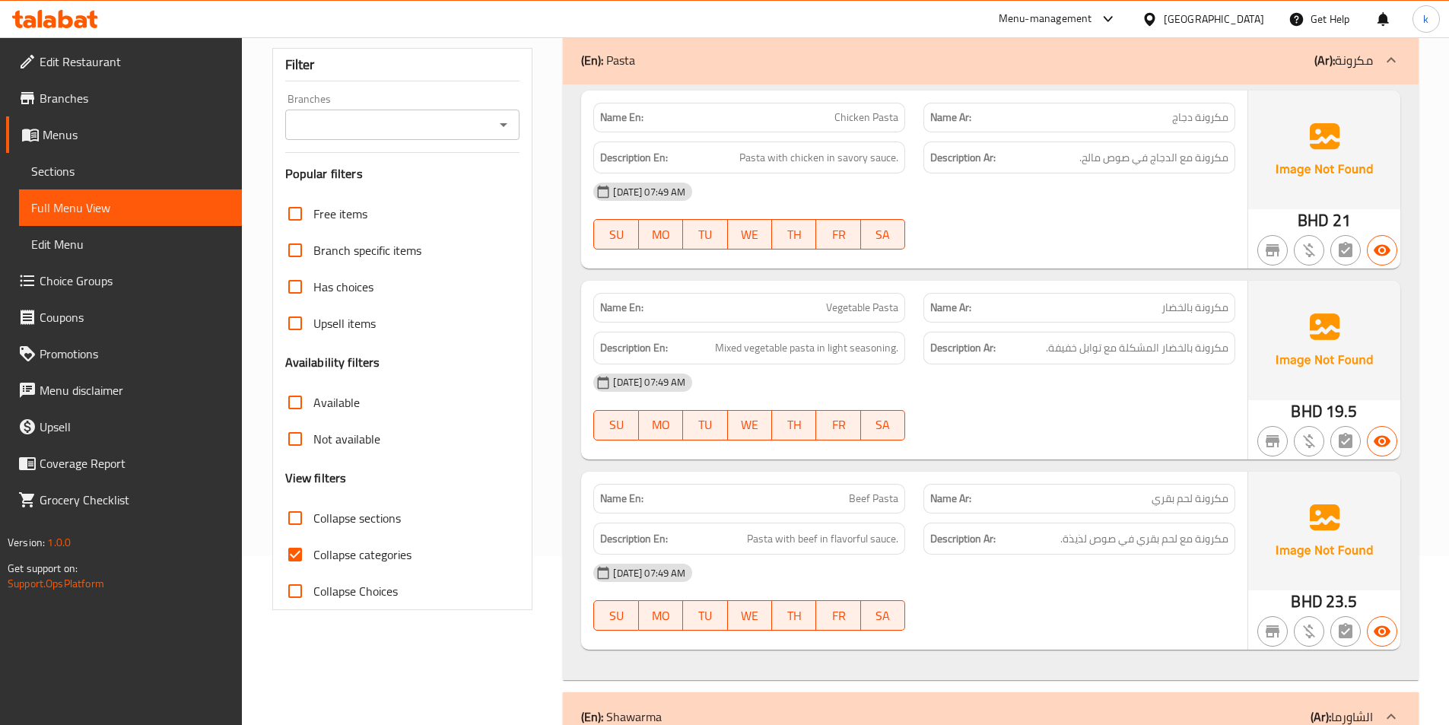
scroll to position [262, 0]
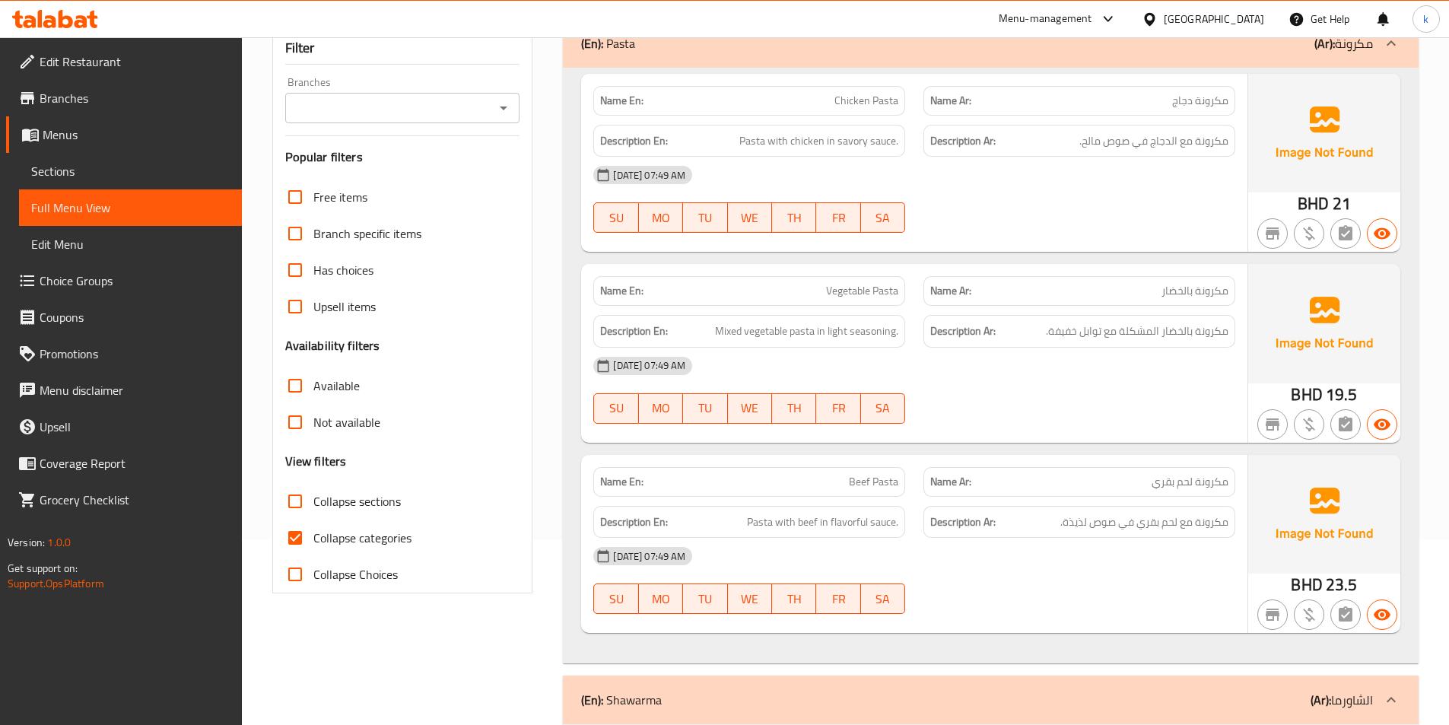
click at [364, 542] on span "Collapse categories" at bounding box center [362, 538] width 98 height 18
click at [313, 542] on input "Collapse categories" at bounding box center [295, 538] width 37 height 37
checkbox input "false"
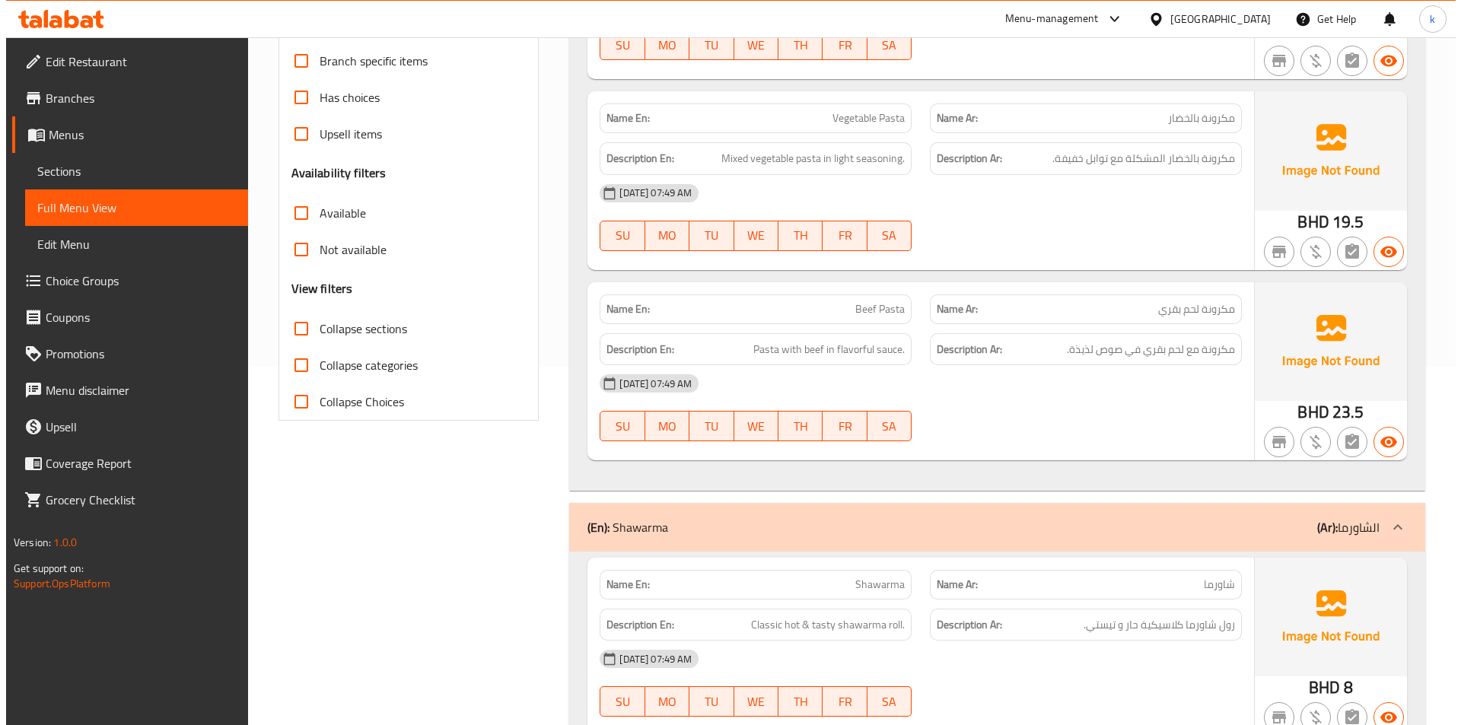
scroll to position [0, 0]
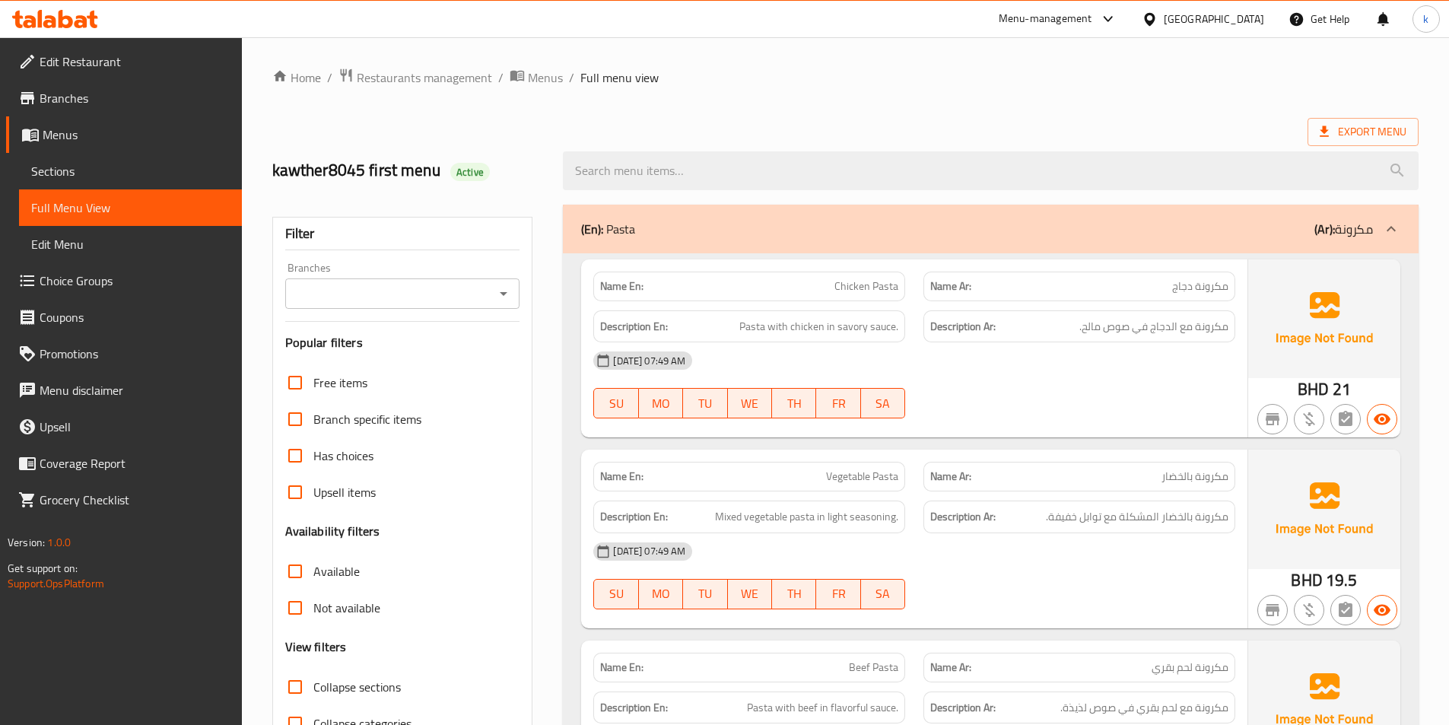
click at [1048, 85] on ol "Home / Restaurants management / Menus / Full menu view" at bounding box center [845, 78] width 1146 height 20
click at [1356, 121] on span "Export Menu" at bounding box center [1363, 132] width 111 height 28
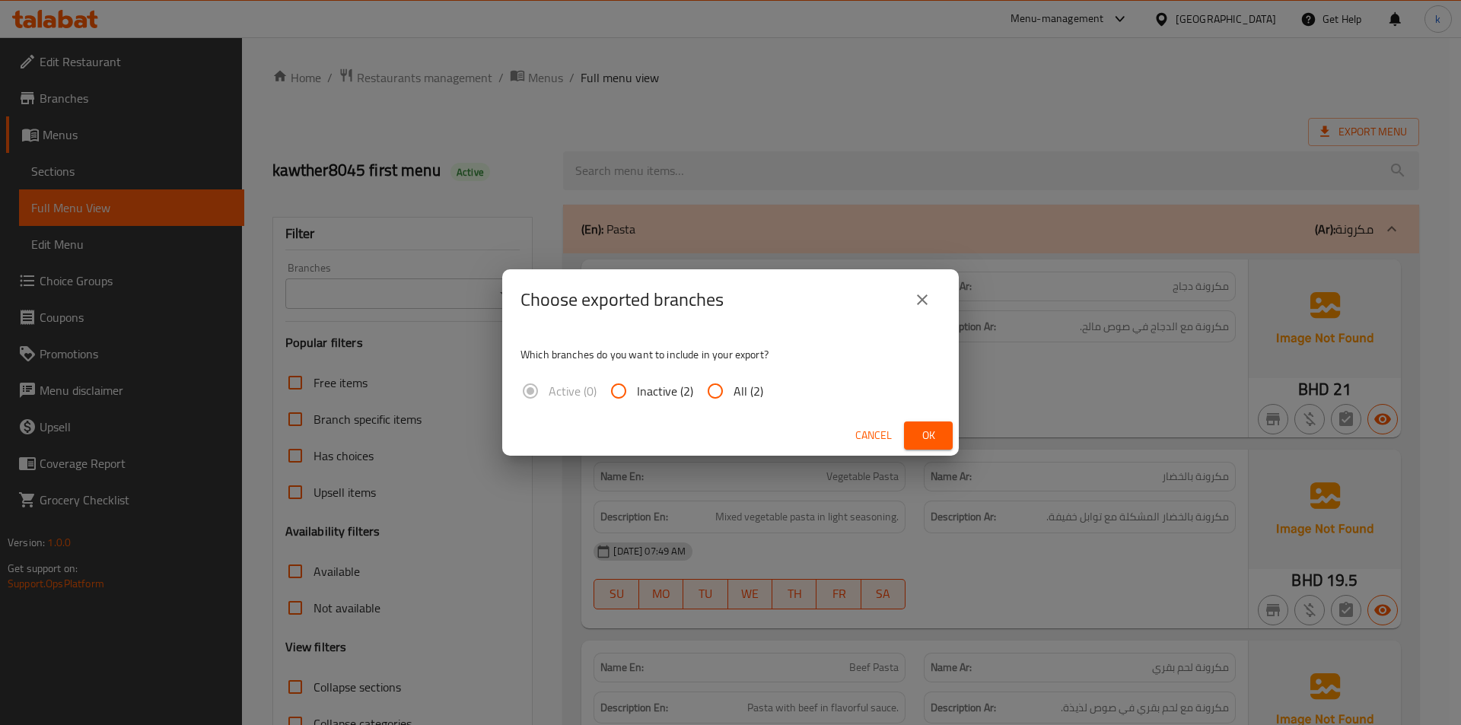
click at [741, 394] on span "All (2)" at bounding box center [748, 391] width 30 height 18
click at [733, 394] on input "All (2)" at bounding box center [715, 391] width 37 height 37
radio input "true"
click at [927, 432] on span "Ok" at bounding box center [928, 435] width 24 height 19
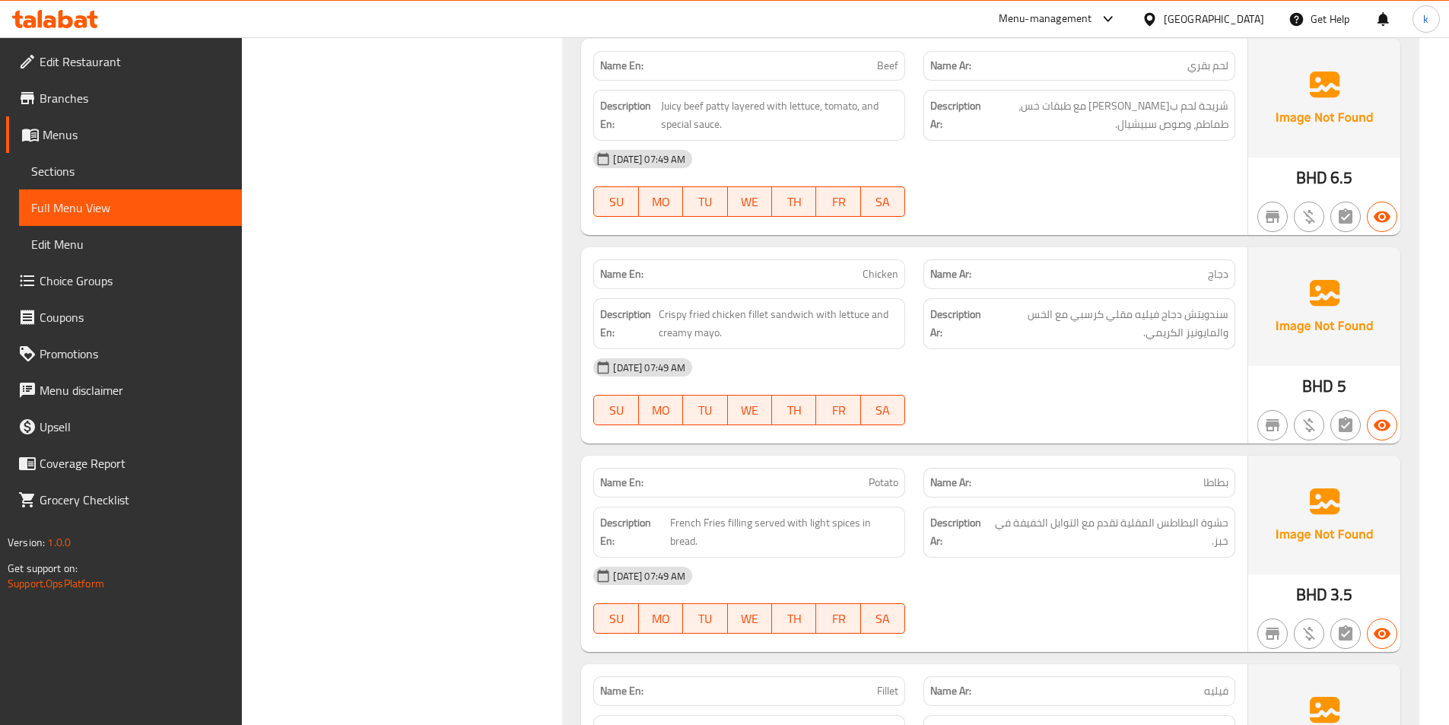
scroll to position [1750, 0]
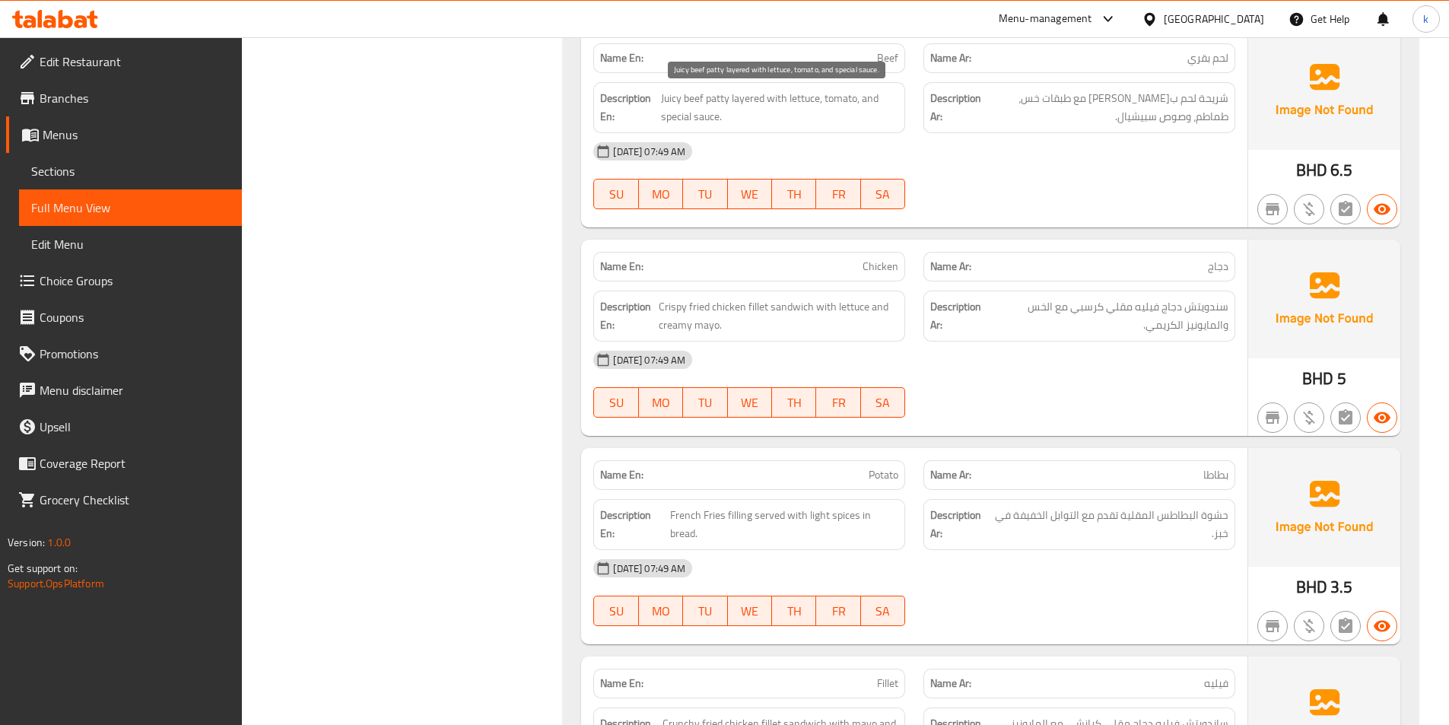
click at [791, 100] on span "Juicy beef patty layered with lettuce, tomato, and special sauce." at bounding box center [779, 107] width 237 height 37
copy span "Juicy beef patty layered with lettuce, tomato, and special sauce."
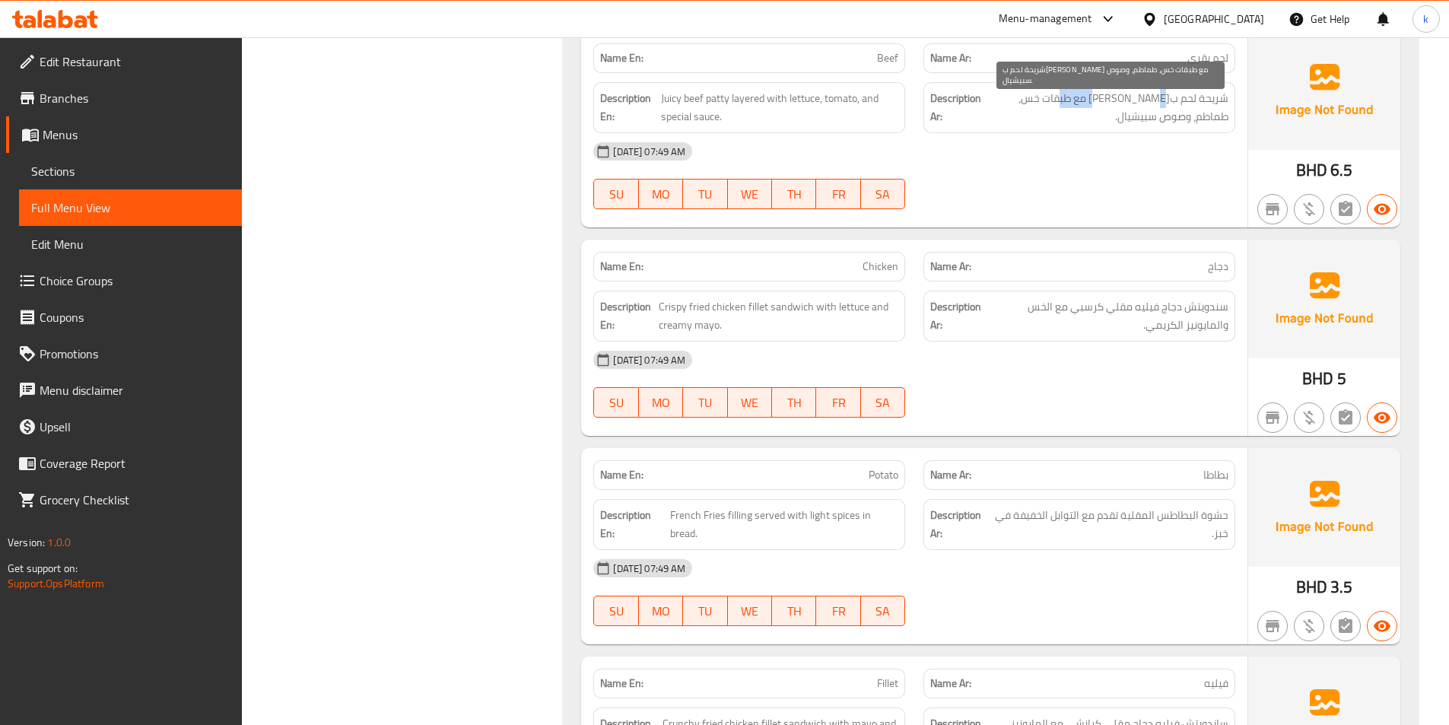
drag, startPoint x: 1061, startPoint y: 102, endPoint x: 1108, endPoint y: 106, distance: 47.3
click at [1108, 106] on span "شريحة لحم ب[PERSON_NAME] مع طبقات خس، طماطم، وصوص سبيشيال." at bounding box center [1106, 107] width 244 height 37
click at [1102, 101] on span "شريحة لحم ب[PERSON_NAME] مع طبقات خس، طماطم، وصوص سبيشيال." at bounding box center [1106, 107] width 244 height 37
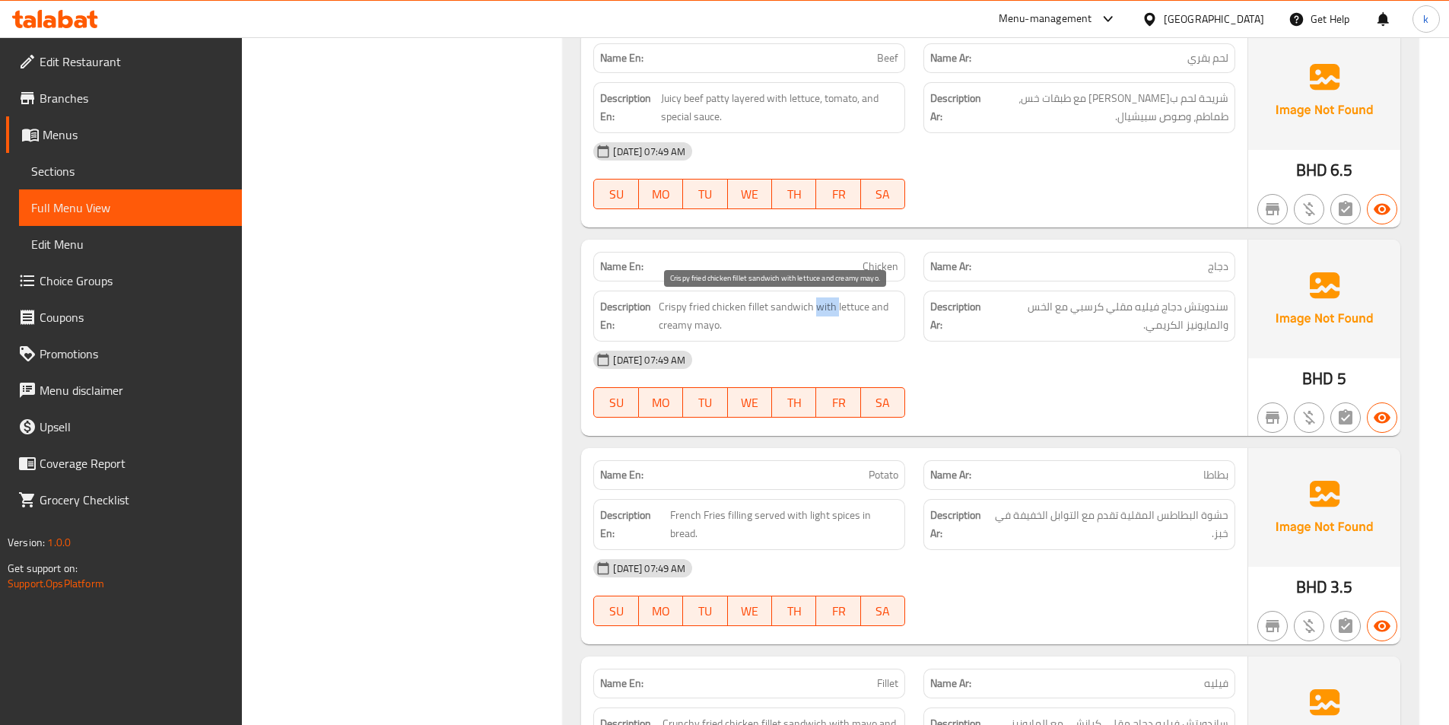
drag, startPoint x: 817, startPoint y: 307, endPoint x: 834, endPoint y: 315, distance: 18.4
click at [836, 315] on span "Crispy fried chicken fillet sandwich with lettuce and creamy mayo." at bounding box center [779, 315] width 240 height 37
click at [805, 307] on span "Crispy fried chicken fillet sandwich with lettuce and creamy mayo." at bounding box center [779, 315] width 240 height 37
click at [813, 307] on span "Crispy fried chicken fillet sandwich with lettuce and creamy mayo." at bounding box center [779, 315] width 240 height 37
drag, startPoint x: 817, startPoint y: 306, endPoint x: 888, endPoint y: 318, distance: 71.8
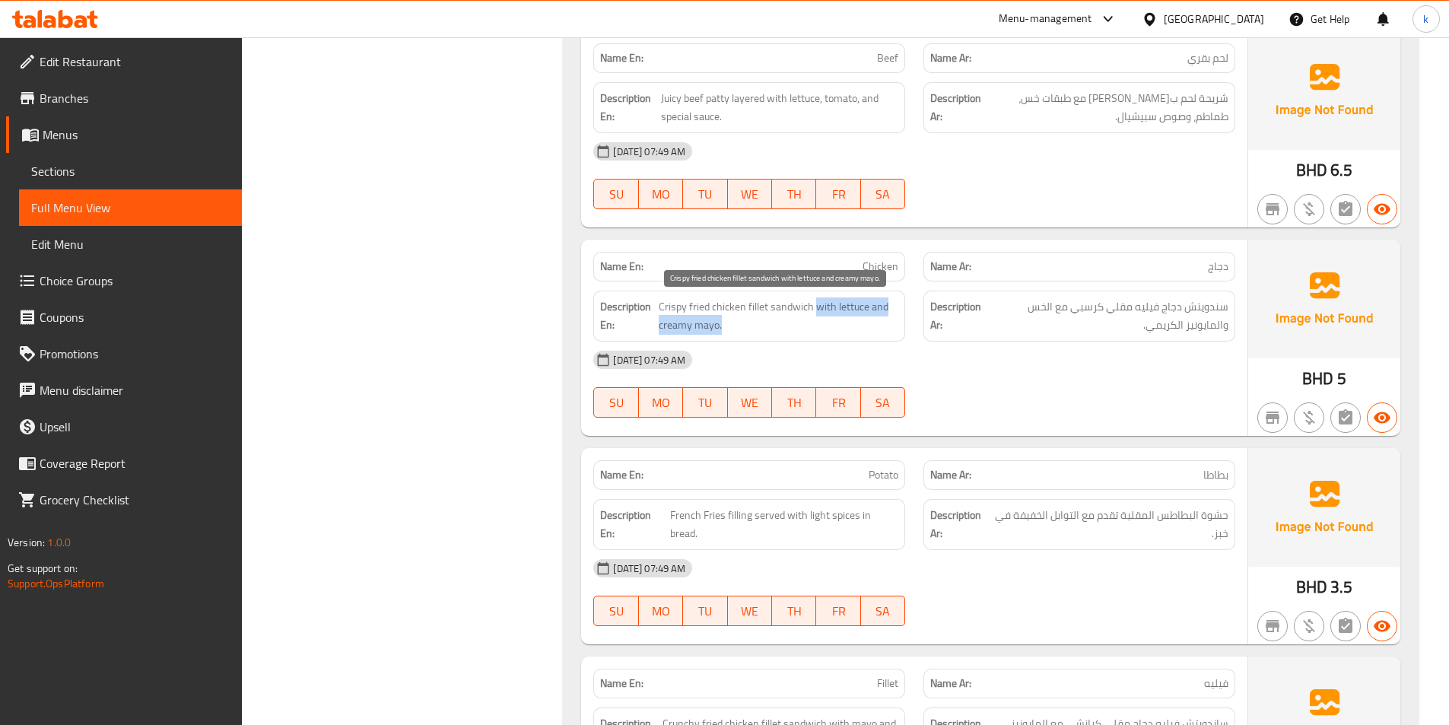
click at [888, 318] on span "Crispy fried chicken fillet sandwich with lettuce and creamy mayo." at bounding box center [779, 315] width 240 height 37
drag, startPoint x: 66, startPoint y: 218, endPoint x: 1070, endPoint y: 364, distance: 1014.8
click at [1070, 364] on div "[DATE] 07:49 AM" at bounding box center [914, 360] width 660 height 37
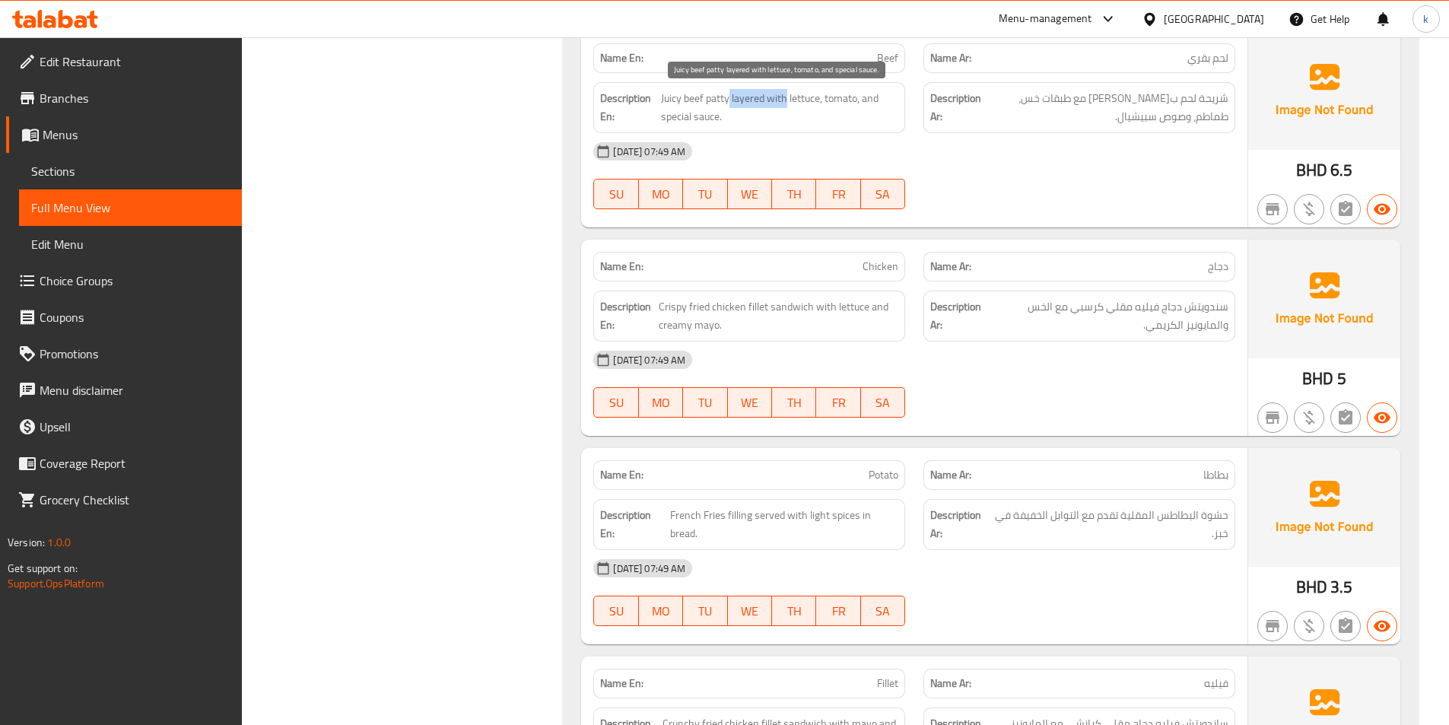
drag, startPoint x: 730, startPoint y: 101, endPoint x: 787, endPoint y: 106, distance: 56.5
click at [787, 106] on span "Juicy beef patty layered with lettuce, tomato, and special sauce." at bounding box center [779, 107] width 237 height 37
click at [755, 93] on span "Juicy beef patty layered with lettuce, tomato, and special sauce." at bounding box center [779, 107] width 237 height 37
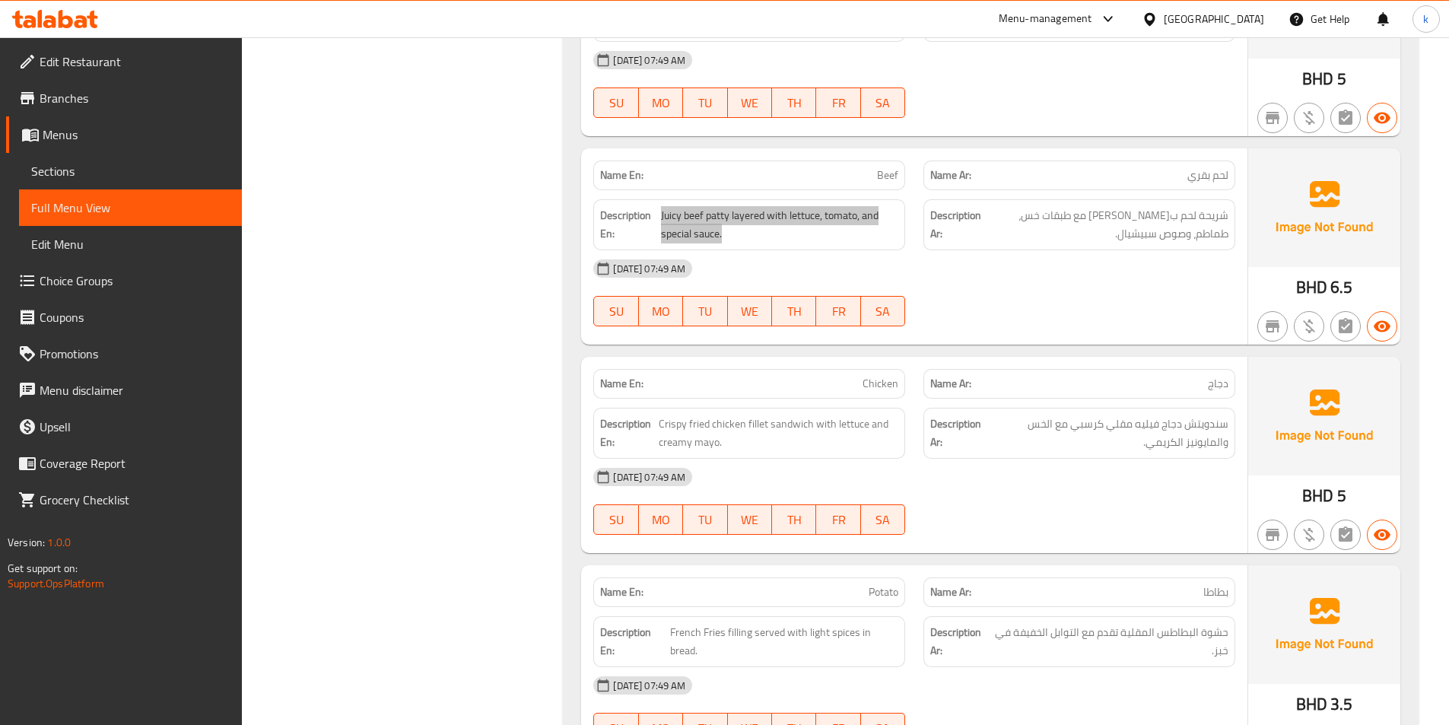
scroll to position [1598, 0]
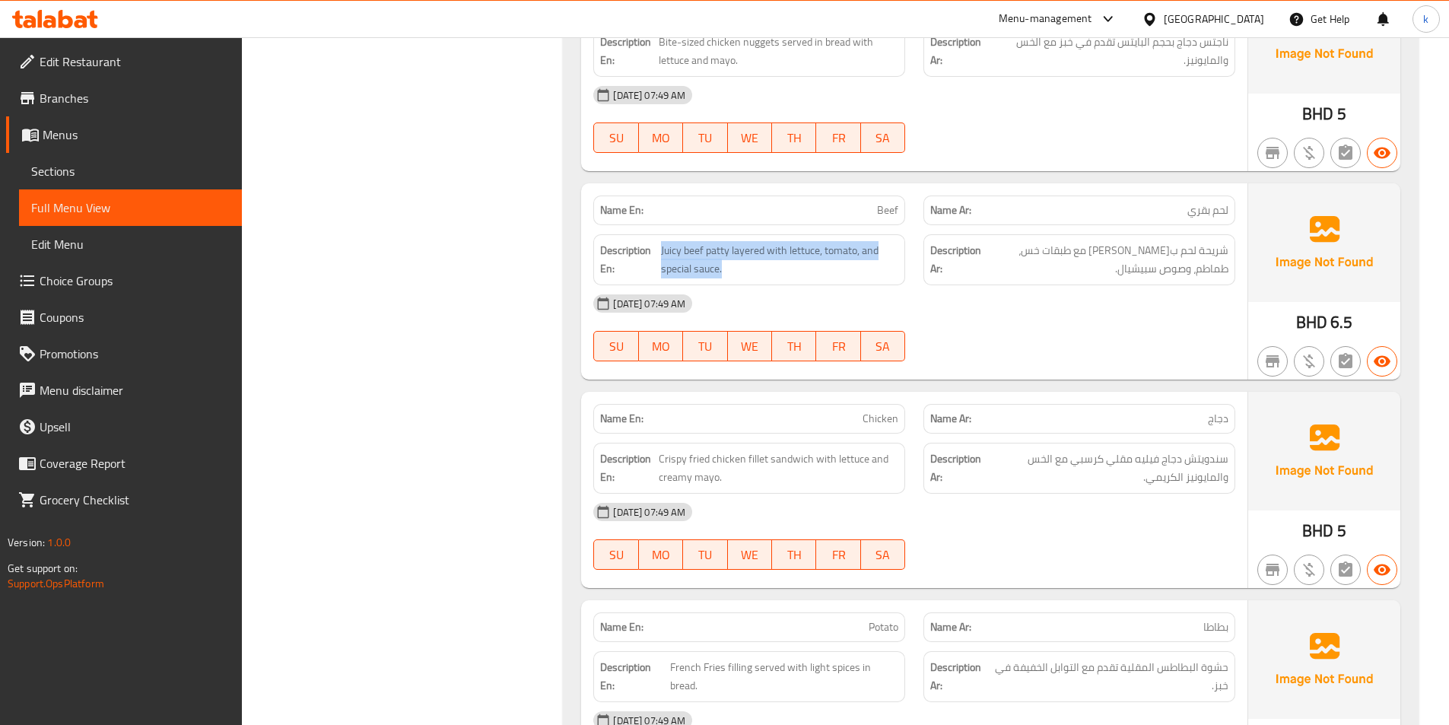
click at [91, 170] on span "Sections" at bounding box center [130, 171] width 199 height 18
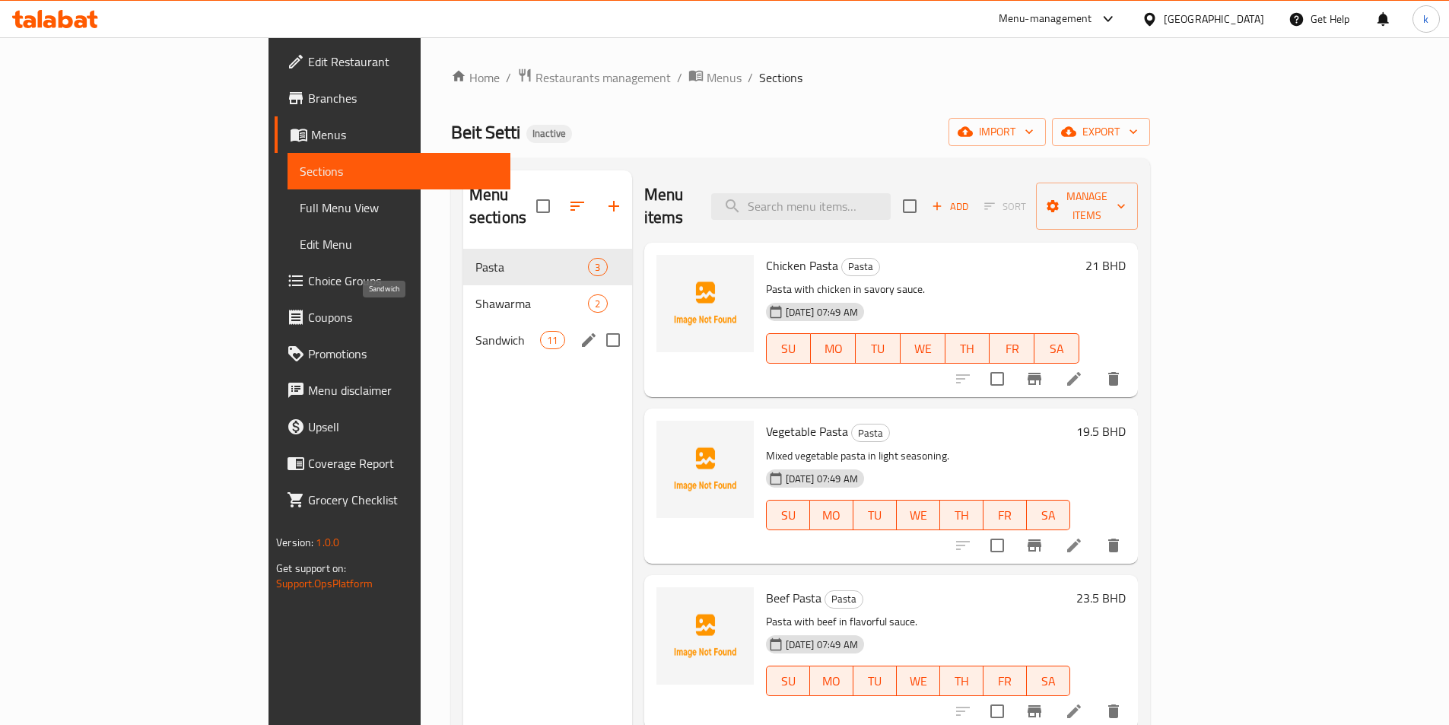
click at [475, 331] on span "Sandwich" at bounding box center [507, 340] width 65 height 18
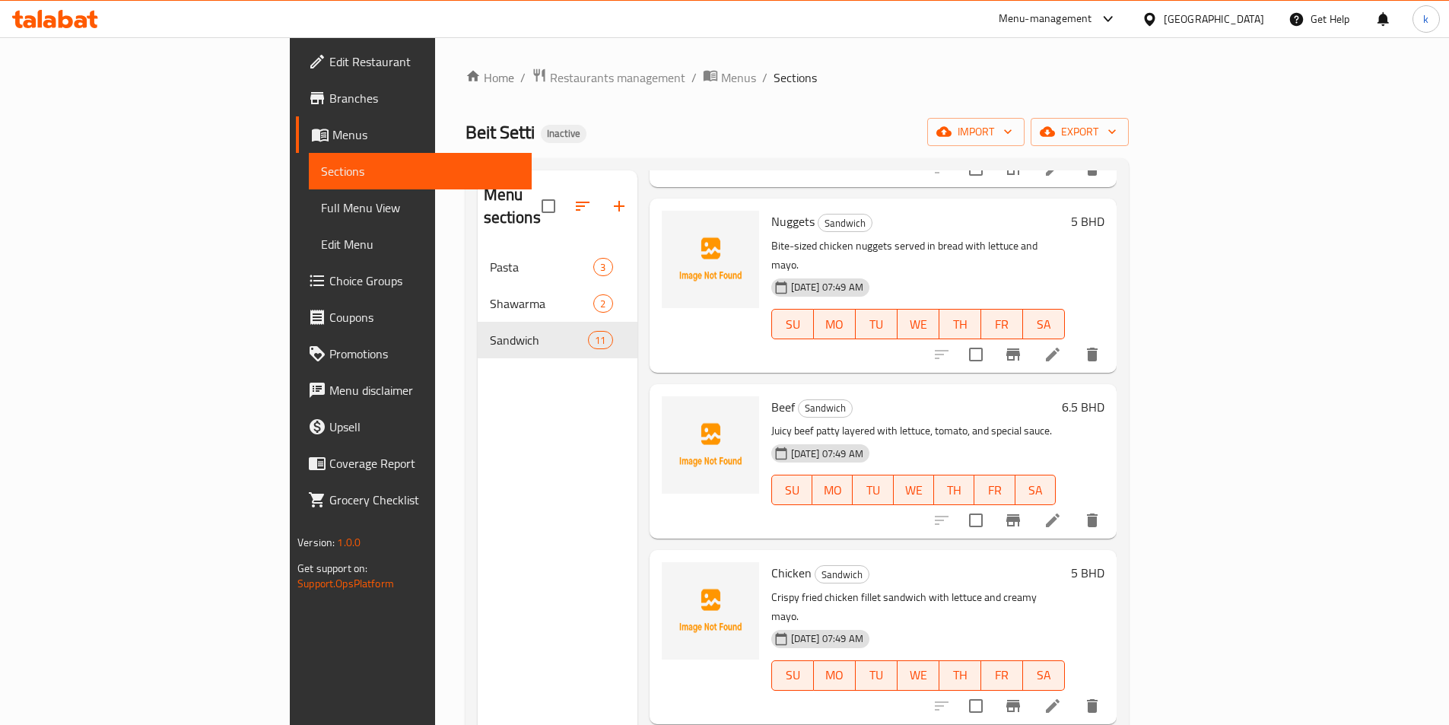
scroll to position [228, 0]
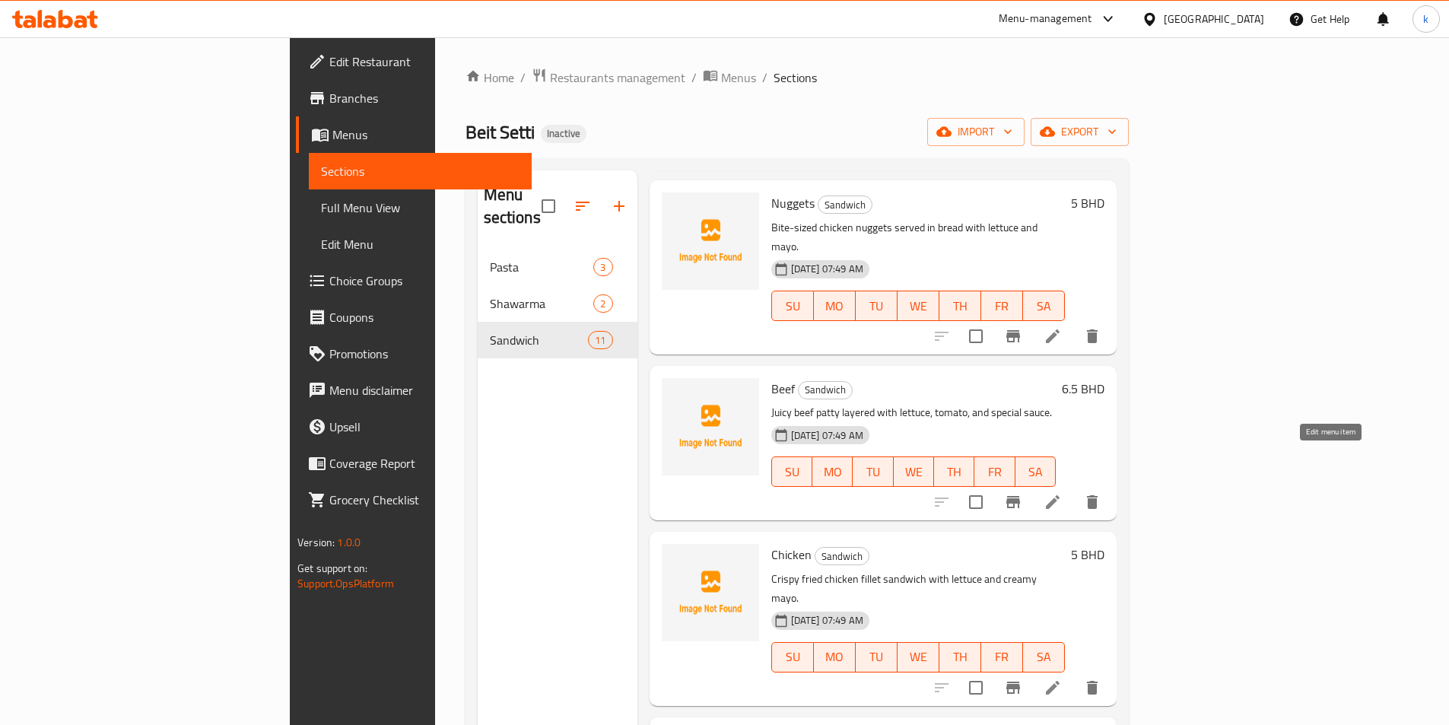
click at [1062, 493] on icon at bounding box center [1053, 502] width 18 height 18
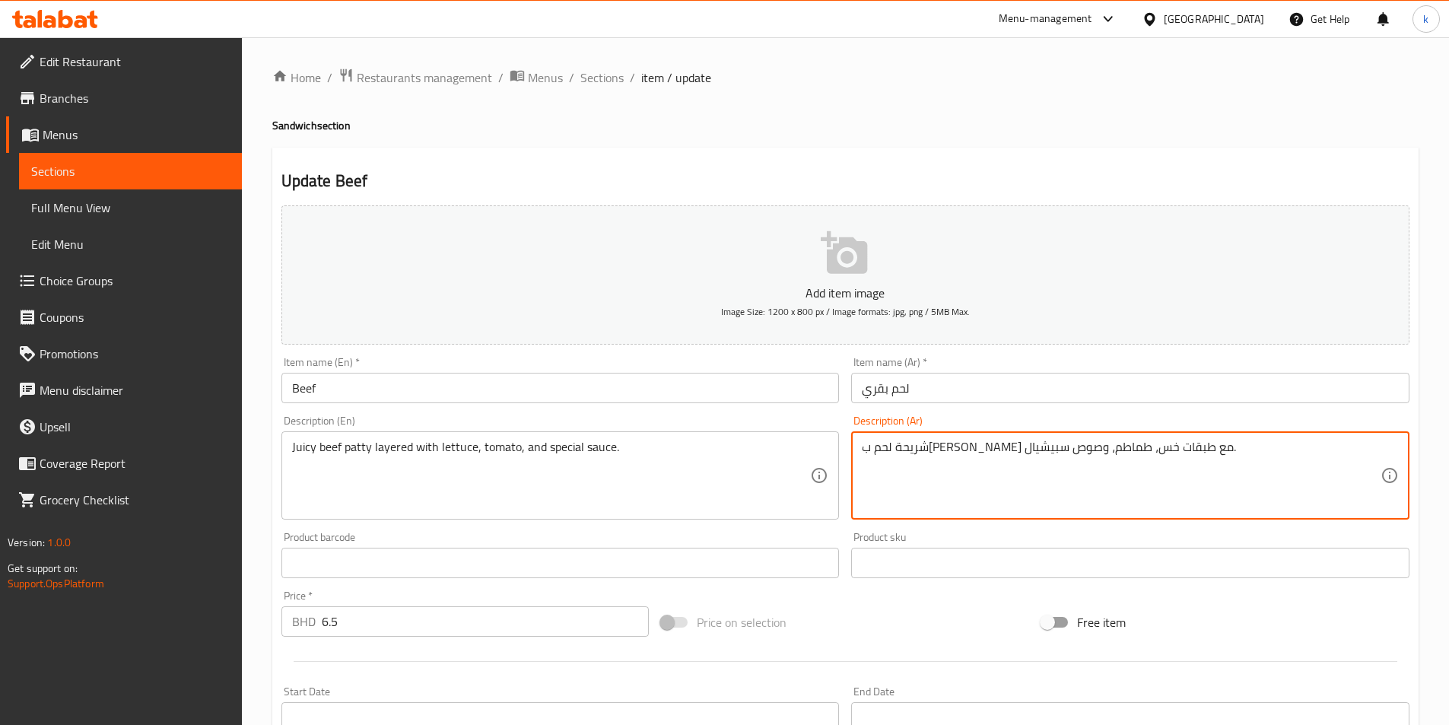
drag, startPoint x: 1052, startPoint y: 447, endPoint x: 1045, endPoint y: 450, distance: 7.9
drag, startPoint x: 1067, startPoint y: 445, endPoint x: 1019, endPoint y: 453, distance: 48.7
click at [1019, 453] on textarea "شريحة لحم ب[PERSON_NAME] مع طبقات خس، طماطم، وصوص سبيشيال." at bounding box center [1121, 476] width 519 height 72
click at [1016, 451] on textarea "شريحة لحم بقري جوسي خس، طماطم، وصوص سبيشيال." at bounding box center [1121, 476] width 519 height 72
click at [1019, 451] on textarea "شريحة لحم بقري جوسي خس، طماطم، وصوص سبيشيال." at bounding box center [1121, 476] width 519 height 72
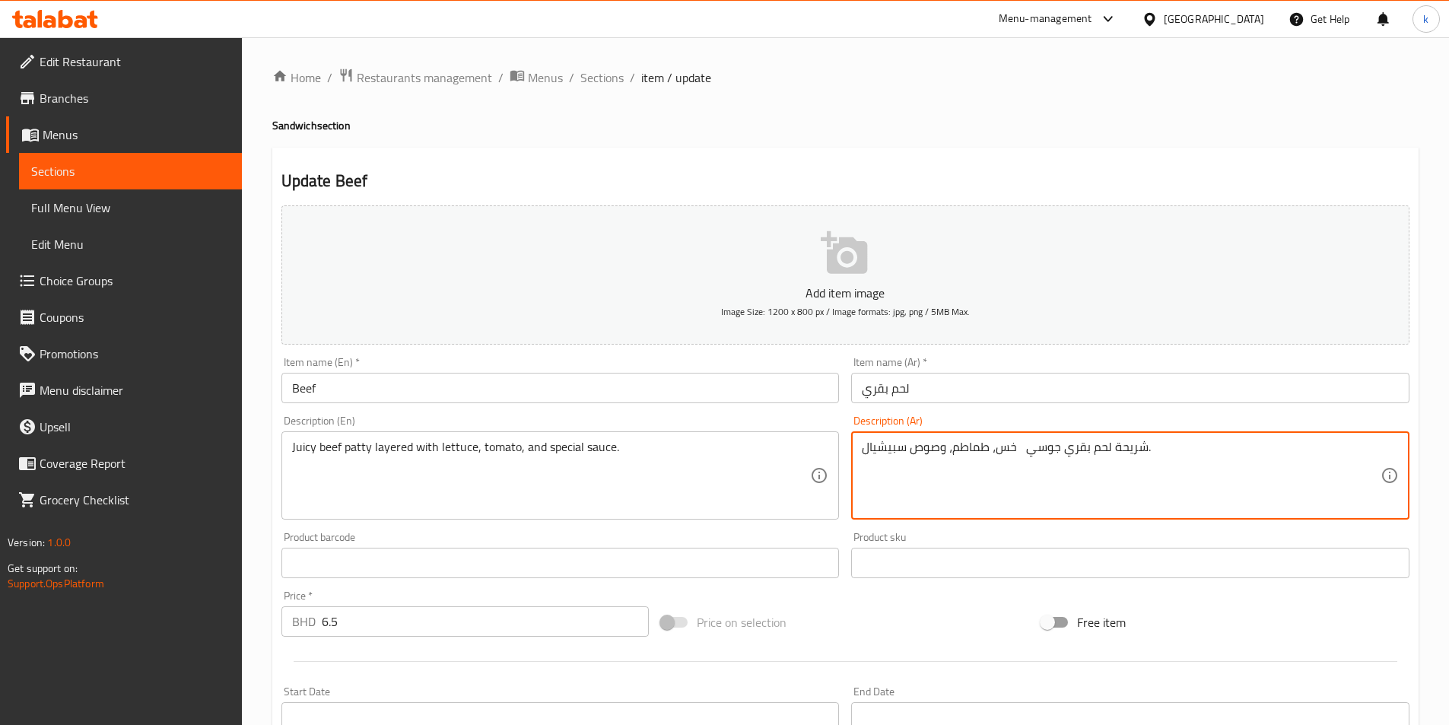
paste textarea "هية"
click at [1054, 447] on textarea "شريحة لحم بقري جوسيهية خس، طماطم، وصوص سبيشيال." at bounding box center [1121, 476] width 519 height 72
drag, startPoint x: 1055, startPoint y: 443, endPoint x: 1035, endPoint y: 443, distance: 20.5
click at [1035, 443] on textarea "شريحة لحم بقري جوس يهية خس، طماطم، وصوص سبيشيال." at bounding box center [1121, 476] width 519 height 72
click at [1015, 463] on textarea "شريحة لحم بقري جوسة يهي خس، طماطم، وصوص سبيشيال." at bounding box center [1121, 476] width 519 height 72
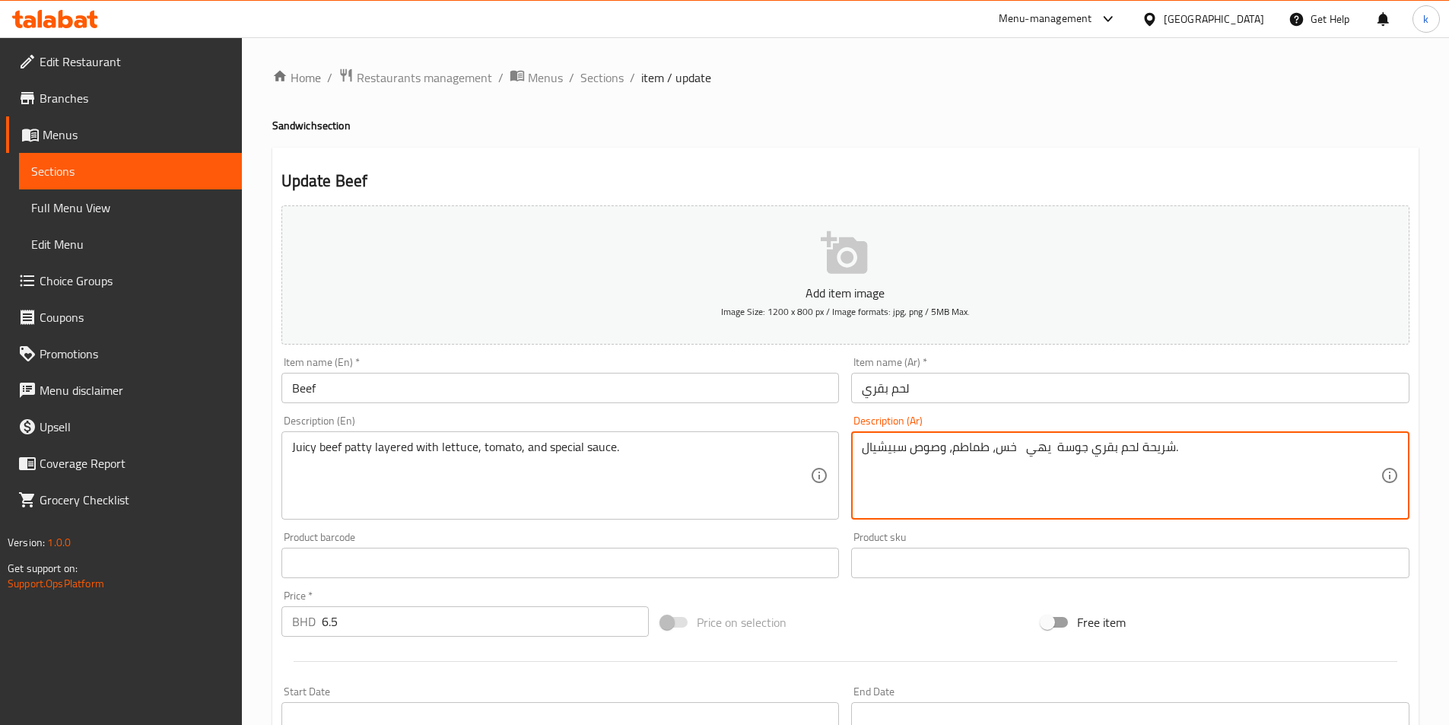
drag, startPoint x: 1019, startPoint y: 449, endPoint x: 1061, endPoint y: 462, distance: 43.8
click at [1061, 462] on textarea "شريحة لحم بقري جوسة يهي خس، طماطم، وصوص سبيشيال." at bounding box center [1121, 476] width 519 height 72
click at [1016, 448] on textarea "شريحة لحم بقري جوسي مغطاة خس، طماطم، وصوص سبيشيال." at bounding box center [1121, 476] width 519 height 72
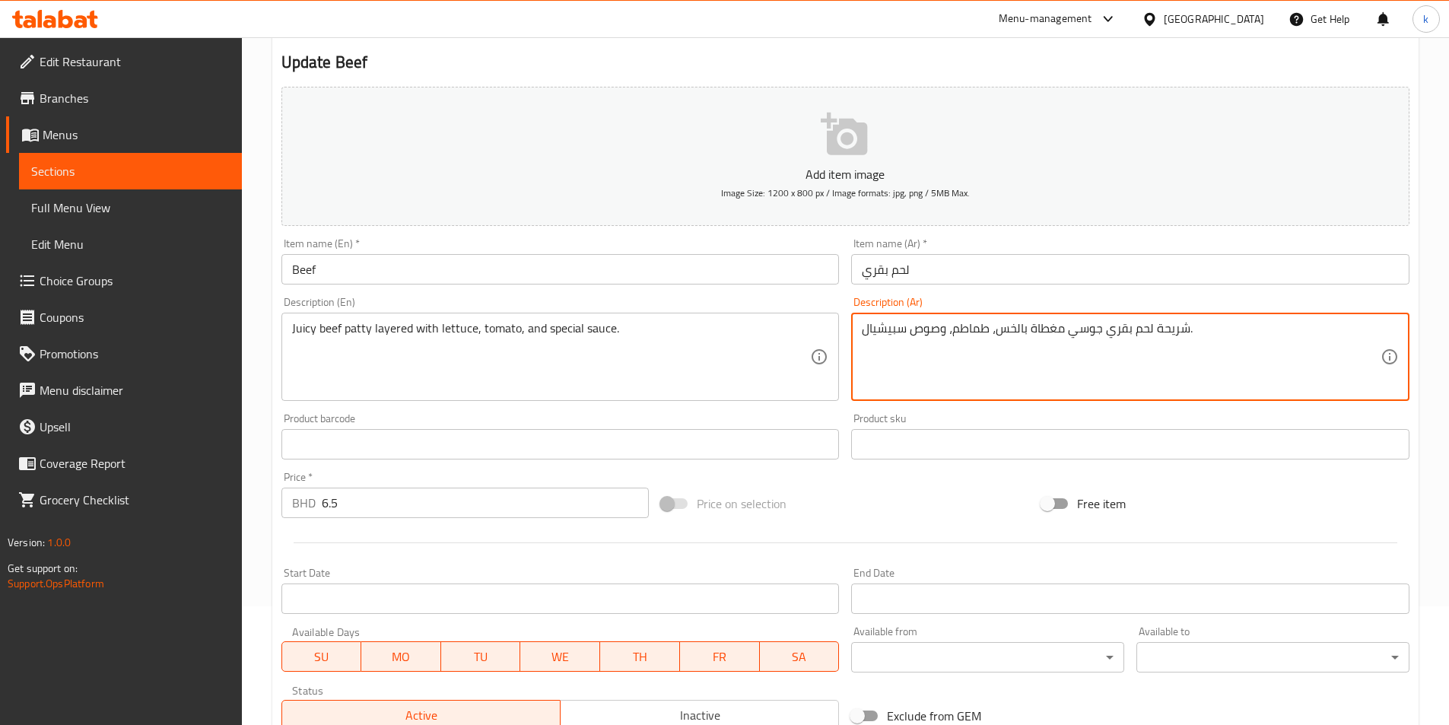
scroll to position [304, 0]
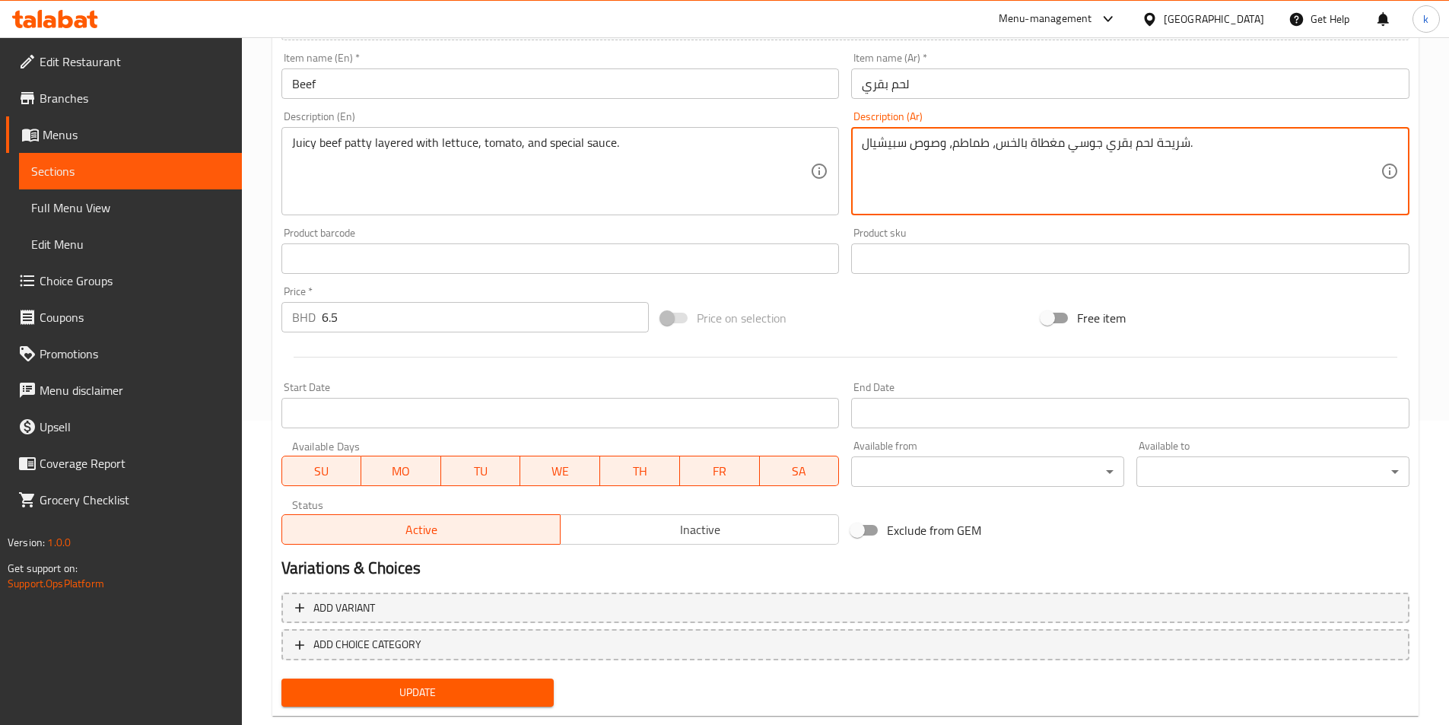
click at [1108, 183] on textarea "شريحة لحم بقري جوسي مغطاة بالخس، طماطم، وصوص سبيشيال." at bounding box center [1121, 171] width 519 height 72
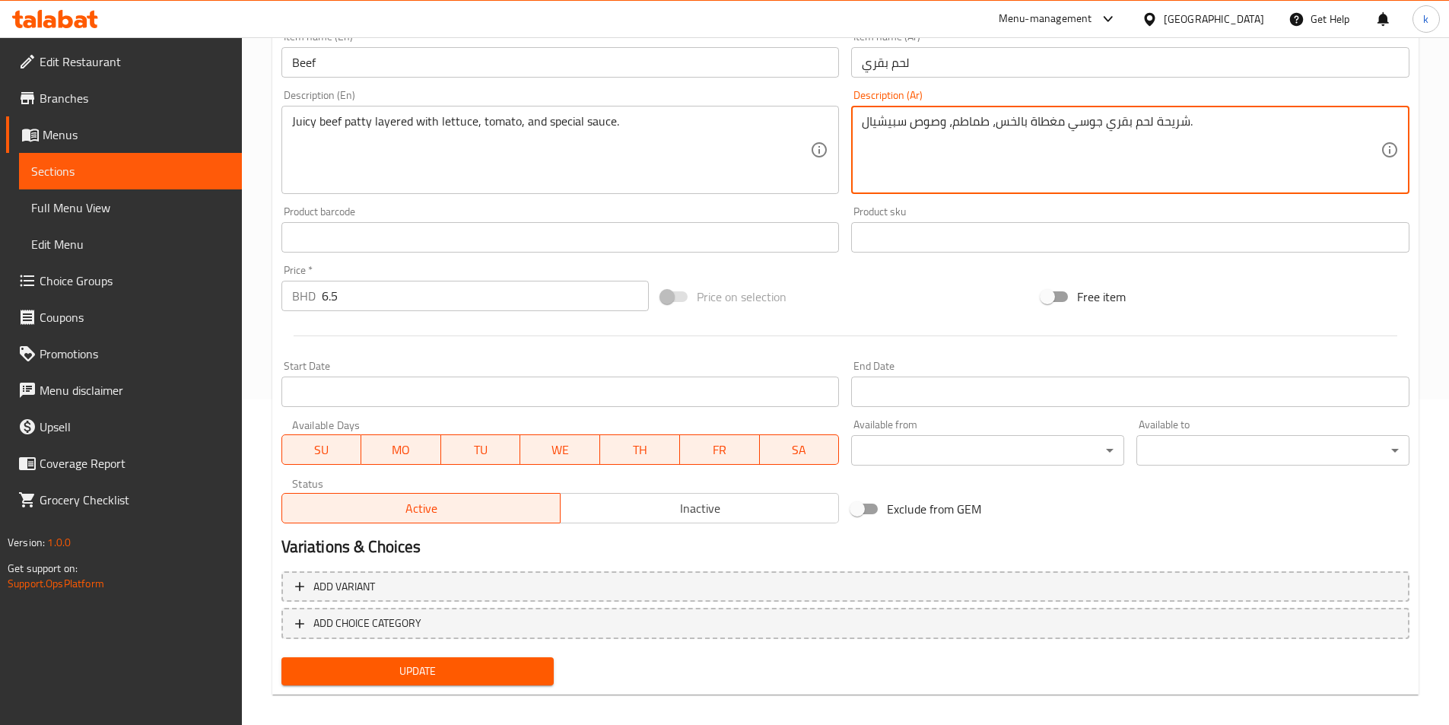
scroll to position [338, 0]
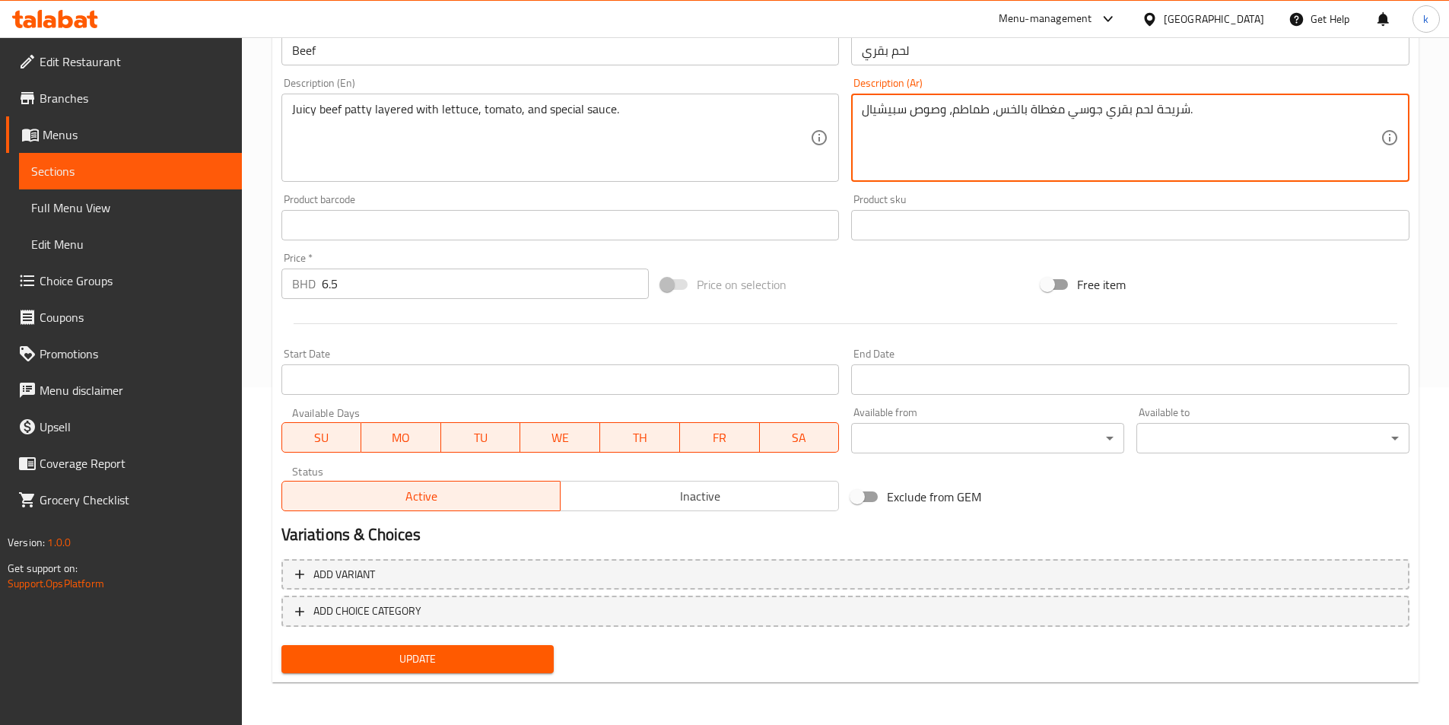
type textarea "شريحة لحم بقري جوسي مغطاة بالخس، طماطم، وصوص سبيشيال."
click at [439, 663] on span "Update" at bounding box center [418, 659] width 249 height 19
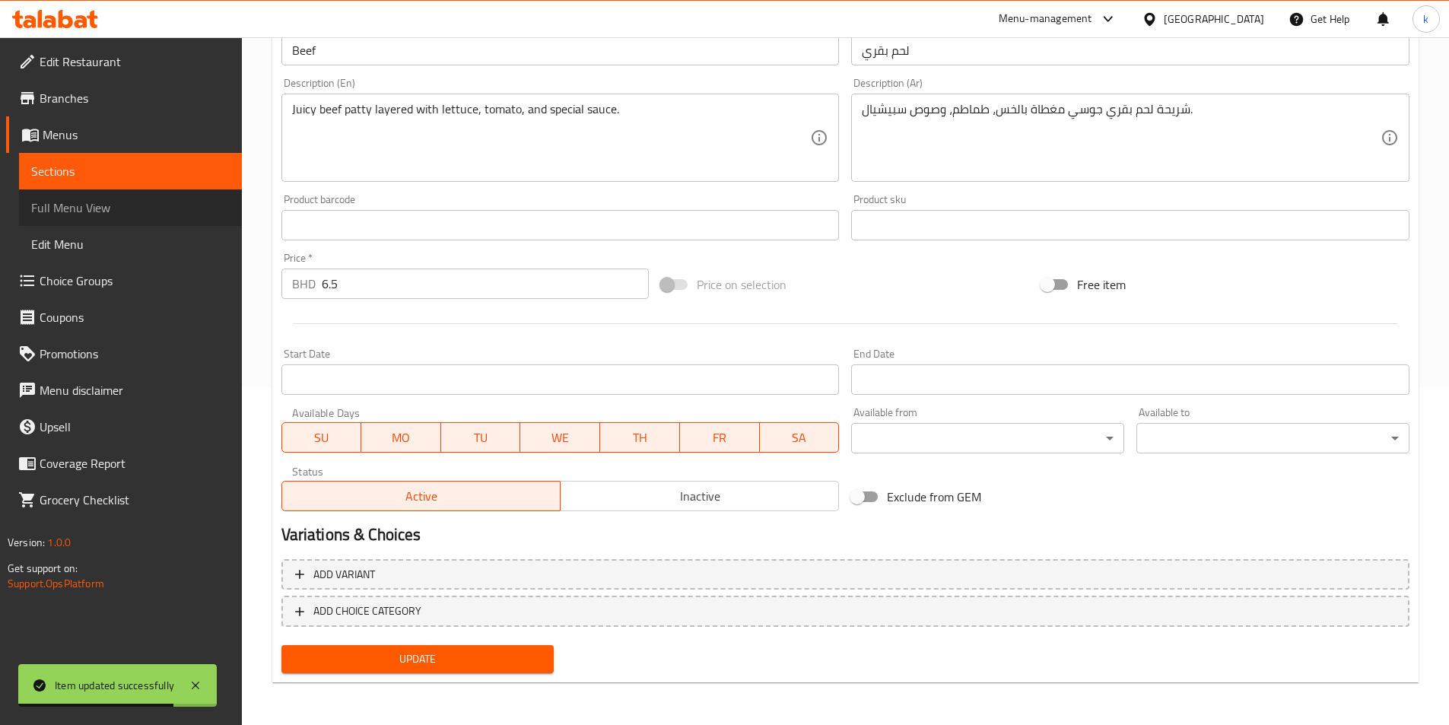
click at [92, 203] on span "Full Menu View" at bounding box center [130, 208] width 199 height 18
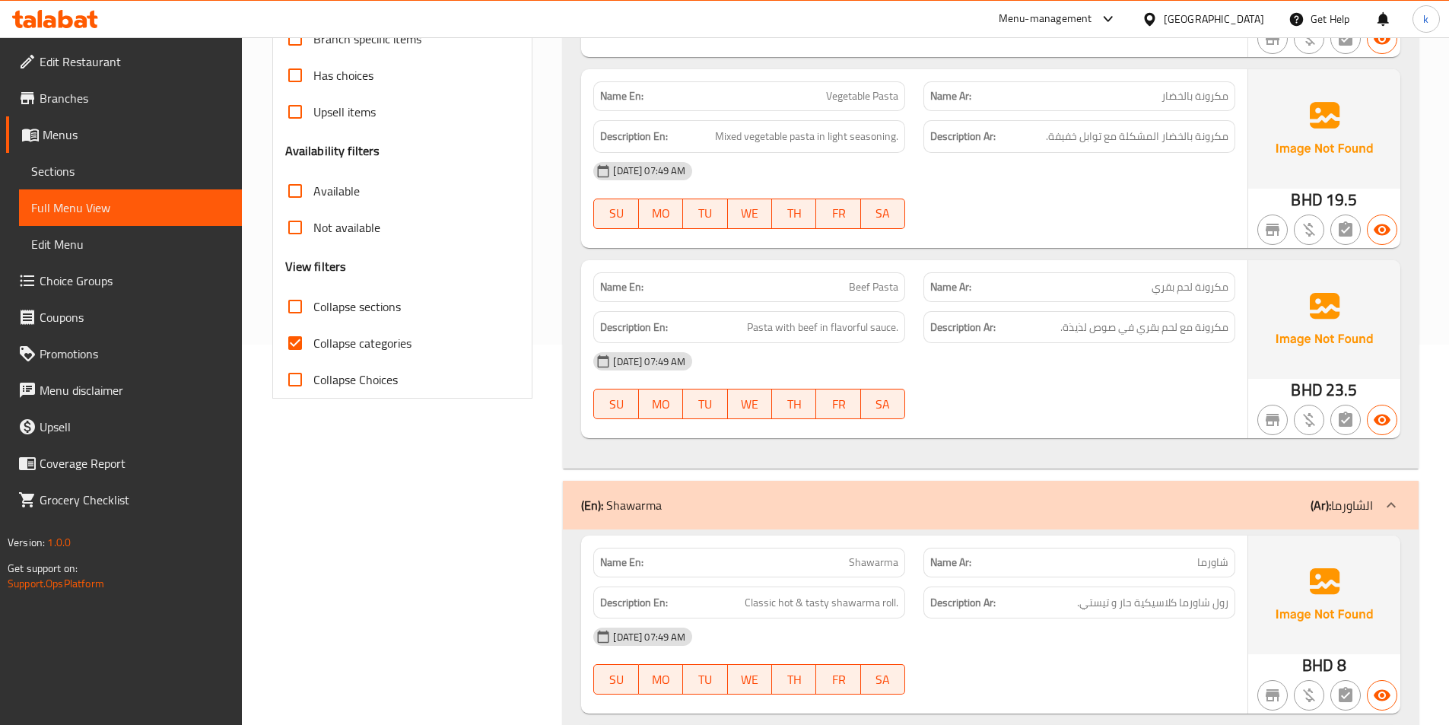
click at [319, 339] on span "Collapse categories" at bounding box center [362, 343] width 98 height 18
click at [313, 339] on input "Collapse categories" at bounding box center [295, 343] width 37 height 37
checkbox input "false"
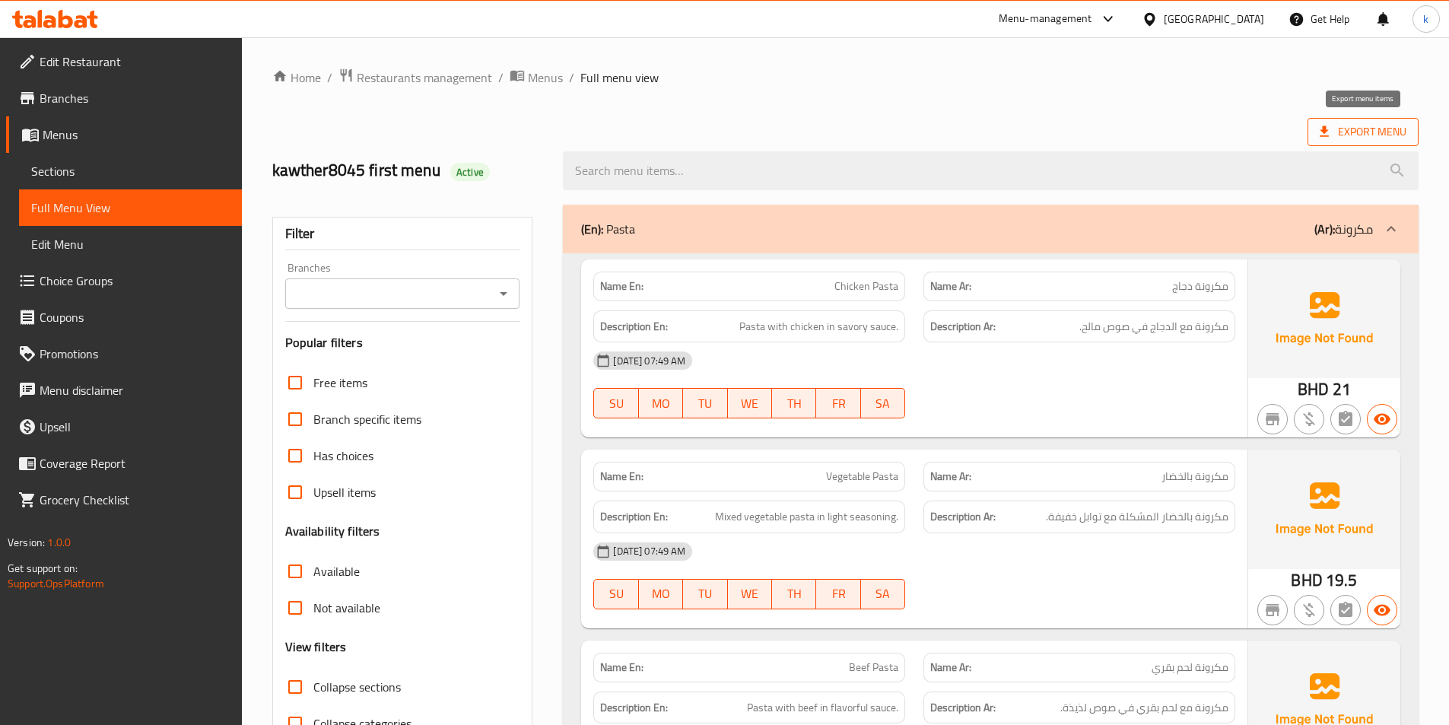
click at [1349, 122] on span "Export Menu" at bounding box center [1363, 131] width 87 height 19
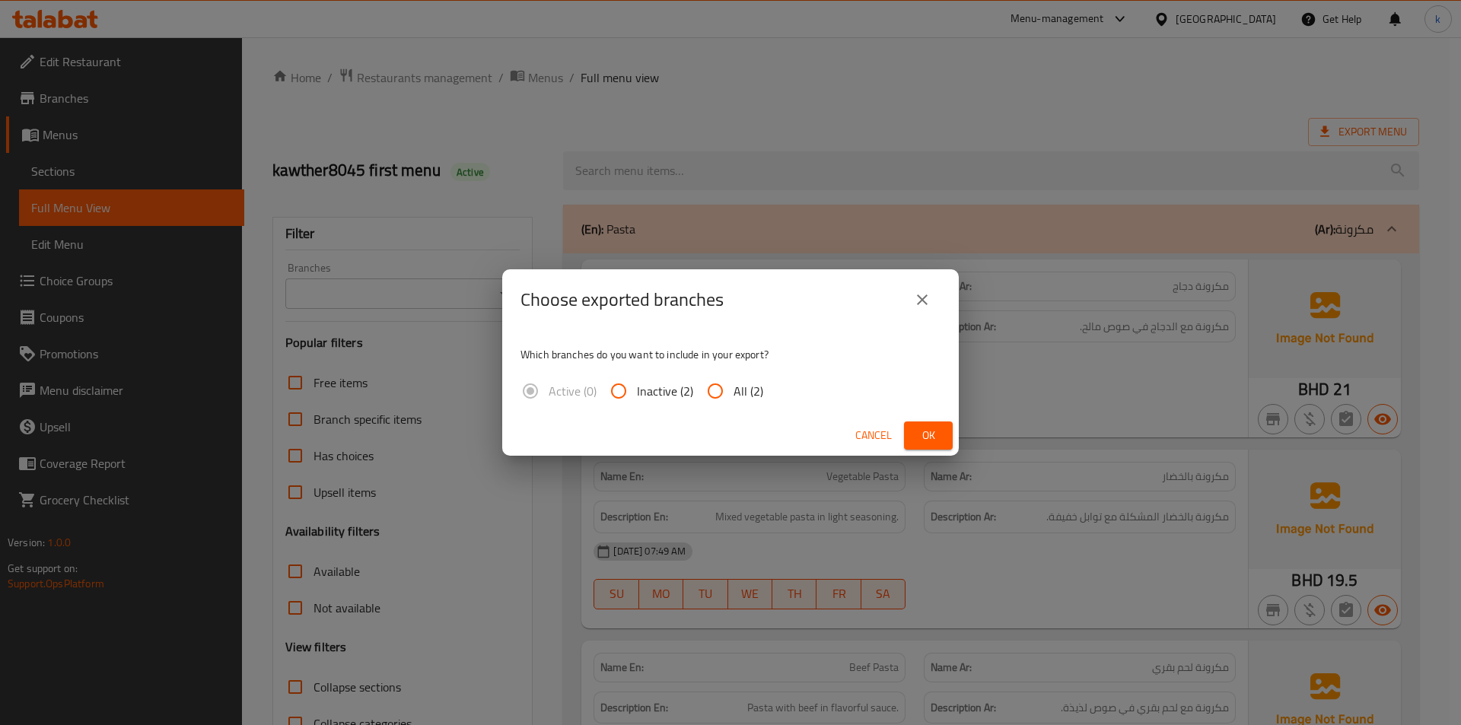
click at [708, 390] on input "All (2)" at bounding box center [715, 391] width 37 height 37
radio input "true"
click at [915, 431] on button "Ok" at bounding box center [928, 435] width 49 height 28
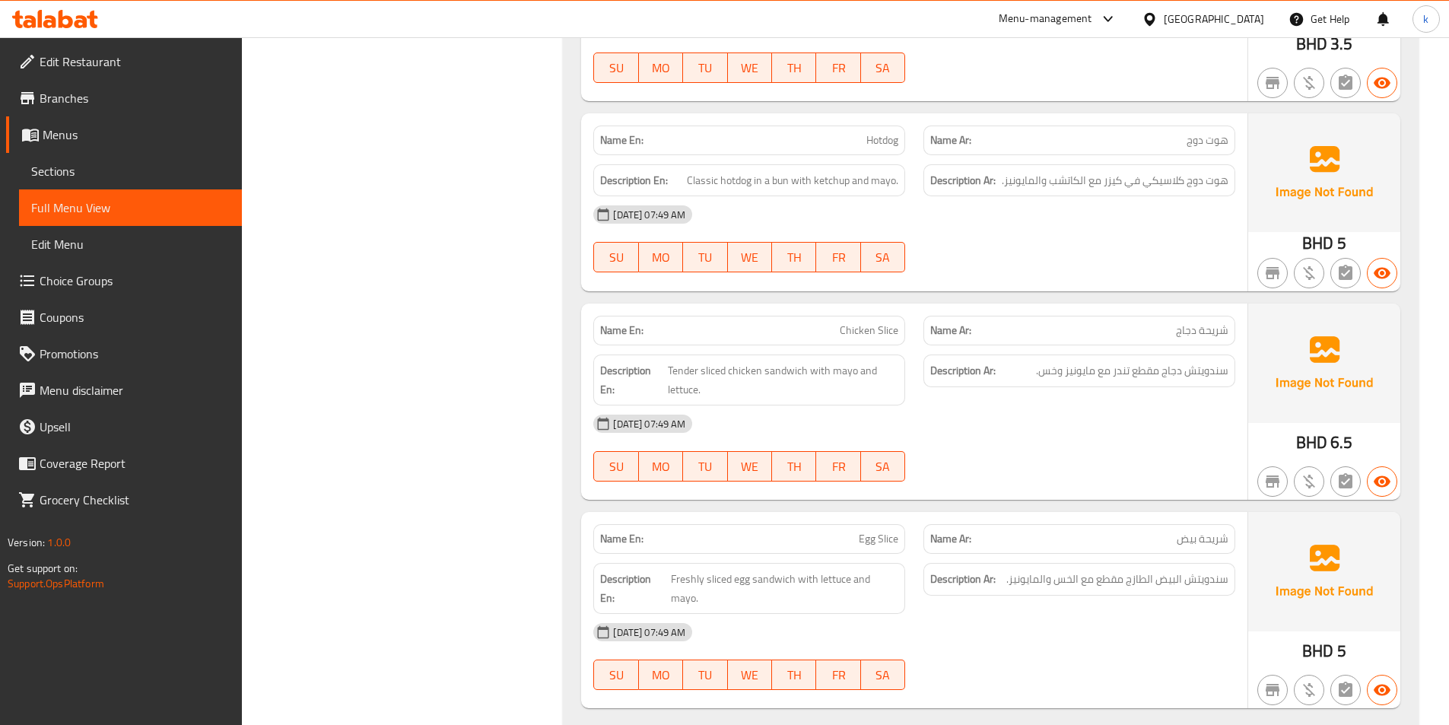
scroll to position [2945, 0]
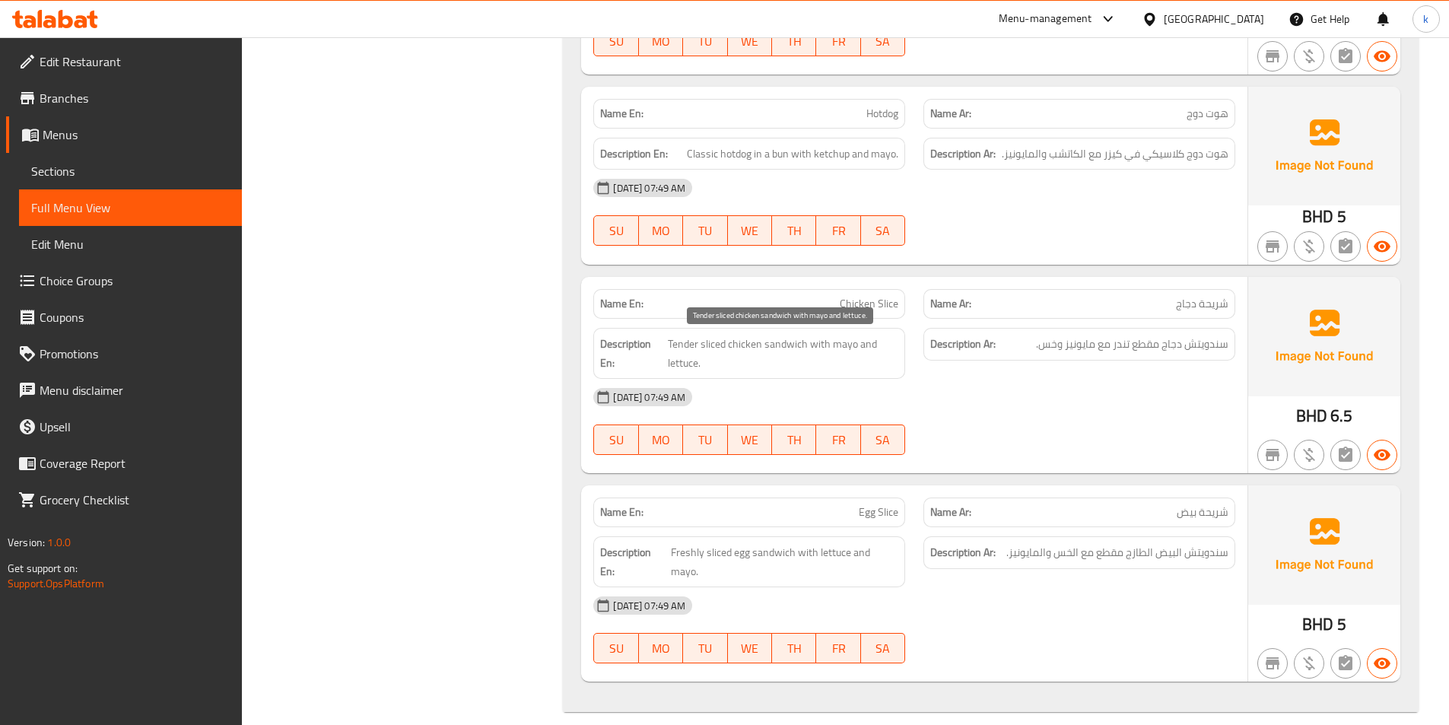
click at [685, 345] on span "Tender sliced chicken sandwich with mayo and lettuce." at bounding box center [783, 353] width 231 height 37
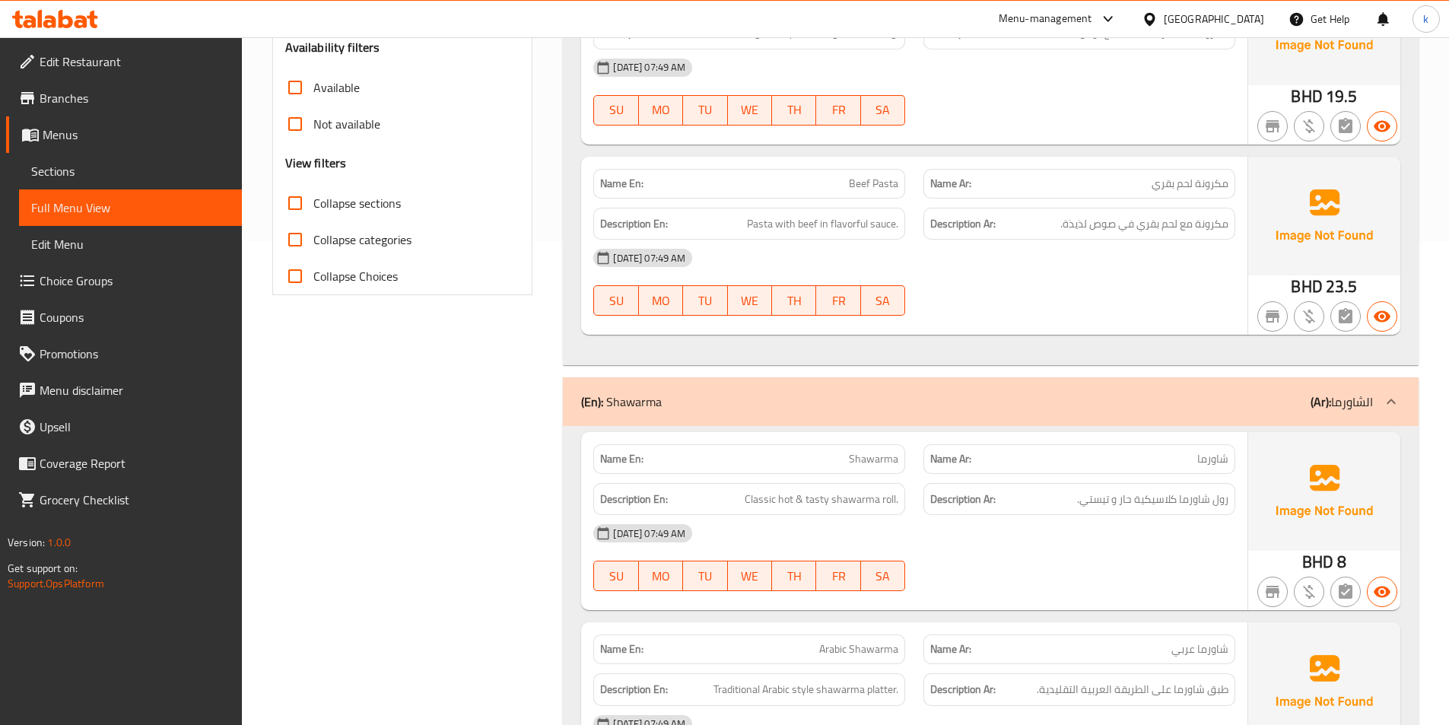
scroll to position [510, 0]
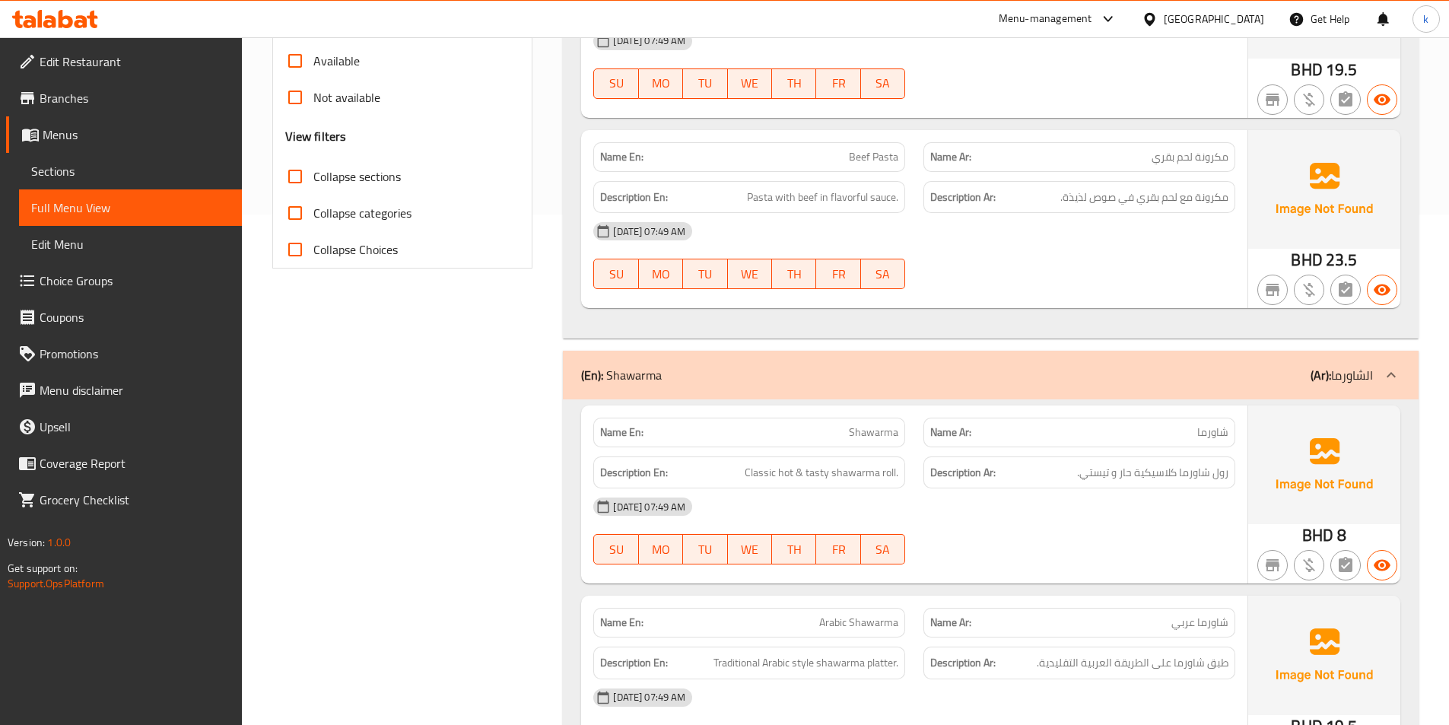
click at [898, 440] on span "Shawarma" at bounding box center [873, 433] width 49 height 16
click at [102, 174] on span "Sections" at bounding box center [130, 171] width 199 height 18
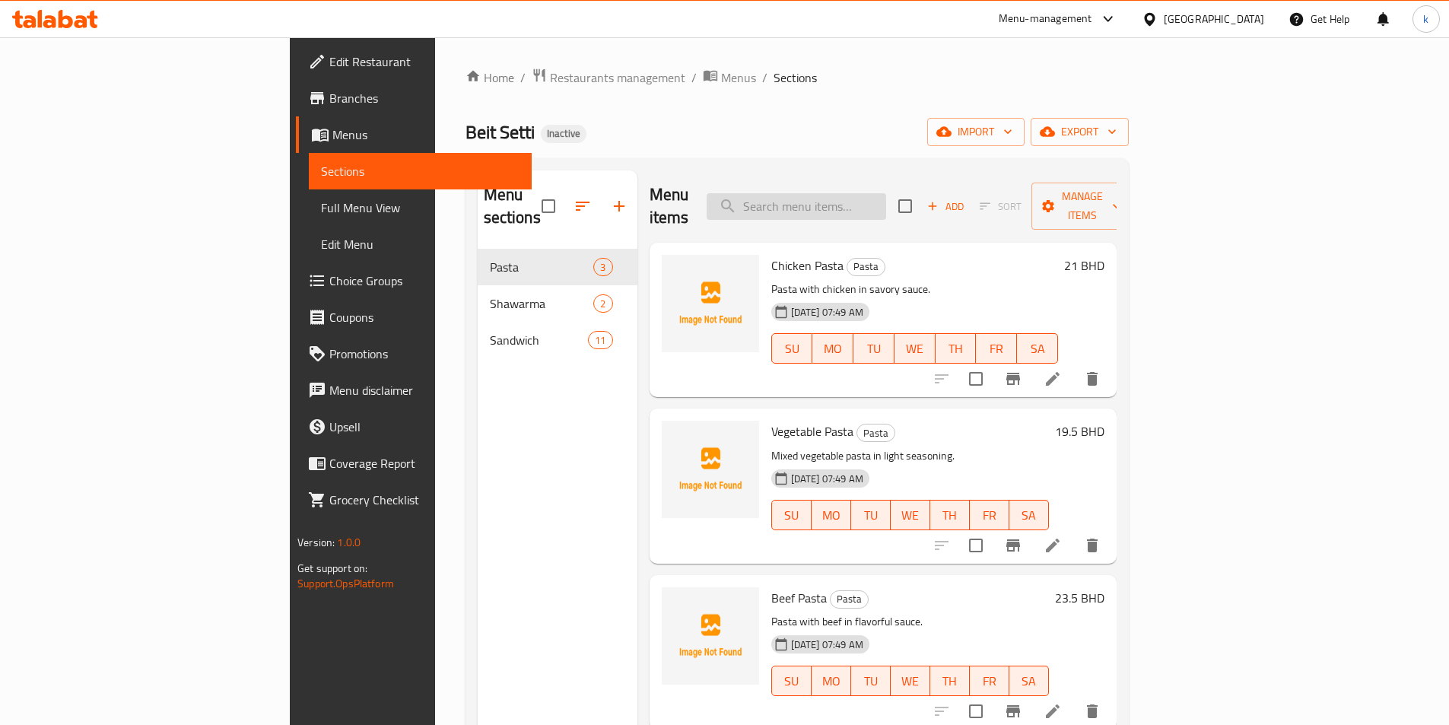
click at [886, 194] on input "search" at bounding box center [797, 206] width 180 height 27
paste input "Shawarma"
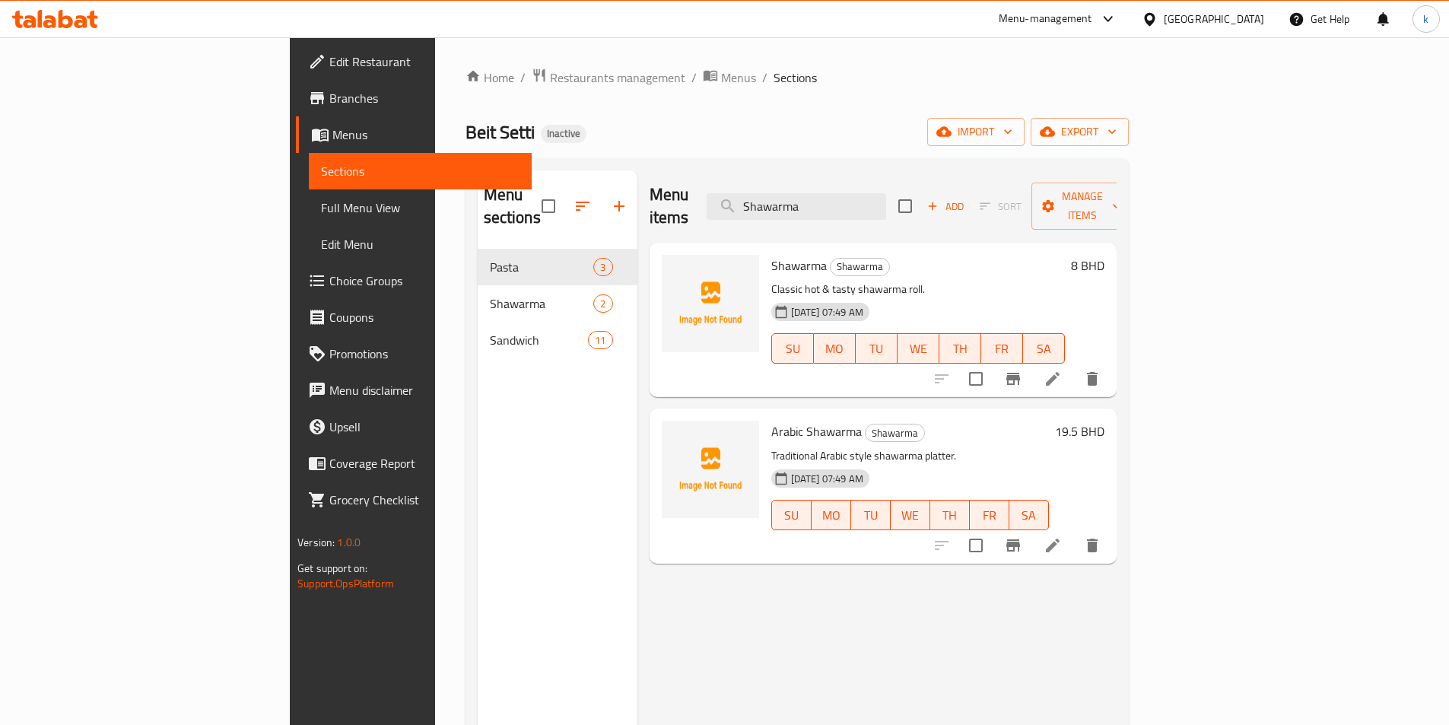
type input "Shawarma"
click at [1060, 372] on icon at bounding box center [1053, 379] width 14 height 14
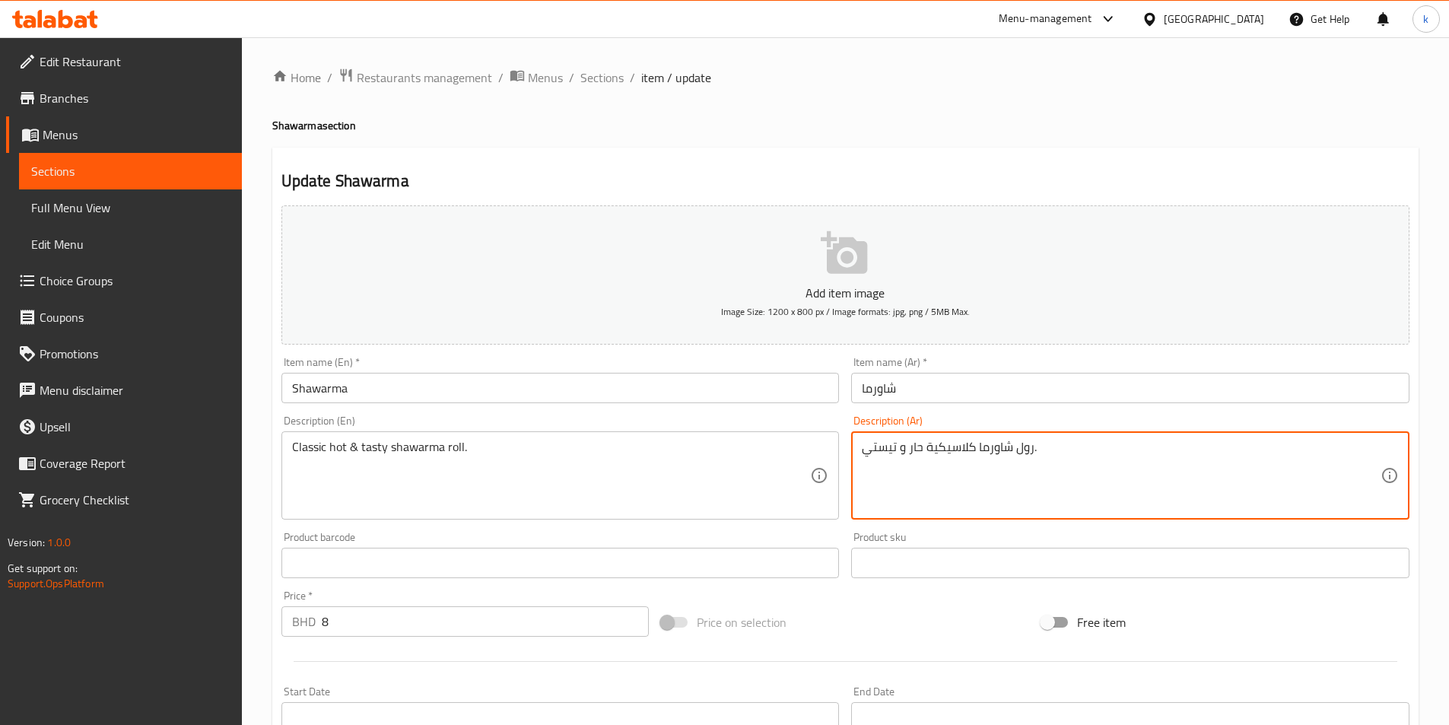
click at [917, 451] on textarea "رول شاورما كلاسيكية حار و تيستي." at bounding box center [1121, 476] width 519 height 72
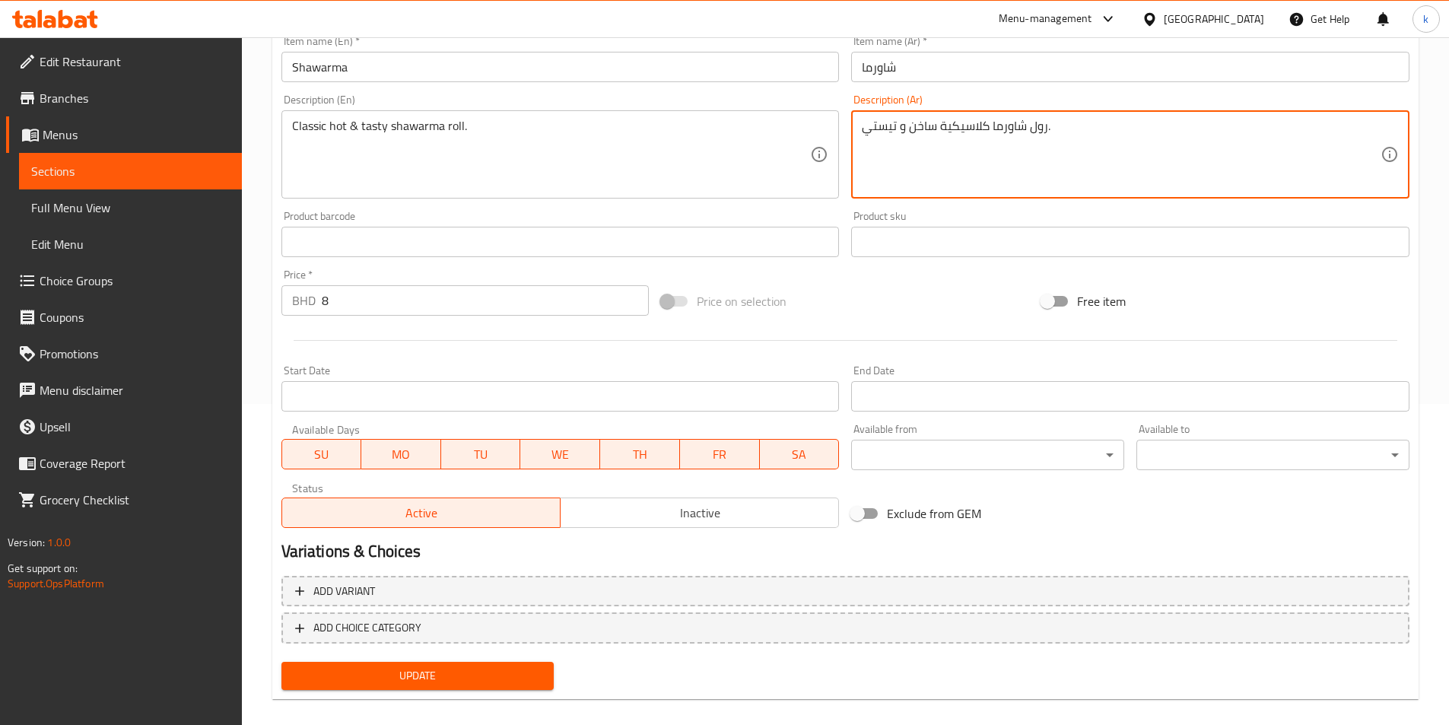
scroll to position [338, 0]
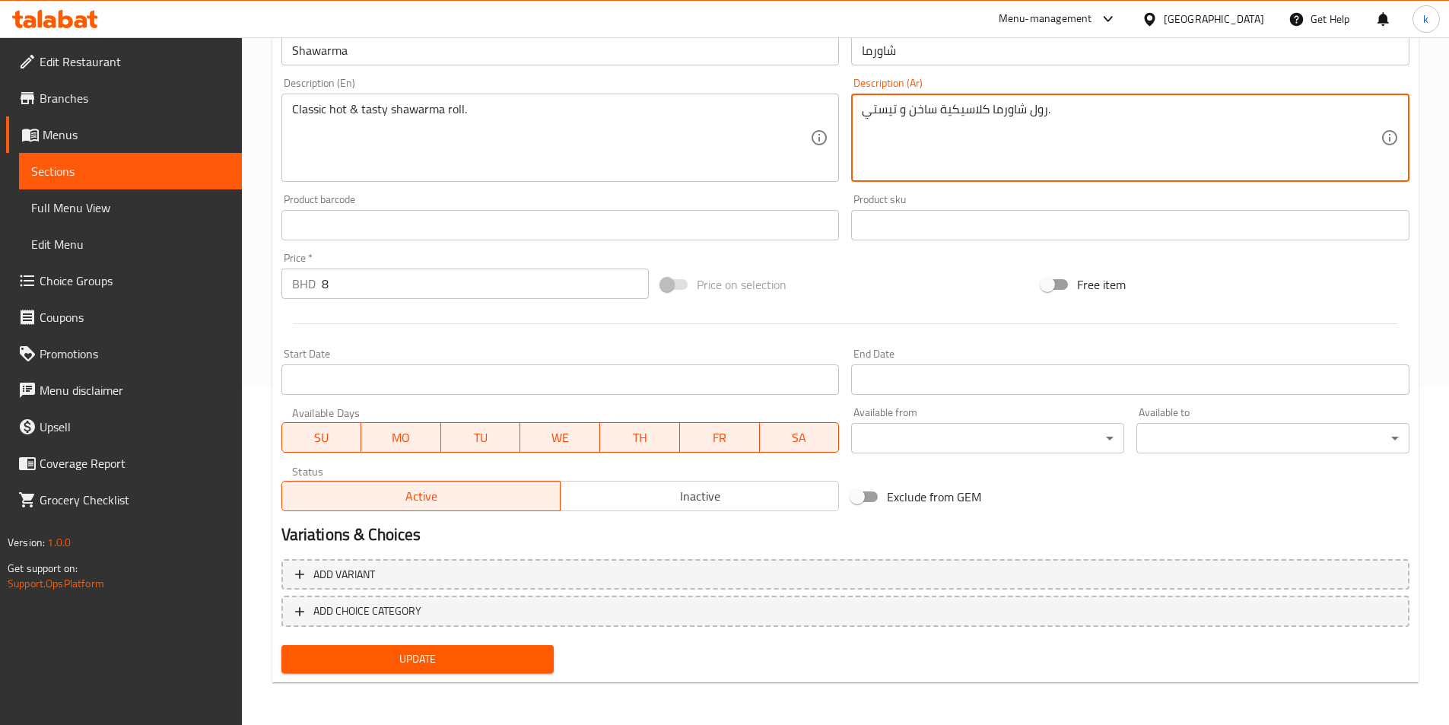
type textarea "رول شاورما كلاسيكية ساخن و تيستي."
click at [475, 657] on span "Update" at bounding box center [418, 659] width 249 height 19
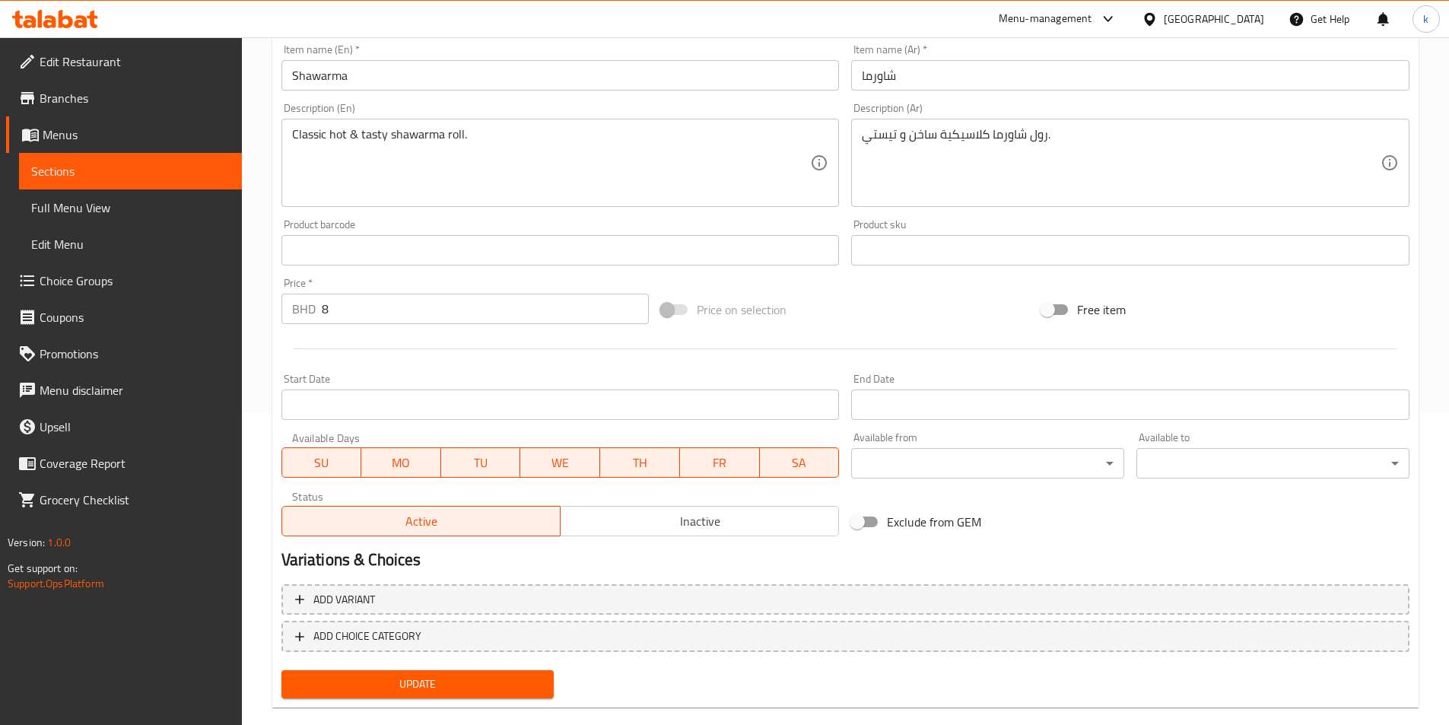
scroll to position [338, 0]
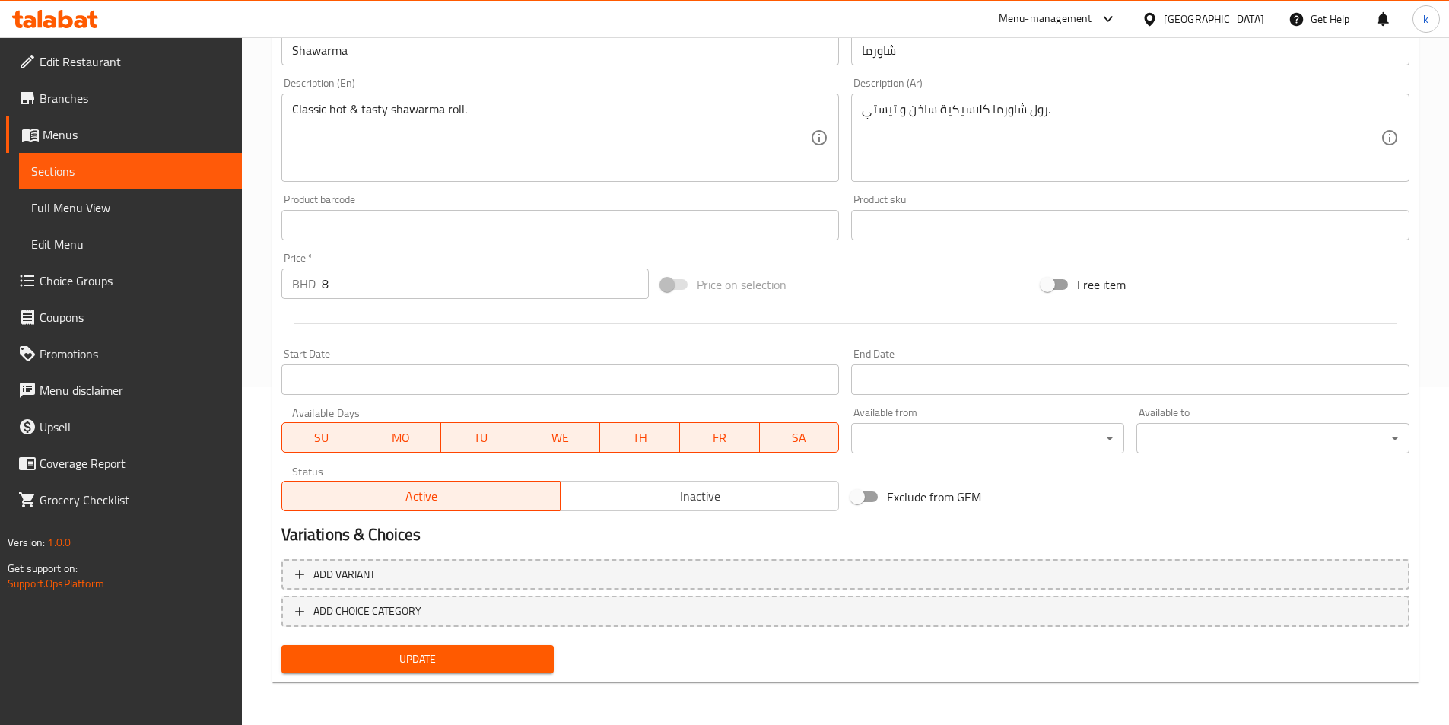
click at [472, 662] on span "Update" at bounding box center [418, 659] width 249 height 19
click at [100, 203] on span "Full Menu View" at bounding box center [130, 208] width 199 height 18
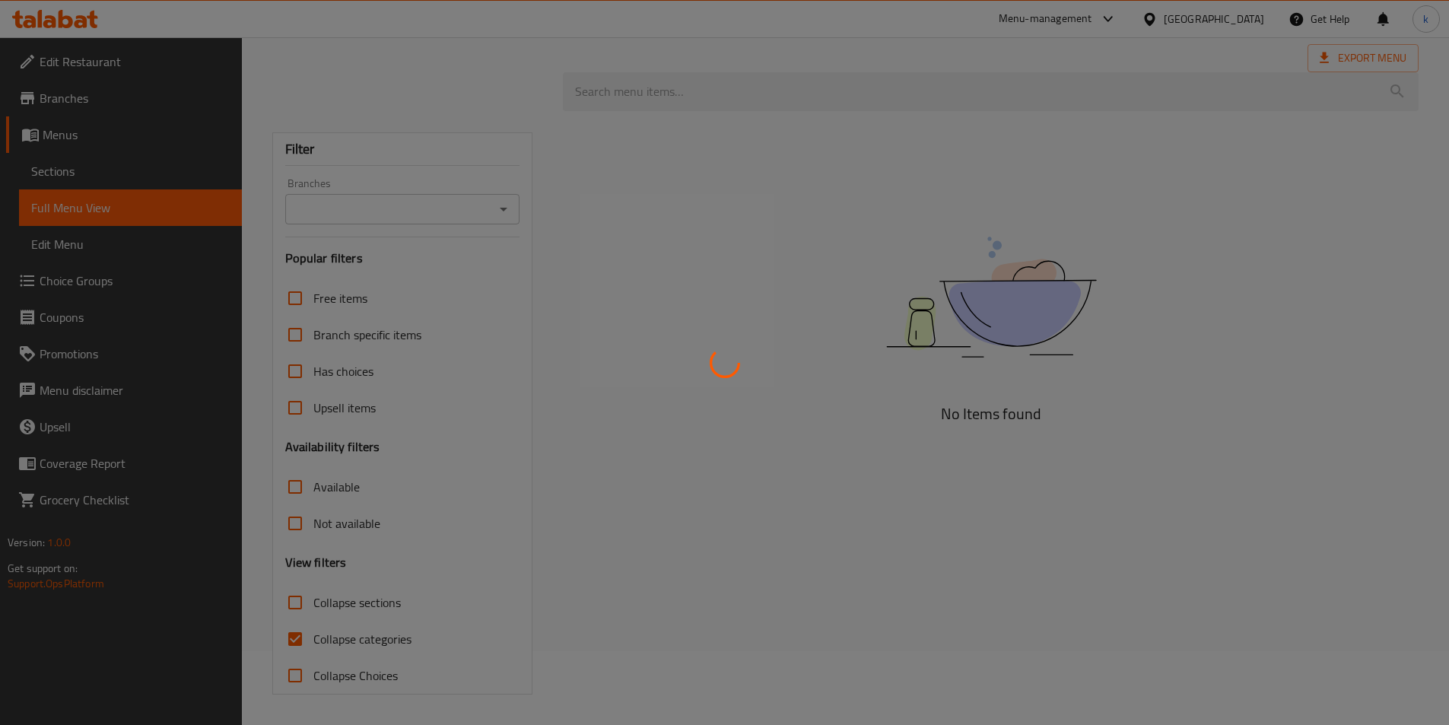
scroll to position [74, 0]
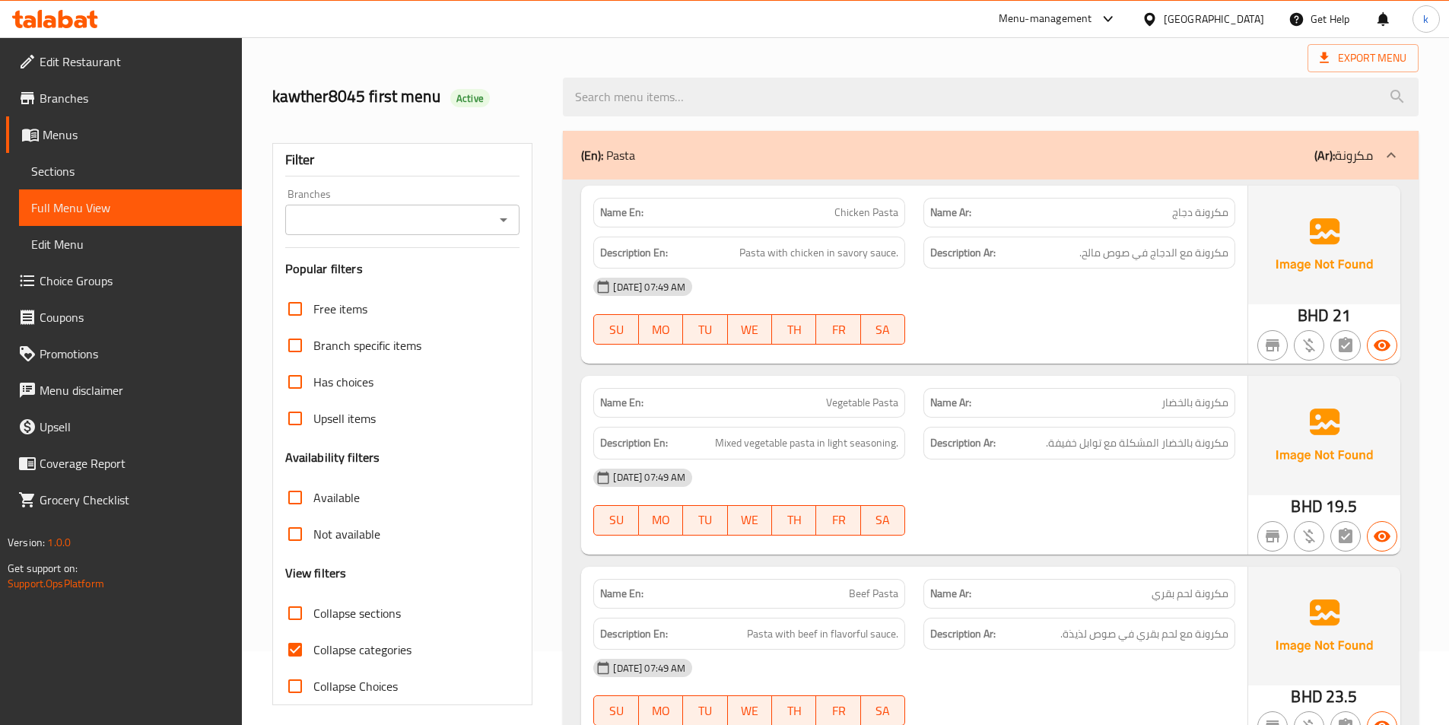
click at [374, 644] on span "Collapse categories" at bounding box center [362, 650] width 98 height 18
click at [313, 644] on input "Collapse categories" at bounding box center [295, 649] width 37 height 37
checkbox input "false"
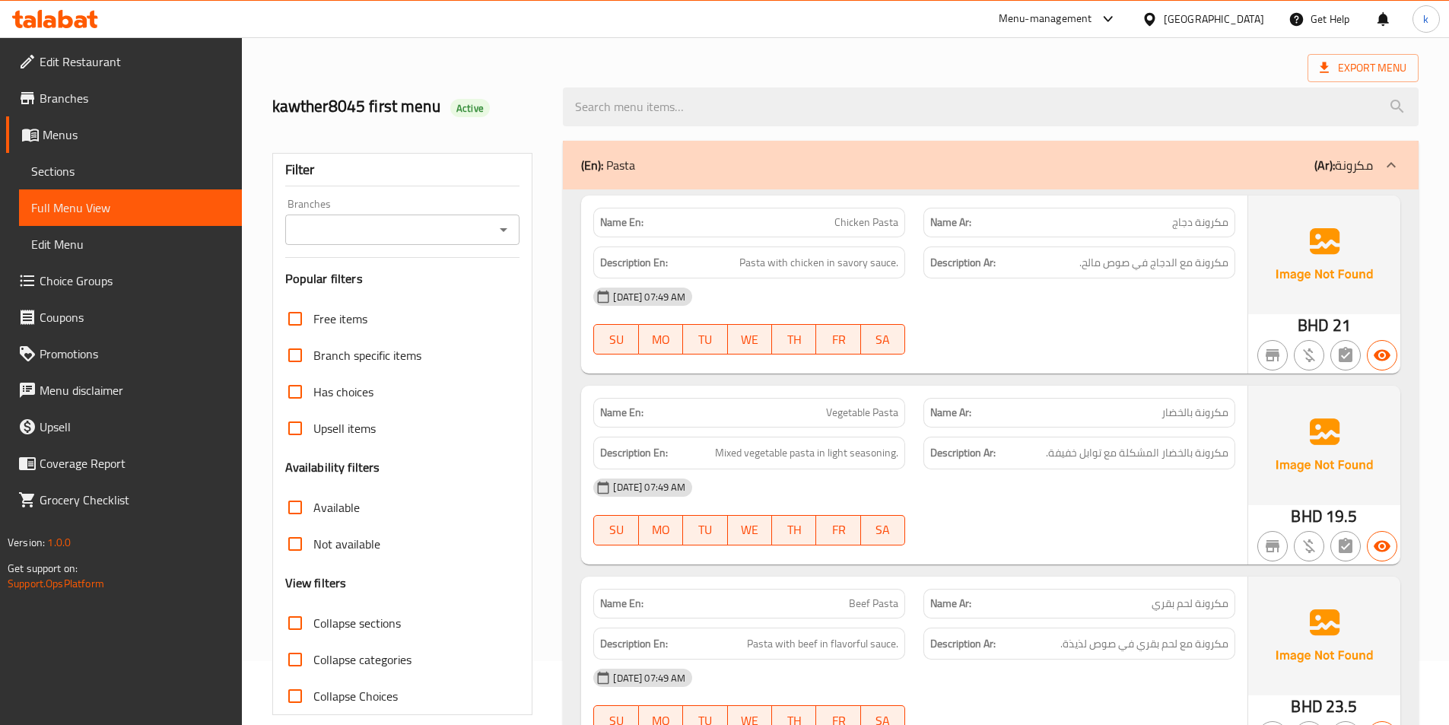
scroll to position [0, 0]
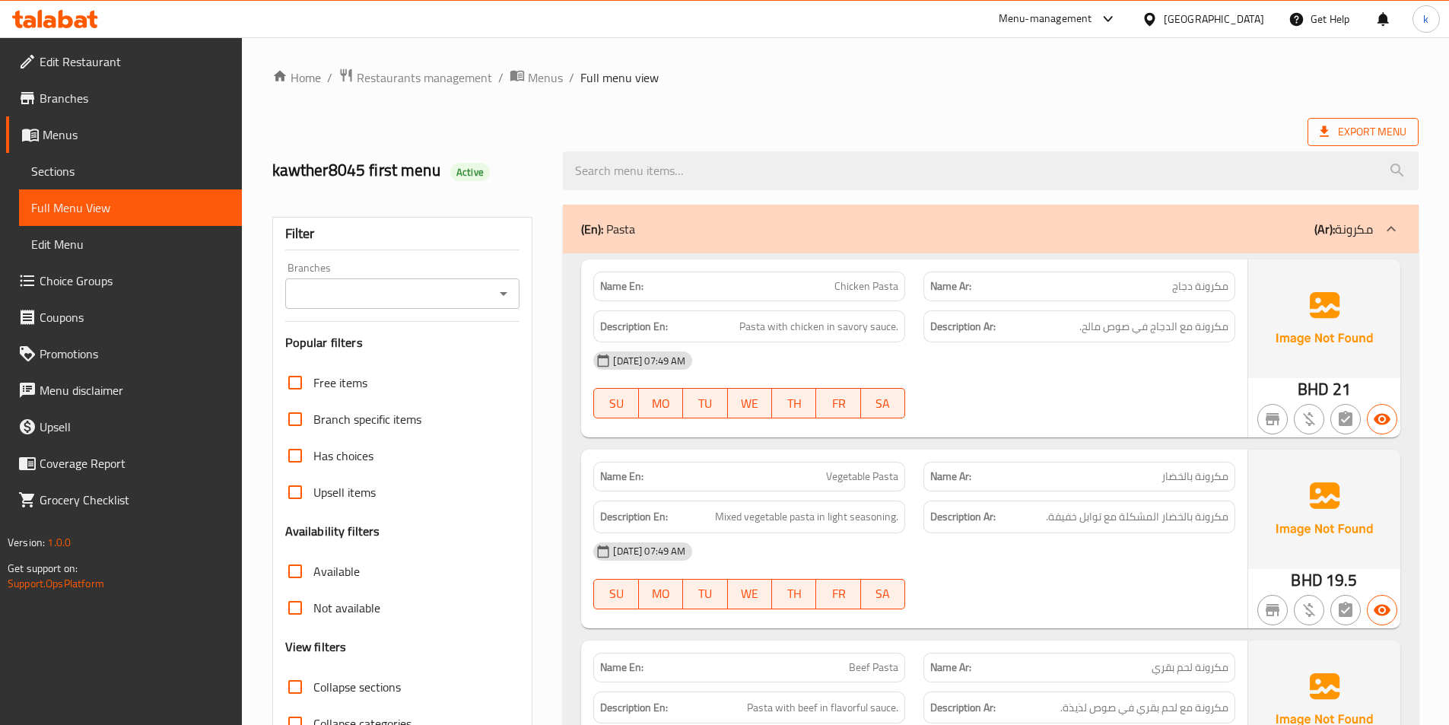
click at [1358, 138] on span "Export Menu" at bounding box center [1363, 131] width 87 height 19
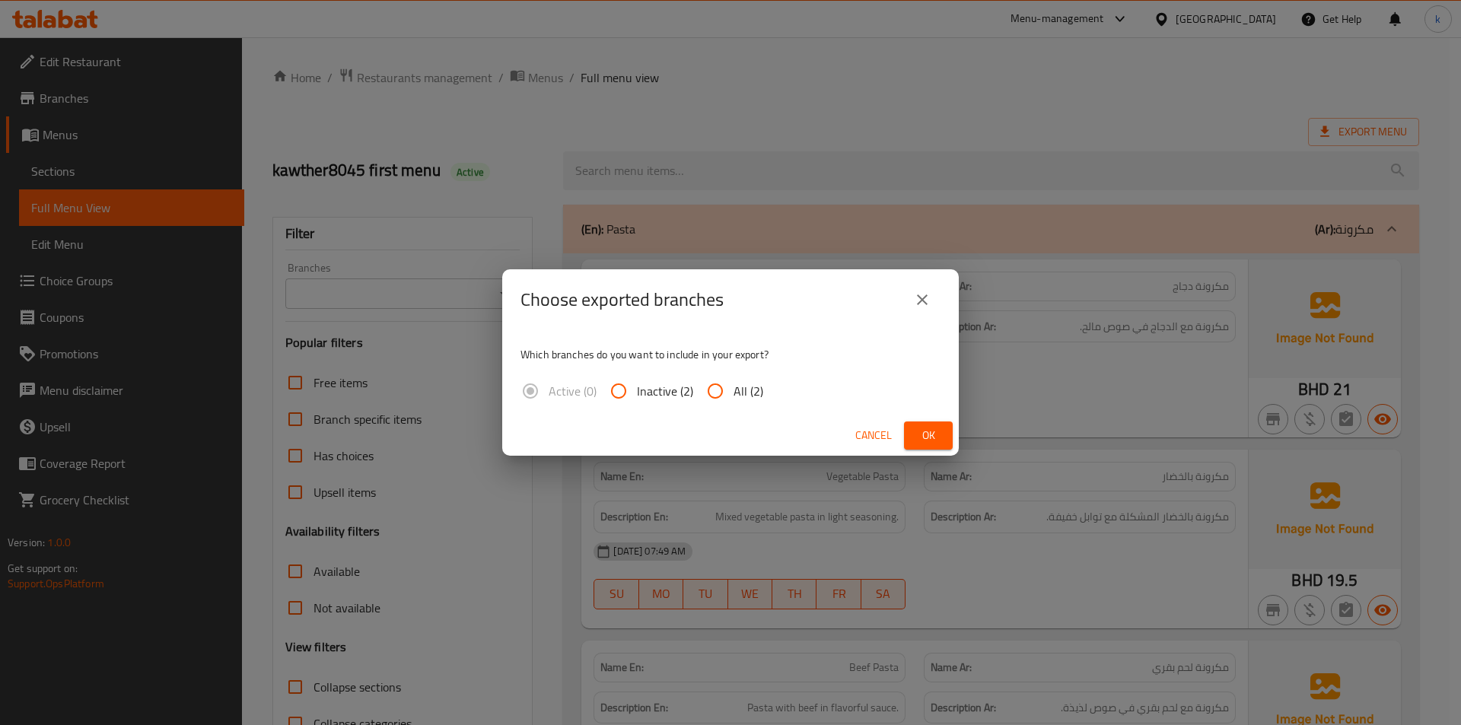
click at [717, 393] on input "All (2)" at bounding box center [715, 391] width 37 height 37
radio input "true"
click at [949, 440] on button "Ok" at bounding box center [928, 435] width 49 height 28
